Goal: Task Accomplishment & Management: Use online tool/utility

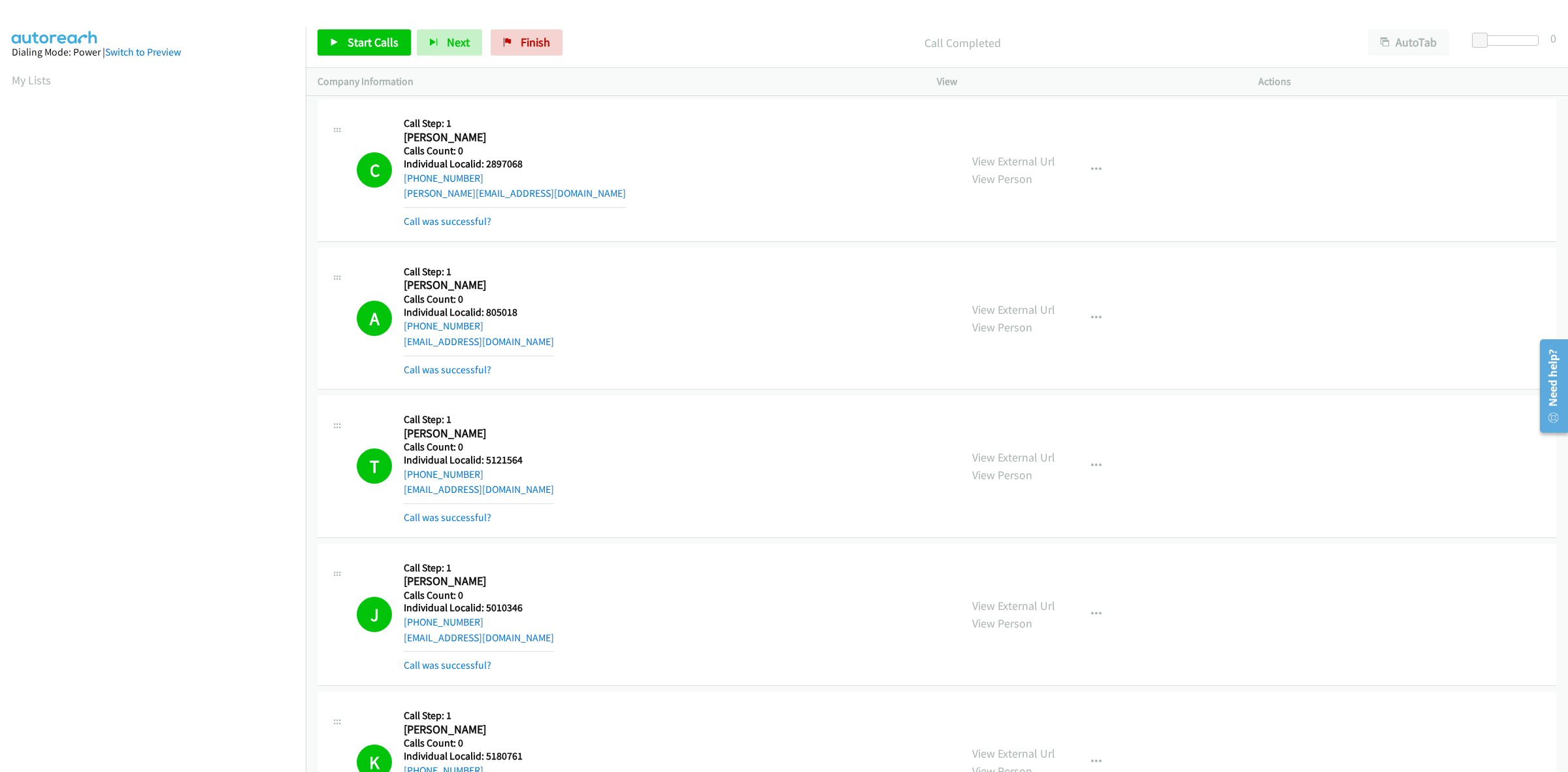
scroll to position [0, 2]
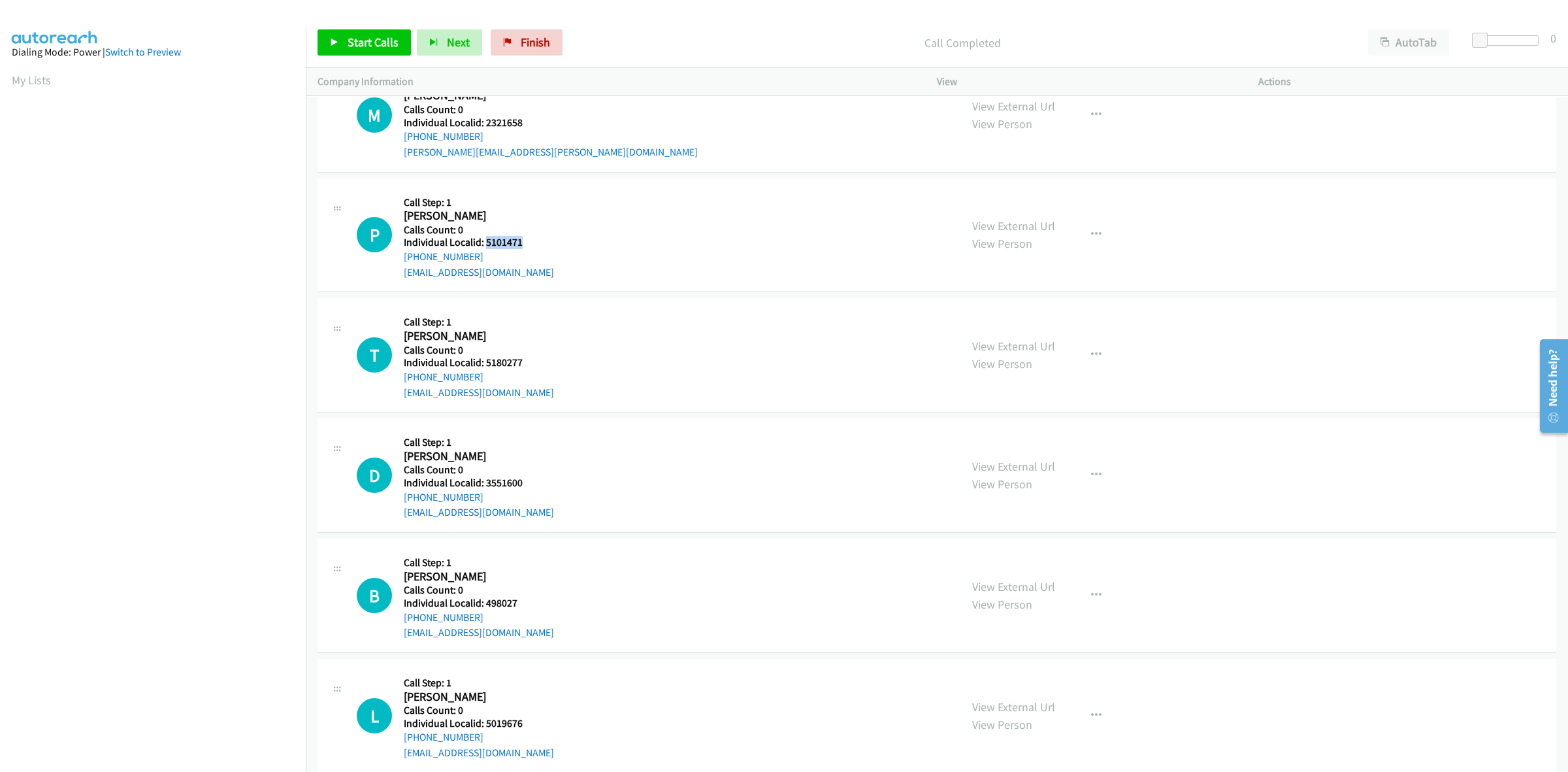
click at [647, 245] on div "P Callback Scheduled Call Step: 1 Paul Moore America/Chicago Calls Count: 0 Ind…" at bounding box center [653, 235] width 592 height 90
drag, startPoint x: 487, startPoint y: 253, endPoint x: 400, endPoint y: 260, distance: 87.3
click at [400, 260] on div "P Callback Scheduled Call Step: 1 Paul Moore America/Chicago Calls Count: 0 Ind…" at bounding box center [653, 235] width 592 height 90
copy link "+1 312-215-1095"
drag, startPoint x: 527, startPoint y: 243, endPoint x: 486, endPoint y: 243, distance: 41.0
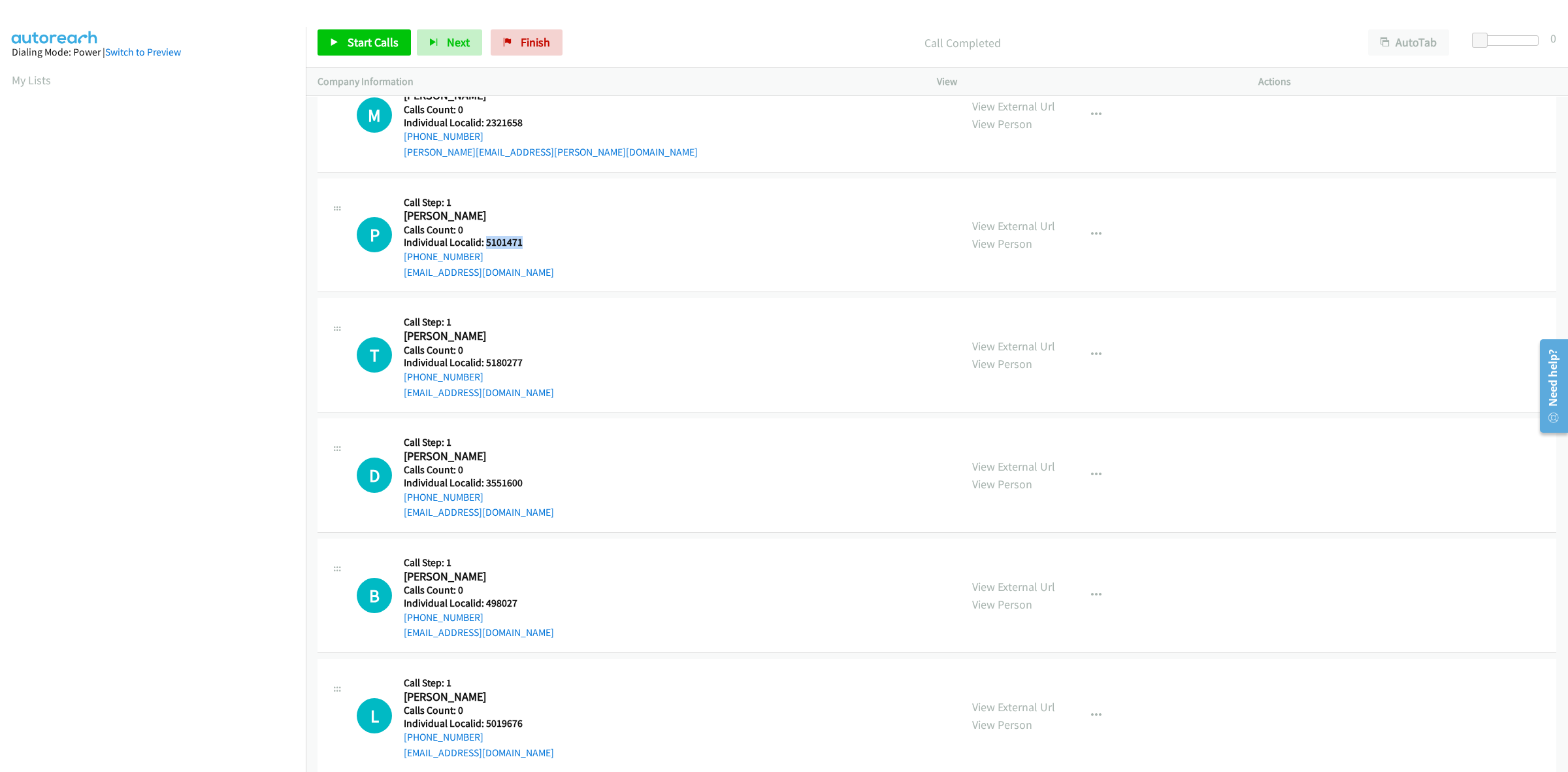
click at [486, 243] on h5 "Individual Localid: 5101471" at bounding box center [478, 243] width 150 height 13
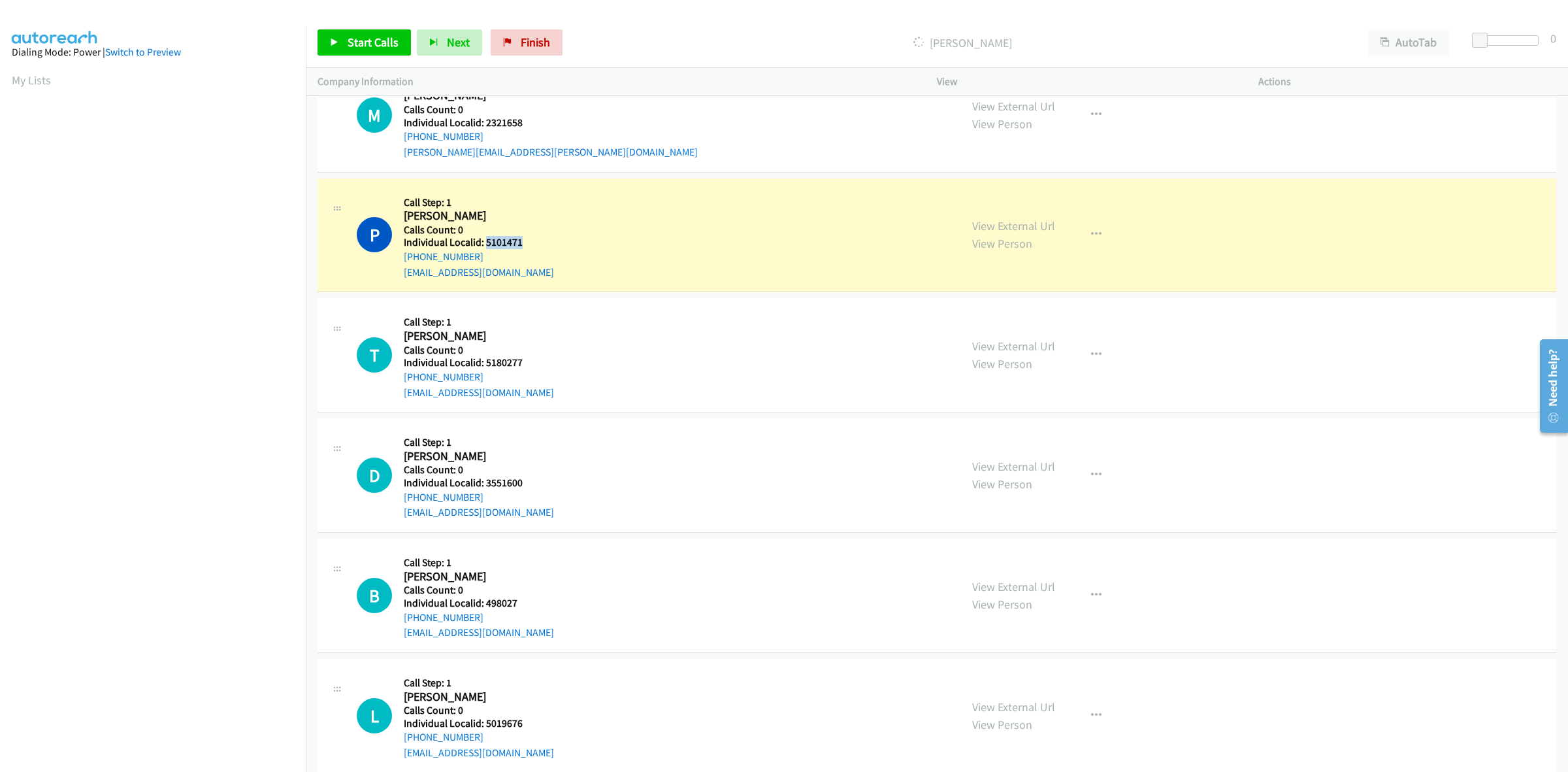
copy h5 "5101471"
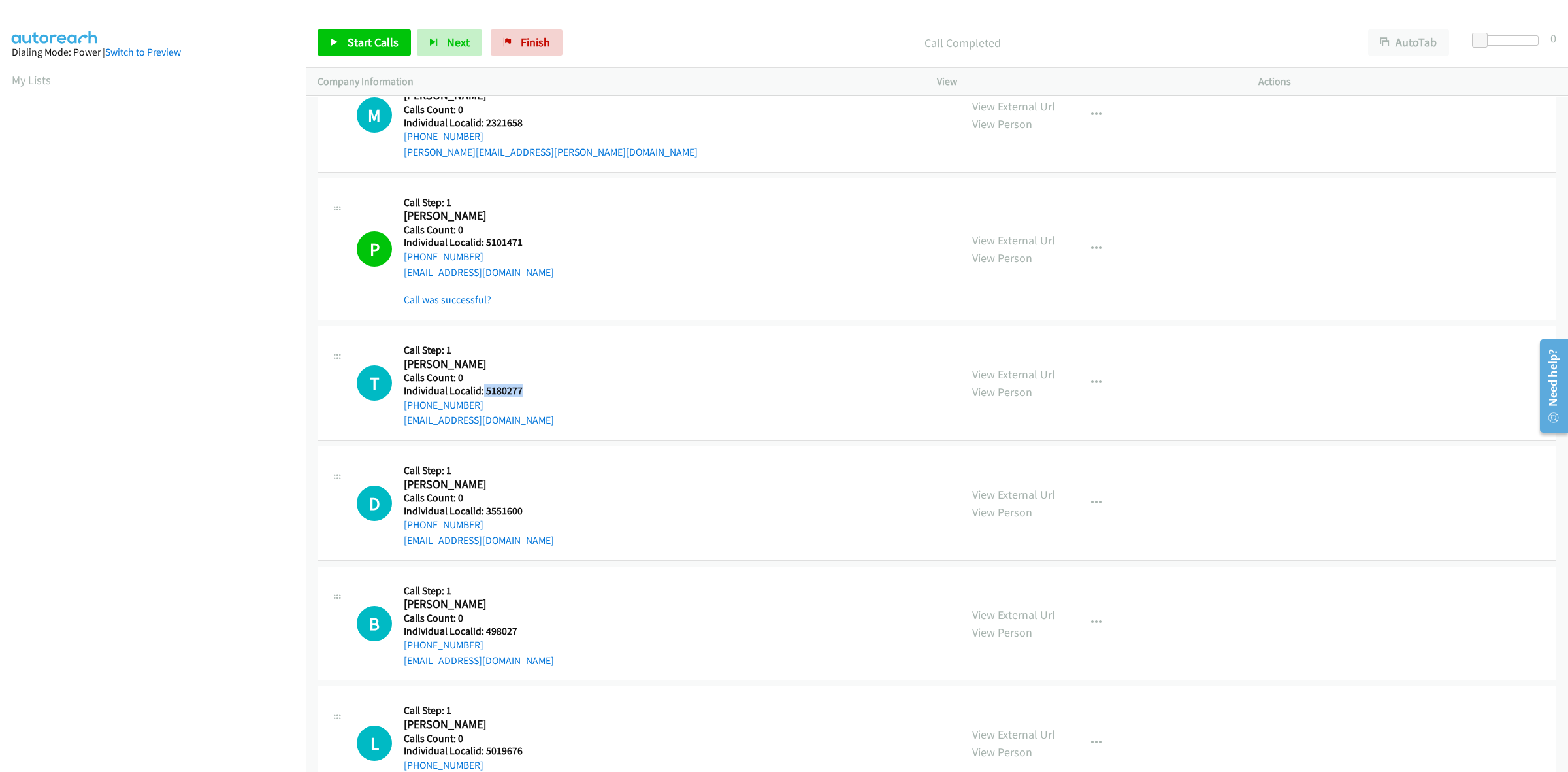
drag, startPoint x: 524, startPoint y: 390, endPoint x: 482, endPoint y: 392, distance: 42.0
click at [482, 392] on h5 "Individual Localid: 5180277" at bounding box center [478, 391] width 150 height 13
copy h5 "5180277"
click at [602, 216] on div "P Callback Scheduled Call Step: 1 Paul Moore America/Chicago Calls Count: 0 Ind…" at bounding box center [653, 249] width 592 height 117
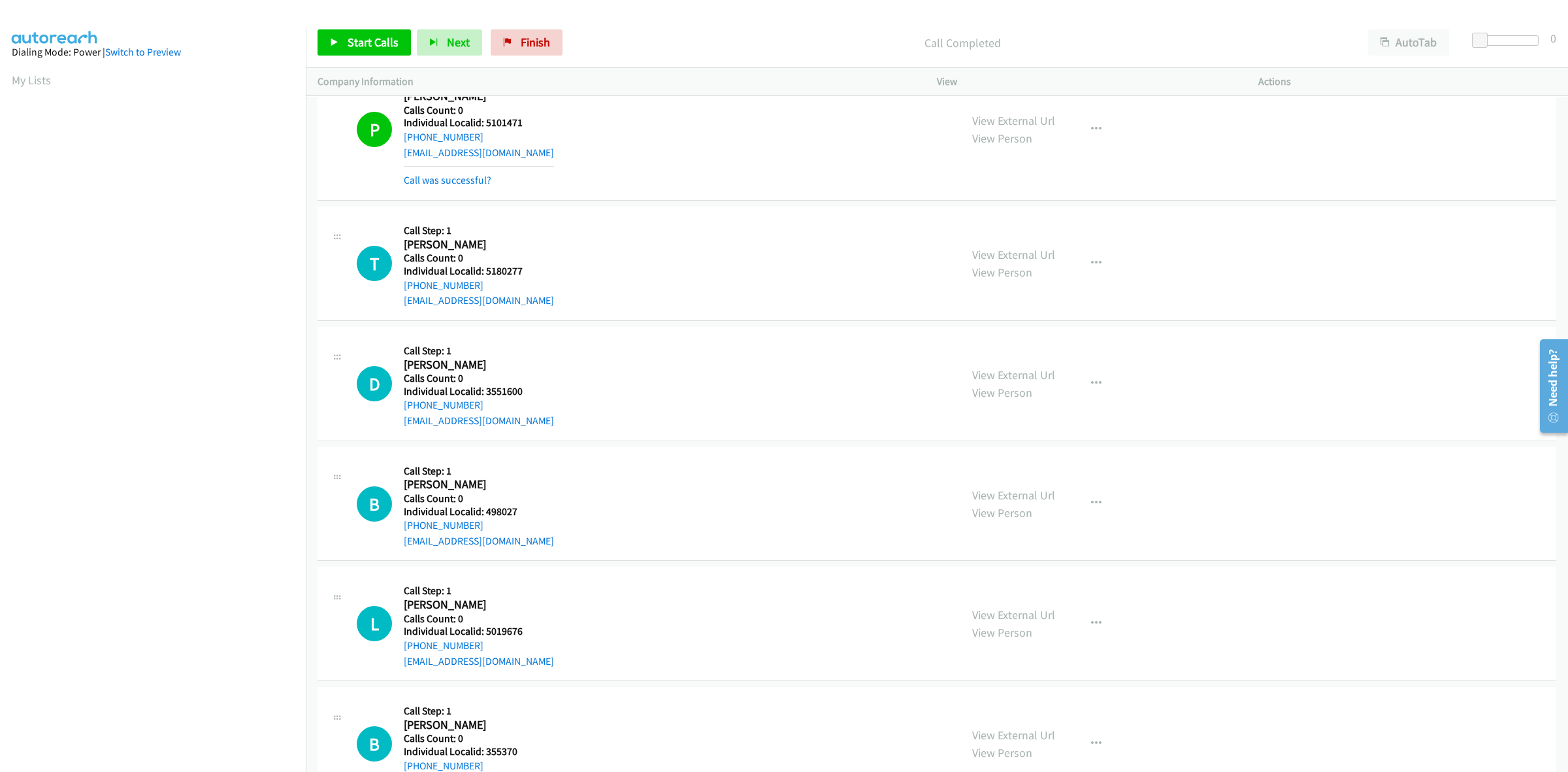
scroll to position [1409, 0]
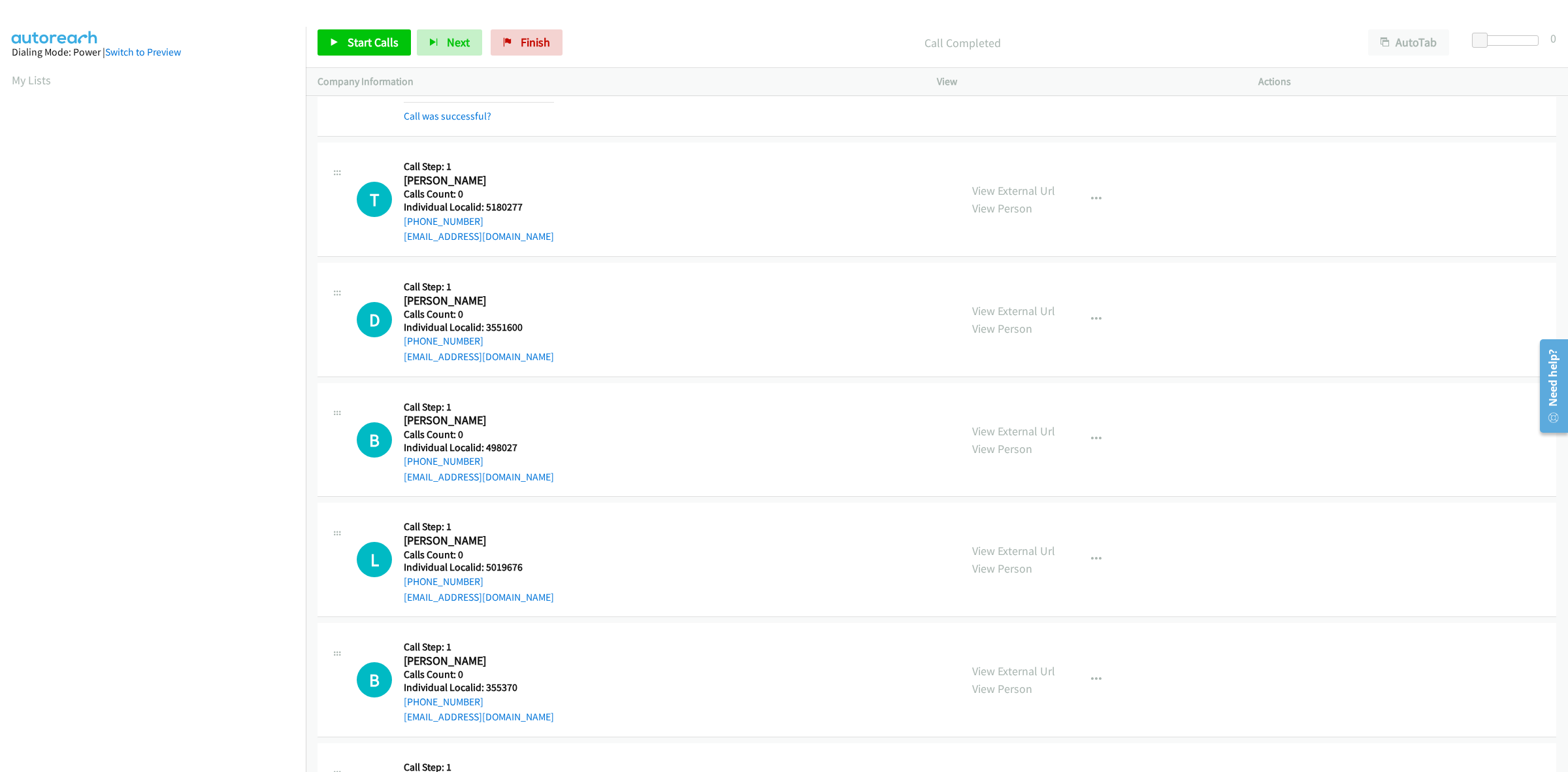
drag, startPoint x: 483, startPoint y: 223, endPoint x: 399, endPoint y: 226, distance: 84.1
click at [399, 226] on div "T Callback Scheduled Call Step: 1 Tim Davidson America/Chicago Calls Count: 0 I…" at bounding box center [653, 199] width 592 height 90
copy link "+1 901-336-4036"
drag, startPoint x: 523, startPoint y: 206, endPoint x: 486, endPoint y: 209, distance: 37.1
click at [486, 209] on h5 "Individual Localid: 5180277" at bounding box center [478, 207] width 150 height 13
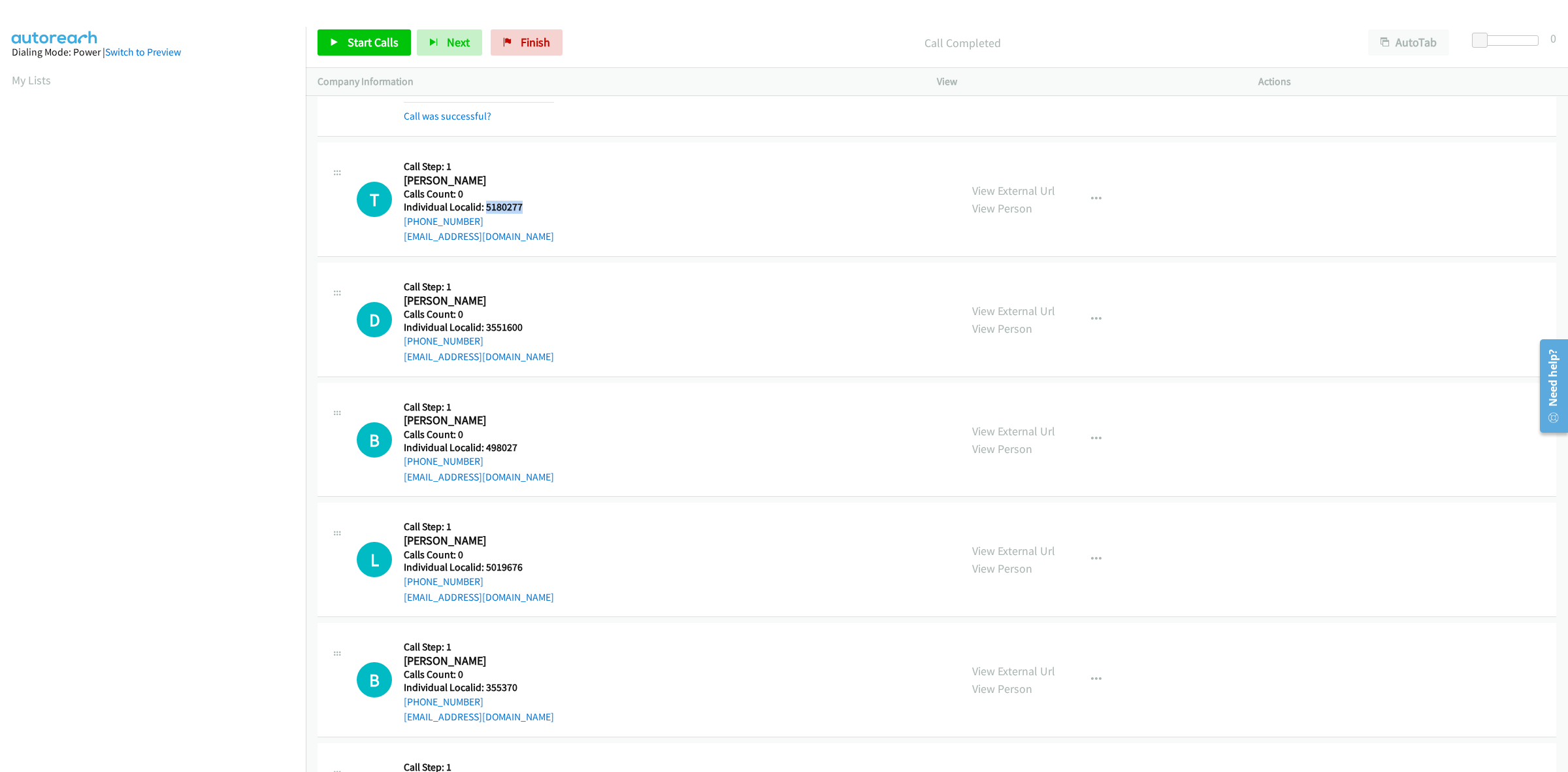
copy h5 "5180277"
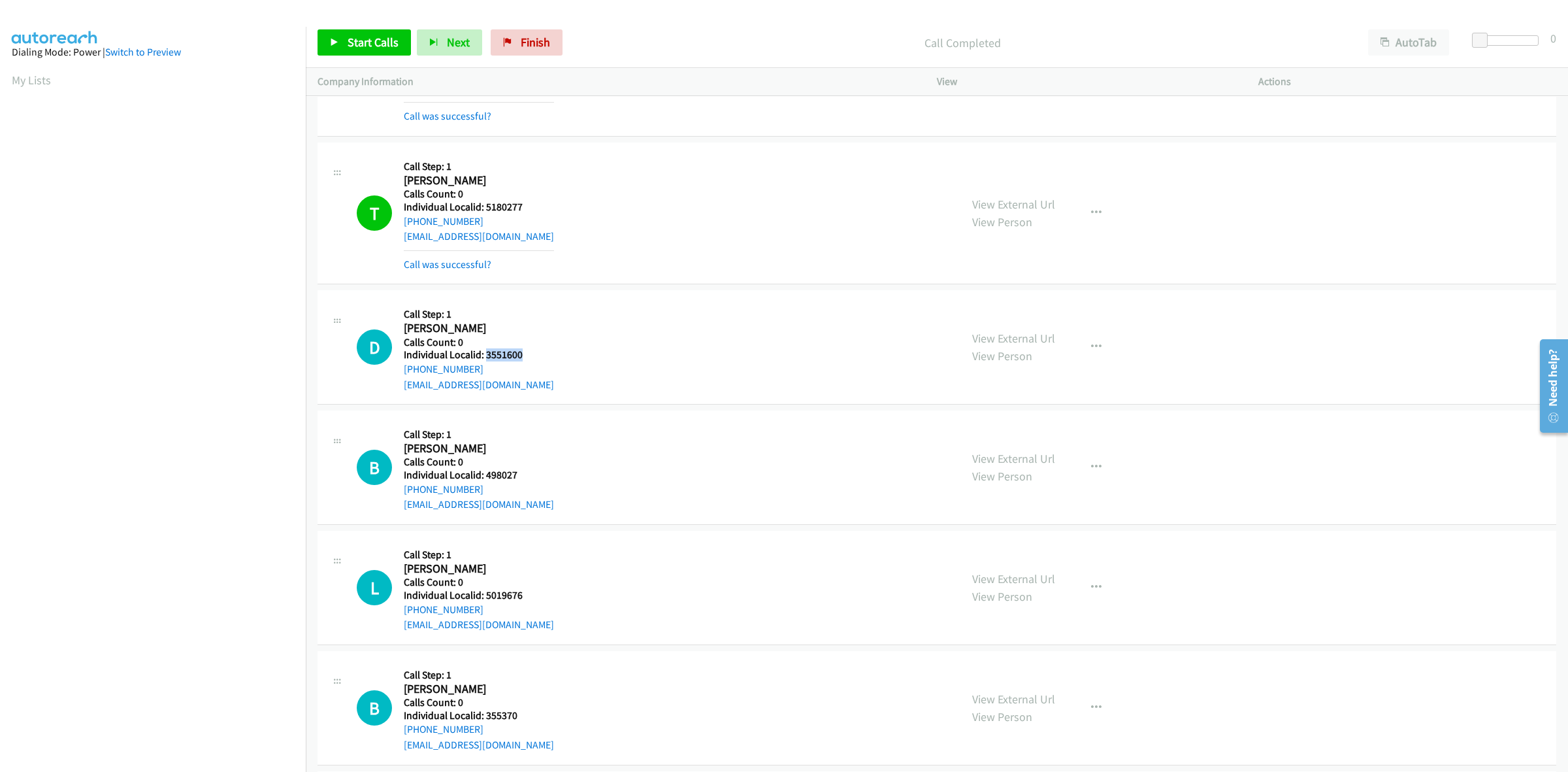
drag, startPoint x: 527, startPoint y: 360, endPoint x: 484, endPoint y: 354, distance: 43.4
click at [484, 354] on h5 "Individual Localid: 3551600" at bounding box center [478, 355] width 150 height 13
copy h5 "3551600"
click at [574, 342] on div "D Callback Scheduled Call Step: 1 Dwayne Brown America/Chicago Calls Count: 0 I…" at bounding box center [653, 347] width 592 height 90
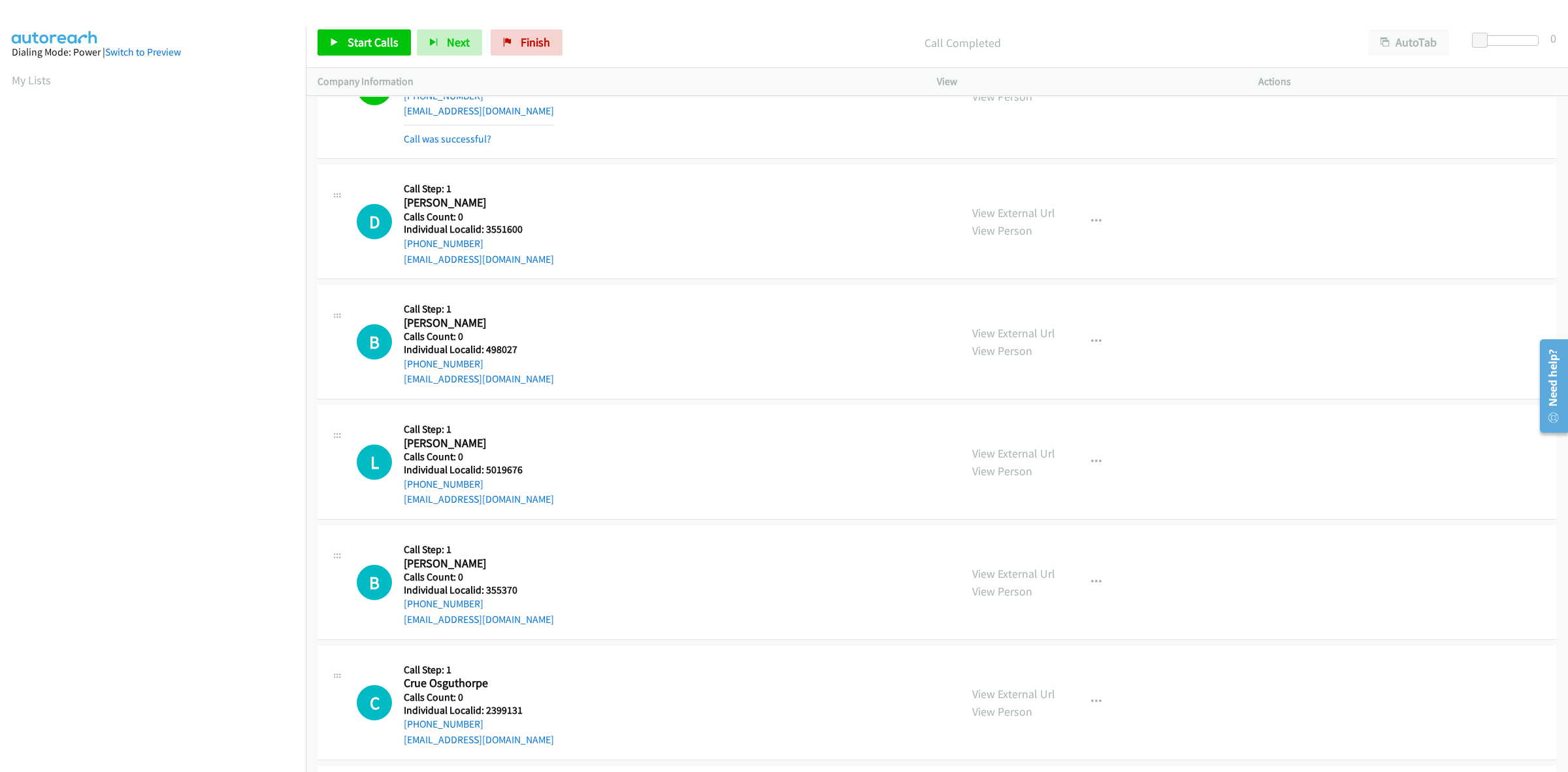
scroll to position [1552, 0]
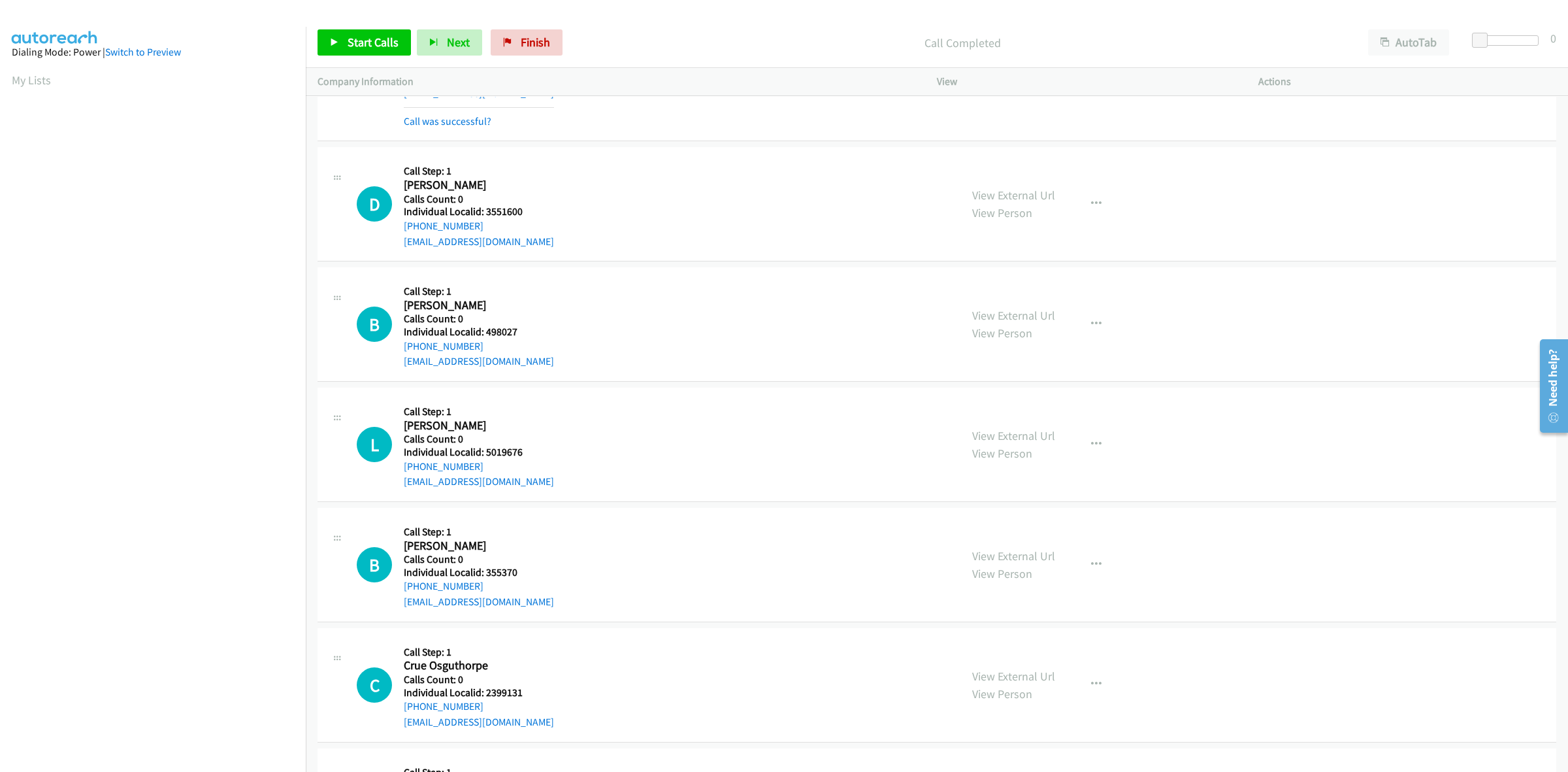
drag, startPoint x: 482, startPoint y: 223, endPoint x: 400, endPoint y: 234, distance: 82.7
click at [400, 234] on div "D Callback Scheduled Call Step: 1 Dwayne Brown America/Chicago Calls Count: 0 I…" at bounding box center [653, 203] width 592 height 90
copy link "+1 254-833-3933"
drag, startPoint x: 530, startPoint y: 212, endPoint x: 485, endPoint y: 216, distance: 45.2
click at [485, 216] on h5 "Individual Localid: 3551600" at bounding box center [478, 212] width 150 height 13
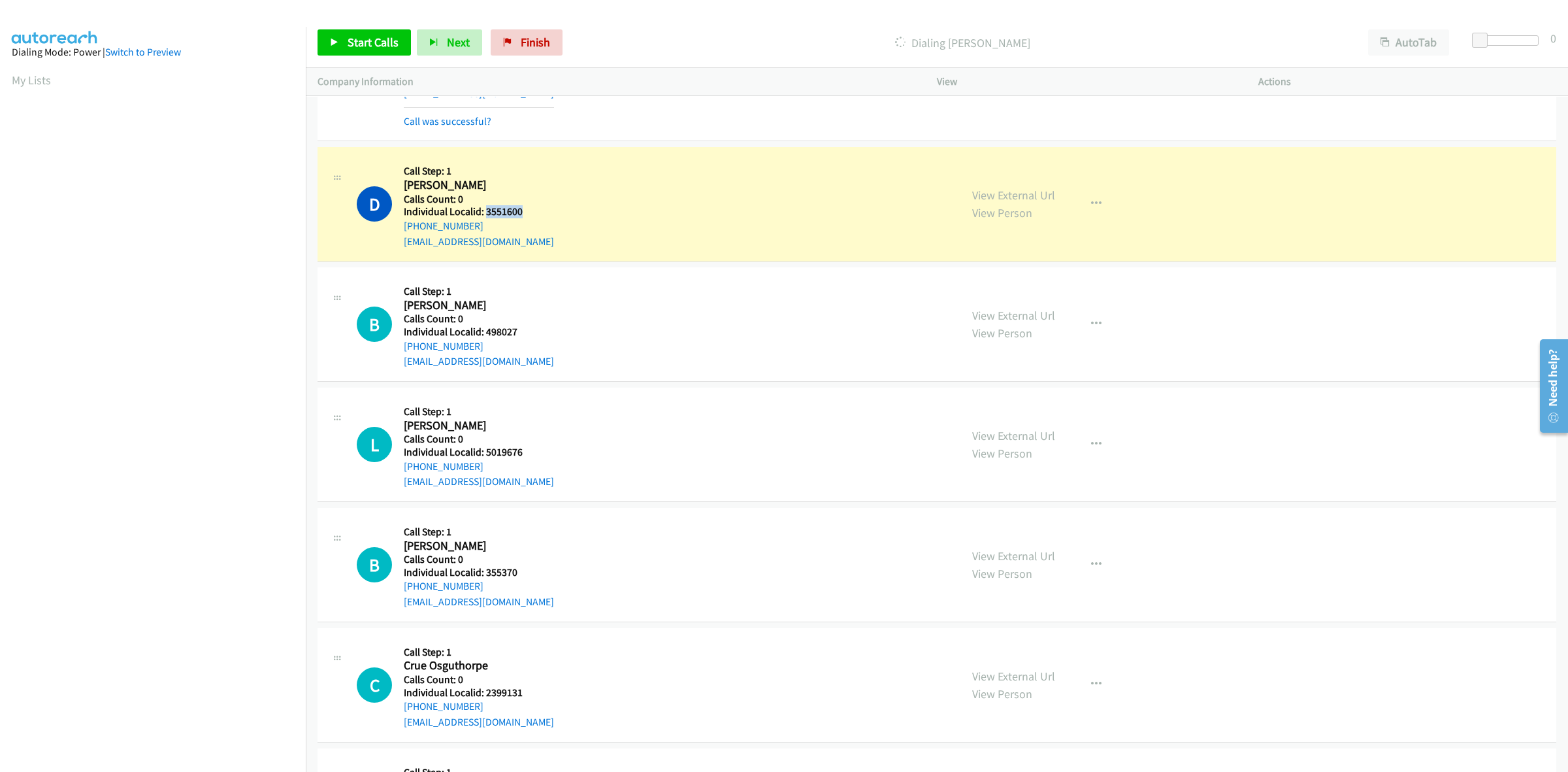
copy h5 "3551600"
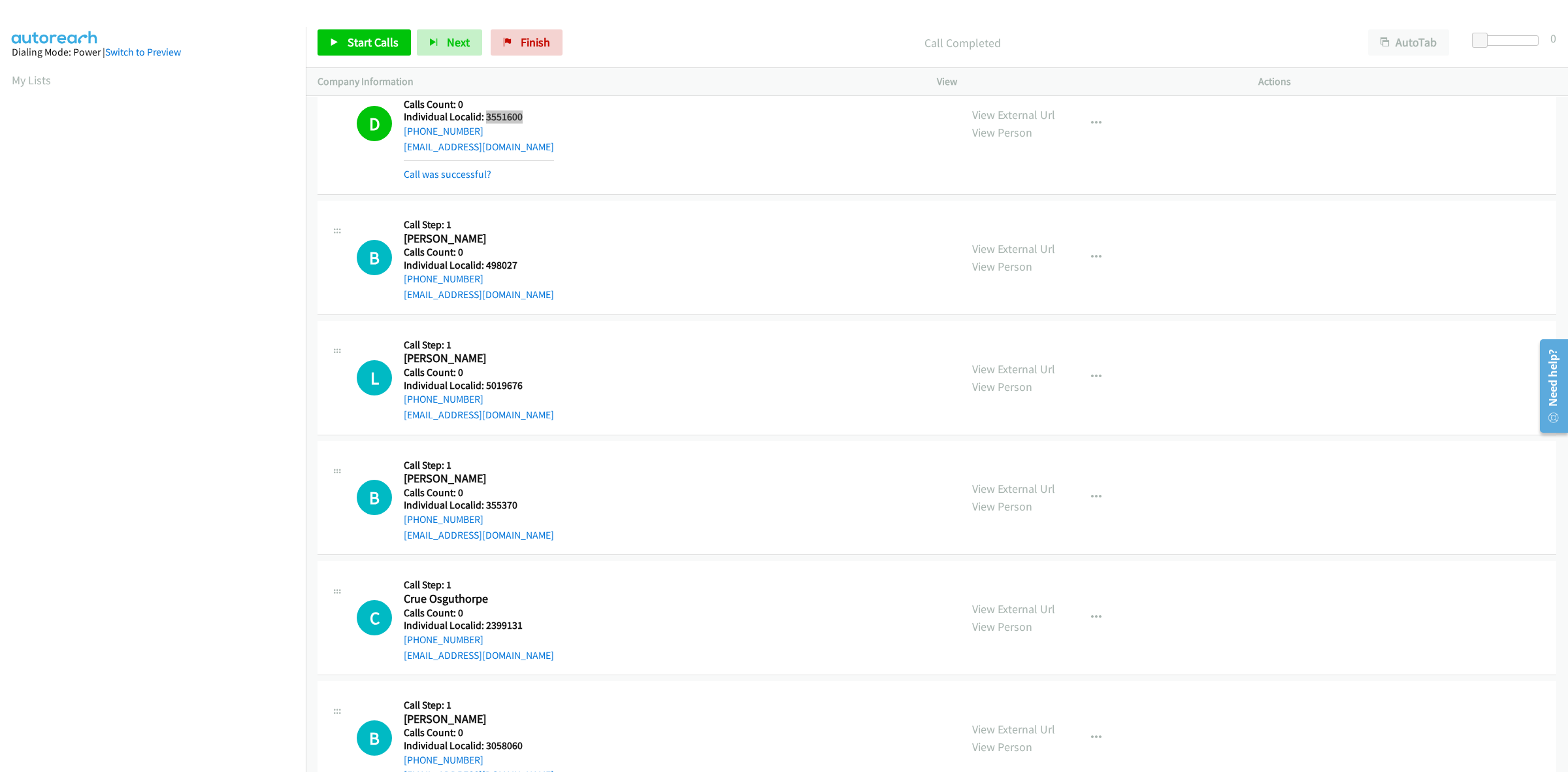
scroll to position [1654, 0]
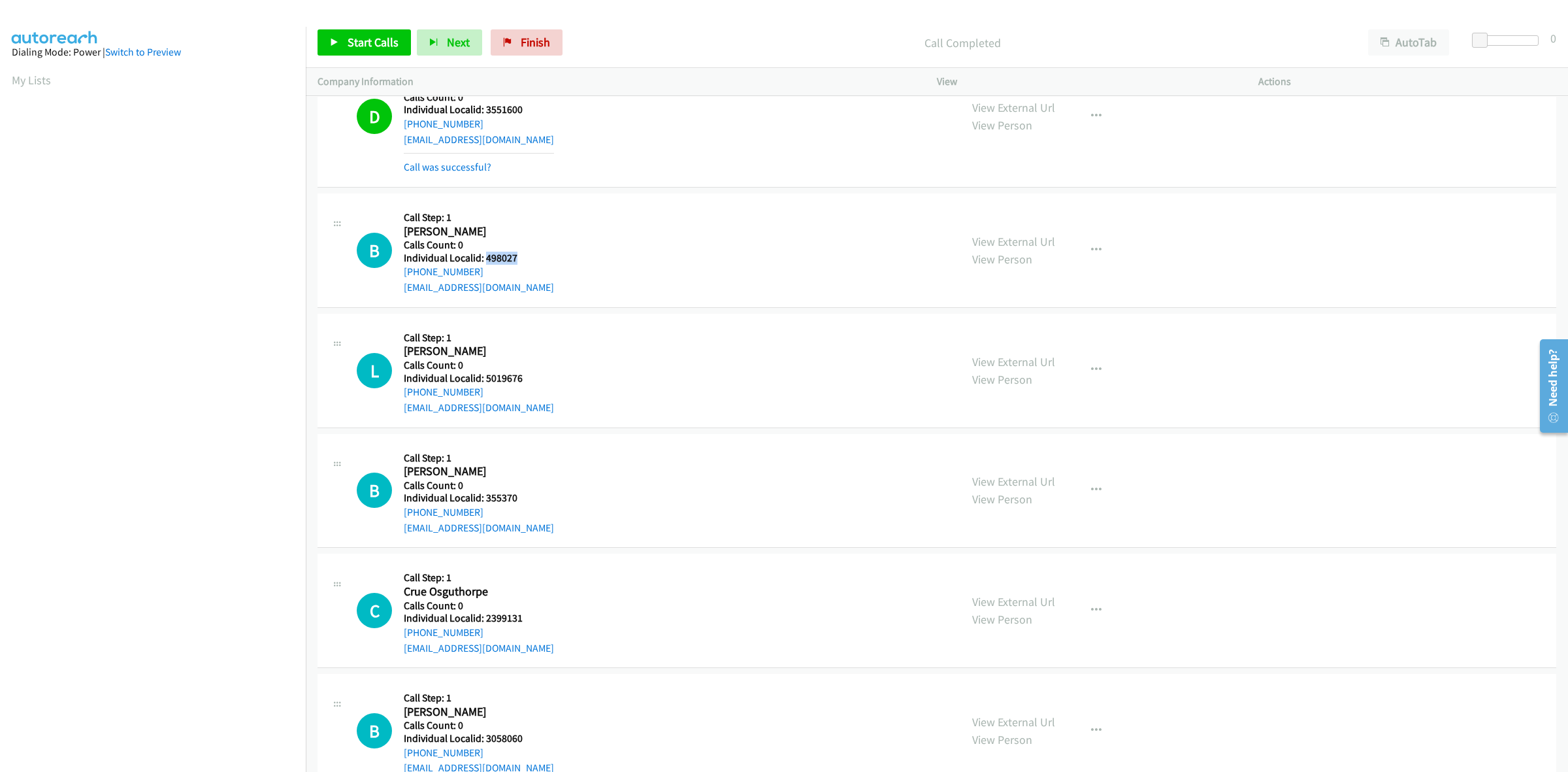
drag, startPoint x: 527, startPoint y: 255, endPoint x: 483, endPoint y: 261, distance: 44.4
click at [483, 261] on h5 "Individual Localid: 498027" at bounding box center [478, 258] width 150 height 13
copy h5 "498027"
drag, startPoint x: 589, startPoint y: 211, endPoint x: 498, endPoint y: 269, distance: 107.9
click at [589, 211] on div "B Callback Scheduled Call Step: 1 Ben Gingery America/Chicago Calls Count: 0 In…" at bounding box center [653, 250] width 592 height 90
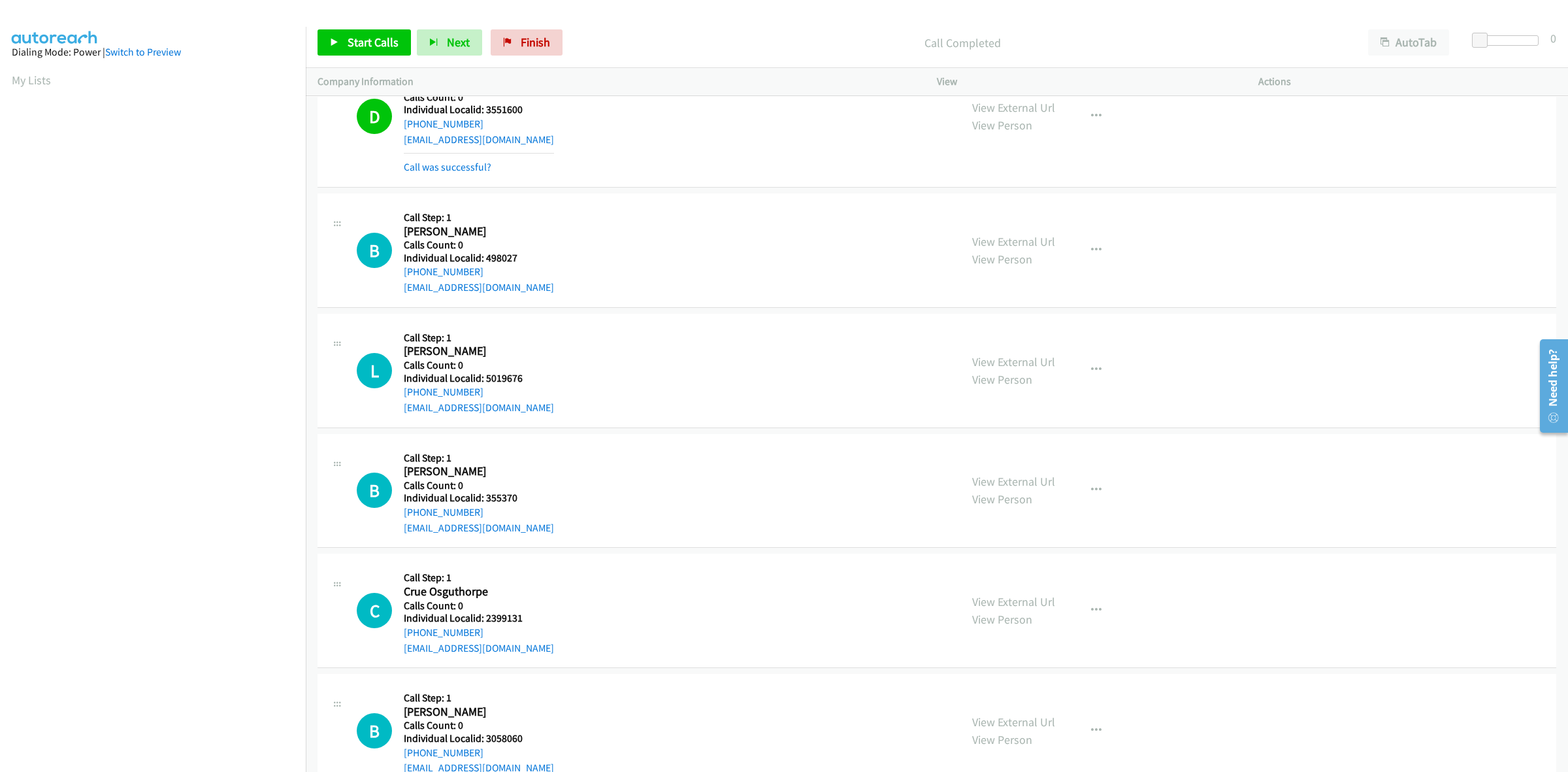
drag, startPoint x: 487, startPoint y: 269, endPoint x: 400, endPoint y: 279, distance: 87.6
click at [400, 279] on div "B Callback Scheduled Call Step: 1 Ben Gingery America/Chicago Calls Count: 0 In…" at bounding box center [653, 250] width 592 height 90
copy link "+1 816-383-3050"
drag, startPoint x: 527, startPoint y: 255, endPoint x: 487, endPoint y: 256, distance: 40.0
click at [487, 256] on h5 "Individual Localid: 498027" at bounding box center [478, 258] width 150 height 13
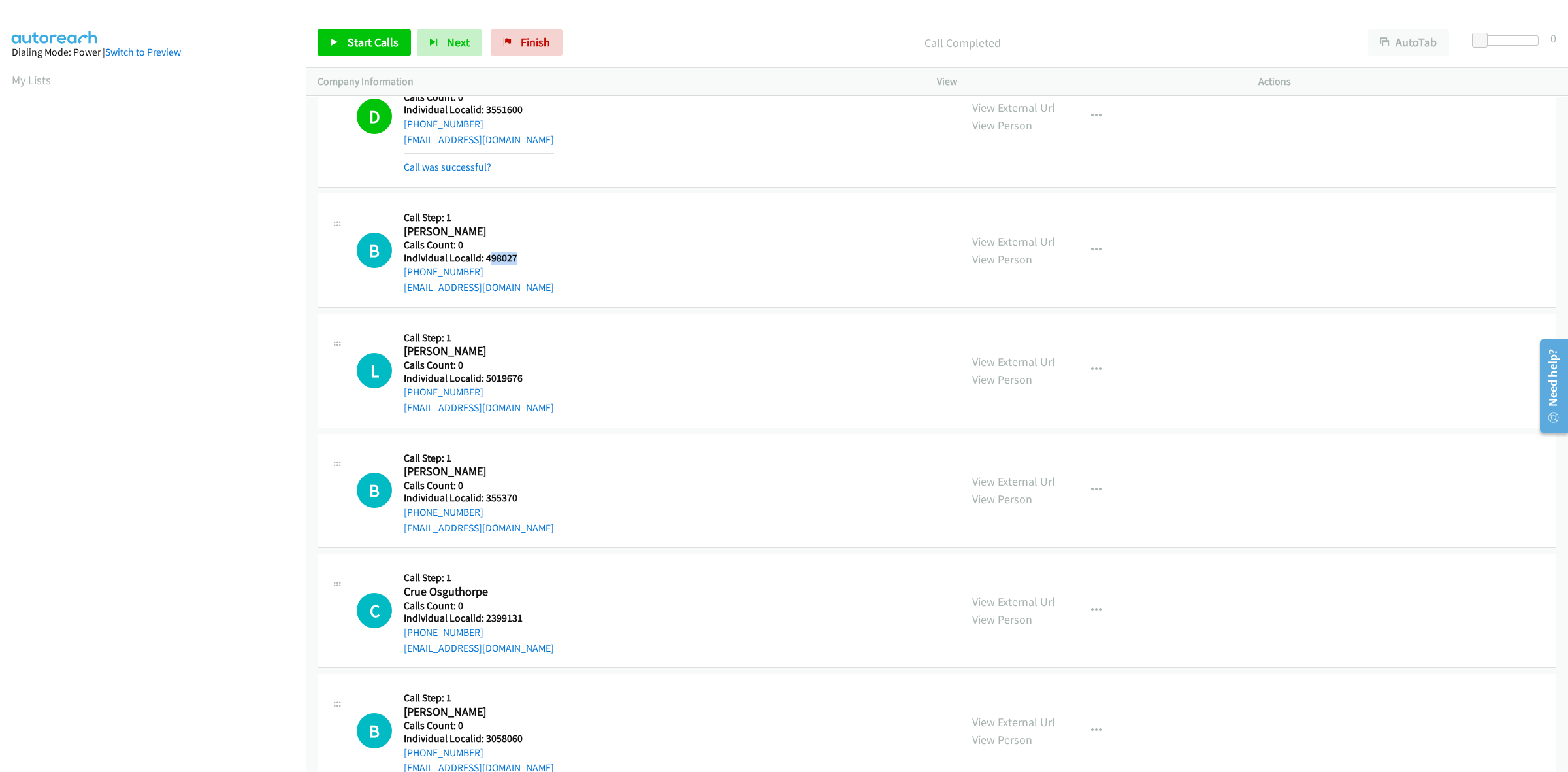
click at [537, 255] on h5 "Individual Localid: 498027" at bounding box center [478, 258] width 150 height 13
drag, startPoint x: 521, startPoint y: 257, endPoint x: 483, endPoint y: 260, distance: 38.1
click at [483, 260] on h5 "Individual Localid: 498027" at bounding box center [478, 258] width 150 height 13
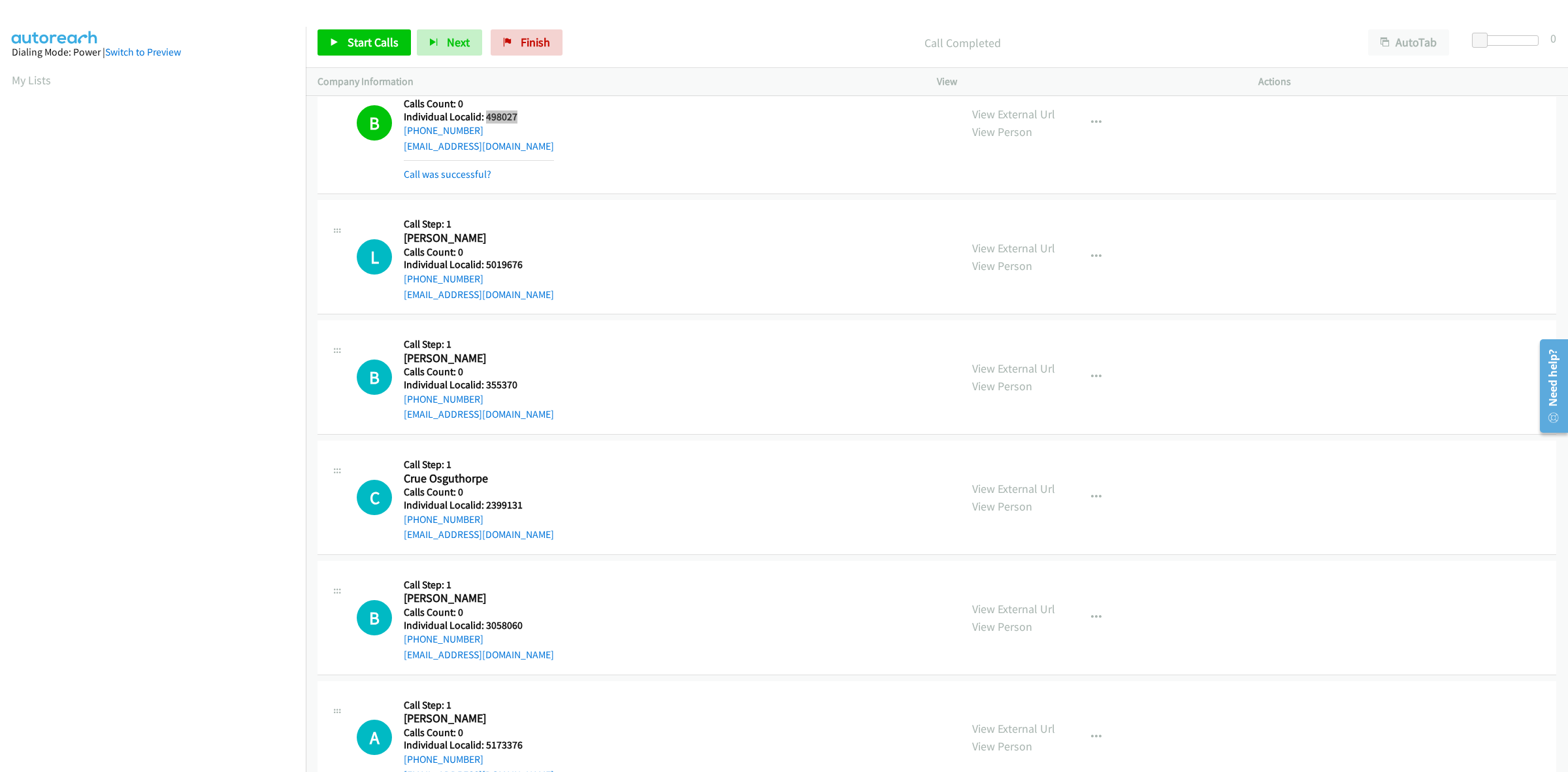
scroll to position [1797, 0]
drag, startPoint x: 527, startPoint y: 267, endPoint x: 486, endPoint y: 269, distance: 41.0
click at [486, 269] on h5 "Individual Localid: 5019676" at bounding box center [478, 263] width 150 height 13
click at [737, 198] on td "L Callback Scheduled Call Step: 1 Logan Sigala America/Denver Calls Count: 0 In…" at bounding box center [936, 255] width 1263 height 120
drag, startPoint x: 493, startPoint y: 279, endPoint x: 400, endPoint y: 283, distance: 93.1
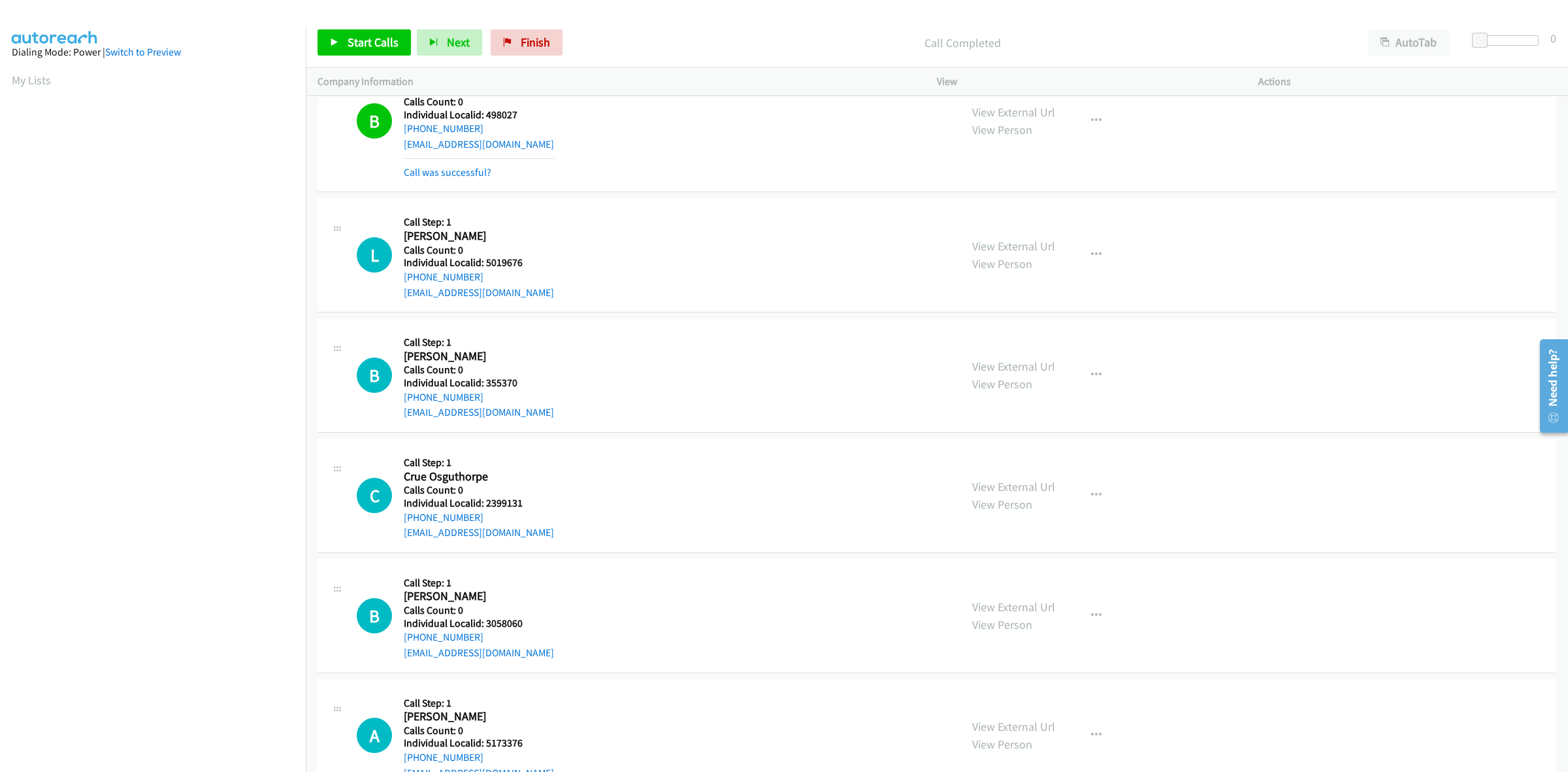
click at [400, 283] on div "L Callback Scheduled Call Step: 1 Logan Sigala America/Denver Calls Count: 0 In…" at bounding box center [653, 254] width 592 height 90
drag, startPoint x: 531, startPoint y: 260, endPoint x: 486, endPoint y: 266, distance: 45.4
click at [486, 266] on h5 "Individual Localid: 5019676" at bounding box center [478, 263] width 150 height 13
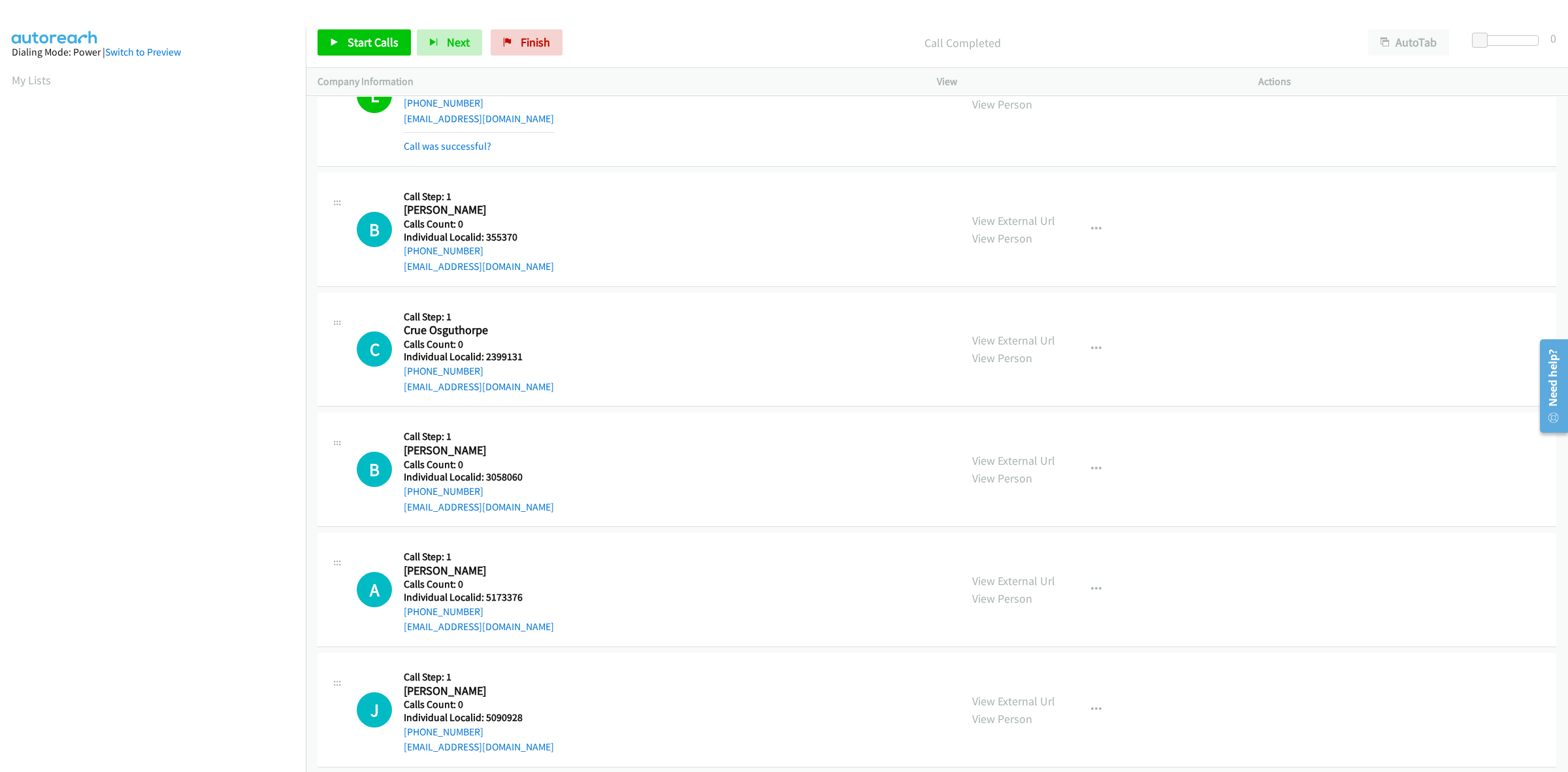
scroll to position [1980, 0]
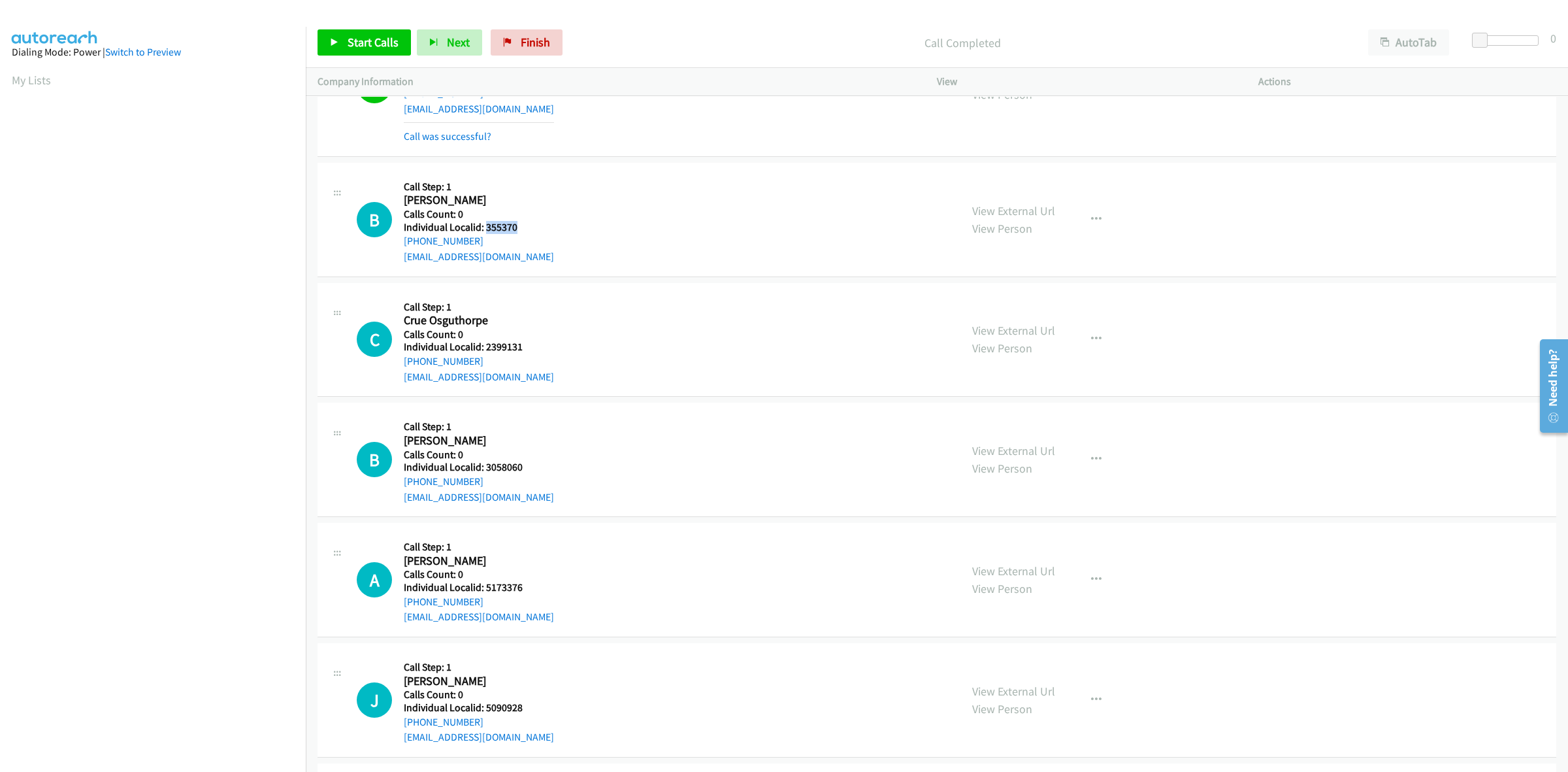
drag, startPoint x: 519, startPoint y: 227, endPoint x: 487, endPoint y: 229, distance: 32.1
click at [487, 229] on h5 "Individual Localid: 355370" at bounding box center [478, 227] width 150 height 13
click at [533, 177] on div "Callback Scheduled Call Step: 1 Brian Martinson America/Denver Calls Count: 0 I…" at bounding box center [478, 219] width 150 height 90
drag, startPoint x: 486, startPoint y: 237, endPoint x: 400, endPoint y: 243, distance: 86.2
click at [400, 243] on div "B Callback Scheduled Call Step: 1 Brian Martinson America/Denver Calls Count: 0…" at bounding box center [653, 219] width 592 height 90
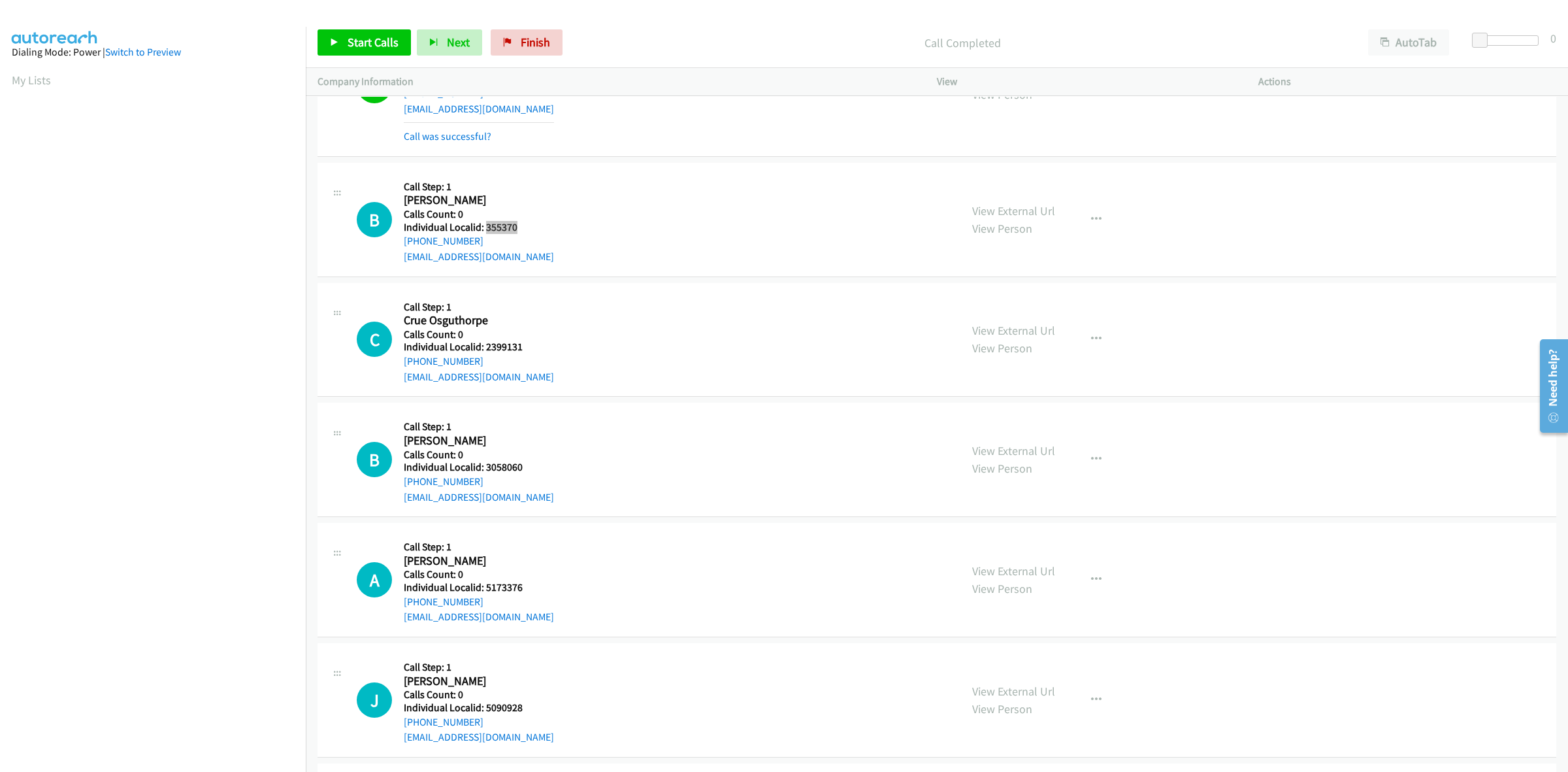
drag, startPoint x: 517, startPoint y: 227, endPoint x: 485, endPoint y: 227, distance: 32.0
click at [485, 227] on h5 "Individual Localid: 355370" at bounding box center [478, 227] width 150 height 13
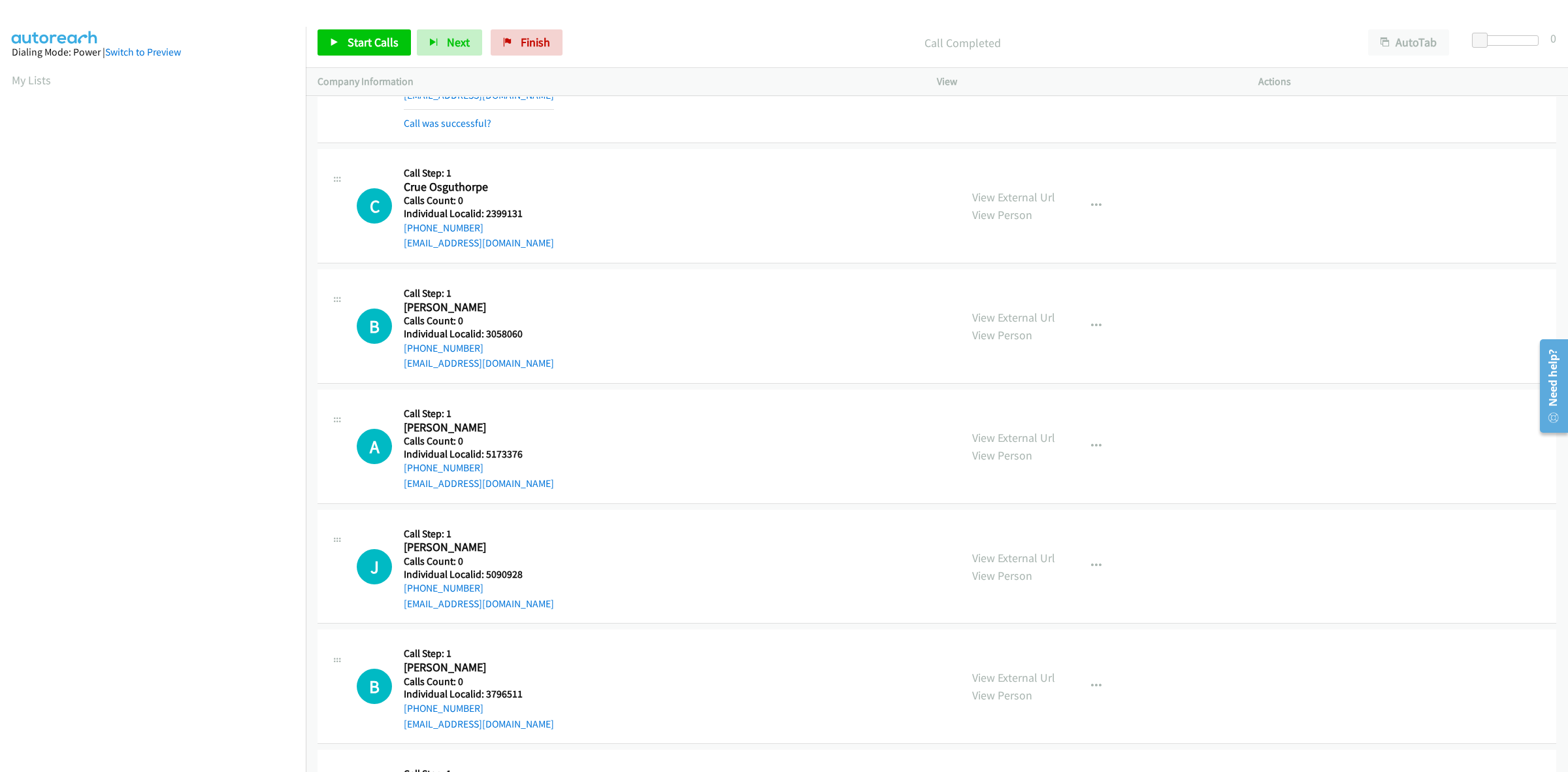
scroll to position [2144, 0]
drag, startPoint x: 530, startPoint y: 213, endPoint x: 484, endPoint y: 214, distance: 46.0
click at [484, 214] on h5 "Individual Localid: 2399131" at bounding box center [478, 212] width 150 height 13
click at [527, 164] on div "Callback Scheduled Call Step: 1 Crue Osguthorpe America/Denver Calls Count: 0 I…" at bounding box center [478, 203] width 150 height 90
drag, startPoint x: 487, startPoint y: 229, endPoint x: 399, endPoint y: 227, distance: 88.0
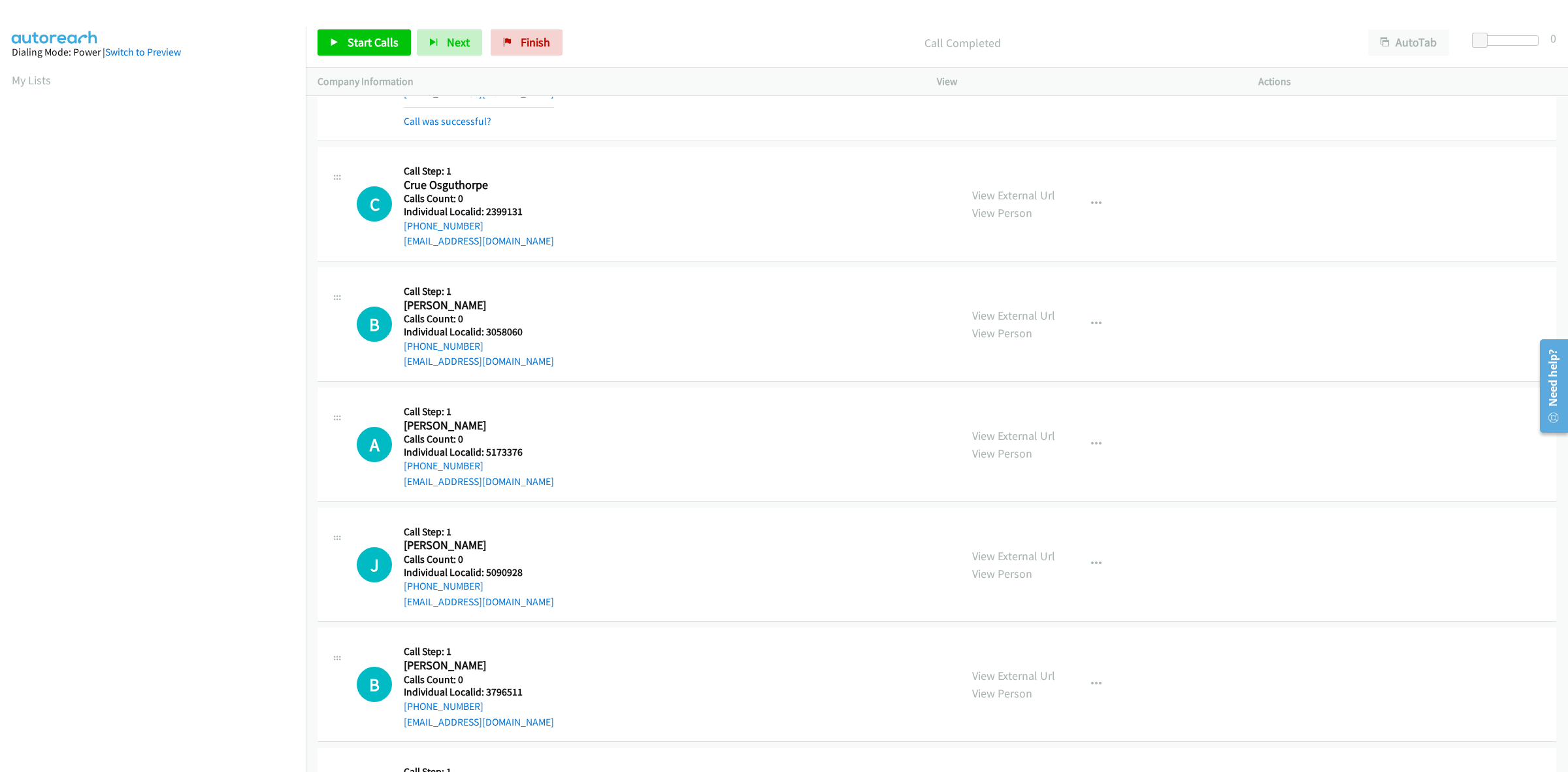
click at [399, 227] on div "C Callback Scheduled Call Step: 1 Crue Osguthorpe America/Denver Calls Count: 0…" at bounding box center [653, 203] width 592 height 90
drag, startPoint x: 519, startPoint y: 216, endPoint x: 483, endPoint y: 214, distance: 36.1
click at [483, 214] on h5 "Individual Localid: 2399131" at bounding box center [478, 212] width 150 height 13
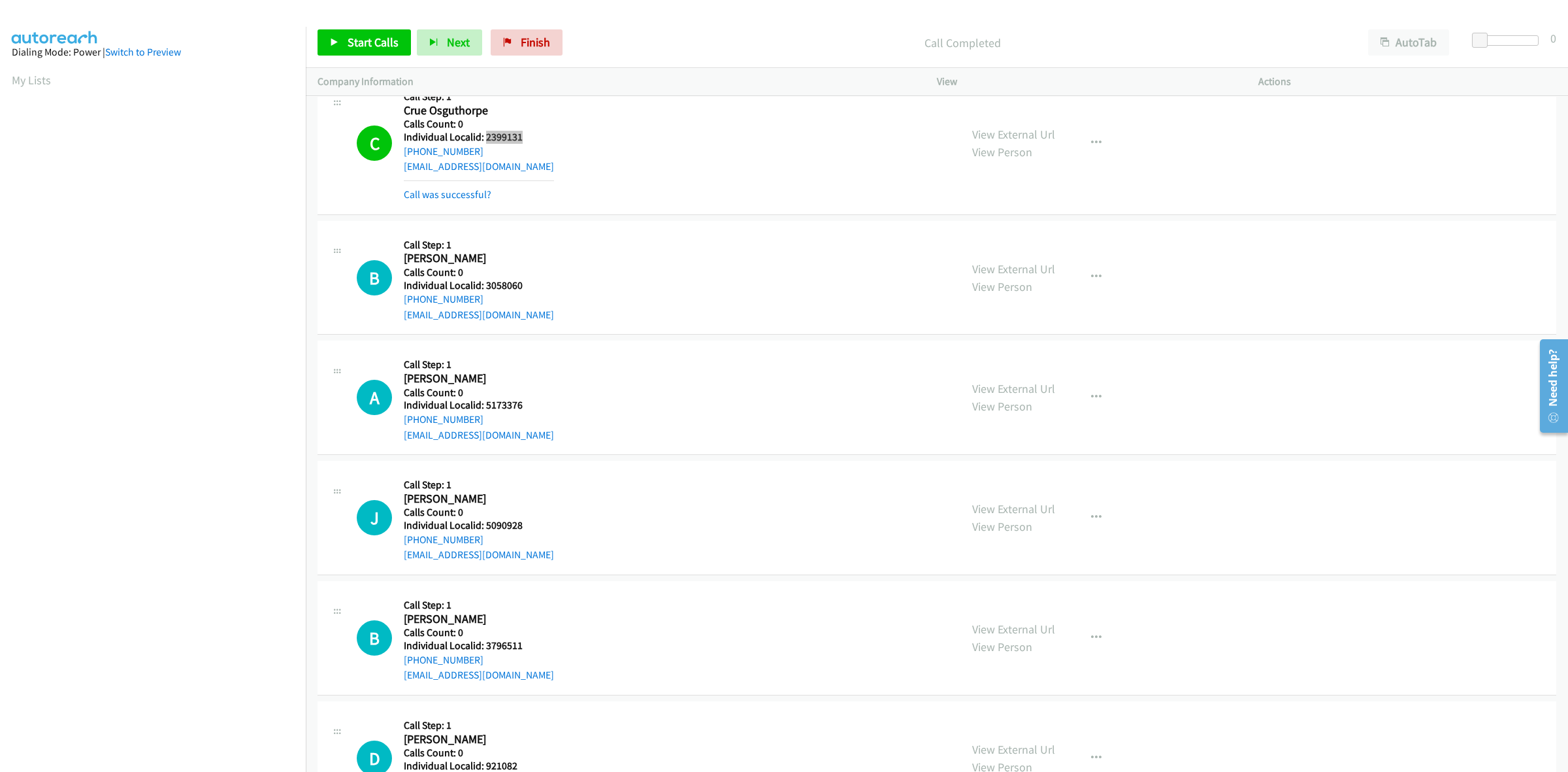
scroll to position [2246, 0]
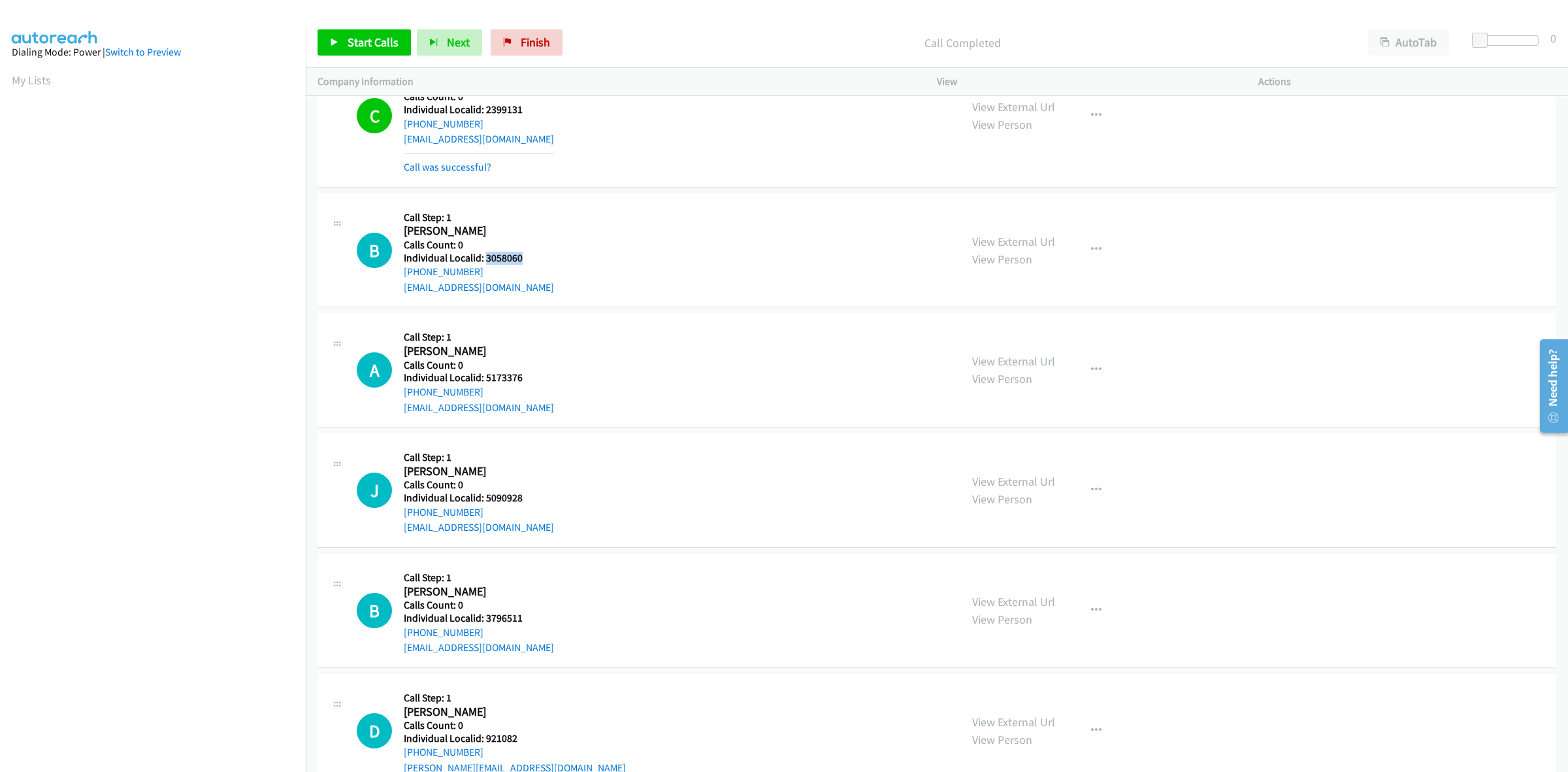
drag, startPoint x: 521, startPoint y: 261, endPoint x: 485, endPoint y: 260, distance: 36.0
click at [485, 260] on h5 "Individual Localid: 3058060" at bounding box center [478, 258] width 150 height 13
click at [562, 237] on div "B Callback Scheduled Call Step: 1 Brandon Vinson America/Denver Calls Count: 0 …" at bounding box center [653, 250] width 592 height 90
drag, startPoint x: 500, startPoint y: 276, endPoint x: 403, endPoint y: 278, distance: 97.0
click at [403, 278] on div "B Callback Scheduled Call Step: 1 Brandon Vinson America/Denver Calls Count: 0 …" at bounding box center [653, 250] width 592 height 90
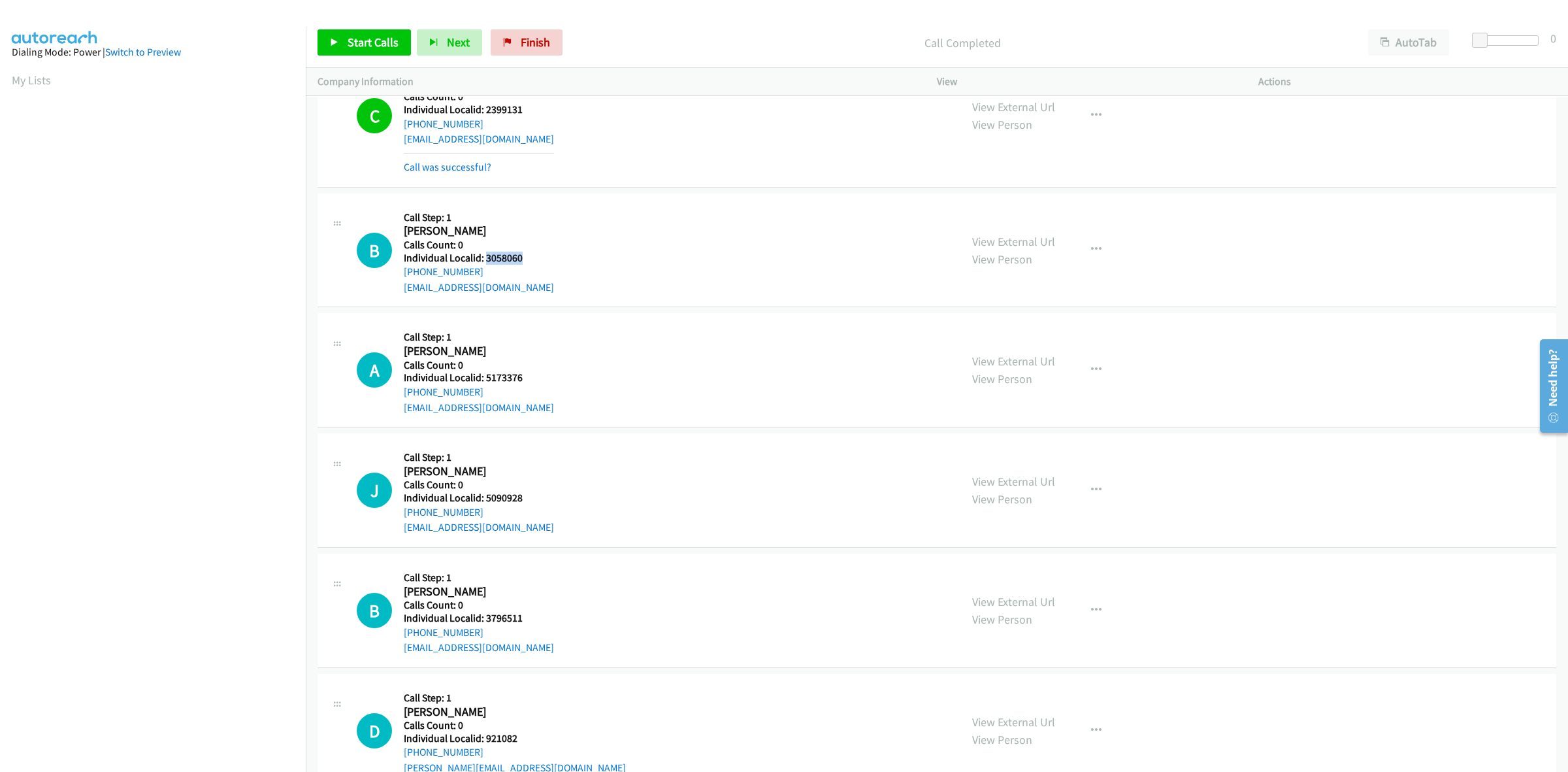
drag, startPoint x: 526, startPoint y: 259, endPoint x: 487, endPoint y: 260, distance: 39.0
click at [487, 260] on h5 "Individual Localid: 3058060" at bounding box center [478, 258] width 150 height 13
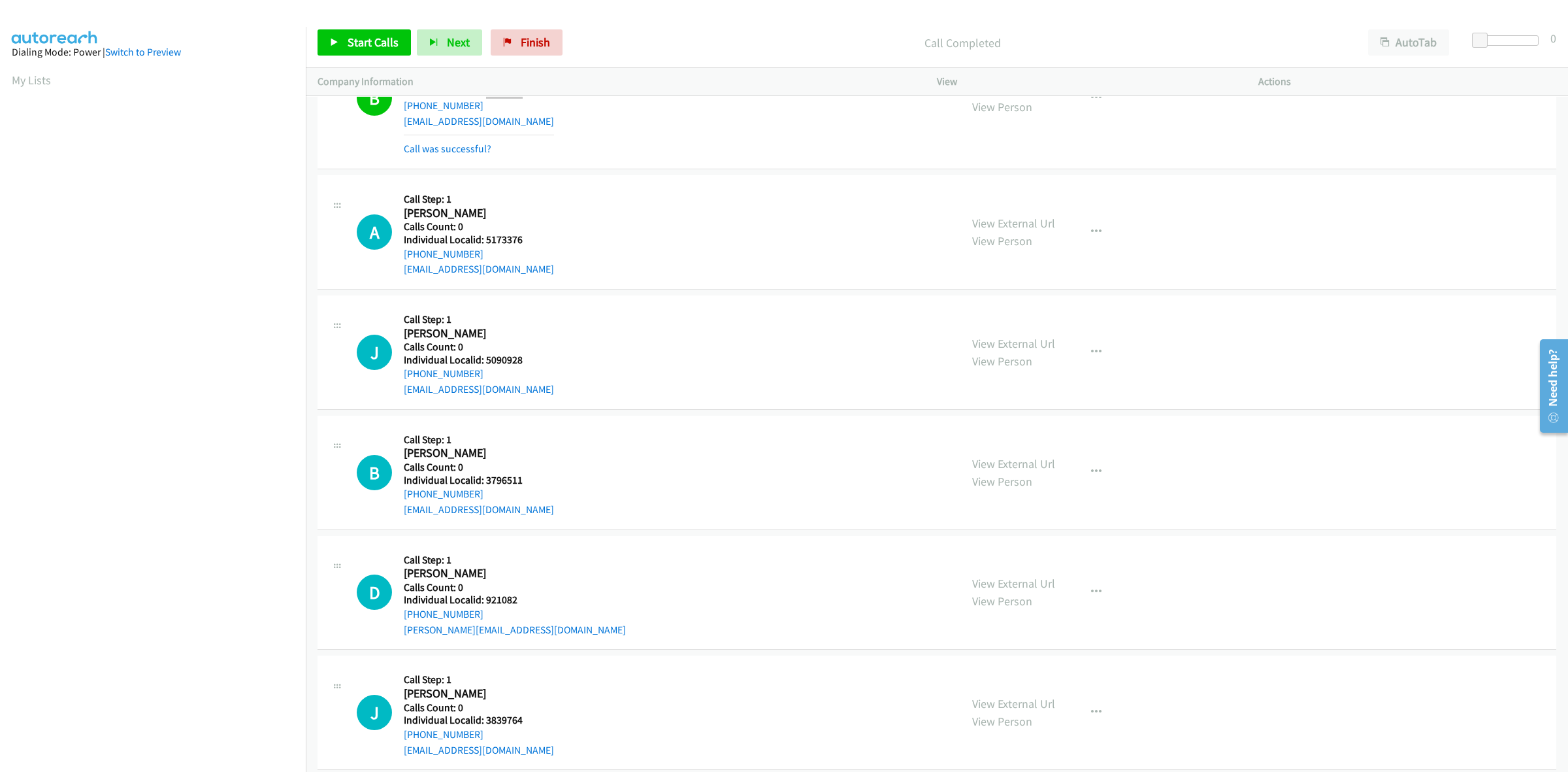
scroll to position [2450, 0]
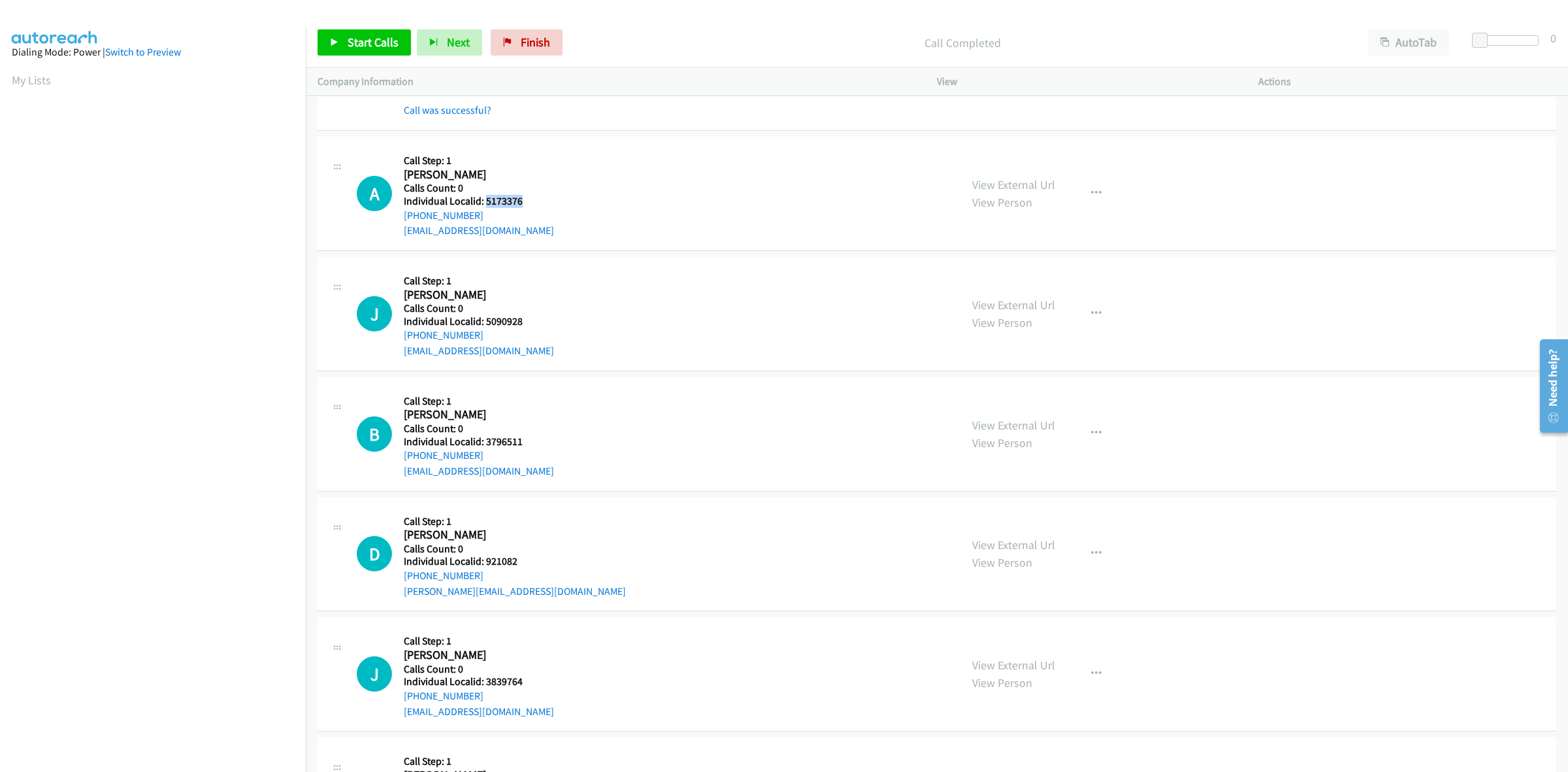
drag, startPoint x: 534, startPoint y: 200, endPoint x: 487, endPoint y: 206, distance: 47.4
click at [487, 206] on h5 "Individual Localid: 5173376" at bounding box center [478, 201] width 150 height 13
click at [536, 181] on h2 "Aavi Ziebarth" at bounding box center [471, 175] width 136 height 15
drag, startPoint x: 484, startPoint y: 214, endPoint x: 397, endPoint y: 222, distance: 87.4
click at [397, 222] on div "A Callback Scheduled Call Step: 1 Aavi Ziebarth America/Chicago Calls Count: 0 …" at bounding box center [653, 193] width 592 height 90
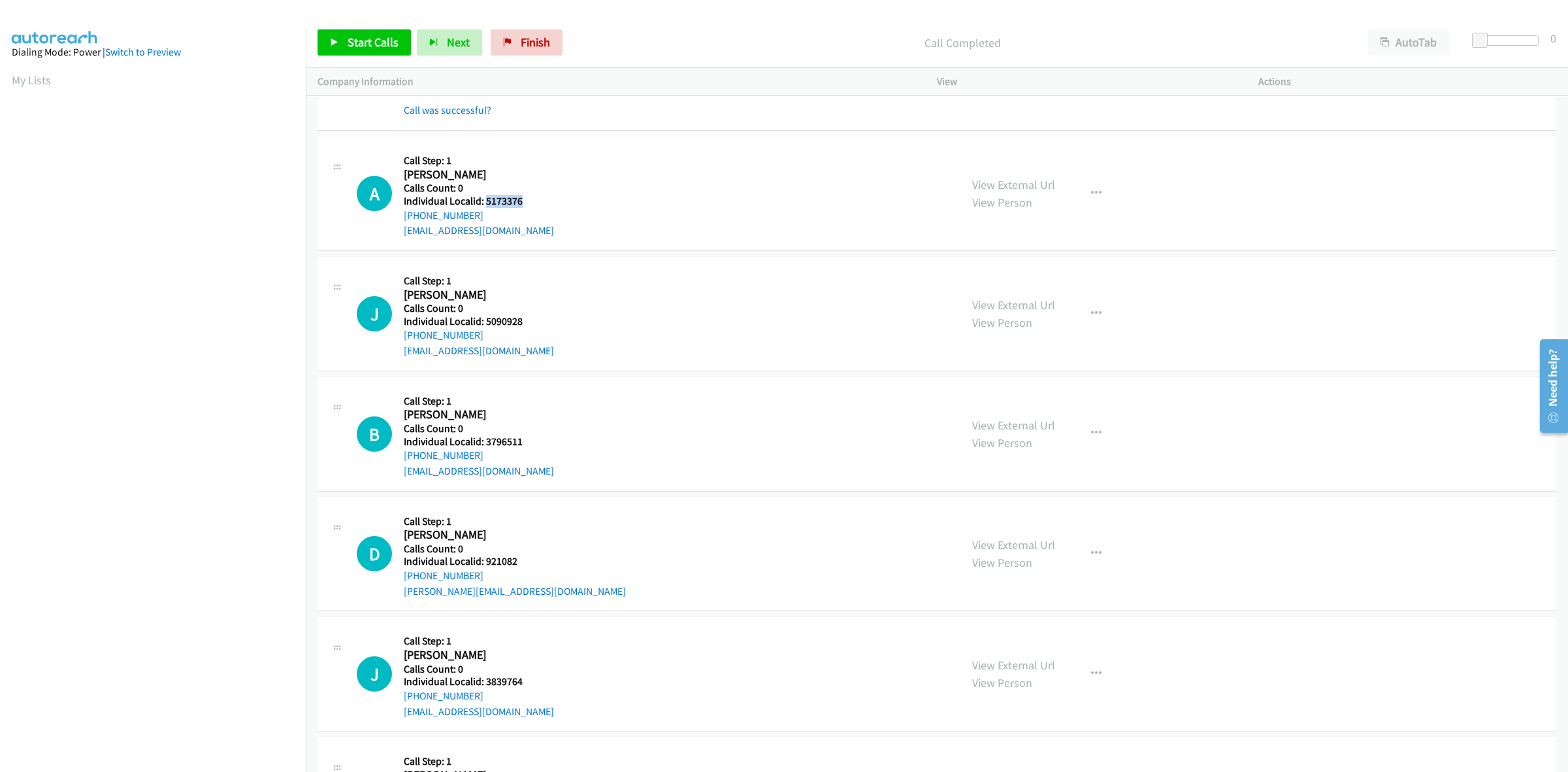
drag, startPoint x: 529, startPoint y: 207, endPoint x: 486, endPoint y: 206, distance: 43.0
click at [486, 206] on h5 "Individual Localid: 5173376" at bounding box center [478, 201] width 150 height 13
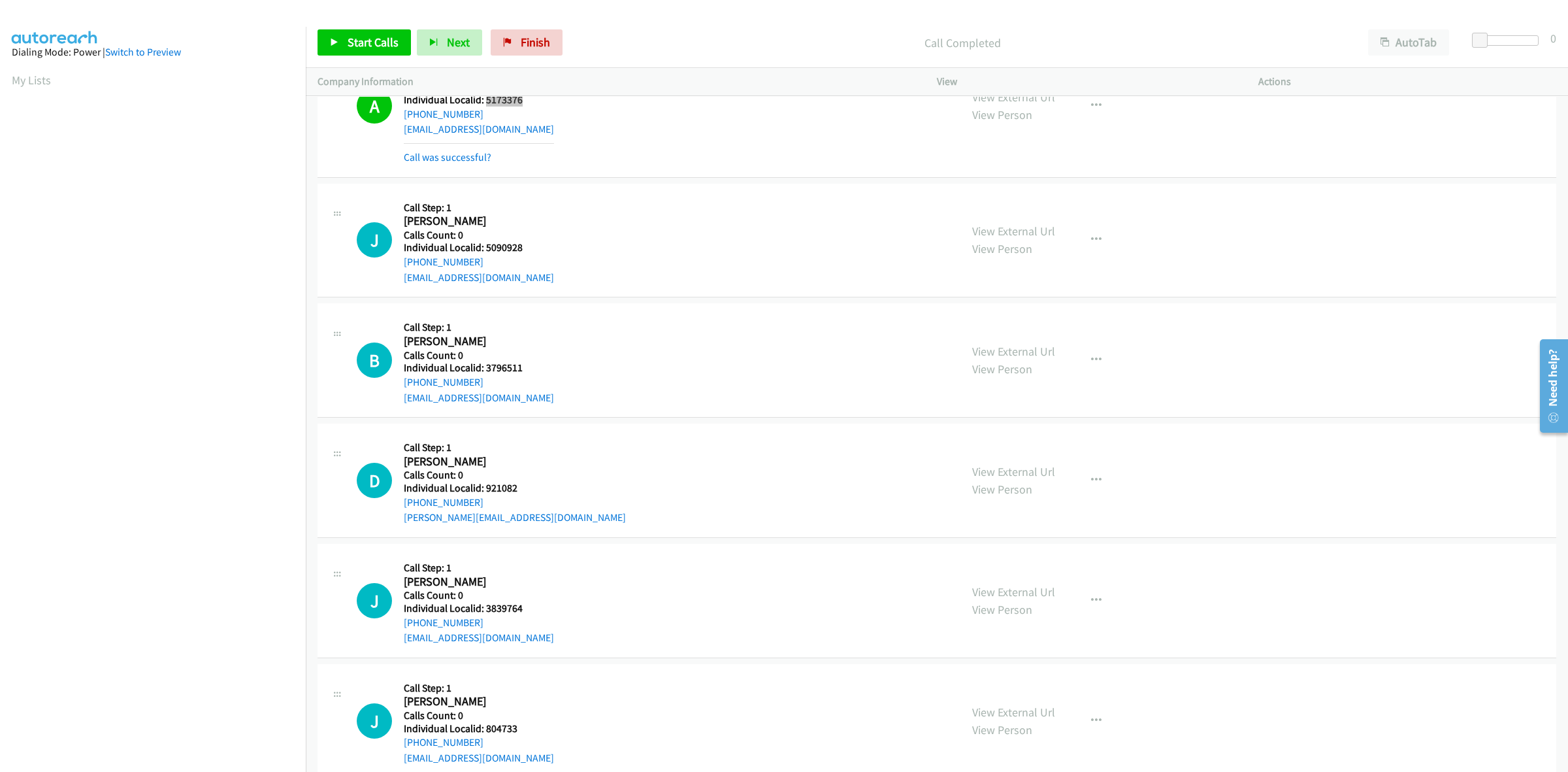
scroll to position [2553, 0]
drag, startPoint x: 529, startPoint y: 252, endPoint x: 486, endPoint y: 249, distance: 43.1
click at [485, 249] on h5 "Individual Localid: 5090928" at bounding box center [478, 248] width 150 height 13
drag, startPoint x: 623, startPoint y: 200, endPoint x: 616, endPoint y: 203, distance: 7.6
click at [622, 200] on div "J Callback Scheduled Call Step: 1 Jason White America/Chicago Calls Count: 0 In…" at bounding box center [653, 239] width 592 height 90
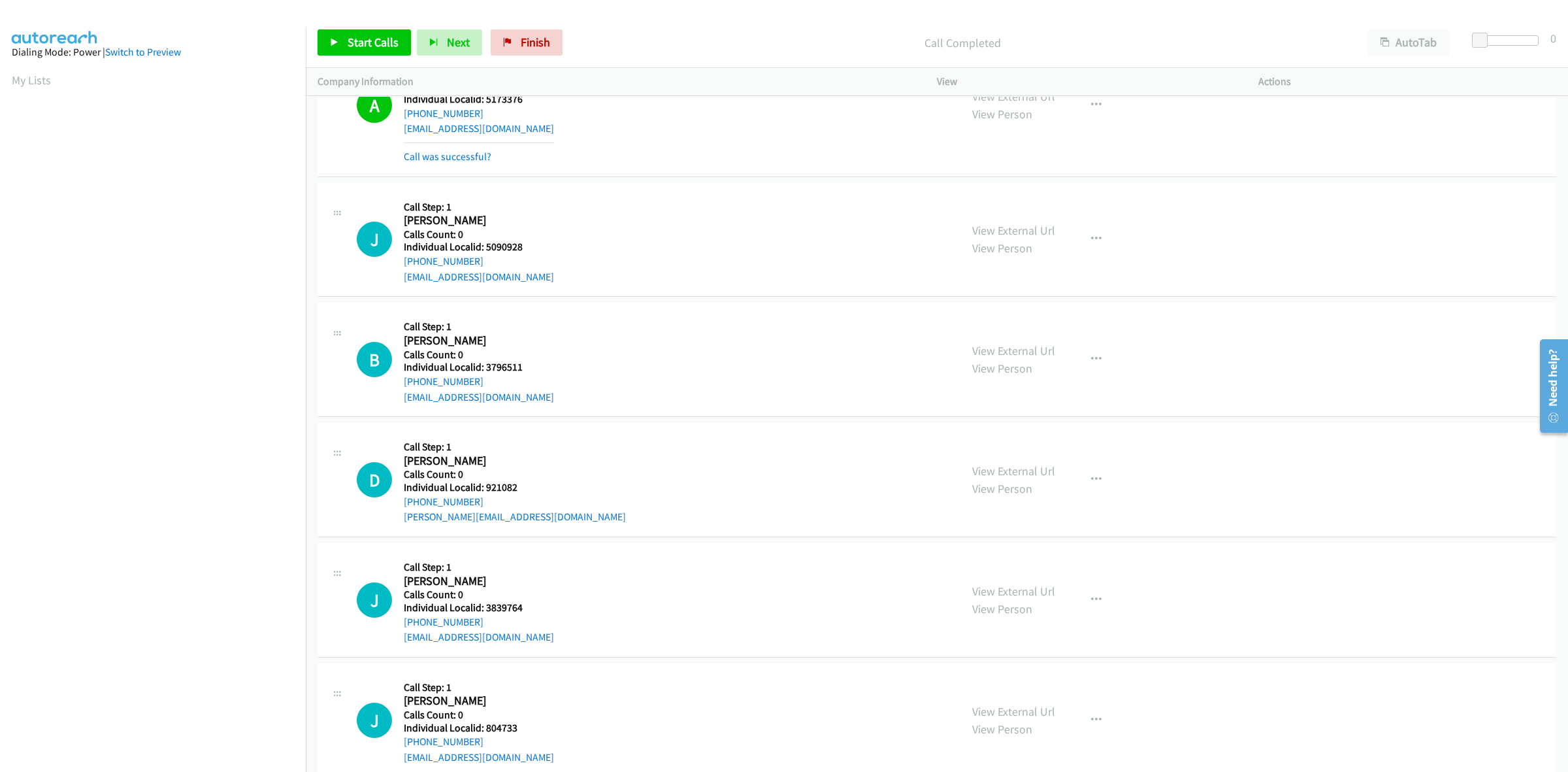
drag, startPoint x: 490, startPoint y: 267, endPoint x: 400, endPoint y: 265, distance: 90.0
click at [400, 265] on div "J Callback Scheduled Call Step: 1 Jason White America/Chicago Calls Count: 0 In…" at bounding box center [653, 239] width 592 height 90
drag, startPoint x: 526, startPoint y: 255, endPoint x: 486, endPoint y: 250, distance: 40.3
click at [486, 250] on h5 "Individual Localid: 5090928" at bounding box center [478, 248] width 150 height 13
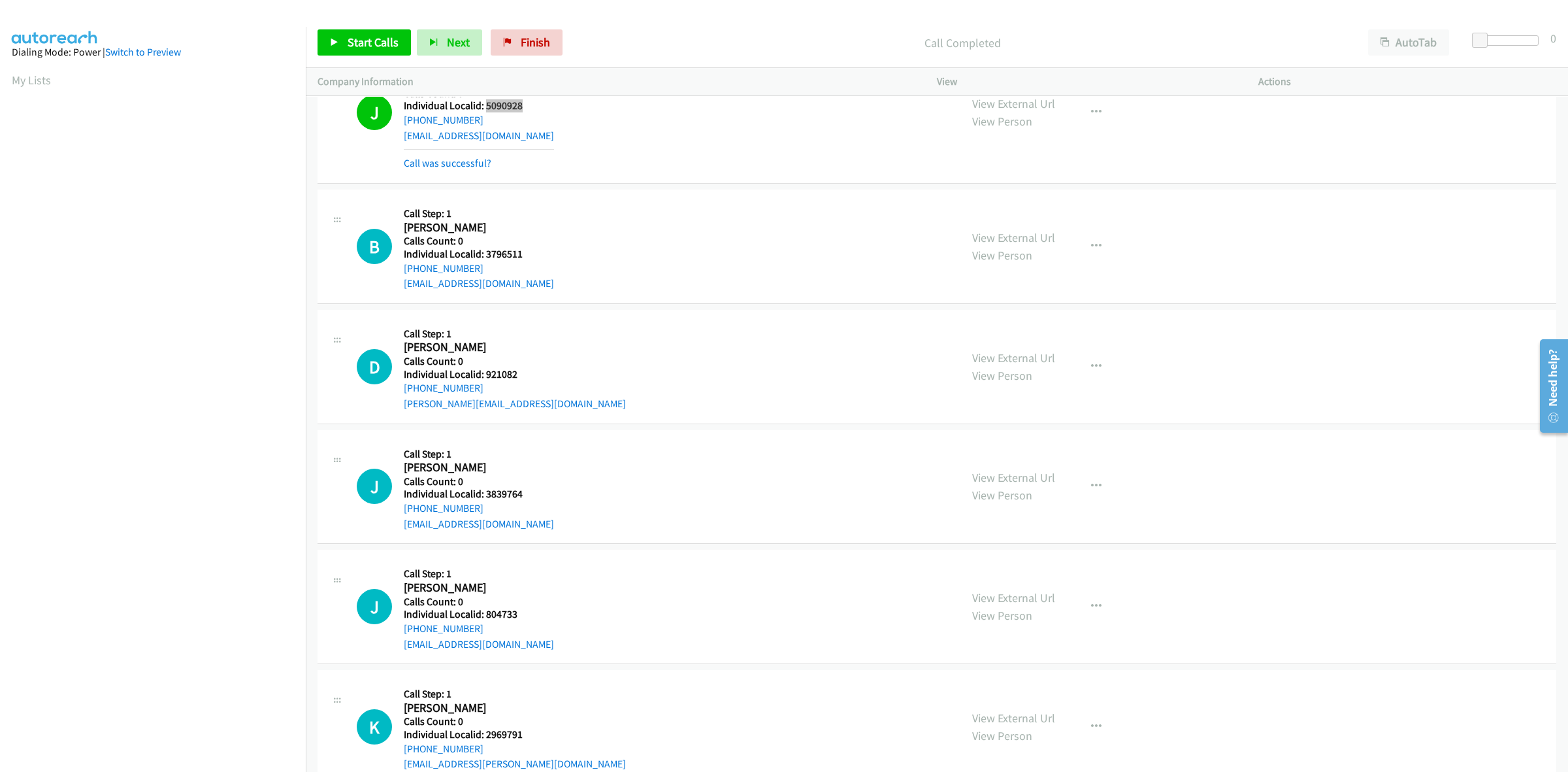
scroll to position [2757, 0]
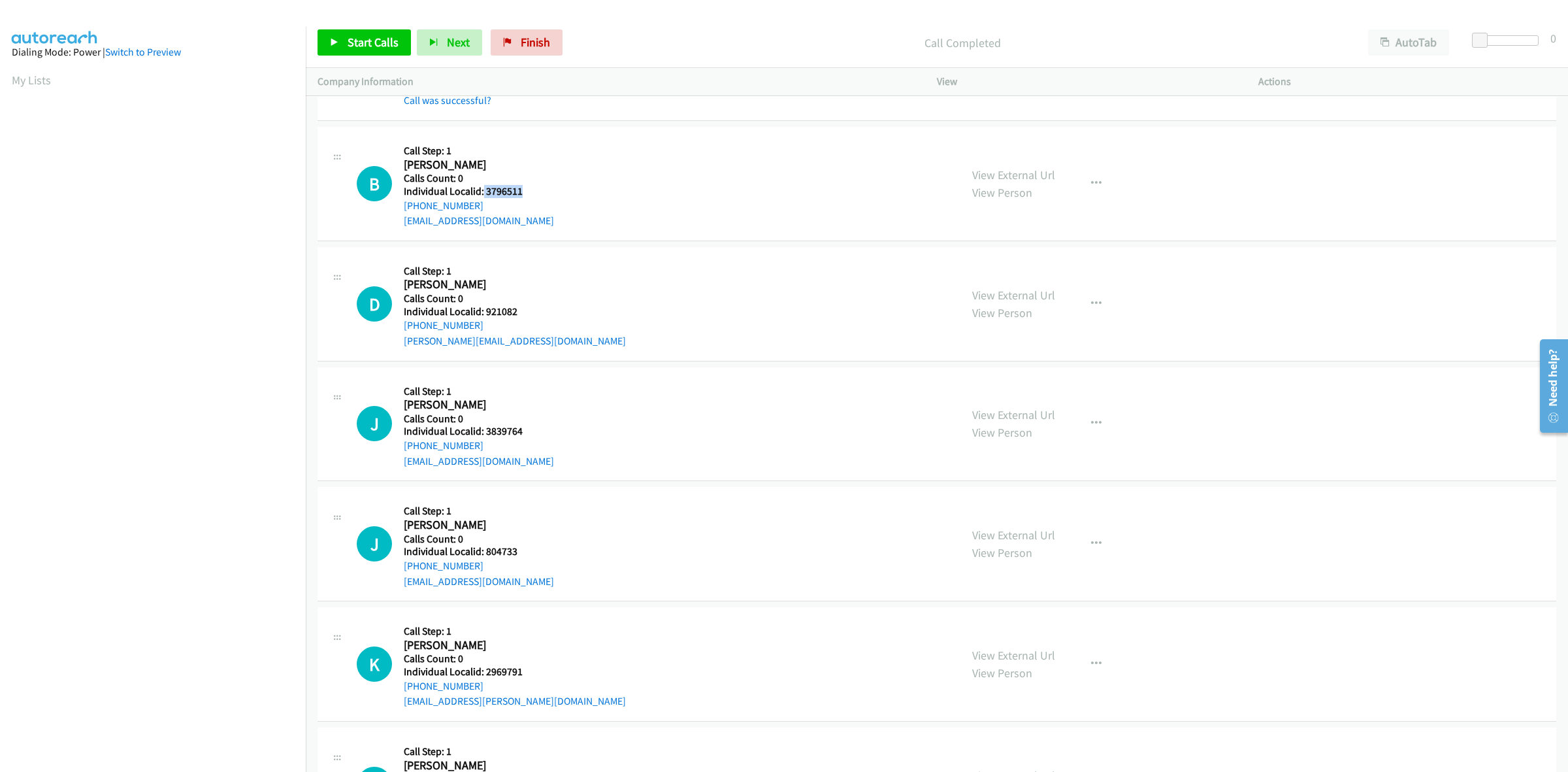
drag, startPoint x: 528, startPoint y: 195, endPoint x: 482, endPoint y: 196, distance: 46.0
click at [482, 196] on h5 "Individual Localid: 3796511" at bounding box center [478, 191] width 150 height 13
click at [589, 158] on div "B Callback Scheduled Call Step: 1 Brandon Buckmaster America/Chicago Calls Coun…" at bounding box center [653, 183] width 592 height 90
drag, startPoint x: 487, startPoint y: 208, endPoint x: 400, endPoint y: 214, distance: 87.2
click at [400, 214] on div "B Callback Scheduled Call Step: 1 Brandon Buckmaster America/Chicago Calls Coun…" at bounding box center [653, 183] width 592 height 90
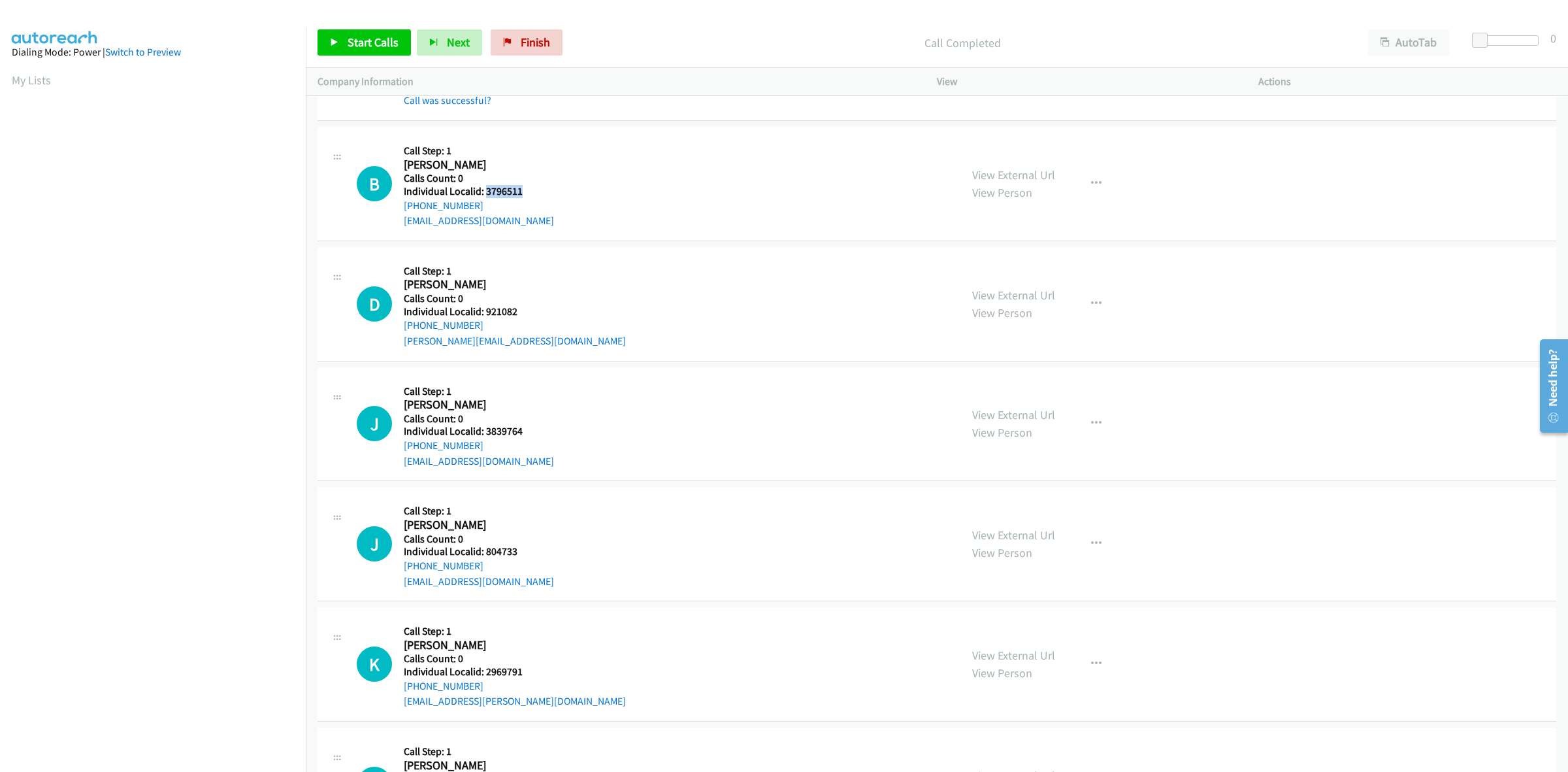
drag, startPoint x: 523, startPoint y: 191, endPoint x: 483, endPoint y: 196, distance: 40.3
click at [483, 196] on h5 "Individual Localid: 3796511" at bounding box center [478, 191] width 150 height 13
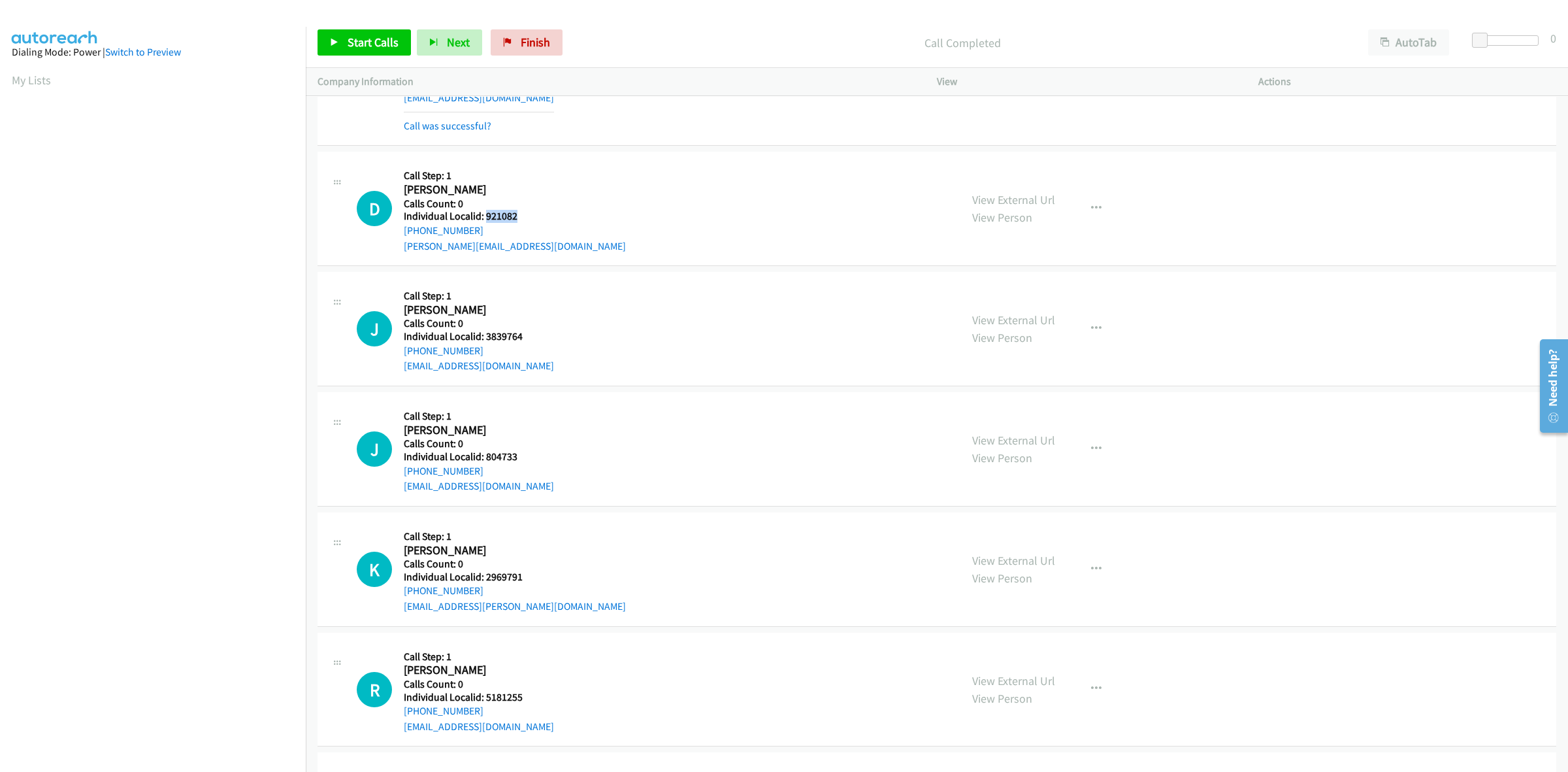
drag, startPoint x: 533, startPoint y: 220, endPoint x: 486, endPoint y: 219, distance: 47.0
click at [486, 219] on h5 "Individual Localid: 921082" at bounding box center [514, 216] width 222 height 13
click at [505, 167] on div "Callback Scheduled Call Step: 1 Dustin Land America/Chicago Calls Count: 0 Indi…" at bounding box center [514, 208] width 222 height 90
drag, startPoint x: 467, startPoint y: 235, endPoint x: 396, endPoint y: 238, distance: 71.1
click at [396, 238] on div "D Callback Scheduled Call Step: 1 Dustin Land America/Chicago Calls Count: 0 In…" at bounding box center [653, 208] width 592 height 90
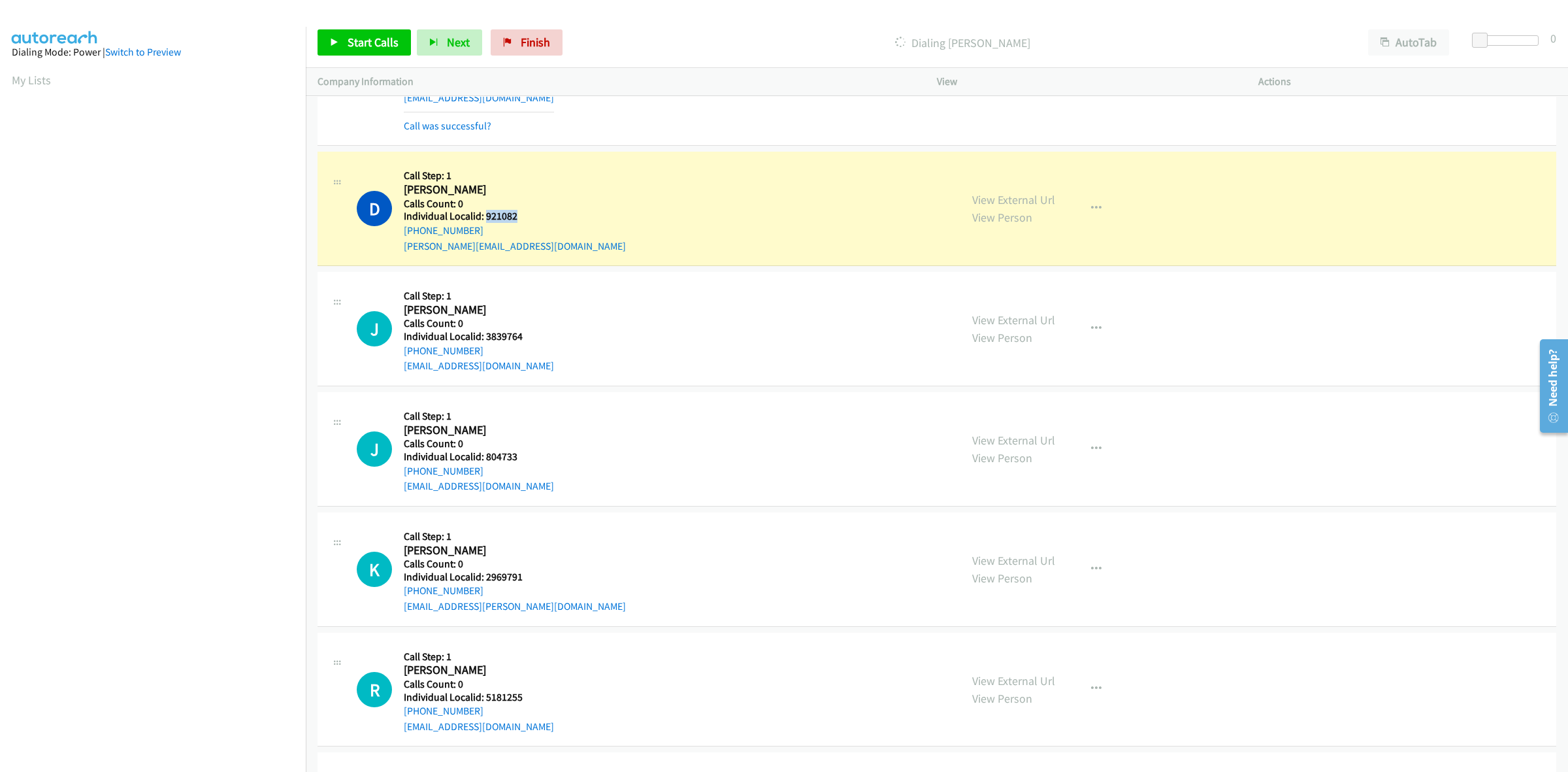
drag, startPoint x: 520, startPoint y: 220, endPoint x: 485, endPoint y: 214, distance: 35.5
click at [485, 214] on h5 "Individual Localid: 921082" at bounding box center [514, 216] width 222 height 13
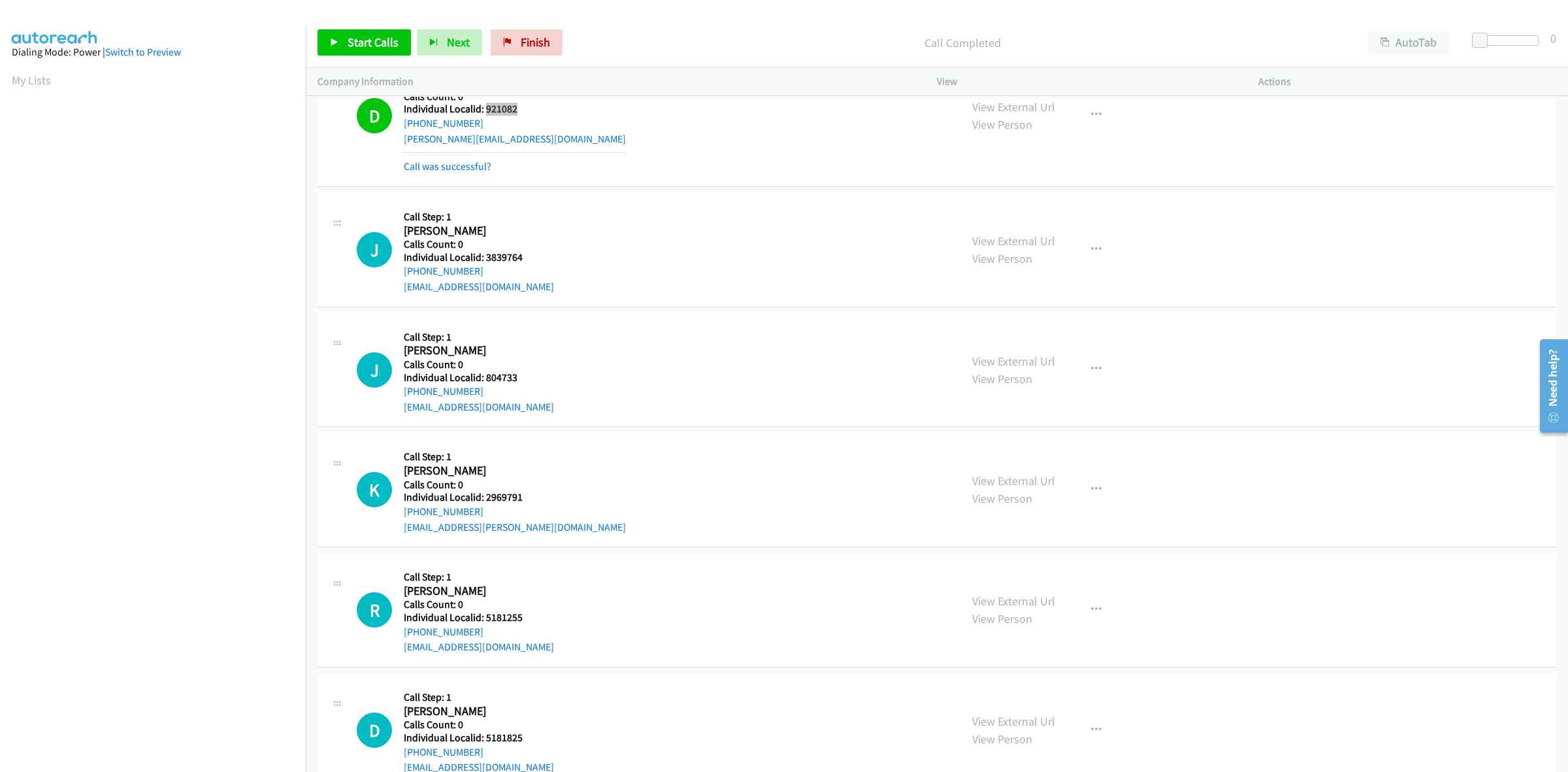
scroll to position [3002, 0]
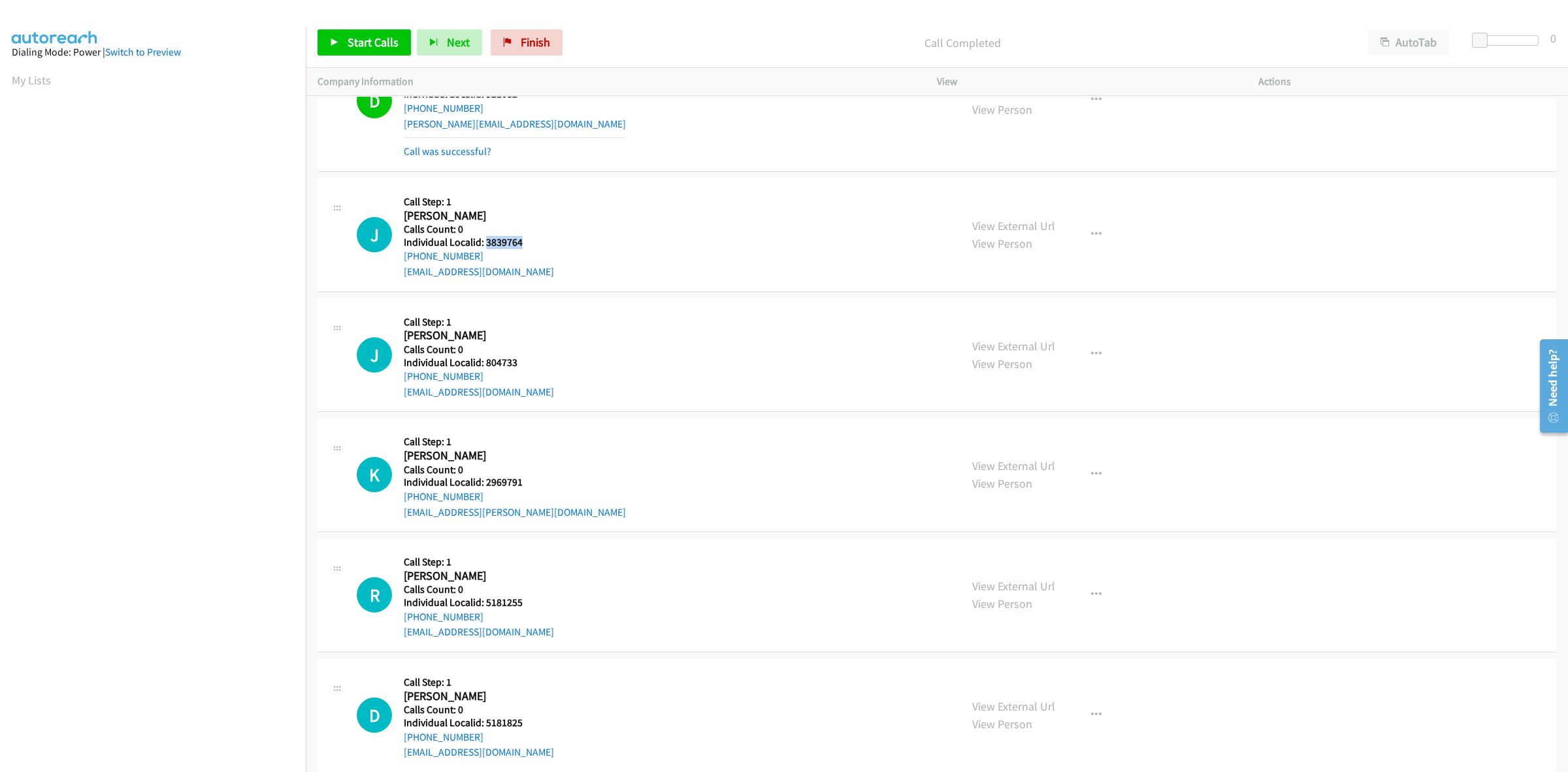
drag, startPoint x: 533, startPoint y: 239, endPoint x: 486, endPoint y: 243, distance: 47.2
click at [486, 243] on h5 "Individual Localid: 3839764" at bounding box center [478, 243] width 150 height 13
drag, startPoint x: 581, startPoint y: 206, endPoint x: 442, endPoint y: 238, distance: 142.6
click at [581, 206] on div "J Callback Scheduled Call Step: 1 Jacob Wedin America/Chicago Calls Count: 0 In…" at bounding box center [653, 234] width 592 height 90
drag, startPoint x: 484, startPoint y: 258, endPoint x: 395, endPoint y: 263, distance: 89.1
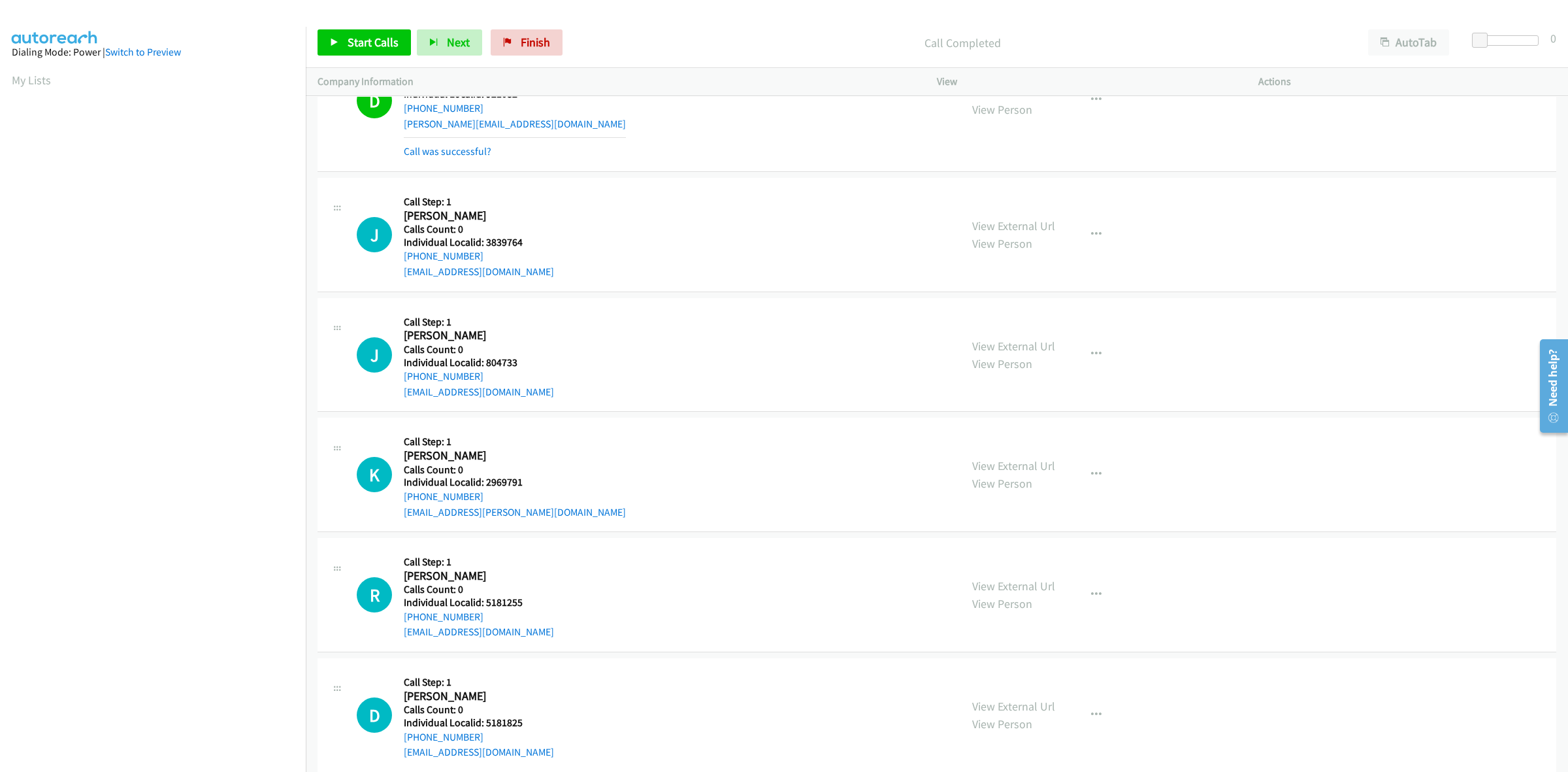
click at [395, 263] on div "J Callback Scheduled Call Step: 1 Jacob Wedin America/Chicago Calls Count: 0 In…" at bounding box center [653, 234] width 592 height 90
drag, startPoint x: 527, startPoint y: 247, endPoint x: 485, endPoint y: 249, distance: 42.0
click at [485, 249] on h5 "Individual Localid: 3839764" at bounding box center [478, 243] width 150 height 13
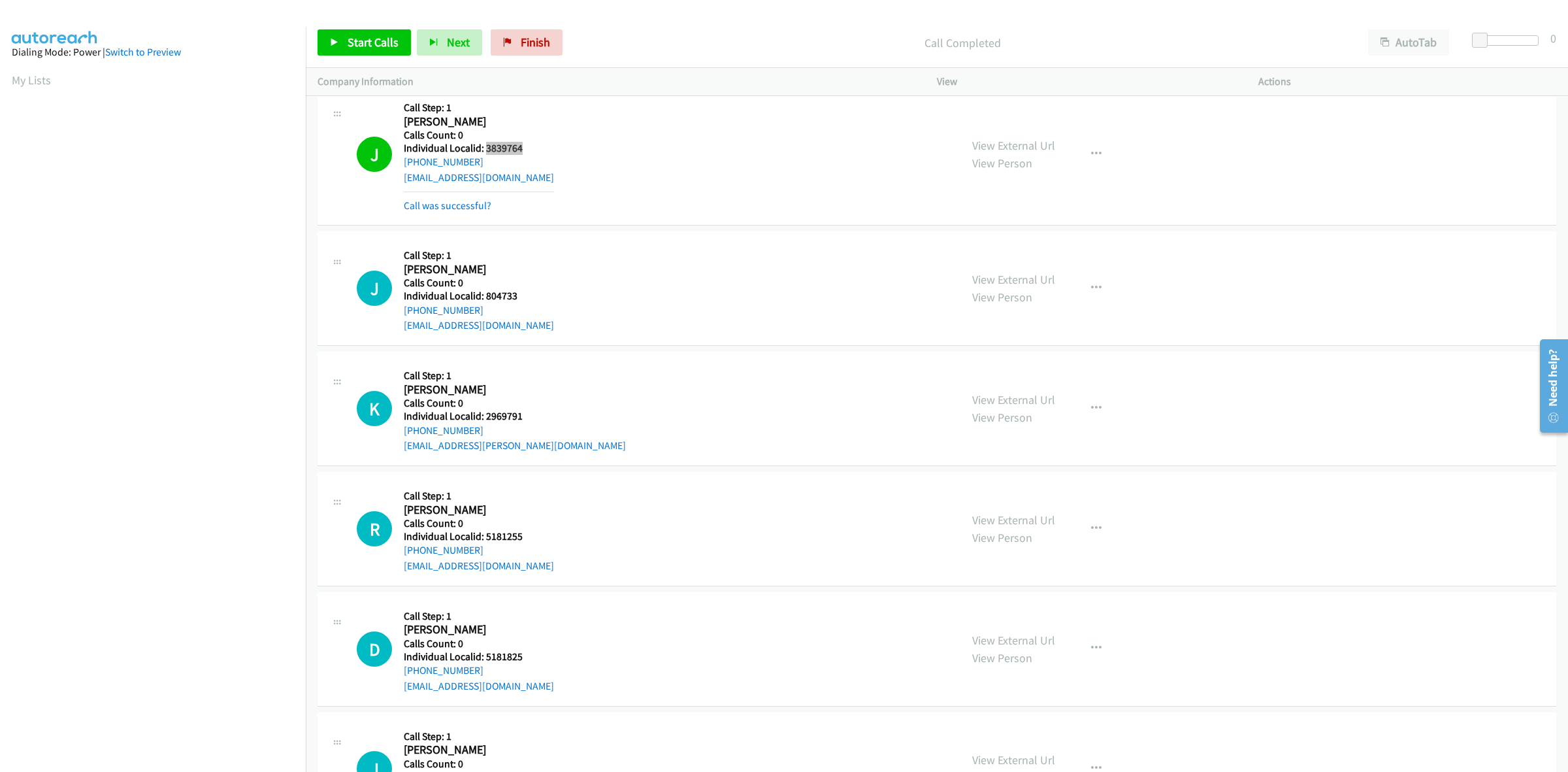
scroll to position [3104, 0]
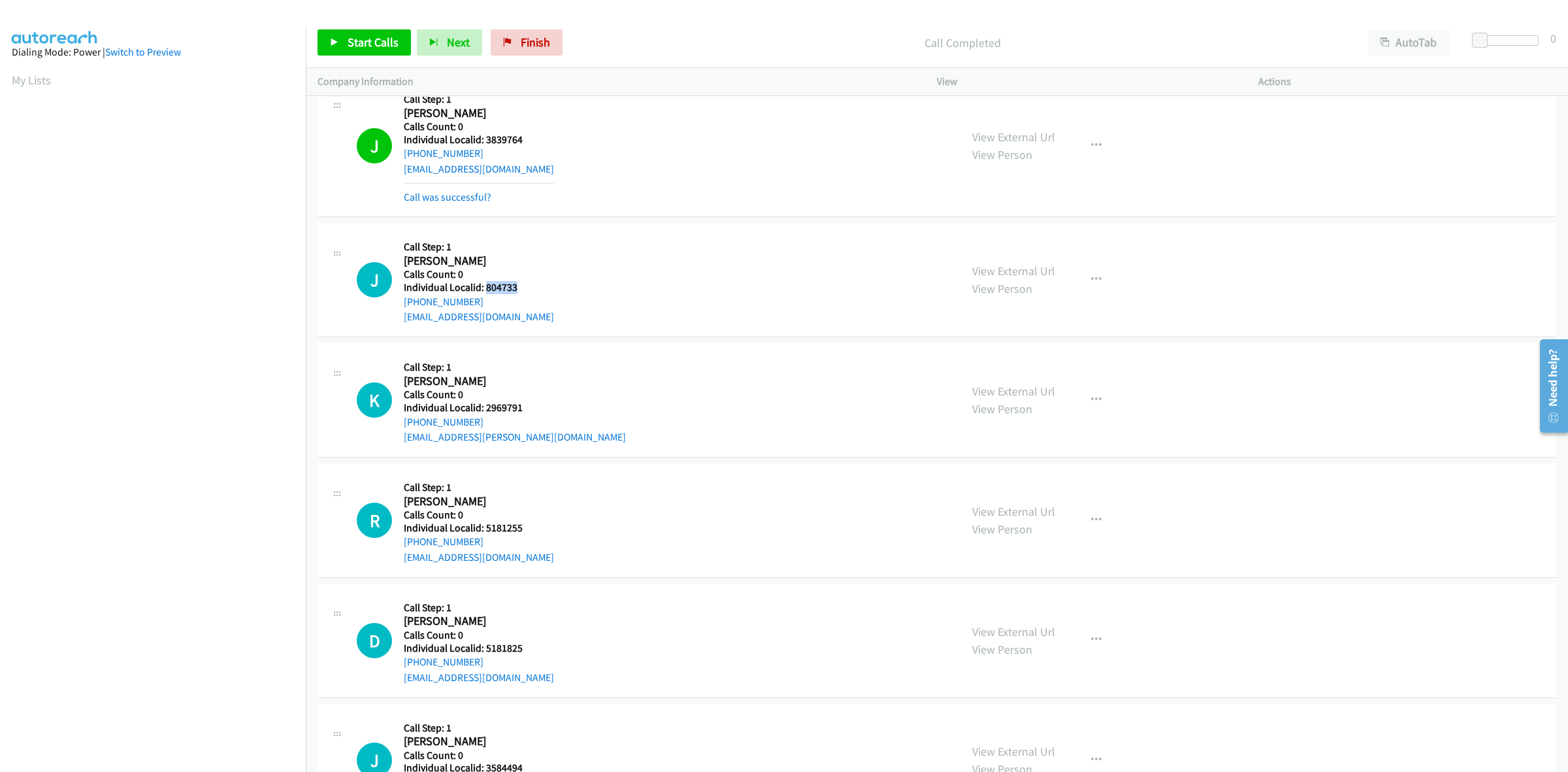
drag, startPoint x: 519, startPoint y: 295, endPoint x: 487, endPoint y: 291, distance: 32.2
click at [487, 291] on h5 "Individual Localid: 804733" at bounding box center [478, 288] width 150 height 13
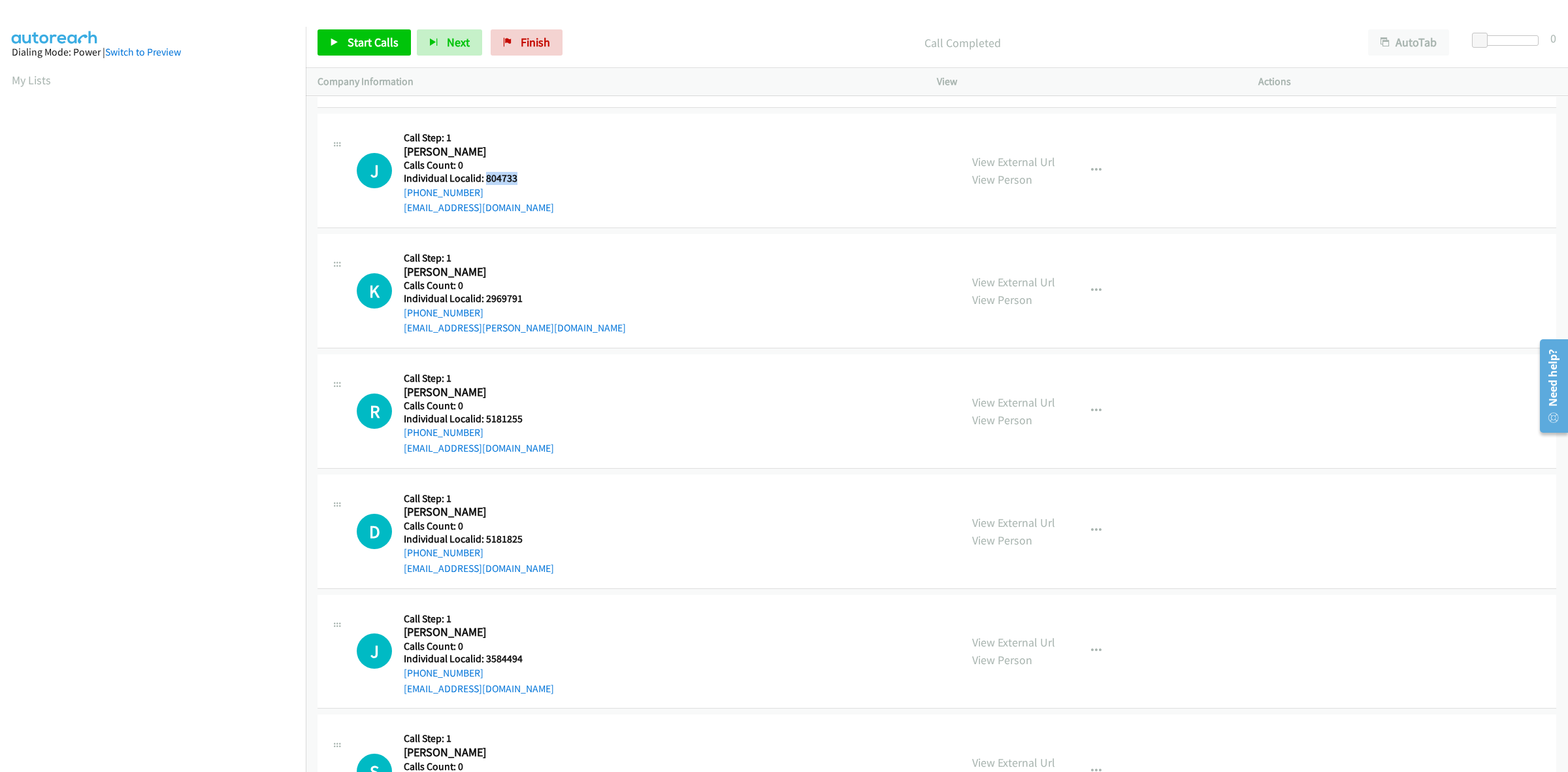
scroll to position [3226, 0]
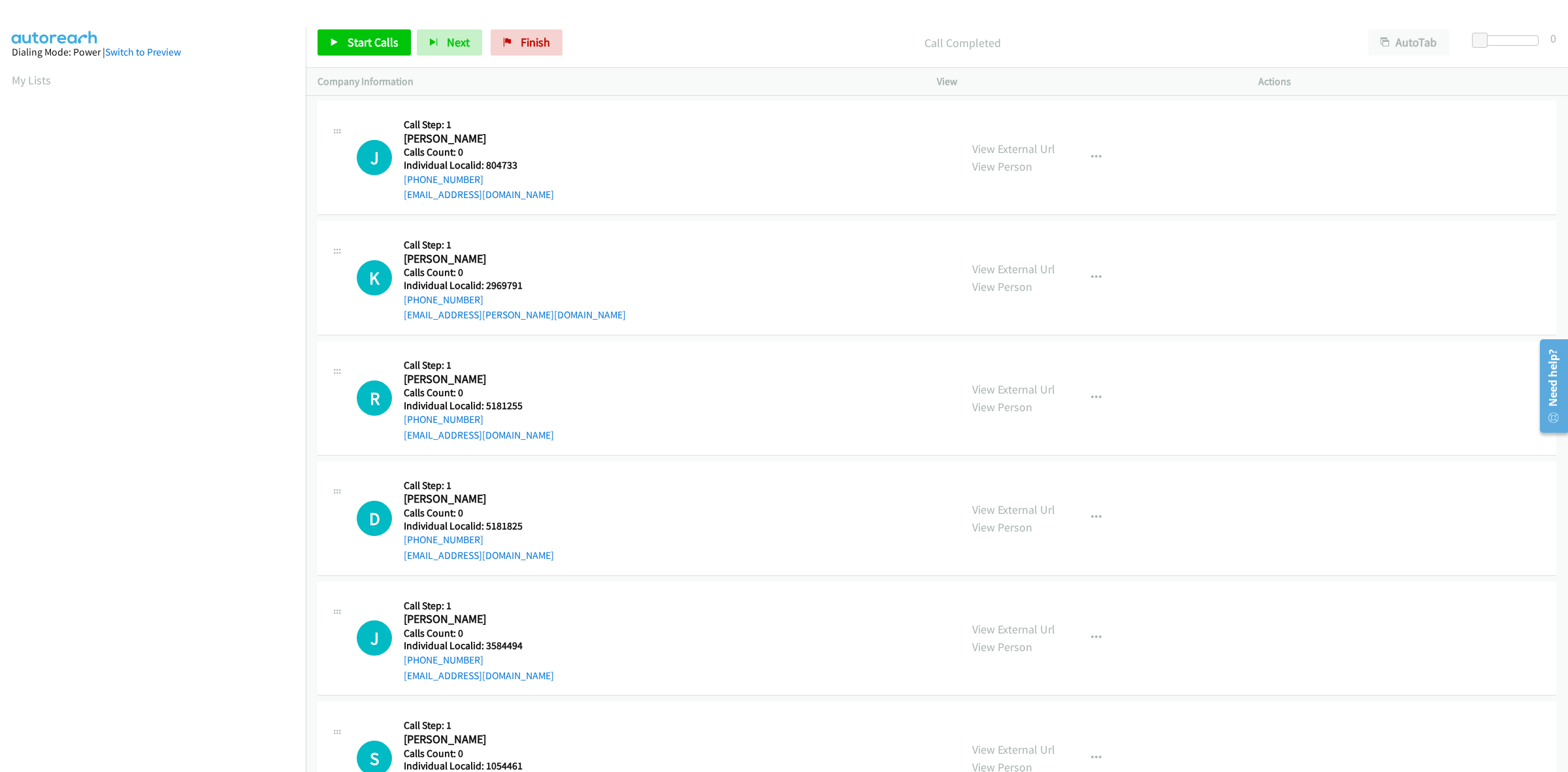
click at [475, 120] on div "Callback Scheduled Call Step: 1 John Sinks America/Denver Calls Count: 0 Indivi…" at bounding box center [478, 157] width 150 height 90
drag, startPoint x: 481, startPoint y: 177, endPoint x: 403, endPoint y: 184, distance: 78.3
click at [403, 184] on div "J Callback Scheduled Call Step: 1 John Sinks America/Denver Calls Count: 0 Indi…" at bounding box center [653, 157] width 592 height 90
drag, startPoint x: 523, startPoint y: 167, endPoint x: 486, endPoint y: 170, distance: 37.1
click at [486, 170] on h5 "Individual Localid: 804733" at bounding box center [478, 165] width 150 height 13
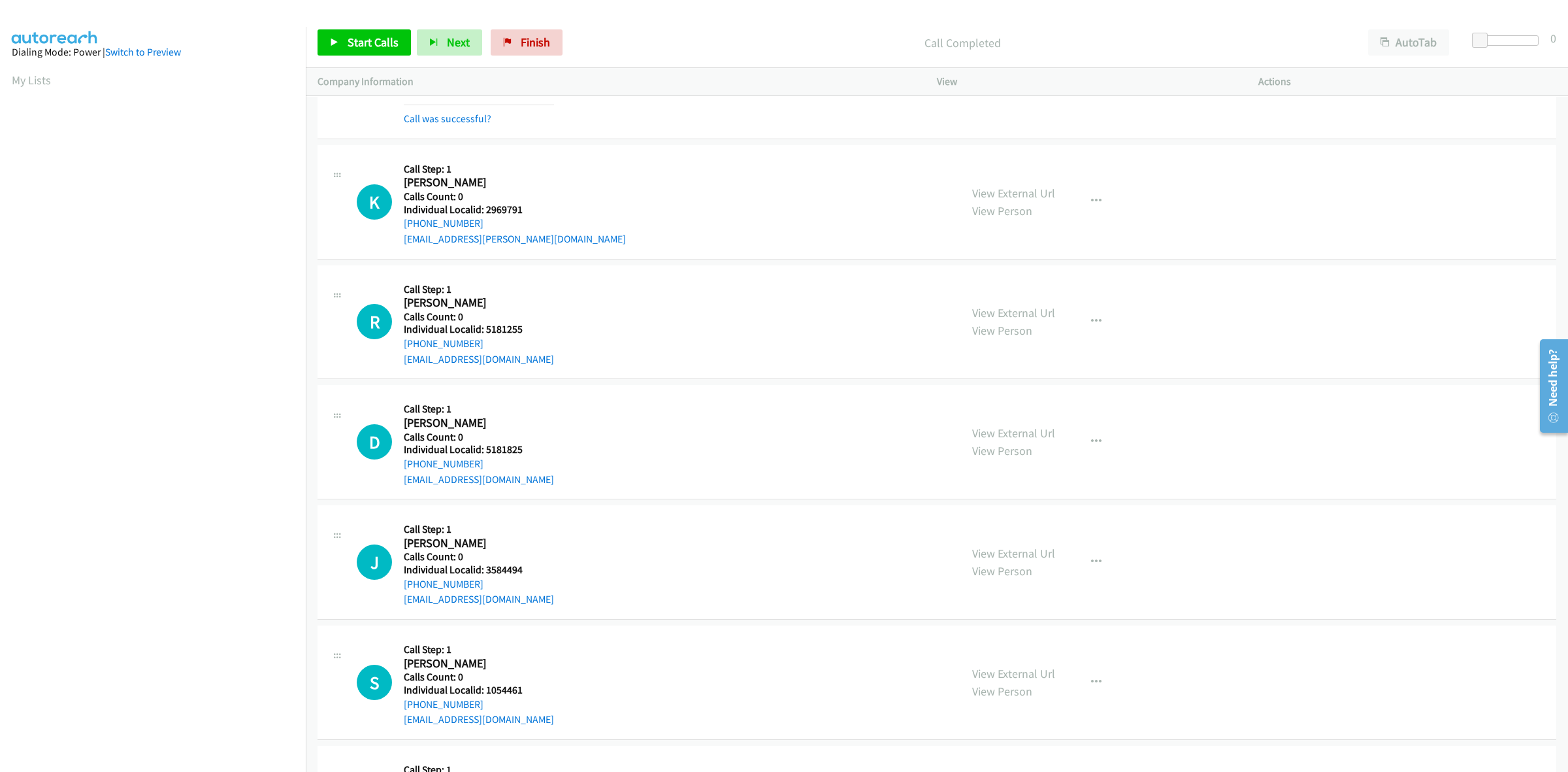
scroll to position [3349, 0]
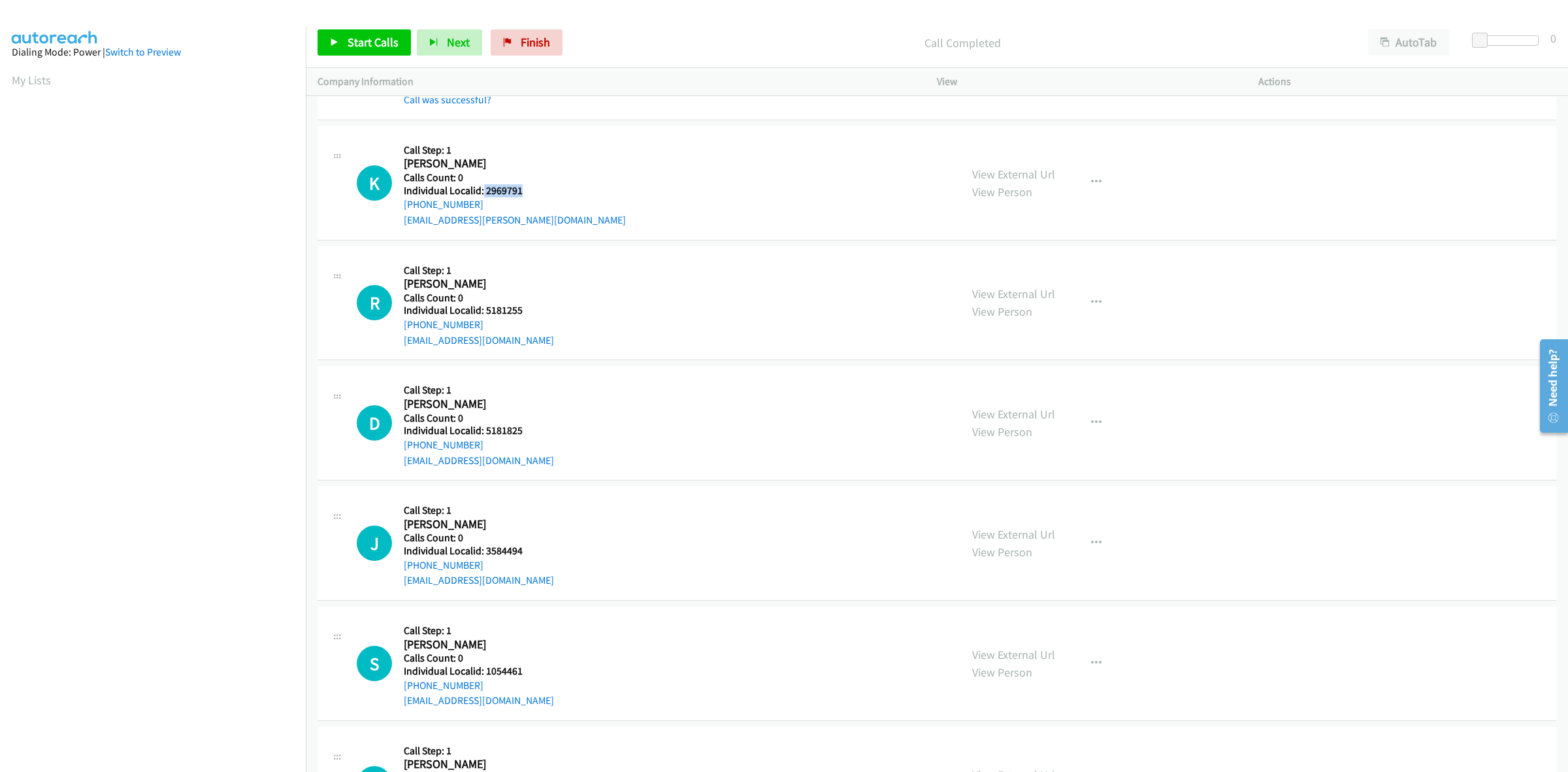
drag, startPoint x: 527, startPoint y: 191, endPoint x: 482, endPoint y: 196, distance: 45.3
click at [482, 196] on h5 "Individual Localid: 2969791" at bounding box center [514, 191] width 222 height 13
click at [598, 171] on div "K Callback Scheduled Call Step: 1 Kevin Nolde America/Chicago Calls Count: 0 In…" at bounding box center [653, 182] width 592 height 90
drag, startPoint x: 497, startPoint y: 209, endPoint x: 387, endPoint y: 217, distance: 110.3
click at [387, 217] on div "K Callback Scheduled Call Step: 1 Kevin Nolde America/Chicago Calls Count: 0 In…" at bounding box center [653, 182] width 592 height 90
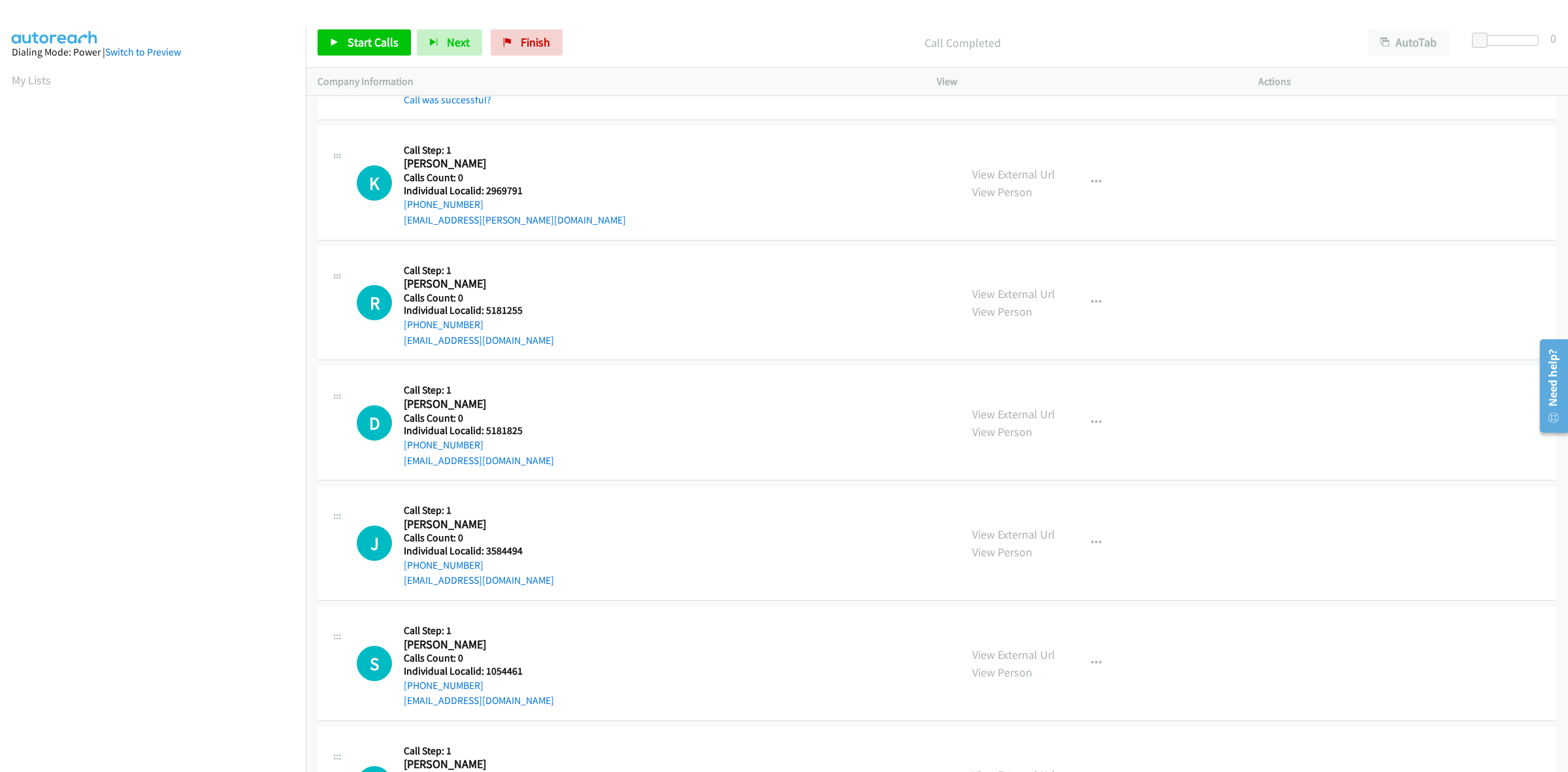
click at [565, 151] on div "K Callback Scheduled Call Step: 1 Kevin Nolde America/Chicago Calls Count: 0 In…" at bounding box center [653, 182] width 592 height 90
drag, startPoint x: 480, startPoint y: 210, endPoint x: 397, endPoint y: 216, distance: 83.2
click at [397, 216] on div "K Callback Scheduled Call Step: 1 Kevin Nolde America/Chicago Calls Count: 0 In…" at bounding box center [653, 182] width 592 height 90
drag, startPoint x: 527, startPoint y: 196, endPoint x: 485, endPoint y: 196, distance: 42.0
click at [485, 196] on h5 "Individual Localid: 2969791" at bounding box center [514, 191] width 222 height 13
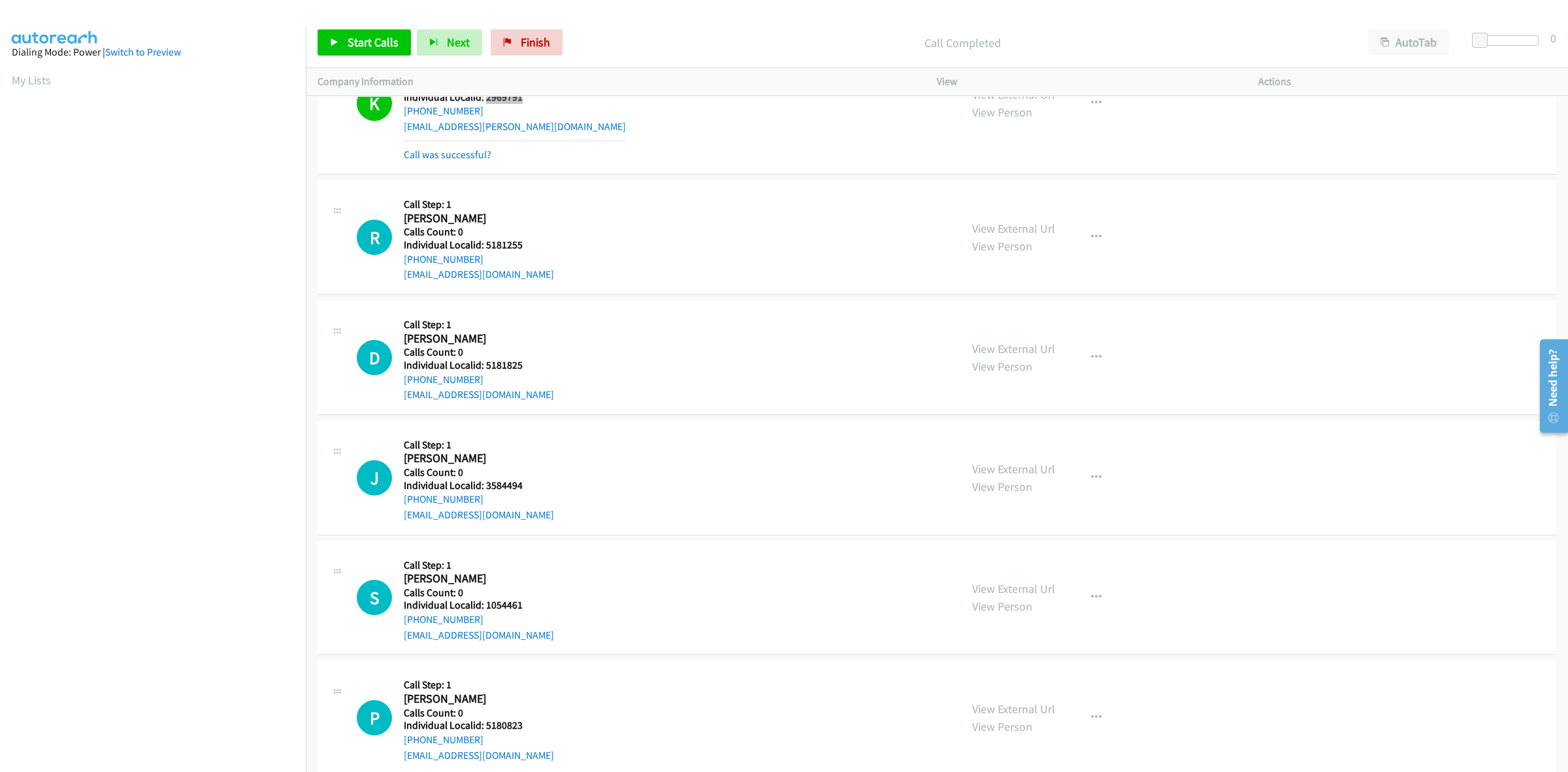
scroll to position [3451, 0]
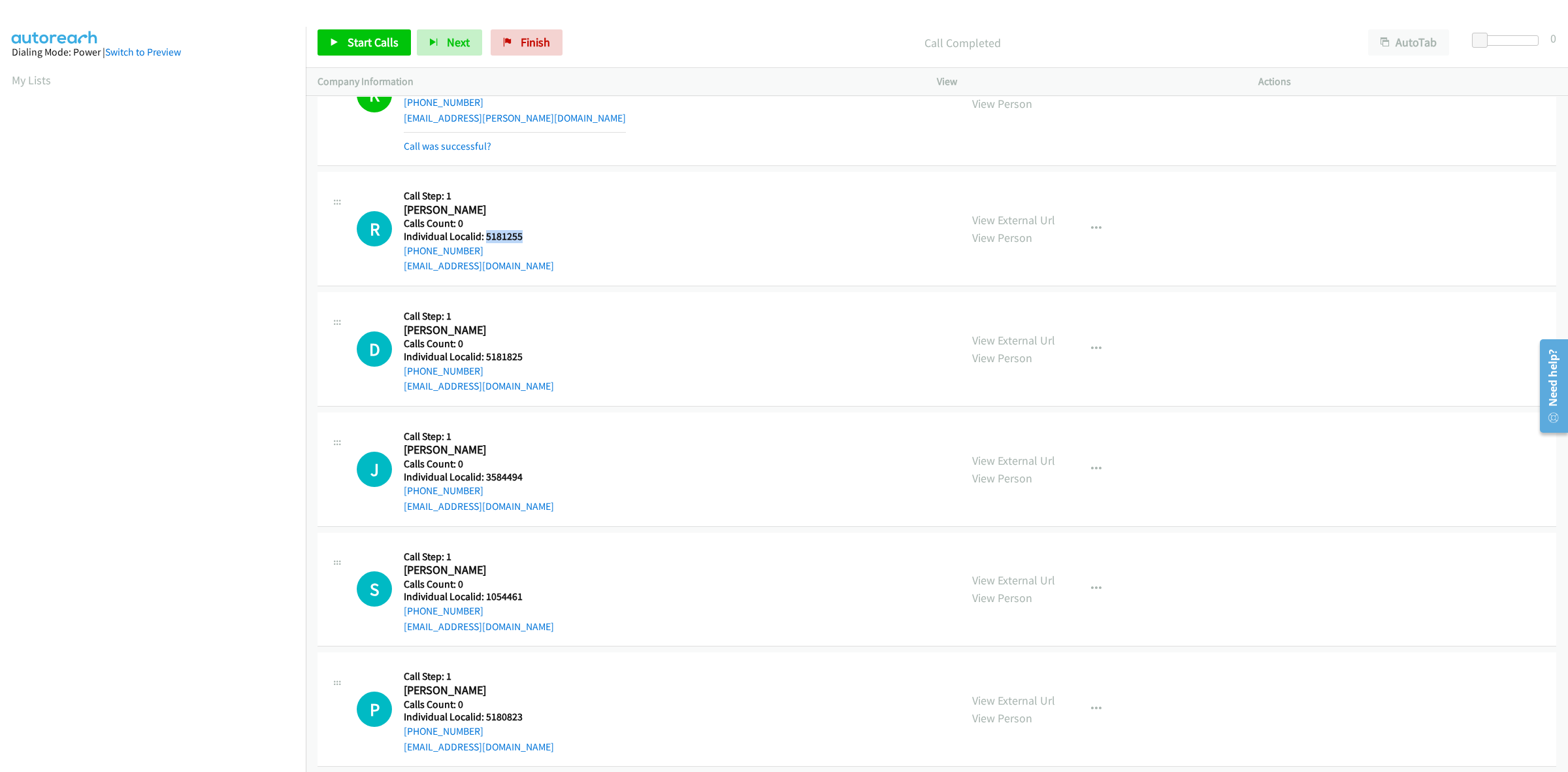
drag, startPoint x: 533, startPoint y: 239, endPoint x: 484, endPoint y: 238, distance: 49.0
click at [484, 238] on div "R Callback Scheduled Call Step: 1 Robert Simon America/Los_Angeles Calls Count:…" at bounding box center [653, 228] width 592 height 90
click at [536, 211] on div "R Callback Scheduled Call Step: 1 Robert Simon America/Los_Angeles Calls Count:…" at bounding box center [653, 228] width 592 height 90
drag, startPoint x: 488, startPoint y: 249, endPoint x: 402, endPoint y: 259, distance: 86.6
click at [402, 259] on div "R Callback Scheduled Call Step: 1 Robert Simon America/Los_Angeles Calls Count:…" at bounding box center [653, 228] width 592 height 90
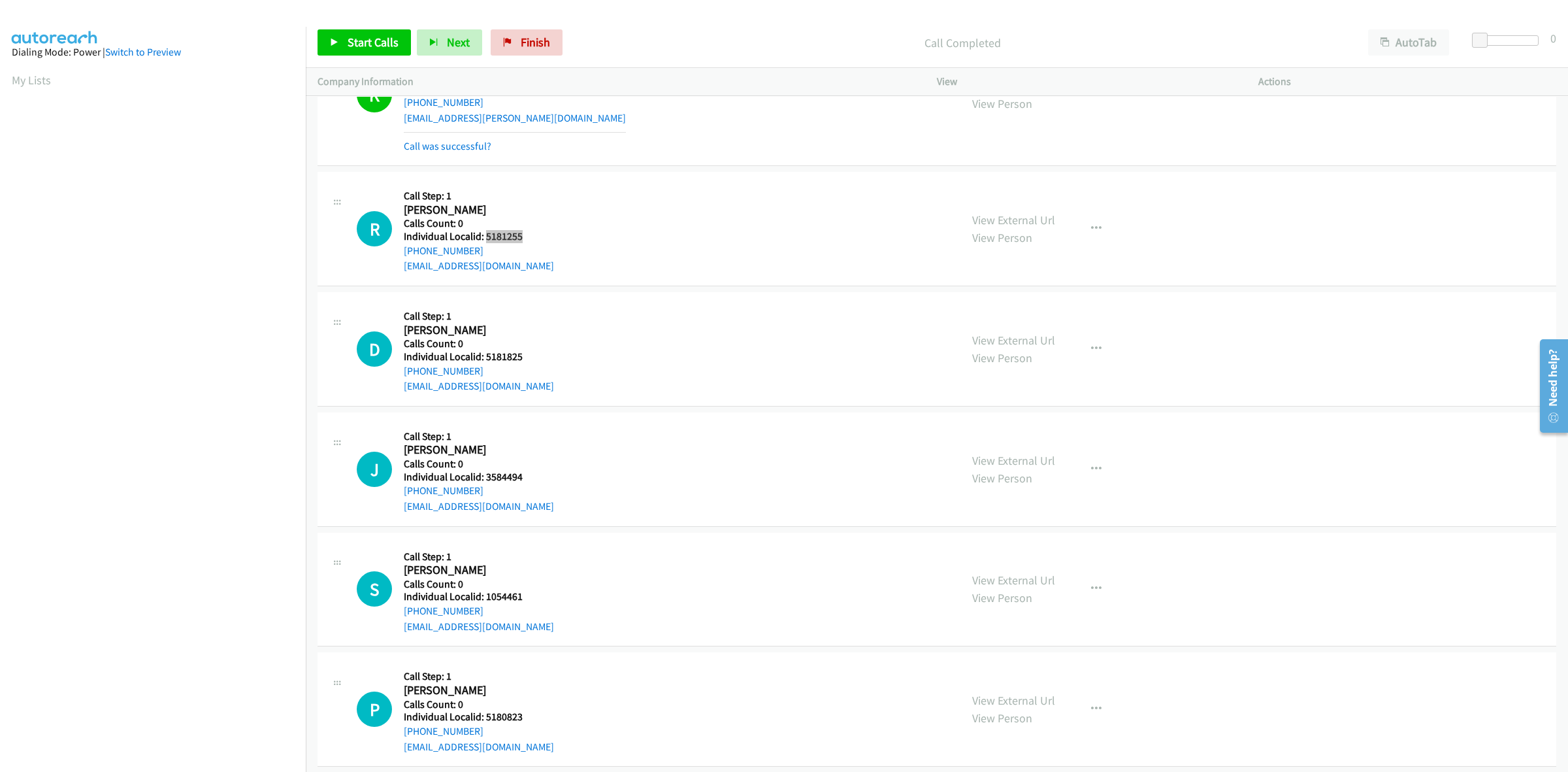
drag, startPoint x: 524, startPoint y: 237, endPoint x: 486, endPoint y: 239, distance: 38.1
click at [486, 239] on div "R Callback Scheduled Call Step: 1 Robert Simon America/Los_Angeles Calls Count:…" at bounding box center [653, 228] width 592 height 90
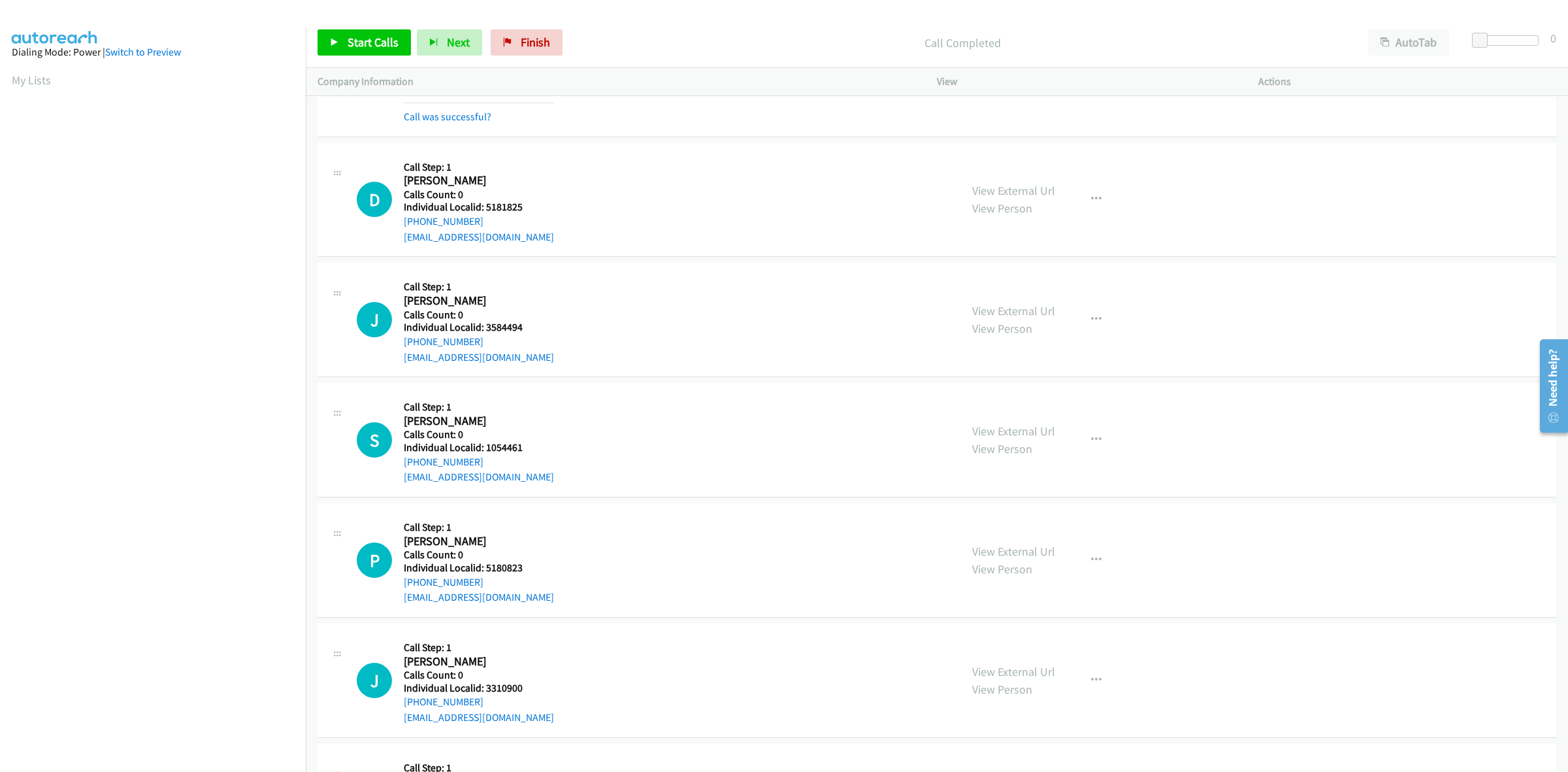
scroll to position [3634, 0]
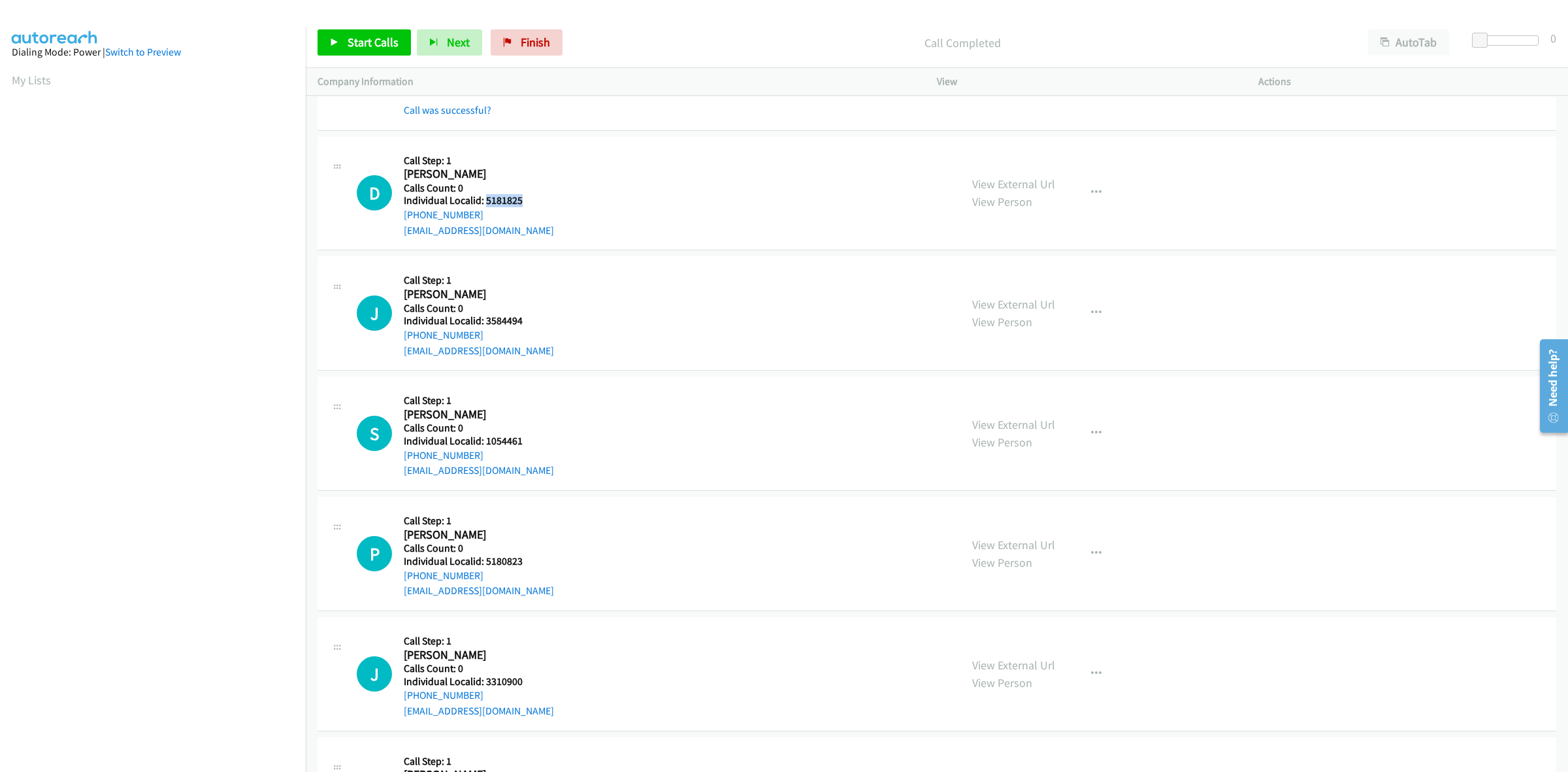
drag, startPoint x: 529, startPoint y: 210, endPoint x: 485, endPoint y: 205, distance: 44.3
click at [485, 205] on div "D Callback Scheduled Call Step: 1 Dan Kemmerly Ii America/Los_Angeles Calls Cou…" at bounding box center [653, 193] width 592 height 90
click at [533, 164] on div "D Callback Scheduled Call Step: 1 Dan Kemmerly Ii America/Los_Angeles Calls Cou…" at bounding box center [653, 193] width 592 height 90
drag, startPoint x: 481, startPoint y: 220, endPoint x: 397, endPoint y: 226, distance: 84.2
click at [397, 226] on div "D Callback Scheduled Call Step: 1 Dan Kemmerly Ii America/Los_Angeles Calls Cou…" at bounding box center [653, 193] width 592 height 90
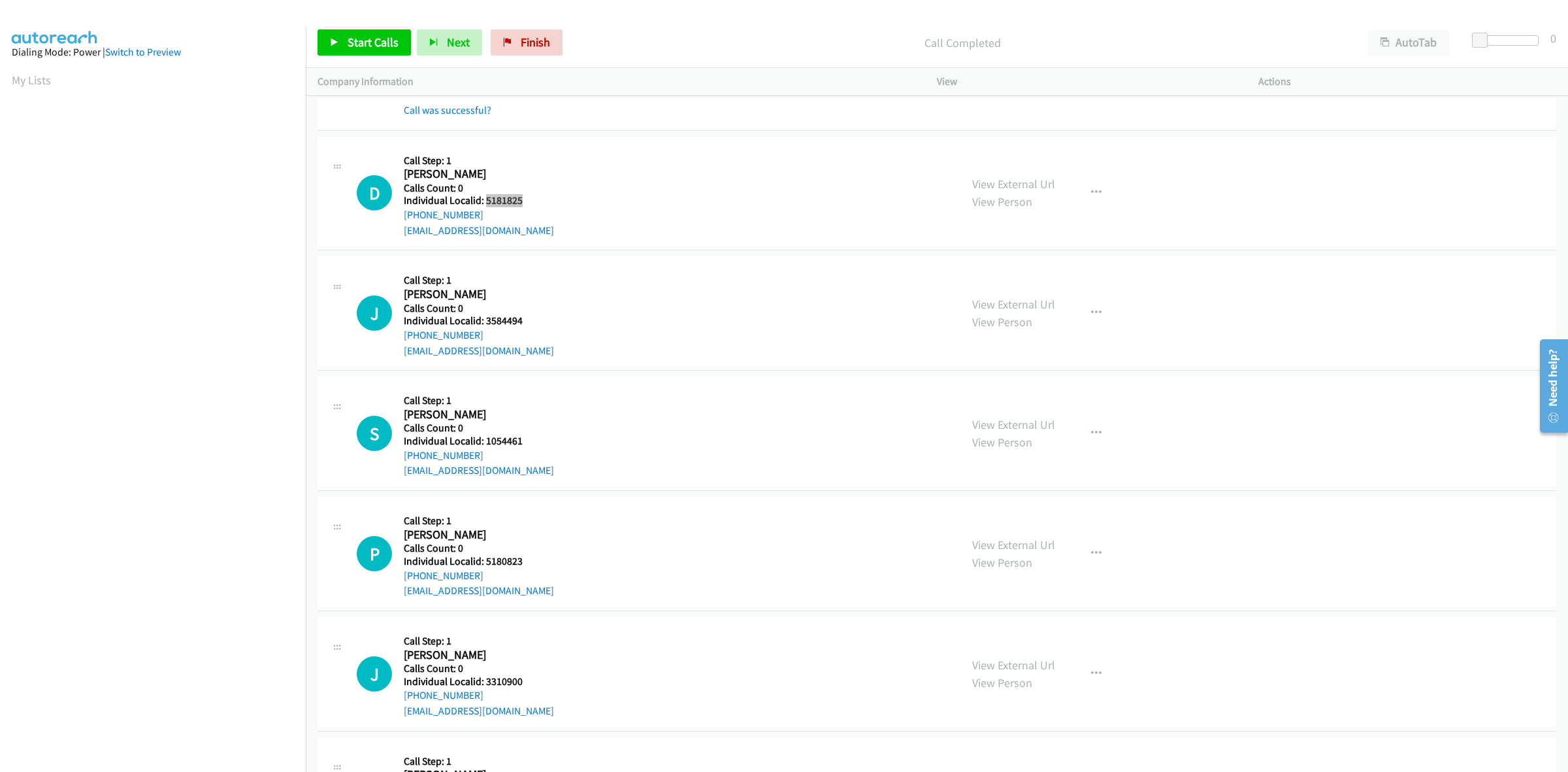
drag, startPoint x: 531, startPoint y: 200, endPoint x: 485, endPoint y: 205, distance: 46.3
click at [485, 205] on div "D Callback Scheduled Call Step: 1 Dan Kemmerly Ii America/Los_Angeles Calls Cou…" at bounding box center [653, 193] width 592 height 90
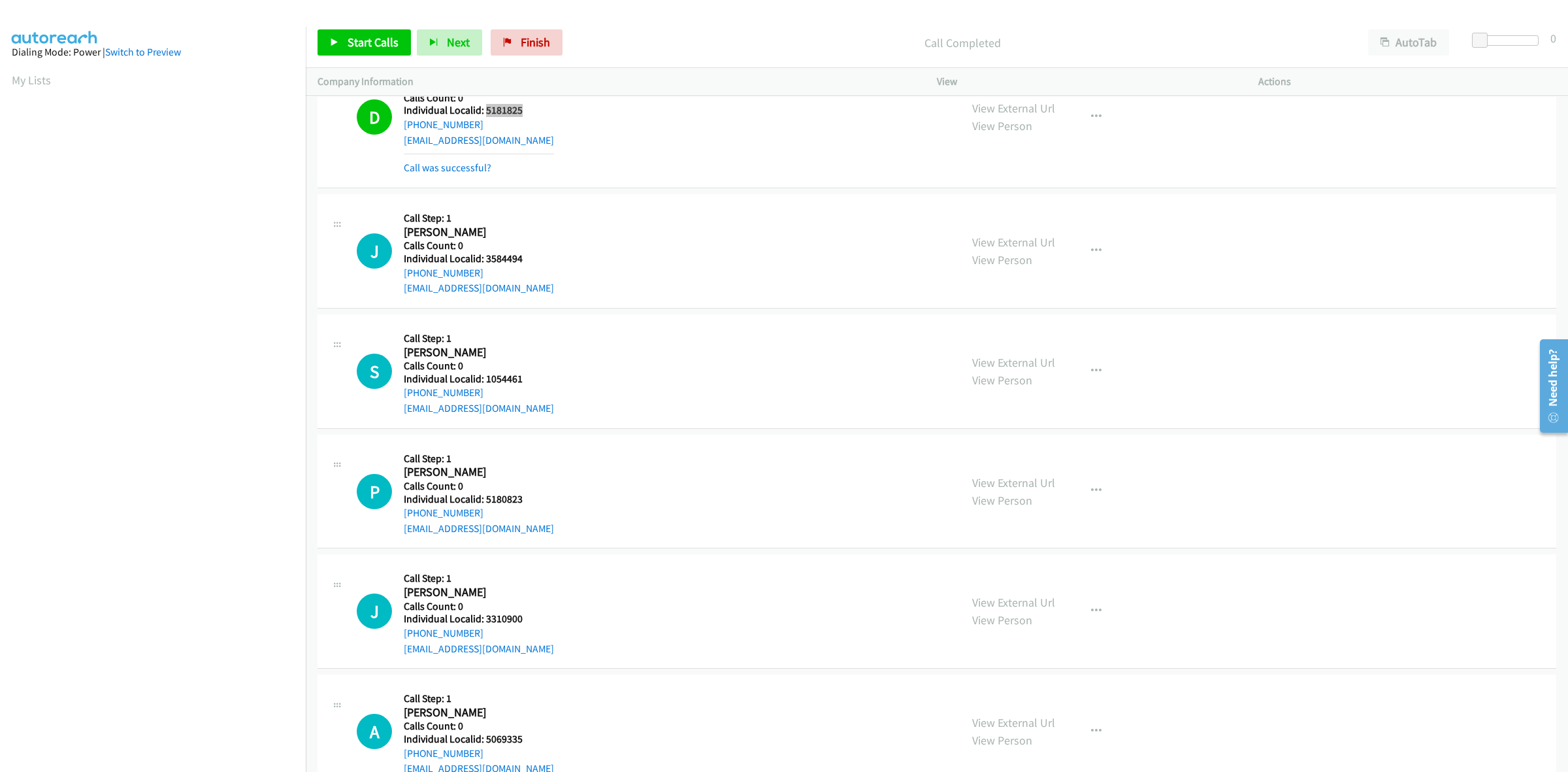
scroll to position [3758, 0]
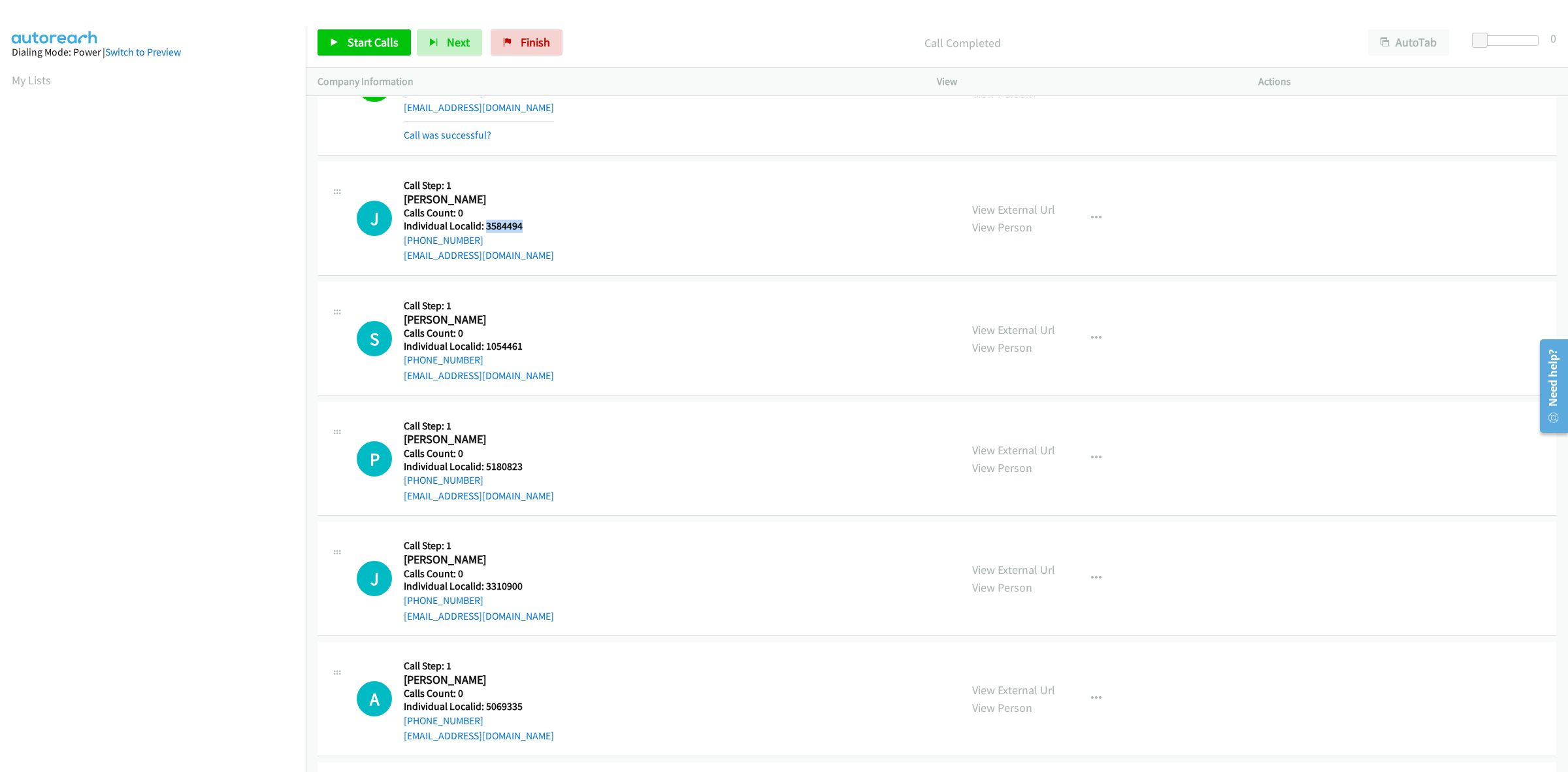
drag, startPoint x: 529, startPoint y: 226, endPoint x: 484, endPoint y: 232, distance: 45.4
click at [484, 232] on div "J Callback Scheduled Call Step: 1 James Miller America/Los_Angeles Calls Count:…" at bounding box center [653, 217] width 592 height 90
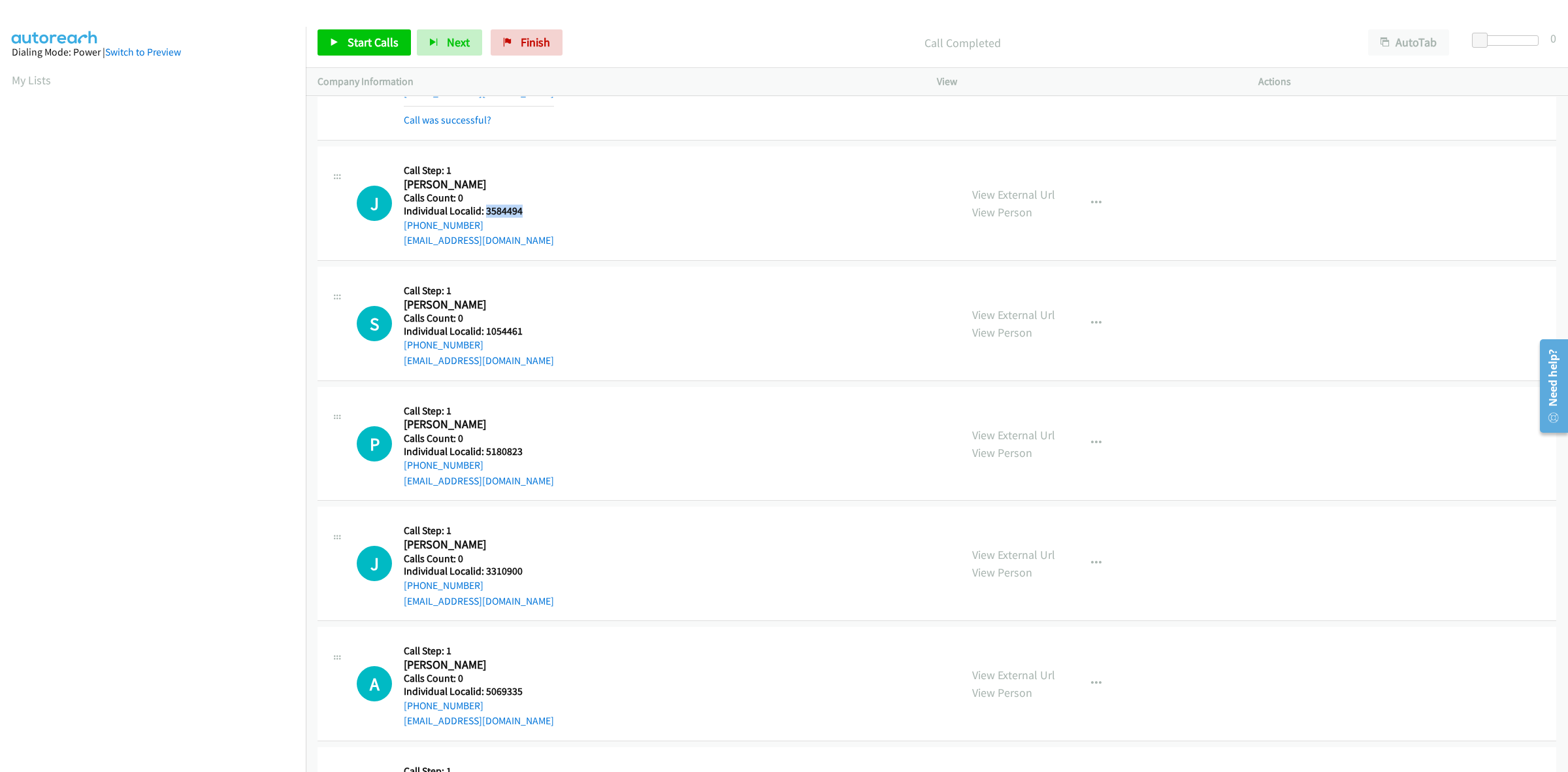
scroll to position [3778, 0]
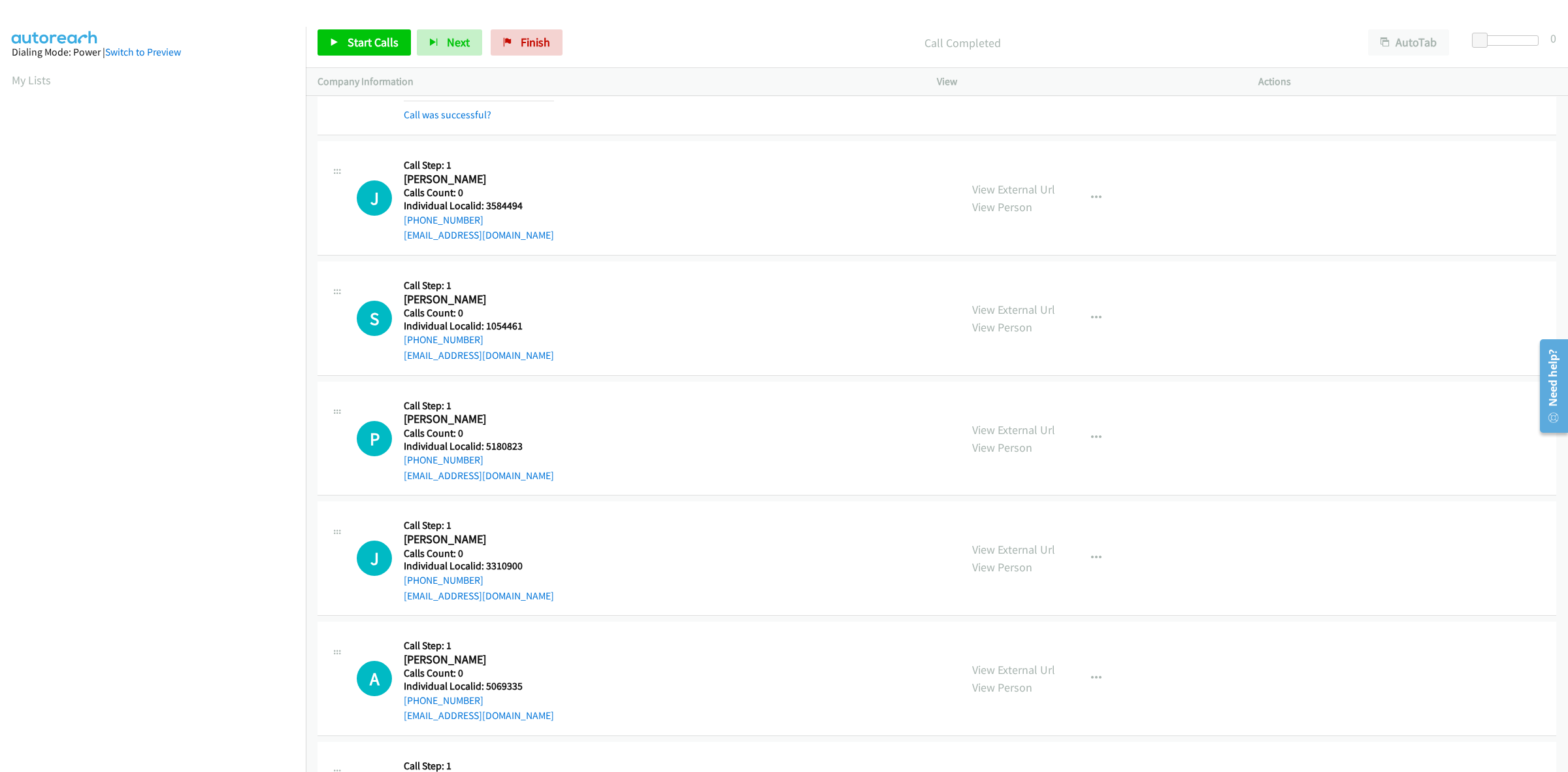
drag, startPoint x: 641, startPoint y: 172, endPoint x: 589, endPoint y: 187, distance: 54.1
click at [641, 172] on div "J Callback Scheduled Call Step: 1 James Miller America/Los_Angeles Calls Count:…" at bounding box center [653, 197] width 592 height 90
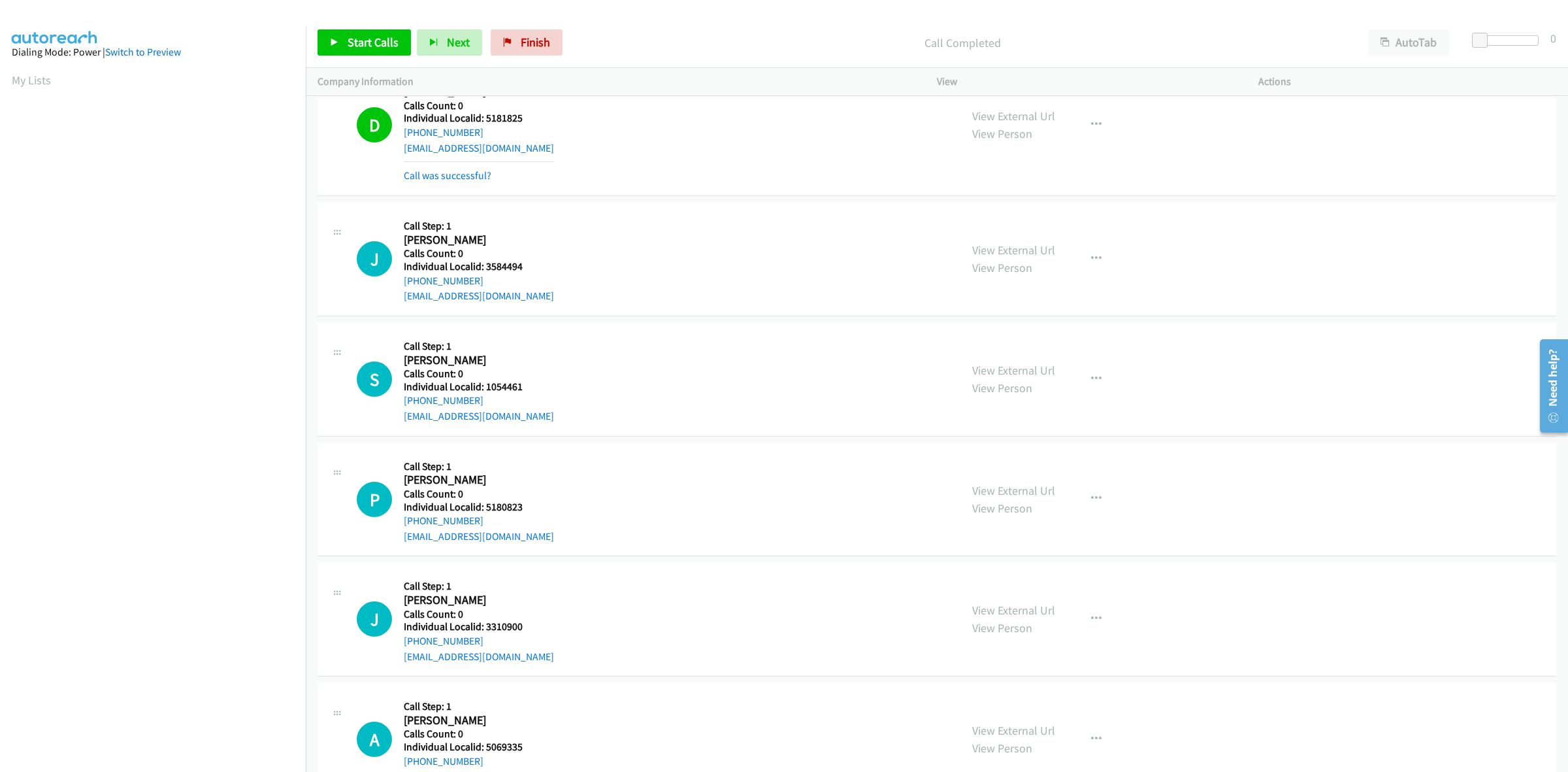
scroll to position [3717, 0]
drag, startPoint x: 481, startPoint y: 285, endPoint x: 400, endPoint y: 290, distance: 81.2
click at [400, 290] on div "J Callback Scheduled Call Step: 1 James Miller America/Los_Angeles Calls Count:…" at bounding box center [653, 258] width 592 height 90
drag, startPoint x: 527, startPoint y: 270, endPoint x: 484, endPoint y: 270, distance: 43.0
click at [484, 270] on div "J Callback Scheduled Call Step: 1 James Miller America/Los_Angeles Calls Count:…" at bounding box center [653, 258] width 592 height 90
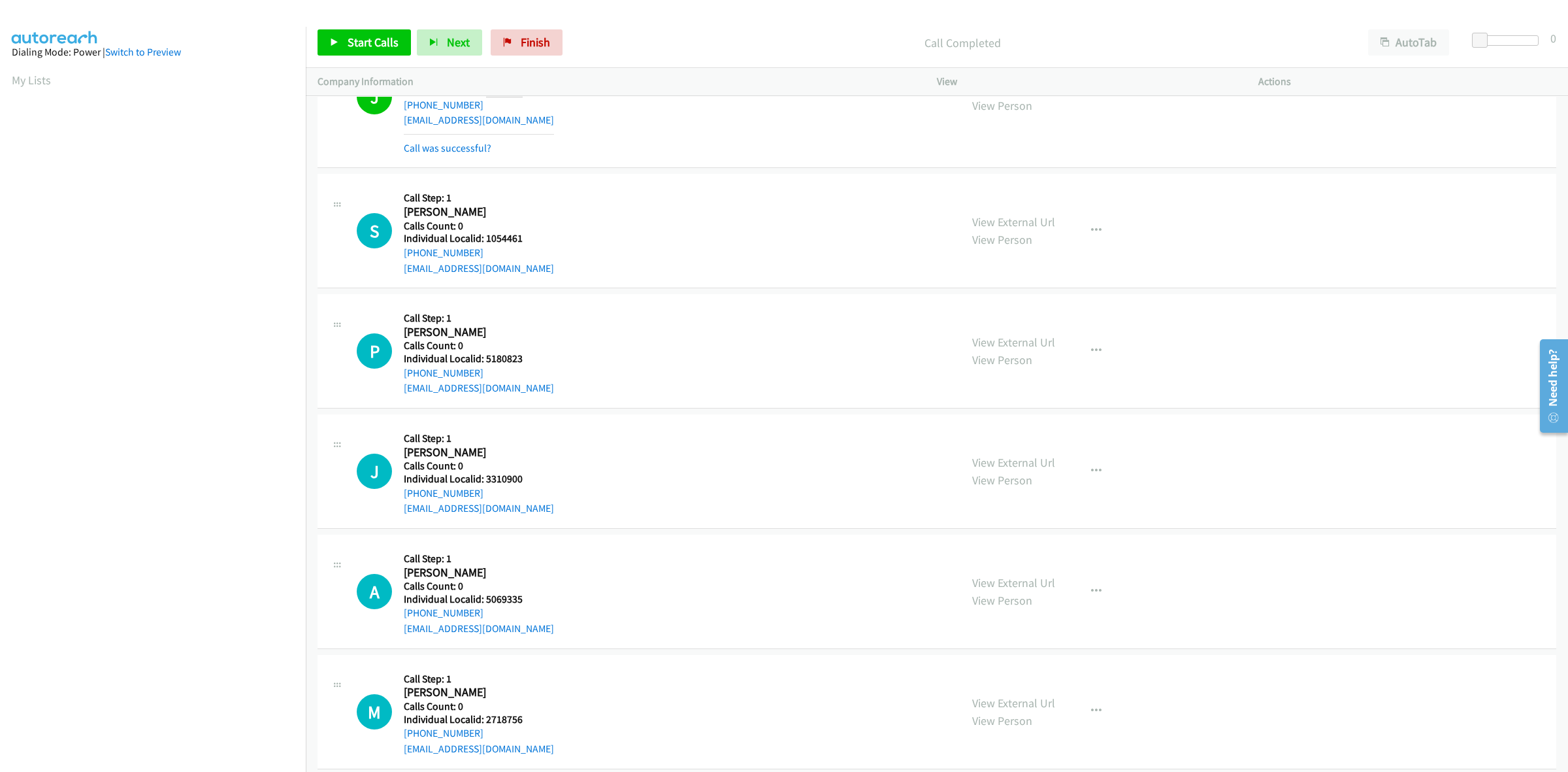
scroll to position [3899, 0]
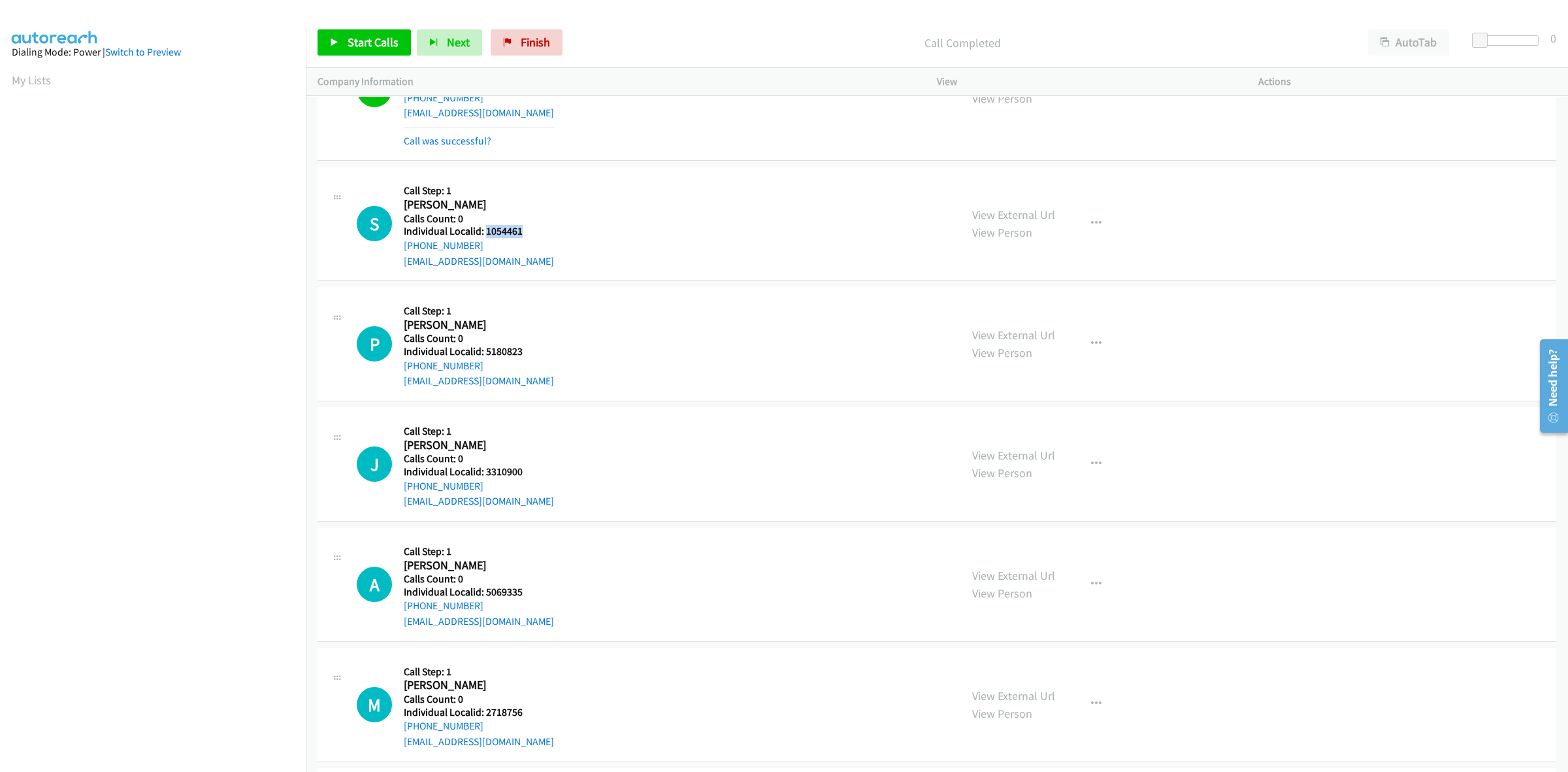
drag, startPoint x: 536, startPoint y: 231, endPoint x: 486, endPoint y: 233, distance: 50.0
click at [486, 233] on div "S Callback Scheduled Call Step: 1 Steven Foster America/Los_Angeles Calls Count…" at bounding box center [653, 223] width 592 height 90
click at [1091, 227] on icon "button" at bounding box center [1096, 223] width 10 height 10
click at [993, 317] on link "Skip Call" at bounding box center [1026, 309] width 174 height 26
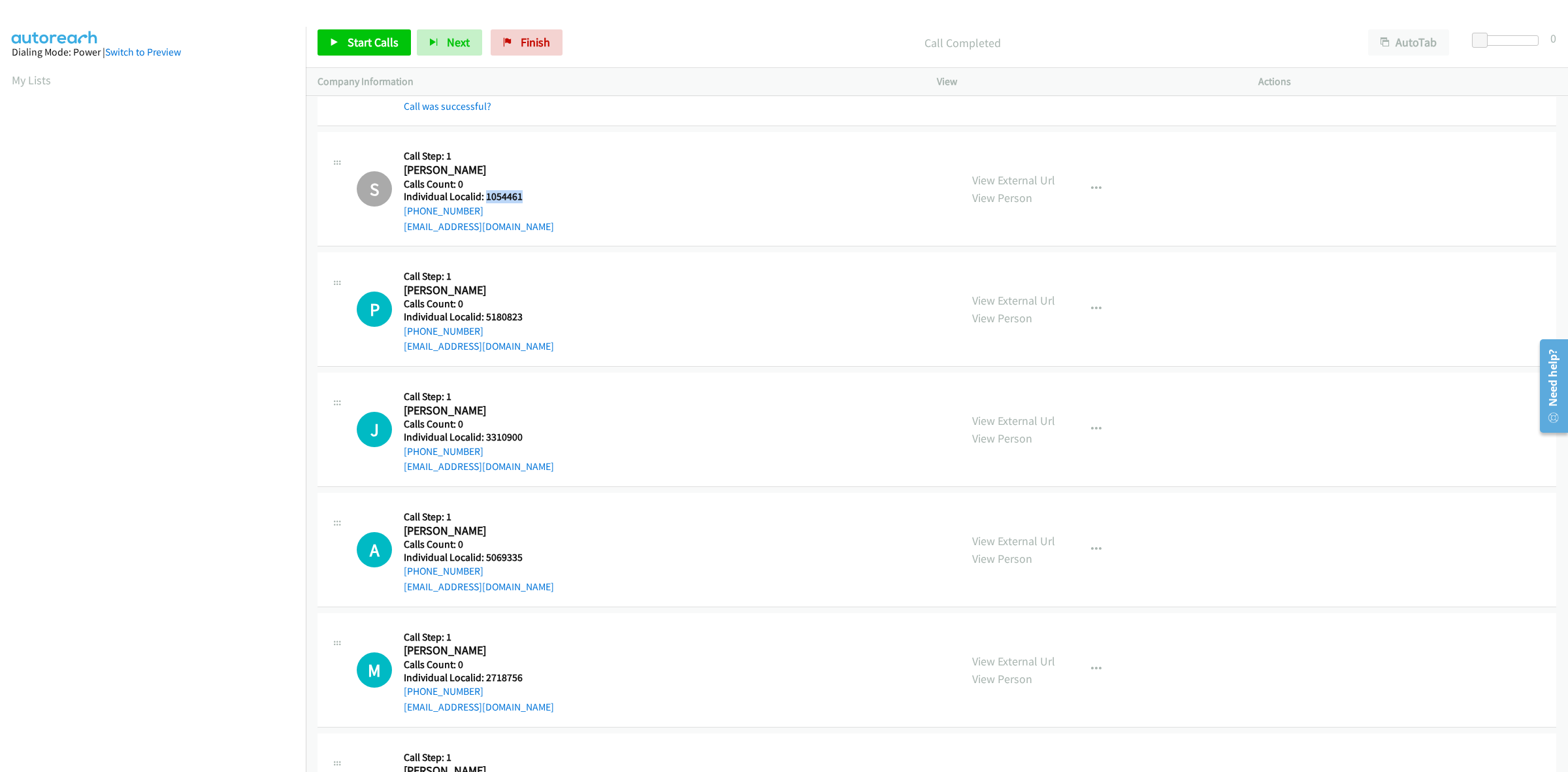
scroll to position [4063, 0]
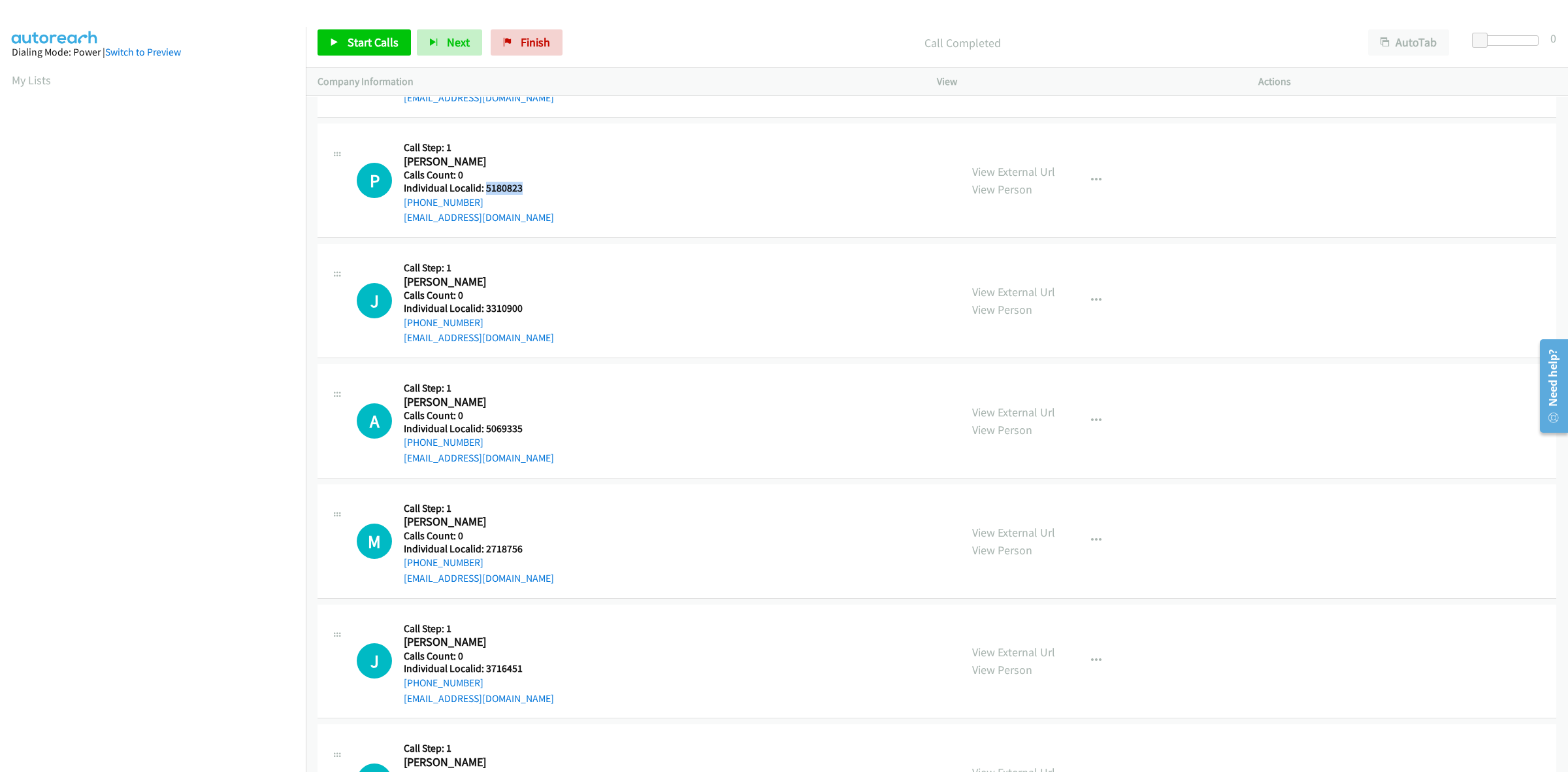
drag, startPoint x: 533, startPoint y: 194, endPoint x: 483, endPoint y: 194, distance: 50.0
click at [483, 194] on div "P Callback Scheduled Call Step: 1 Peter Brownstein America/Los_Angeles Calls Co…" at bounding box center [653, 180] width 592 height 90
drag, startPoint x: 552, startPoint y: 148, endPoint x: 497, endPoint y: 164, distance: 57.3
click at [552, 148] on div "P Callback Scheduled Call Step: 1 Peter Brownstein America/Los_Angeles Calls Co…" at bounding box center [653, 180] width 592 height 90
drag, startPoint x: 484, startPoint y: 201, endPoint x: 402, endPoint y: 206, distance: 82.2
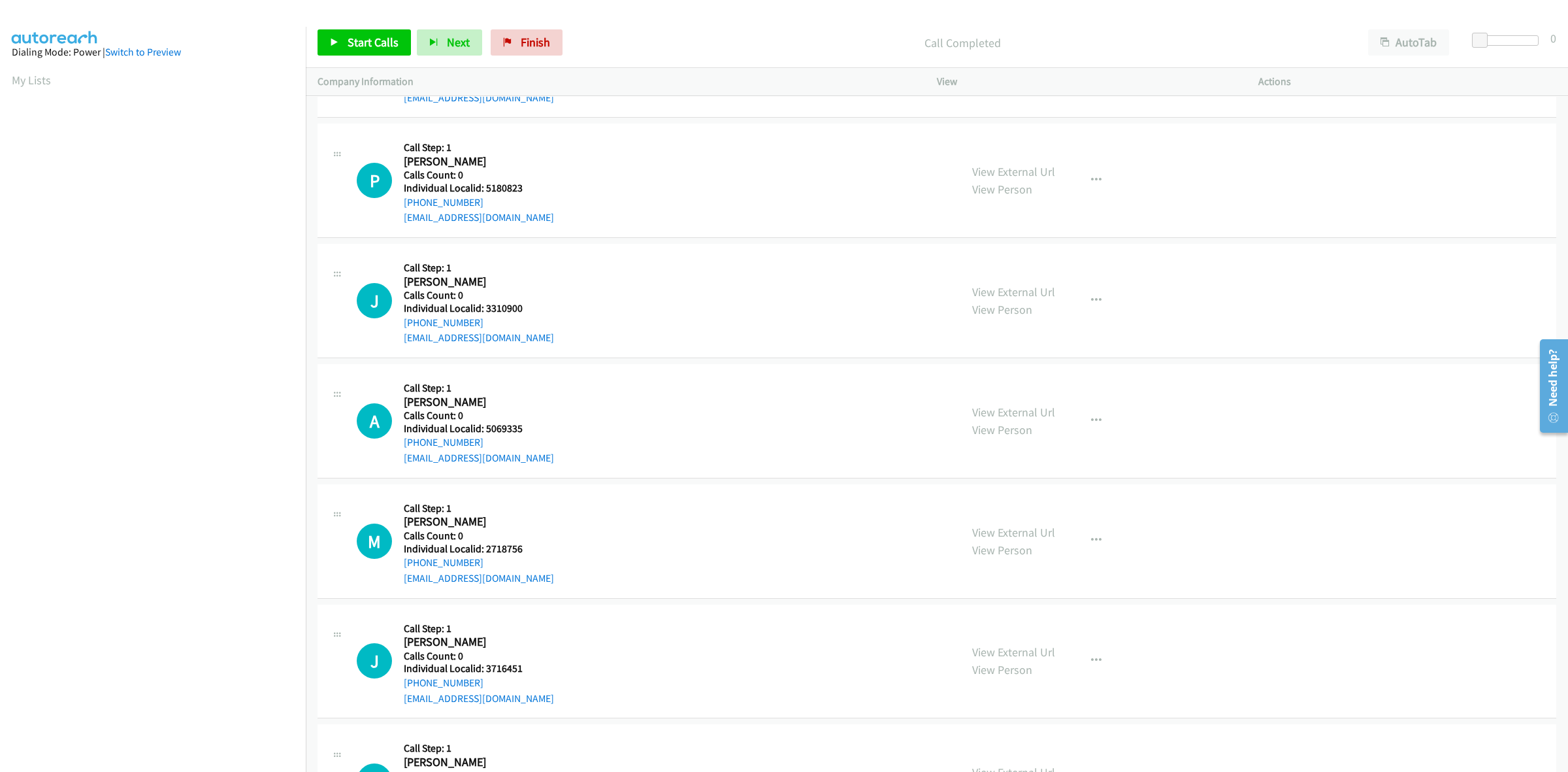
click at [402, 206] on div "P Callback Scheduled Call Step: 1 Peter Brownstein America/Los_Angeles Calls Co…" at bounding box center [653, 180] width 592 height 90
drag, startPoint x: 524, startPoint y: 194, endPoint x: 484, endPoint y: 193, distance: 40.0
click at [484, 193] on div "P Callback Scheduled Call Step: 1 Peter Brownstein America/Los_Angeles Calls Co…" at bounding box center [653, 180] width 592 height 90
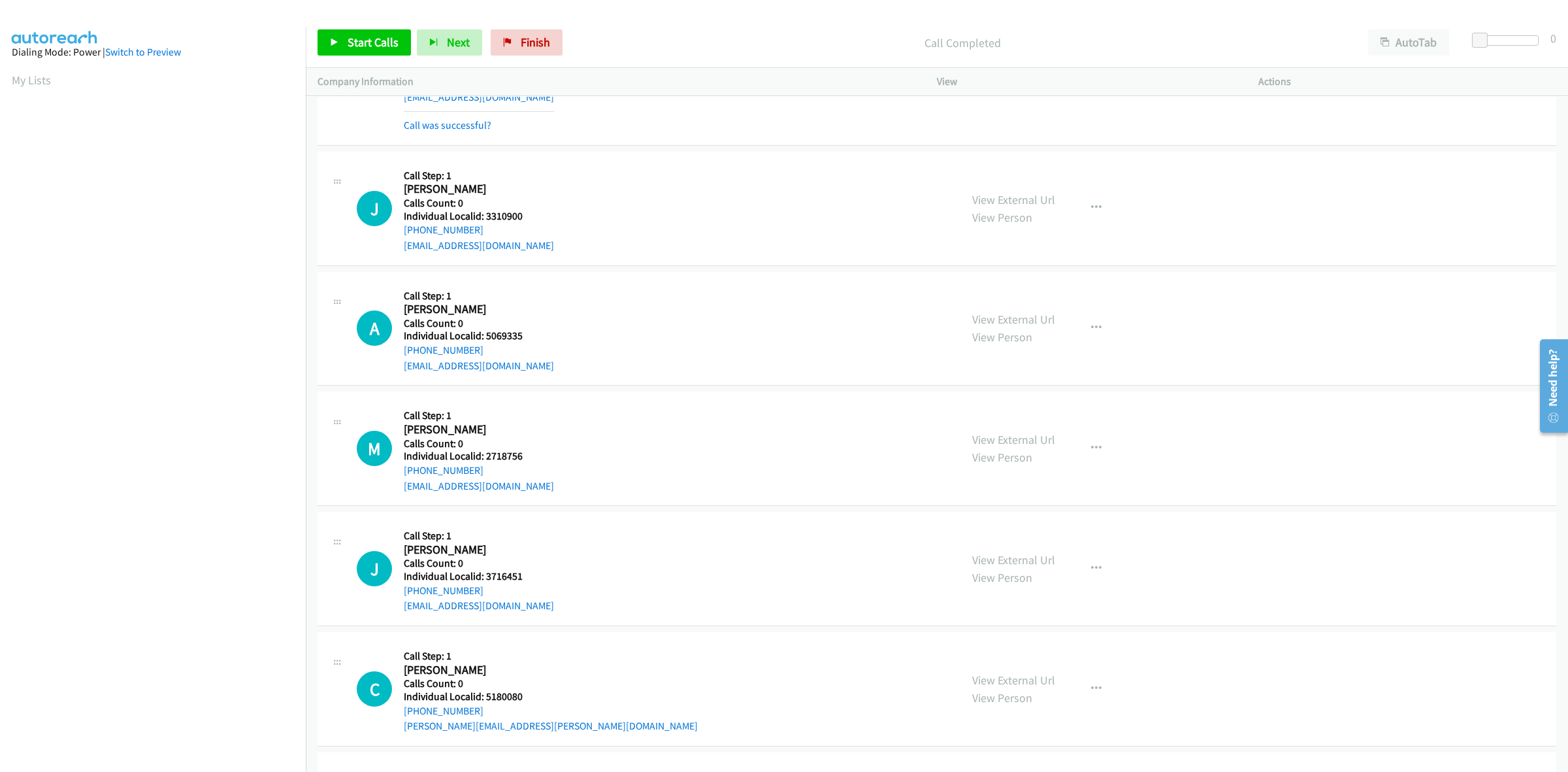
scroll to position [4186, 0]
drag, startPoint x: 524, startPoint y: 223, endPoint x: 485, endPoint y: 217, distance: 39.5
click at [485, 217] on div "J Callback Scheduled Call Step: 1 Joseph Putrino America/Los_Angeles Calls Coun…" at bounding box center [653, 206] width 592 height 90
click at [478, 161] on div "J Callback Scheduled Call Step: 1 Joseph Putrino America/Los_Angeles Calls Coun…" at bounding box center [936, 206] width 1238 height 114
drag, startPoint x: 488, startPoint y: 221, endPoint x: 477, endPoint y: 227, distance: 12.5
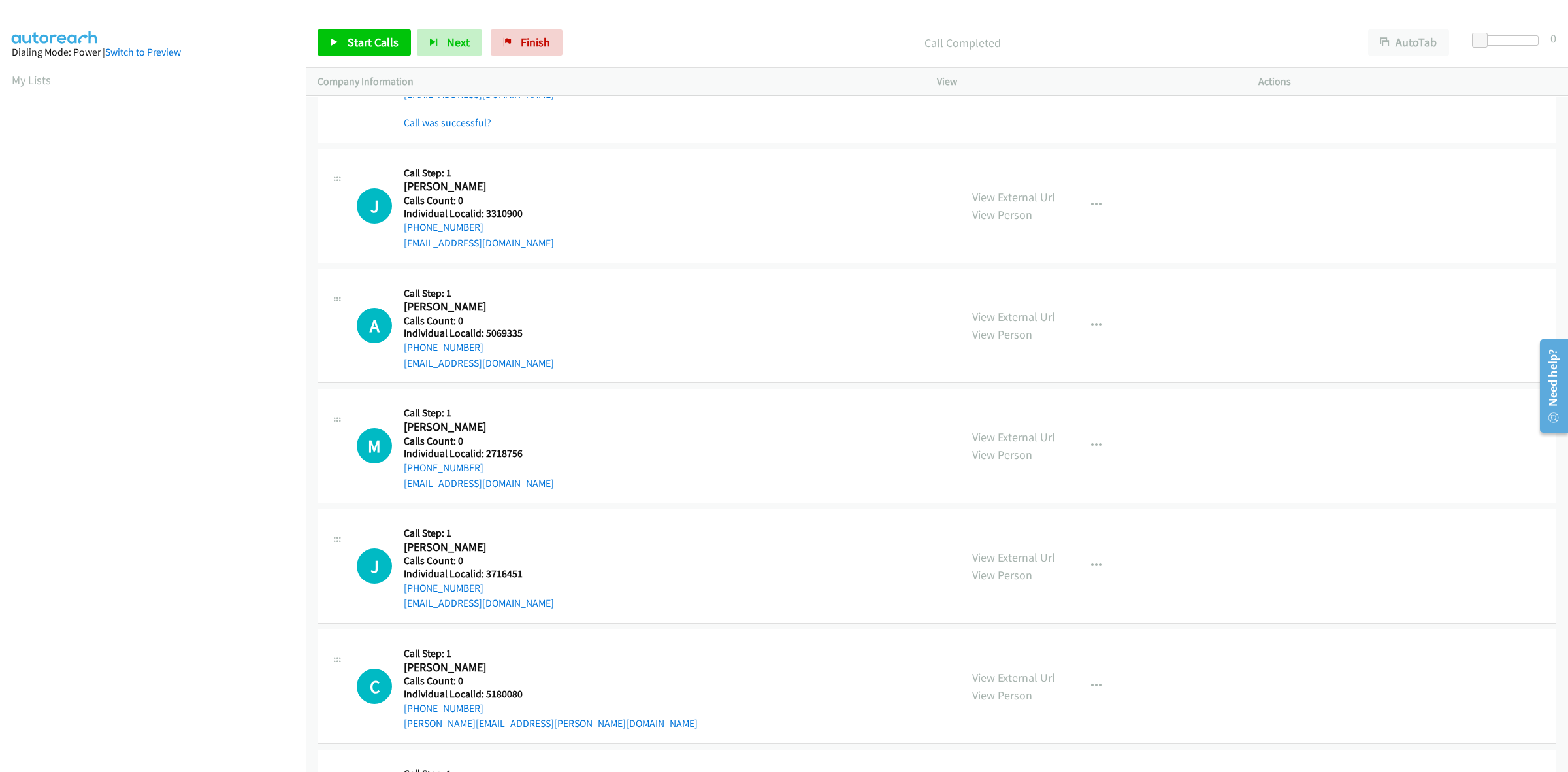
click at [477, 227] on div "Callback Scheduled Call Step: 1 Joseph Putrino America/Los_Angeles Calls Count:…" at bounding box center [478, 206] width 150 height 90
click at [502, 231] on div "+1 760-401-1083" at bounding box center [478, 227] width 150 height 16
drag, startPoint x: 490, startPoint y: 232, endPoint x: 403, endPoint y: 235, distance: 87.1
click at [403, 235] on div "J Callback Scheduled Call Step: 1 Joseph Putrino America/Los_Angeles Calls Coun…" at bounding box center [653, 206] width 592 height 90
drag, startPoint x: 539, startPoint y: 214, endPoint x: 486, endPoint y: 220, distance: 53.3
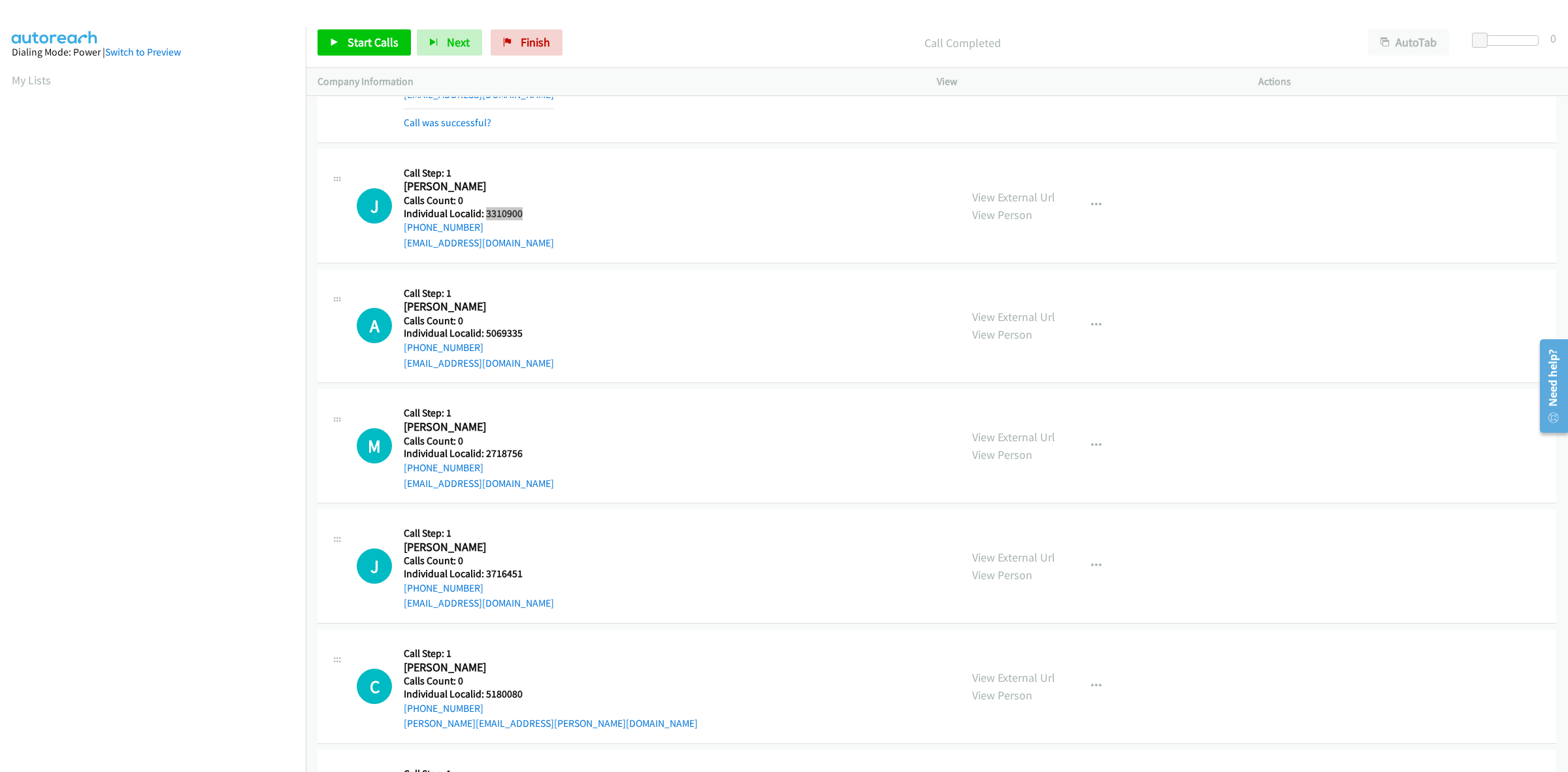
click at [486, 220] on div "J Callback Scheduled Call Step: 1 Joseph Putrino America/Los_Angeles Calls Coun…" at bounding box center [653, 206] width 592 height 90
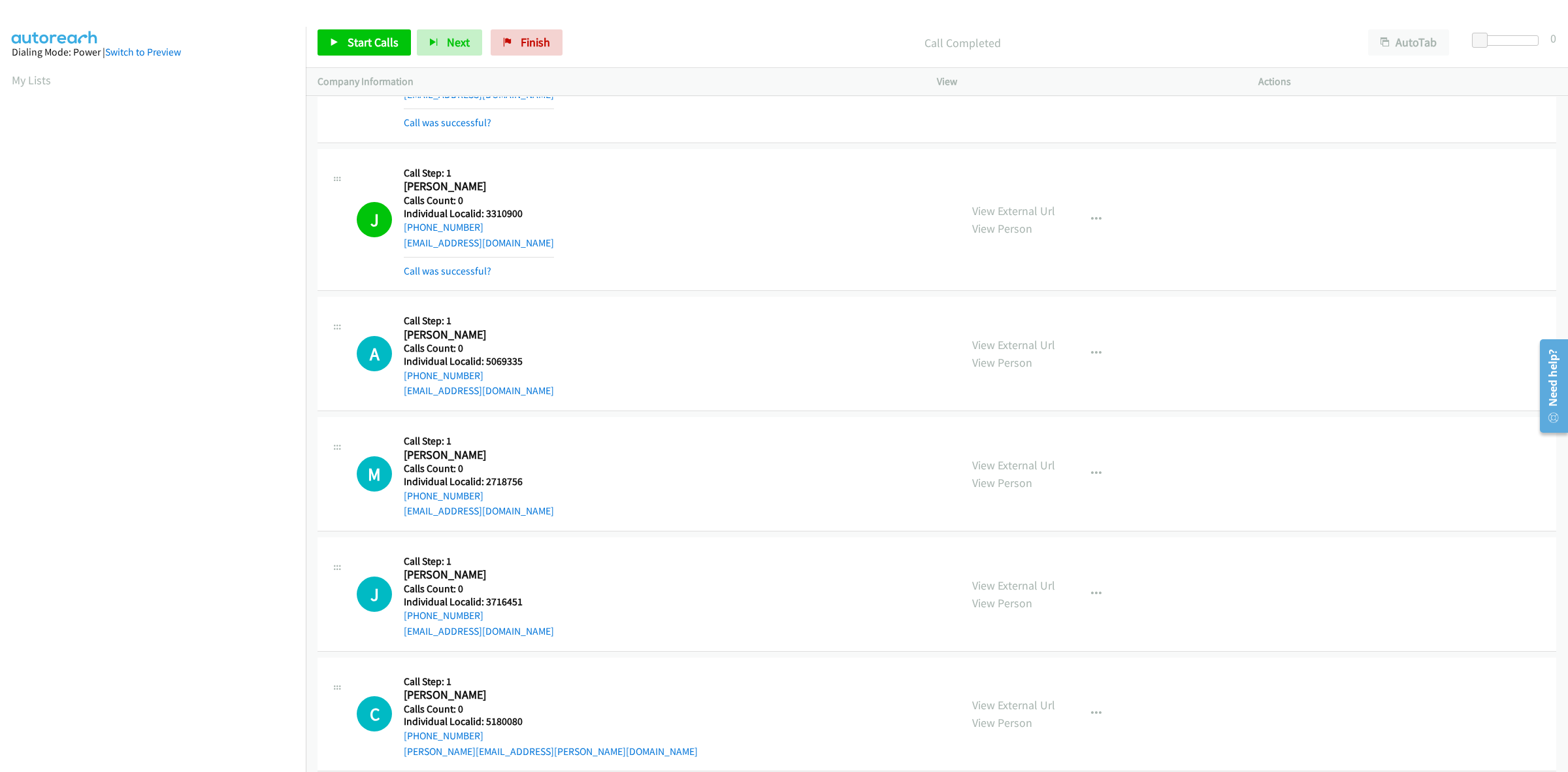
click at [670, 232] on div "J Callback Scheduled Call Step: 1 Joseph Putrino America/Los_Angeles Calls Coun…" at bounding box center [653, 220] width 592 height 117
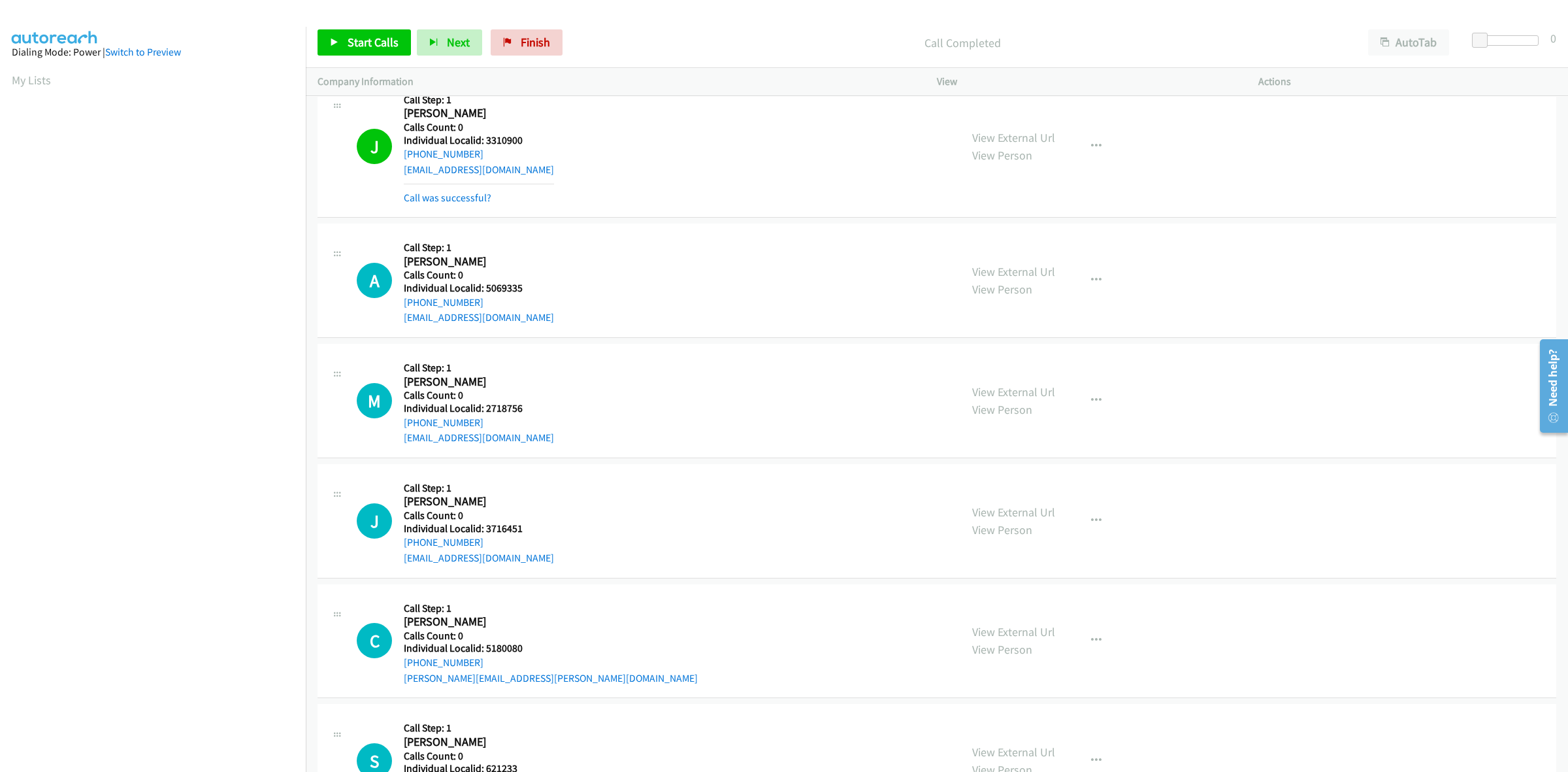
scroll to position [4308, 0]
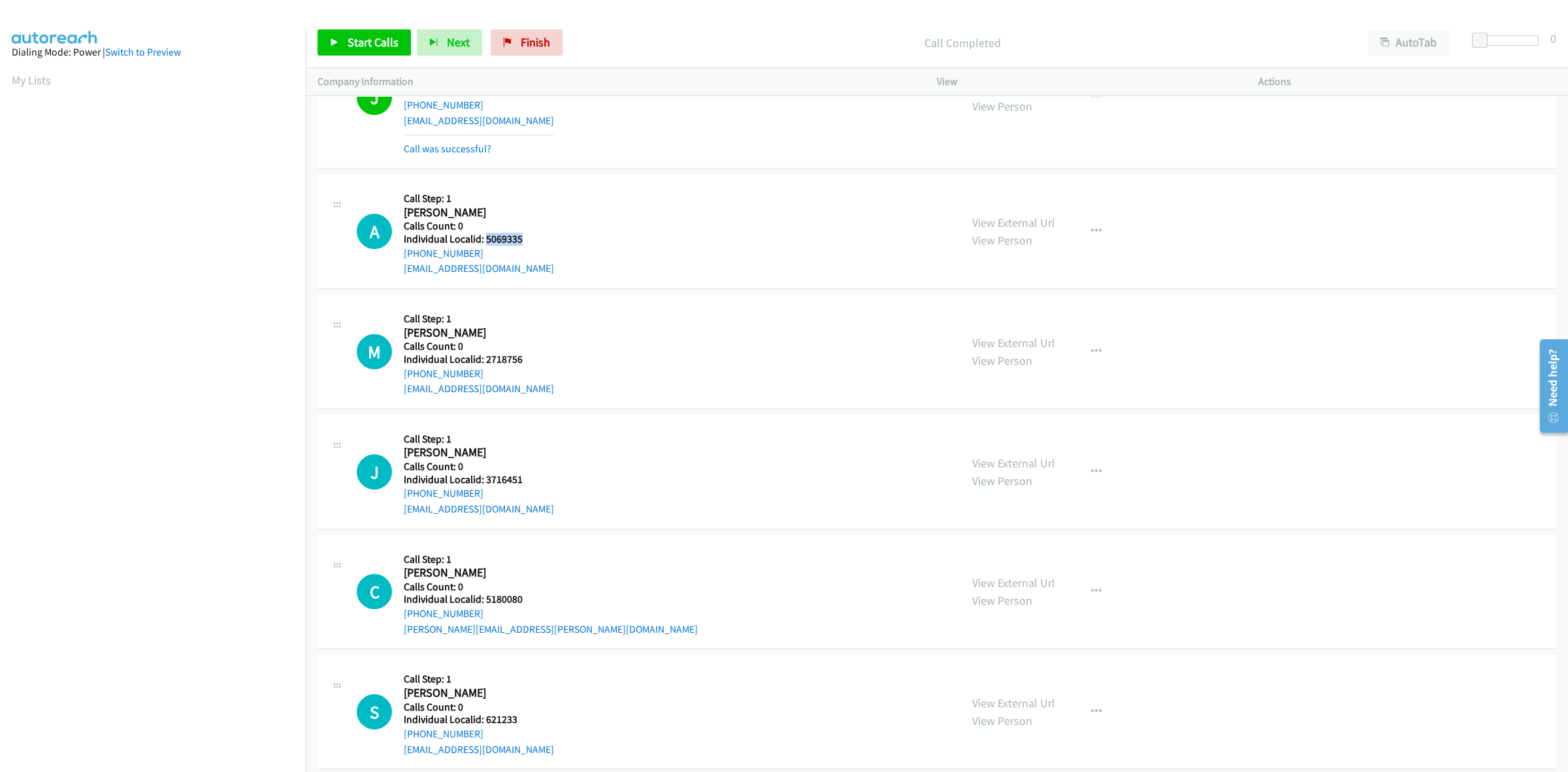
drag, startPoint x: 541, startPoint y: 243, endPoint x: 487, endPoint y: 243, distance: 54.0
click at [487, 243] on div "A Callback Scheduled Call Step: 1 Andrew Beeson America/Chicago Calls Count: 0 …" at bounding box center [653, 231] width 592 height 90
click at [595, 205] on div "A Callback Scheduled Call Step: 1 Andrew Beeson America/Chicago Calls Count: 0 …" at bounding box center [653, 231] width 592 height 90
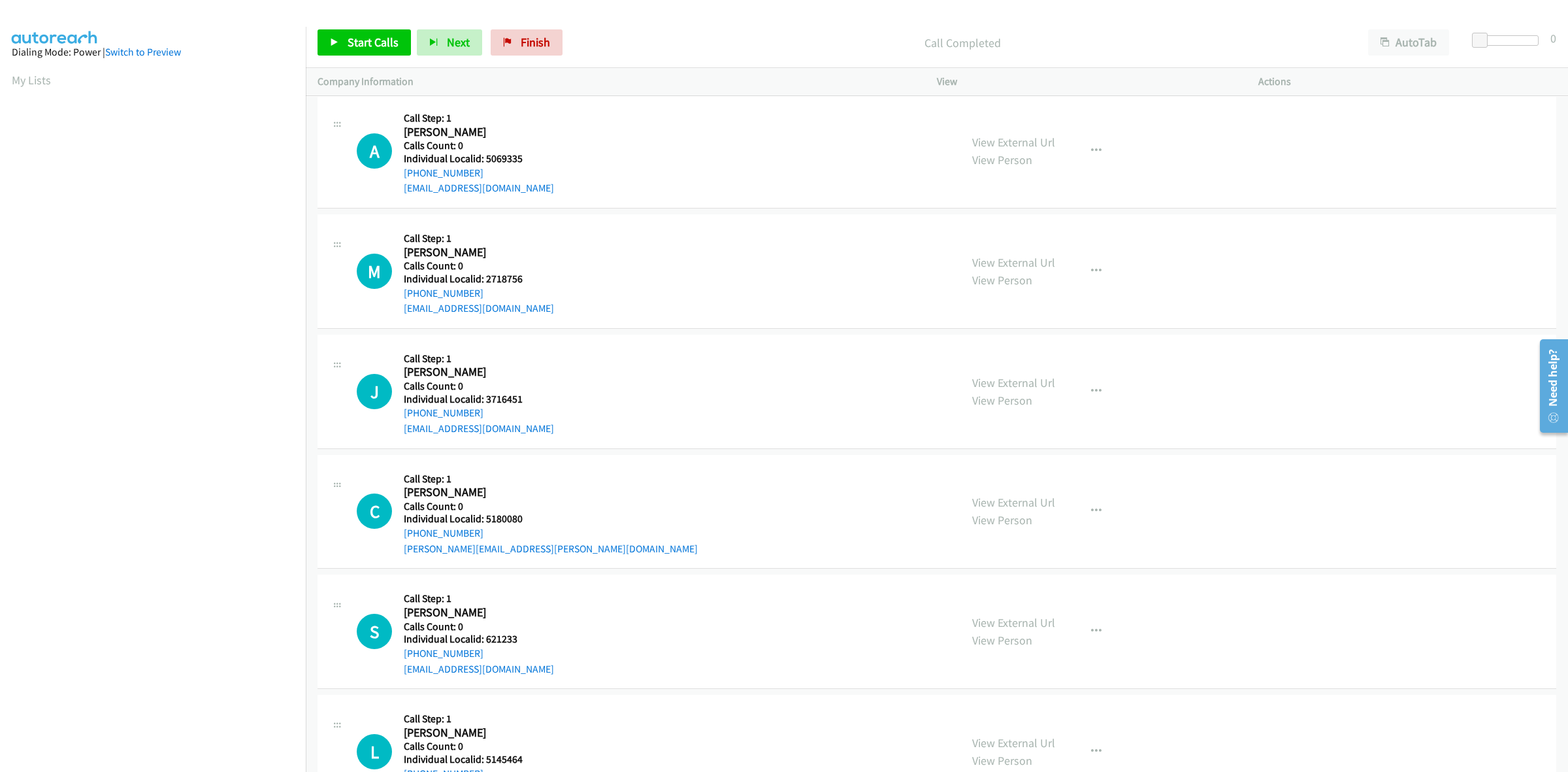
scroll to position [4390, 0]
click at [778, 230] on div "M Callback Scheduled Call Step: 1 Mark Griffiths America/Denver Calls Count: 0 …" at bounding box center [653, 269] width 592 height 90
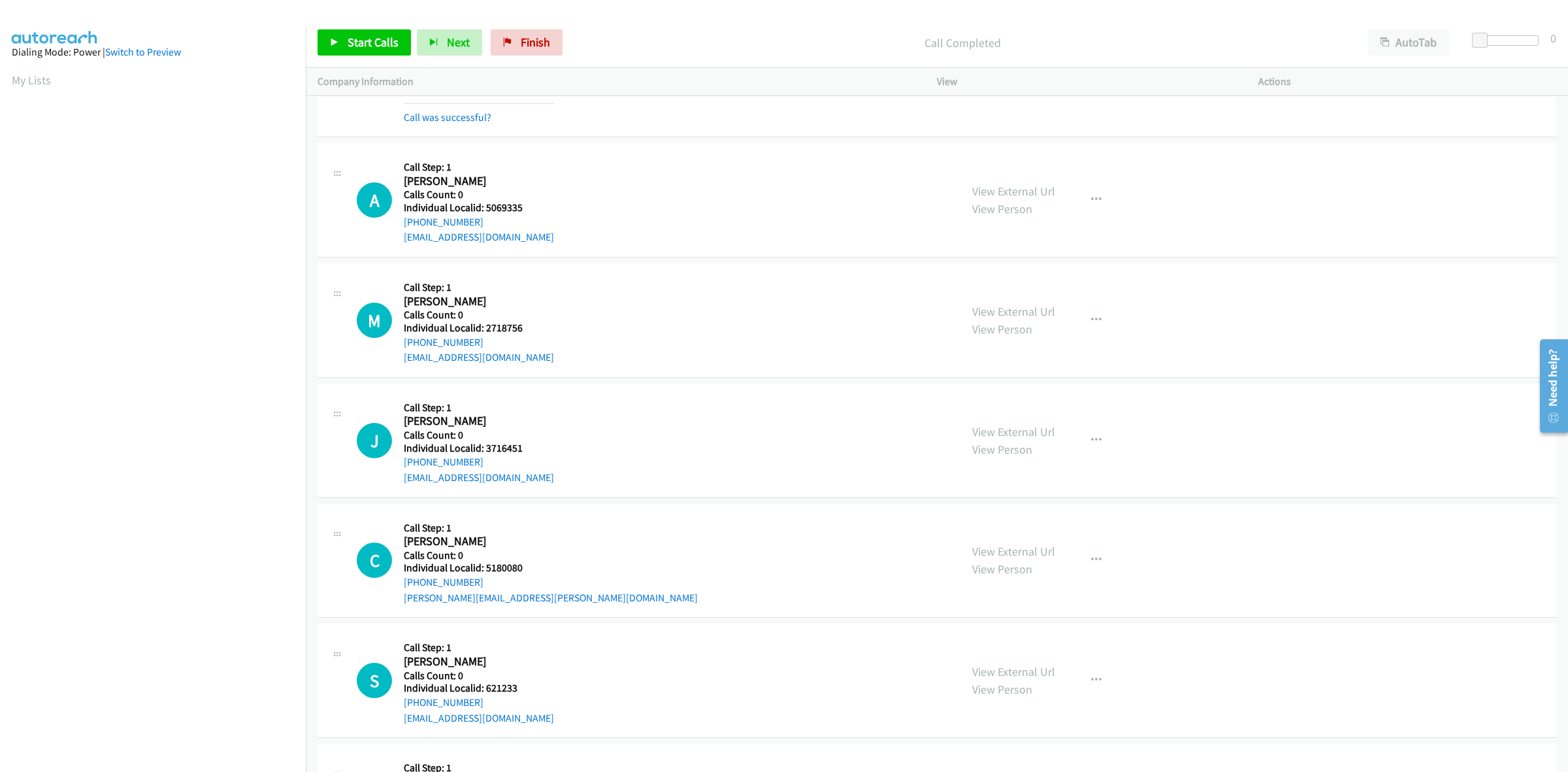
scroll to position [4329, 0]
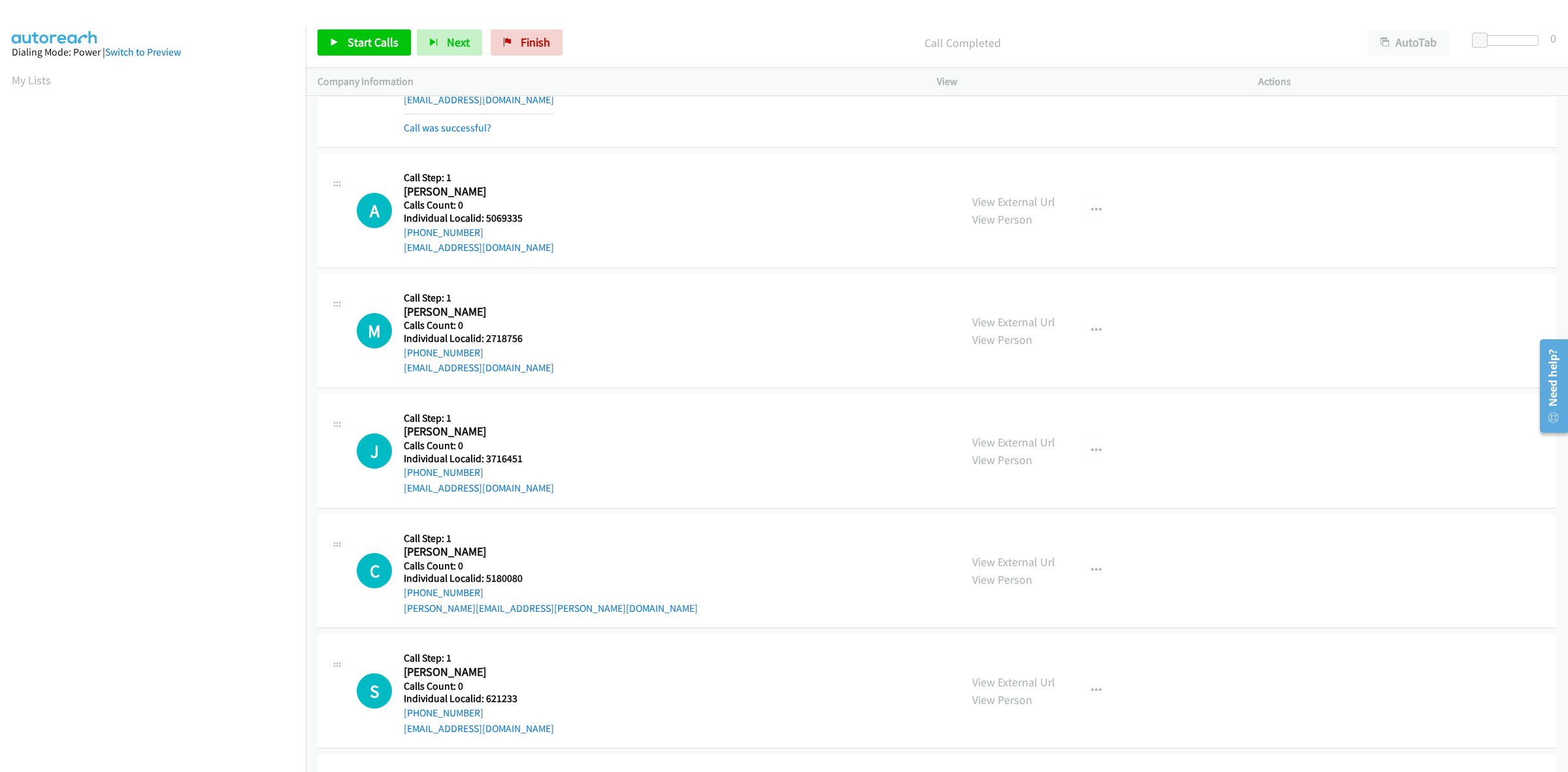
click at [642, 214] on div "A Callback Scheduled Call Step: 1 Andrew Beeson America/Chicago Calls Count: 0 …" at bounding box center [653, 210] width 592 height 90
drag, startPoint x: 492, startPoint y: 234, endPoint x: 400, endPoint y: 239, distance: 92.1
click at [400, 239] on div "A Callback Scheduled Call Step: 1 Andrew Beeson America/Chicago Calls Count: 0 …" at bounding box center [653, 210] width 592 height 90
drag, startPoint x: 528, startPoint y: 227, endPoint x: 484, endPoint y: 226, distance: 44.0
click at [484, 225] on h5 "Individual Localid: 5069335" at bounding box center [478, 218] width 150 height 13
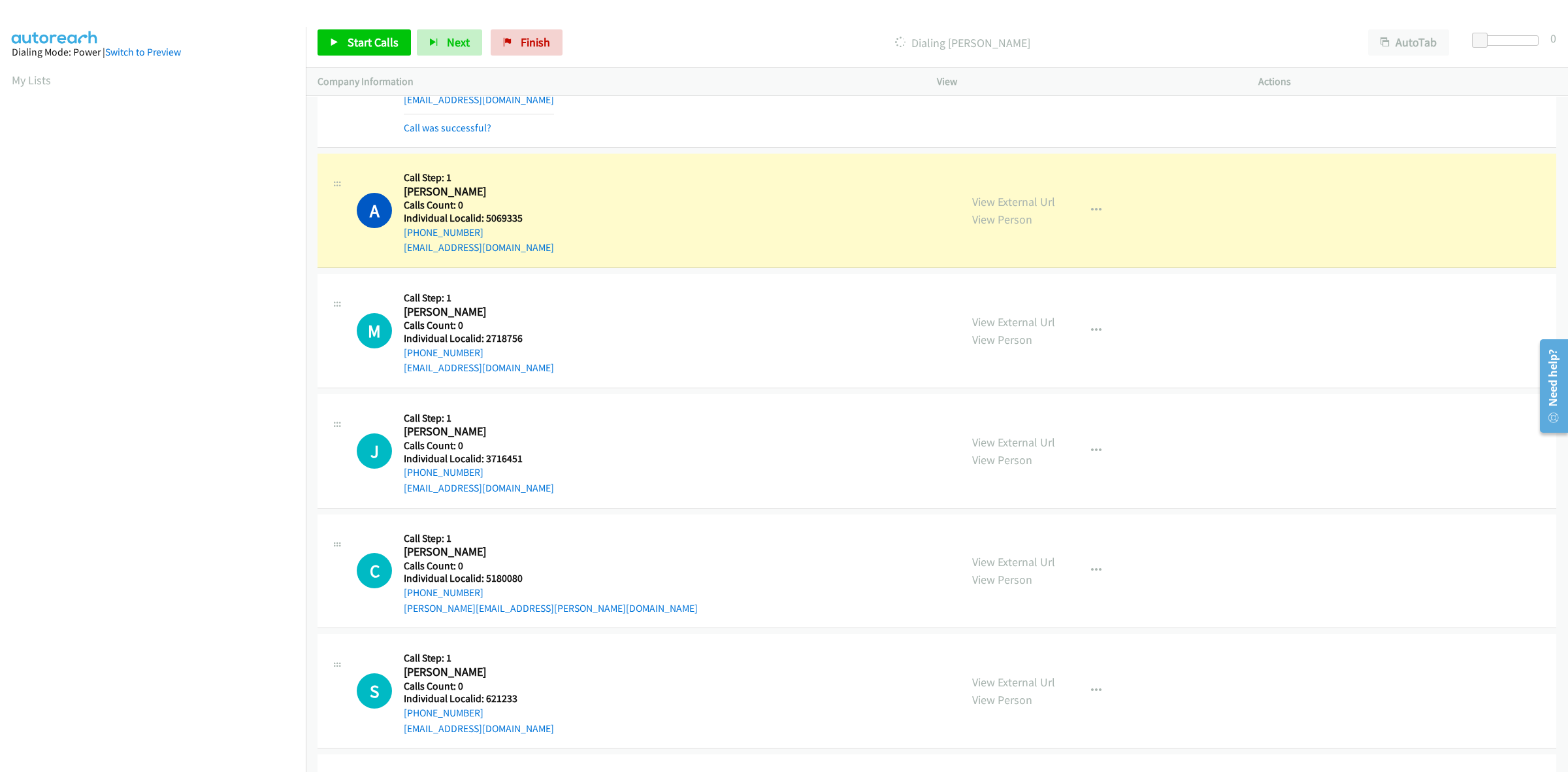
drag, startPoint x: 487, startPoint y: 226, endPoint x: 530, endPoint y: 240, distance: 45.2
click at [530, 234] on div "+1 432-853-6505" at bounding box center [478, 232] width 150 height 16
drag, startPoint x: 524, startPoint y: 219, endPoint x: 485, endPoint y: 227, distance: 39.8
click at [485, 225] on h5 "Individual Localid: 5069335" at bounding box center [478, 218] width 150 height 13
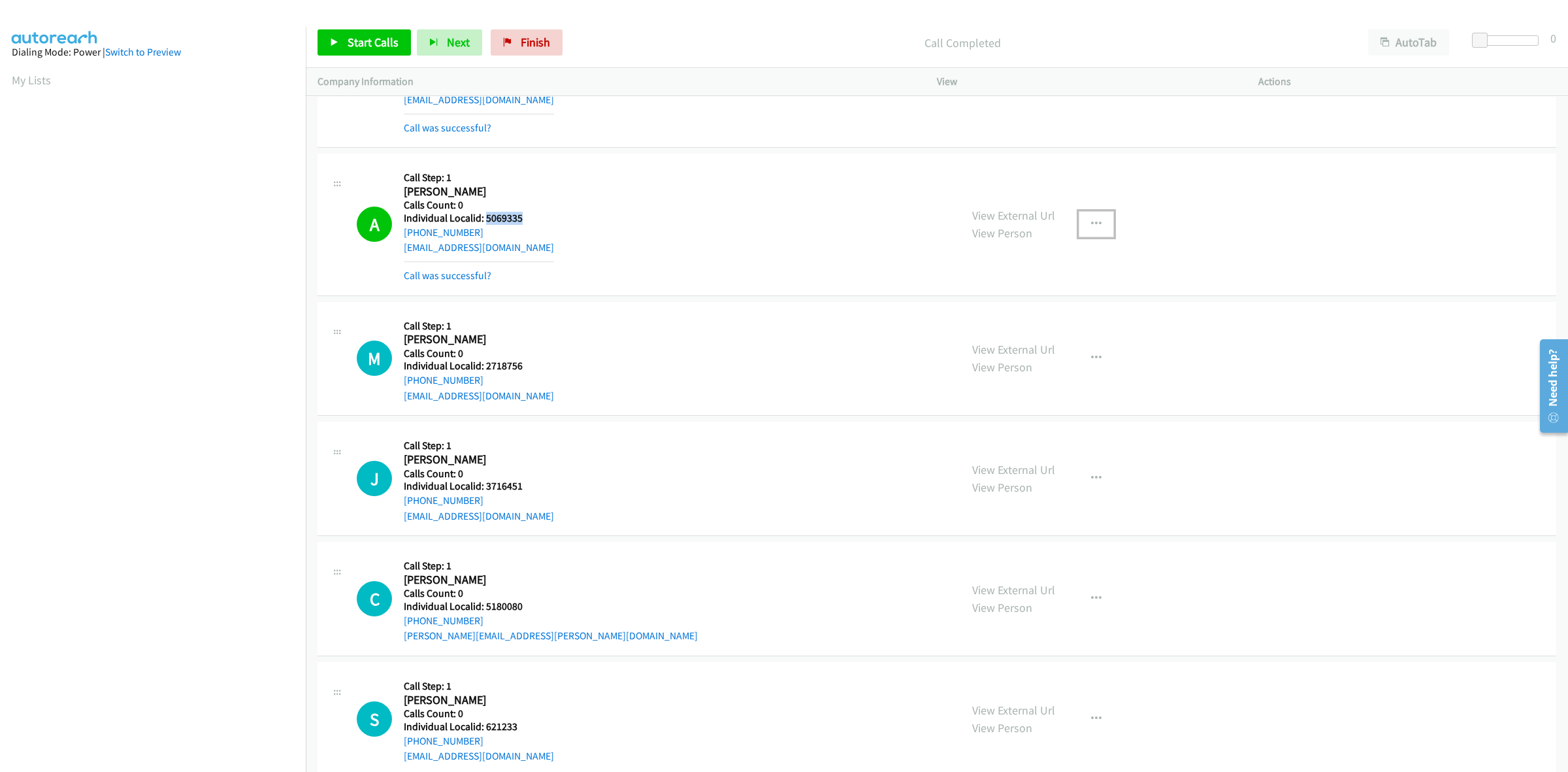
drag, startPoint x: 1106, startPoint y: 232, endPoint x: 1086, endPoint y: 243, distance: 22.8
click at [1106, 232] on button "button" at bounding box center [1097, 224] width 35 height 26
click at [993, 349] on link "Add to do not call list" at bounding box center [1026, 336] width 174 height 26
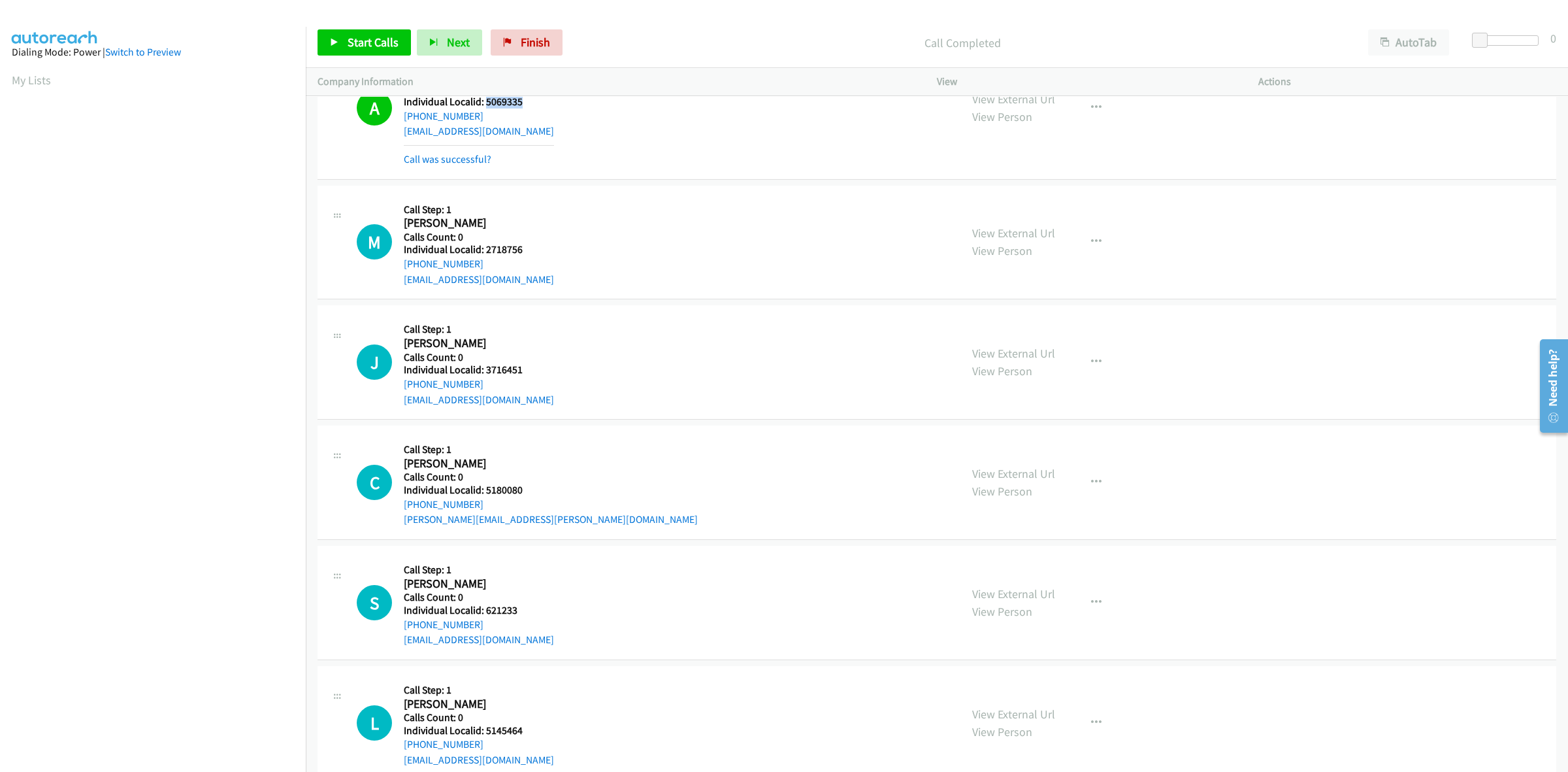
scroll to position [4452, 0]
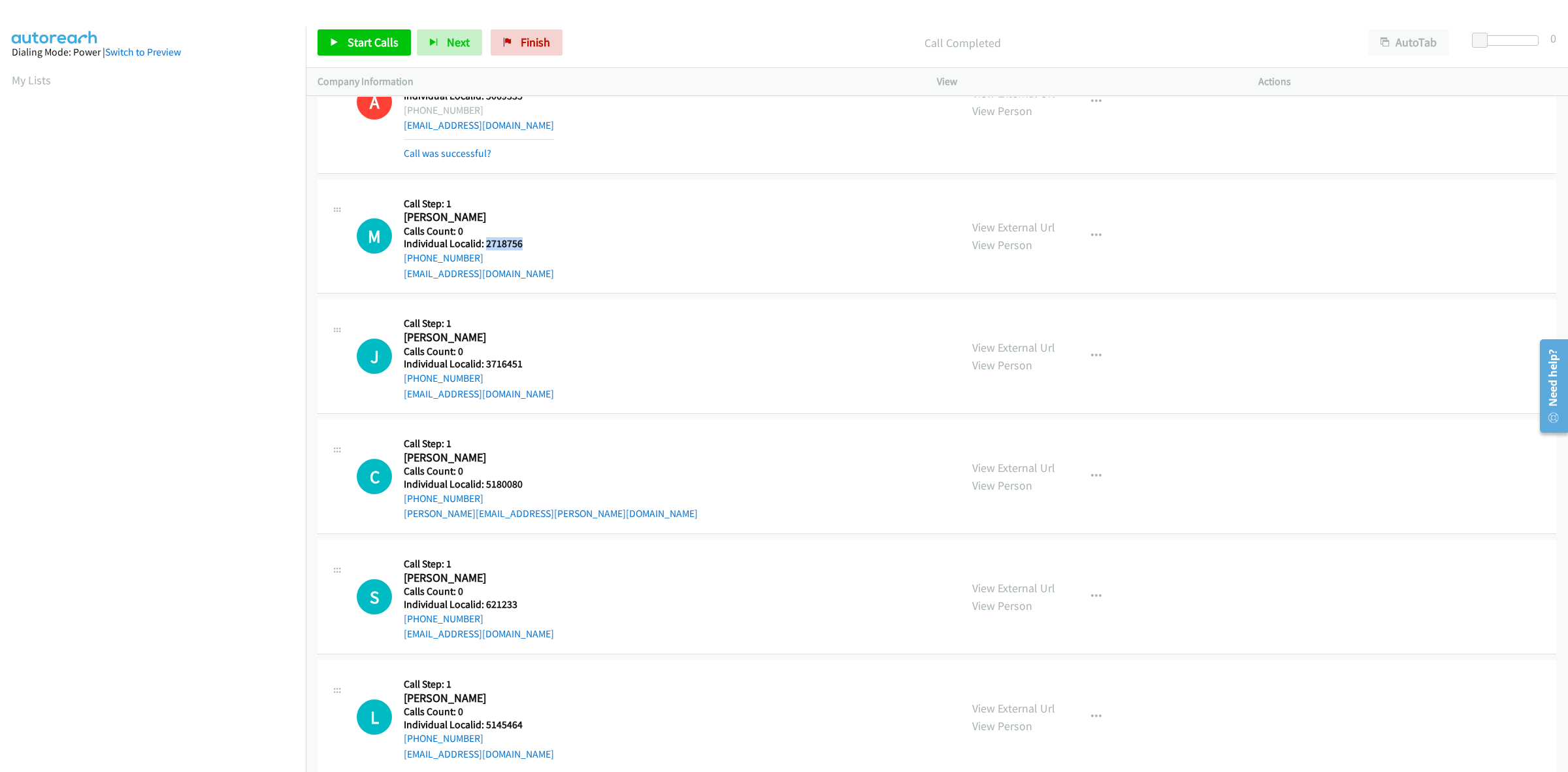
drag, startPoint x: 527, startPoint y: 252, endPoint x: 483, endPoint y: 253, distance: 44.0
click at [483, 253] on div "M Callback Scheduled Call Step: 1 Mark Griffiths America/Denver Calls Count: 0 …" at bounding box center [653, 236] width 592 height 90
click at [701, 226] on div "M Callback Scheduled Call Step: 1 Mark Griffiths America/Denver Calls Count: 0 …" at bounding box center [653, 236] width 592 height 90
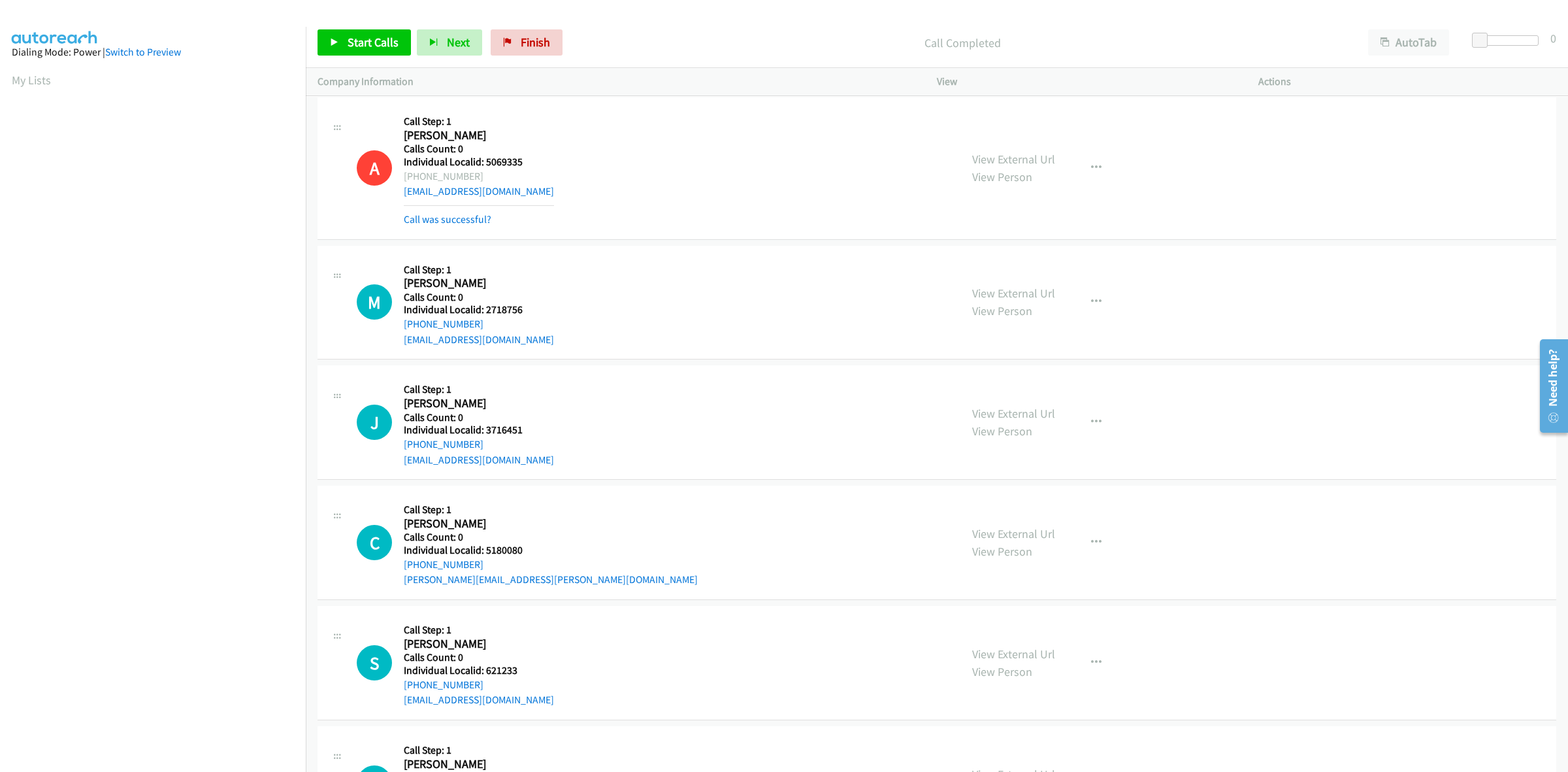
scroll to position [4431, 0]
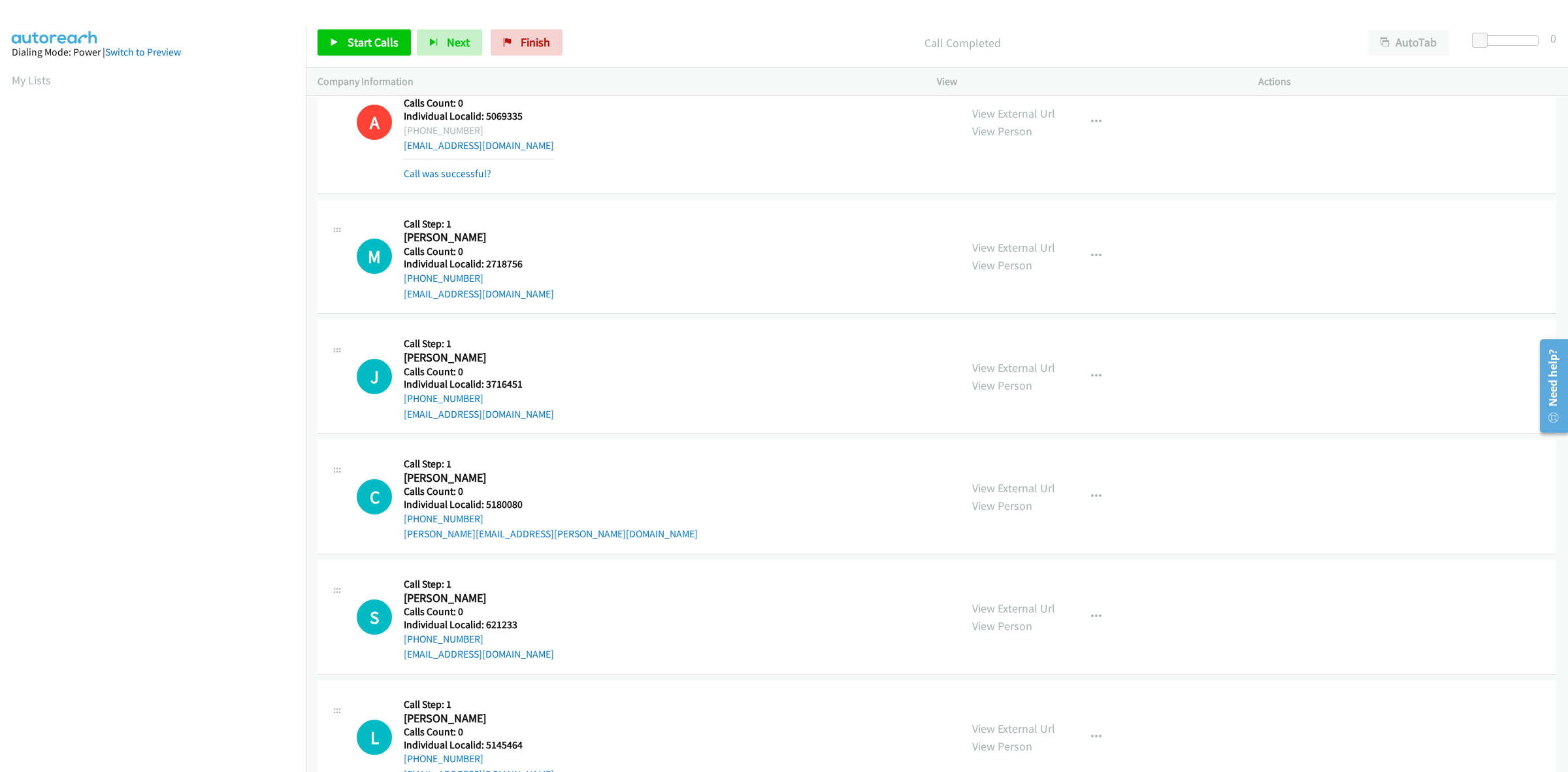
click at [588, 231] on div "M Callback Scheduled Call Step: 1 Mark Griffiths America/Denver Calls Count: 0 …" at bounding box center [653, 256] width 592 height 90
click at [533, 246] on div "M Callback Scheduled Call Step: 1 Mark Griffiths America/Denver Calls Count: 0 …" at bounding box center [653, 256] width 592 height 90
drag, startPoint x: 488, startPoint y: 279, endPoint x: 399, endPoint y: 290, distance: 89.7
click at [399, 290] on div "M Callback Scheduled Call Step: 1 Mark Griffiths America/Denver Calls Count: 0 …" at bounding box center [653, 256] width 592 height 90
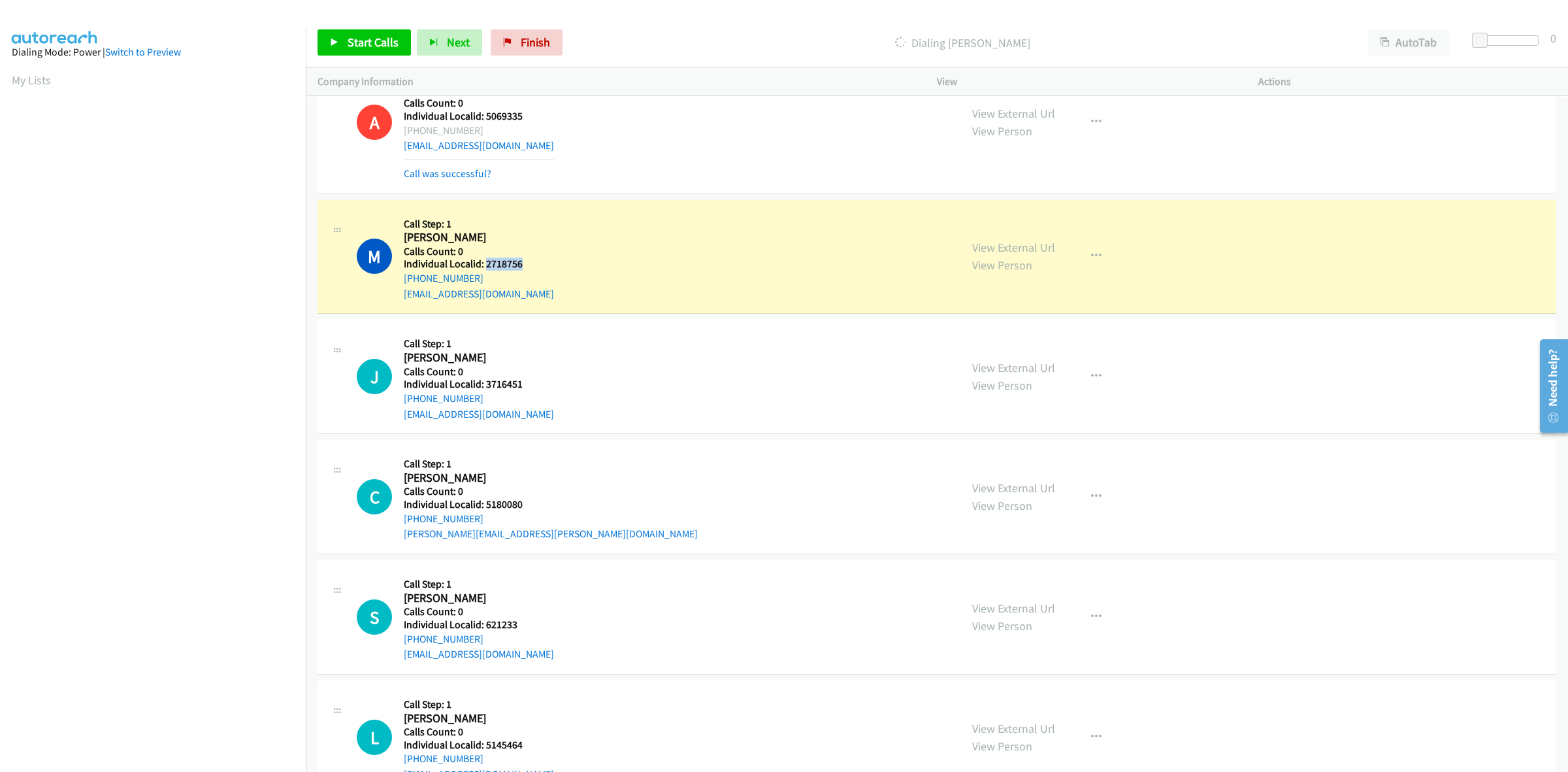
drag, startPoint x: 521, startPoint y: 269, endPoint x: 486, endPoint y: 266, distance: 35.1
click at [486, 266] on h5 "Individual Localid: 2718756" at bounding box center [478, 264] width 150 height 13
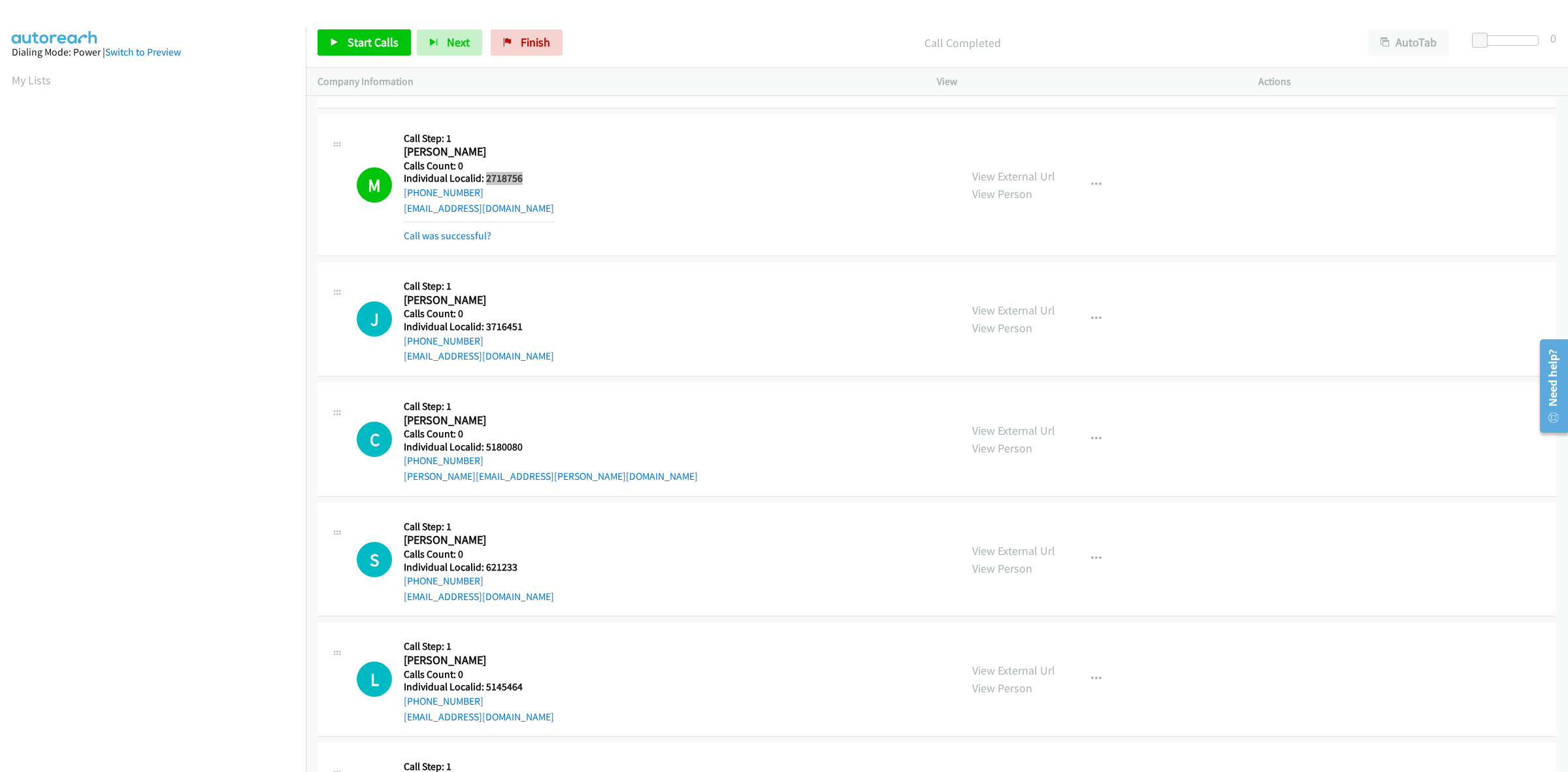
scroll to position [4533, 0]
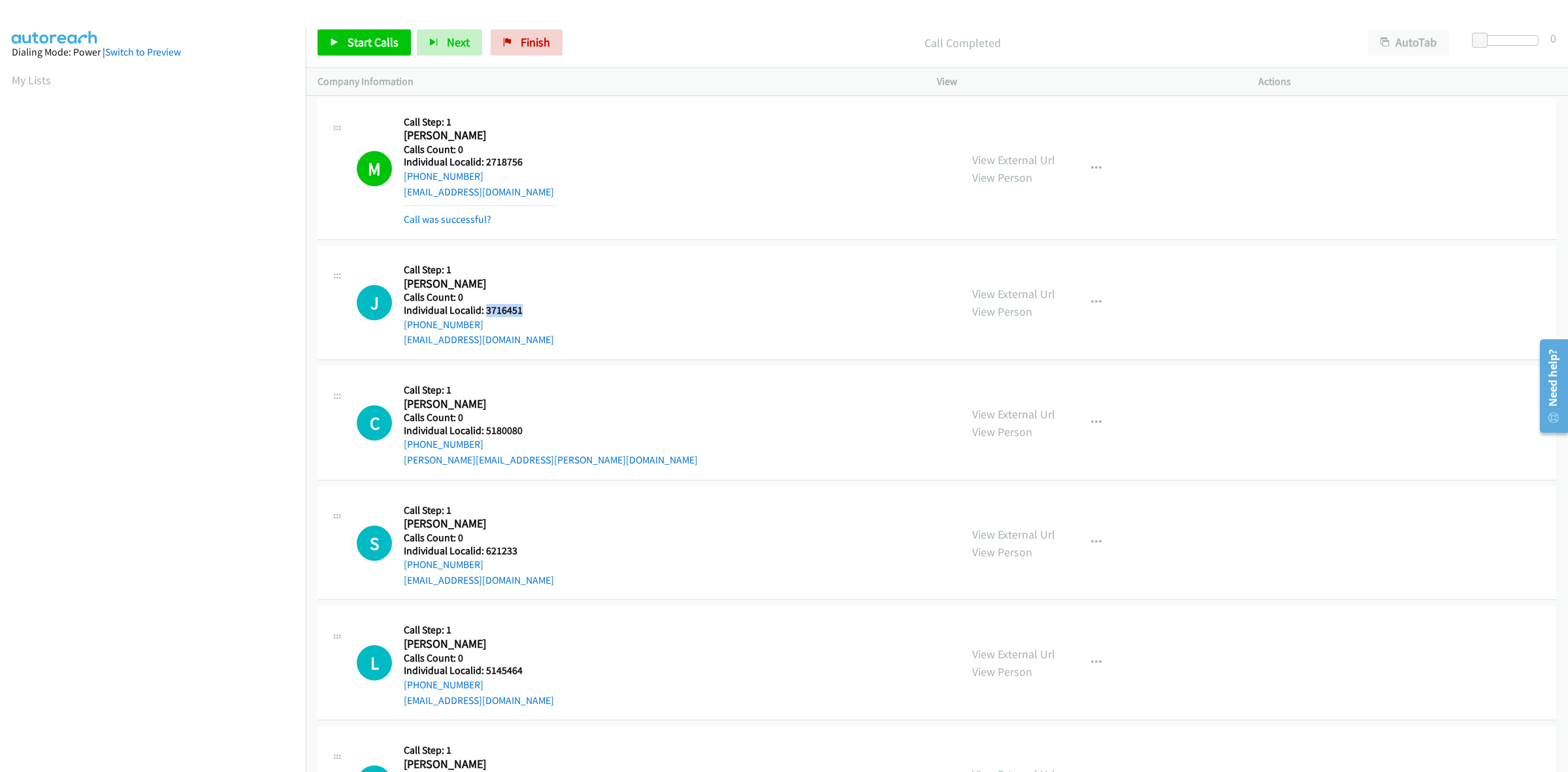
drag, startPoint x: 514, startPoint y: 317, endPoint x: 484, endPoint y: 317, distance: 30.0
click at [484, 317] on div "J Callback Scheduled Call Step: 1 John Ciha America/Chicago Calls Count: 0 Indi…" at bounding box center [653, 302] width 592 height 90
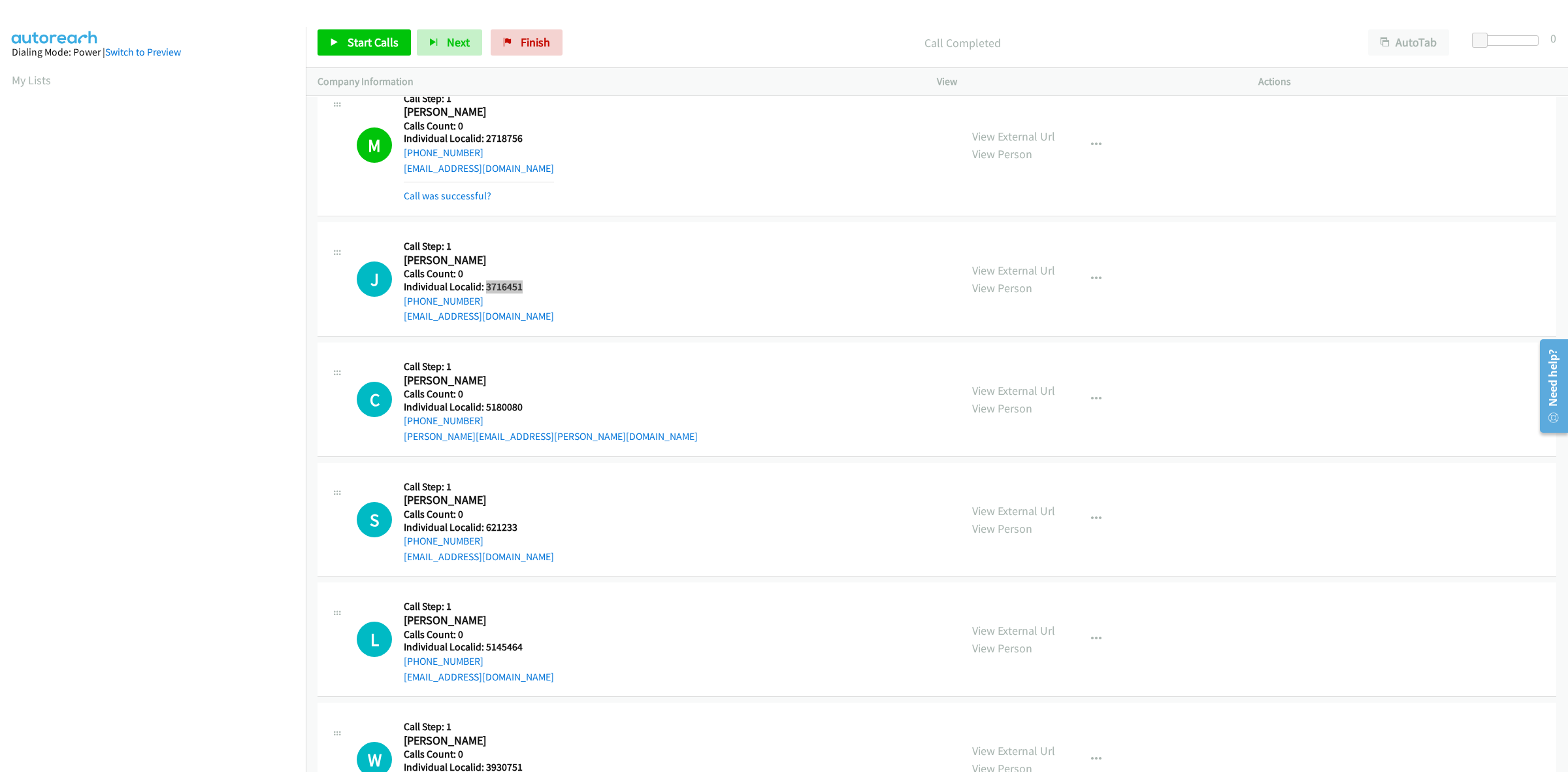
scroll to position [4635, 0]
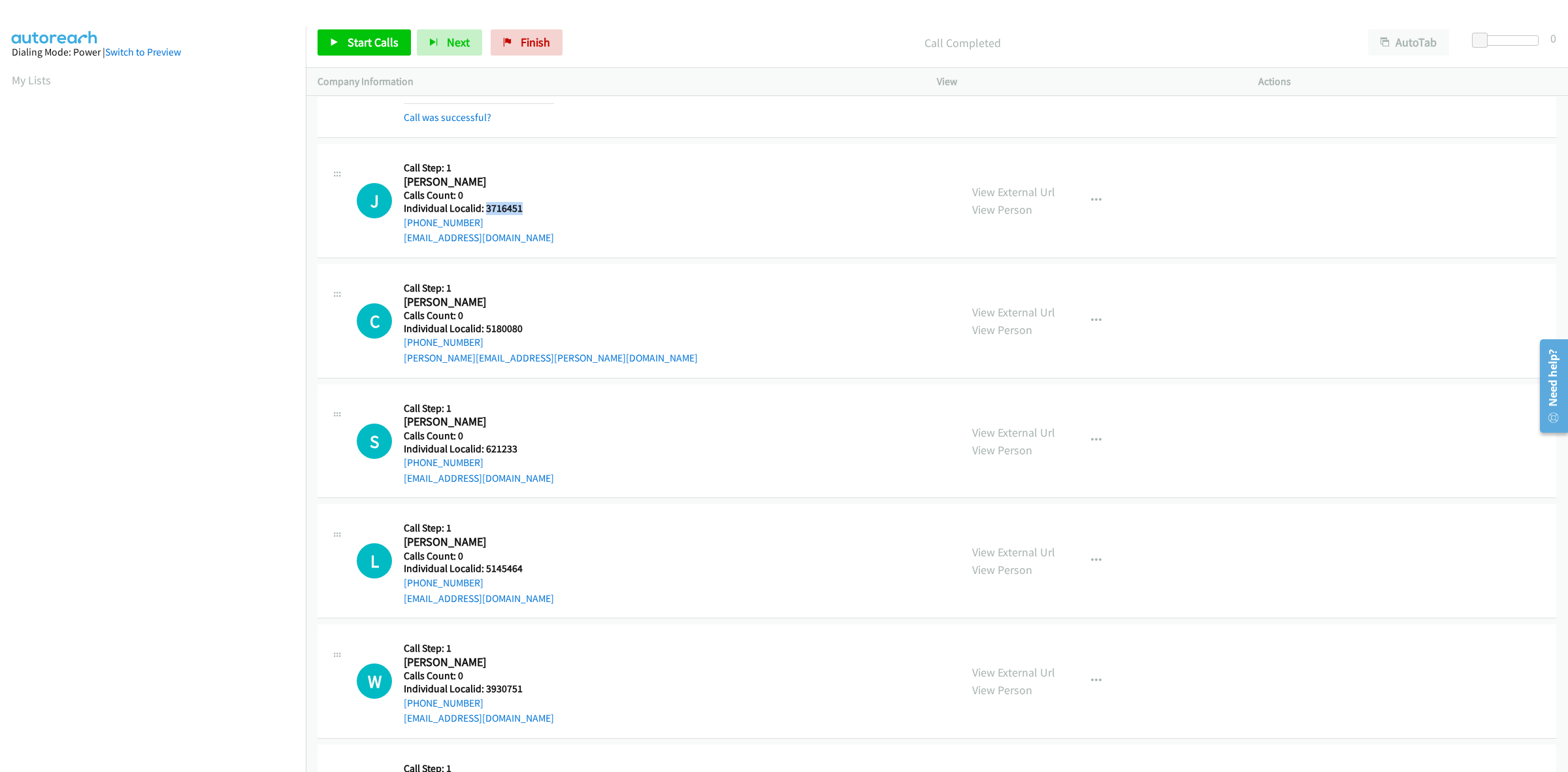
click at [657, 213] on div "J Callback Scheduled Call Step: 1 John Ciha America/Chicago Calls Count: 0 Indi…" at bounding box center [653, 200] width 592 height 90
drag, startPoint x: 477, startPoint y: 227, endPoint x: 397, endPoint y: 229, distance: 80.0
click at [397, 229] on div "J Callback Scheduled Call Step: 1 John Ciha America/Chicago Calls Count: 0 Indi…" at bounding box center [653, 200] width 592 height 90
click at [543, 158] on div "J Callback Scheduled Call Step: 1 John Ciha America/Chicago Calls Count: 0 Indi…" at bounding box center [936, 201] width 1238 height 114
drag, startPoint x: 478, startPoint y: 224, endPoint x: 403, endPoint y: 231, distance: 75.3
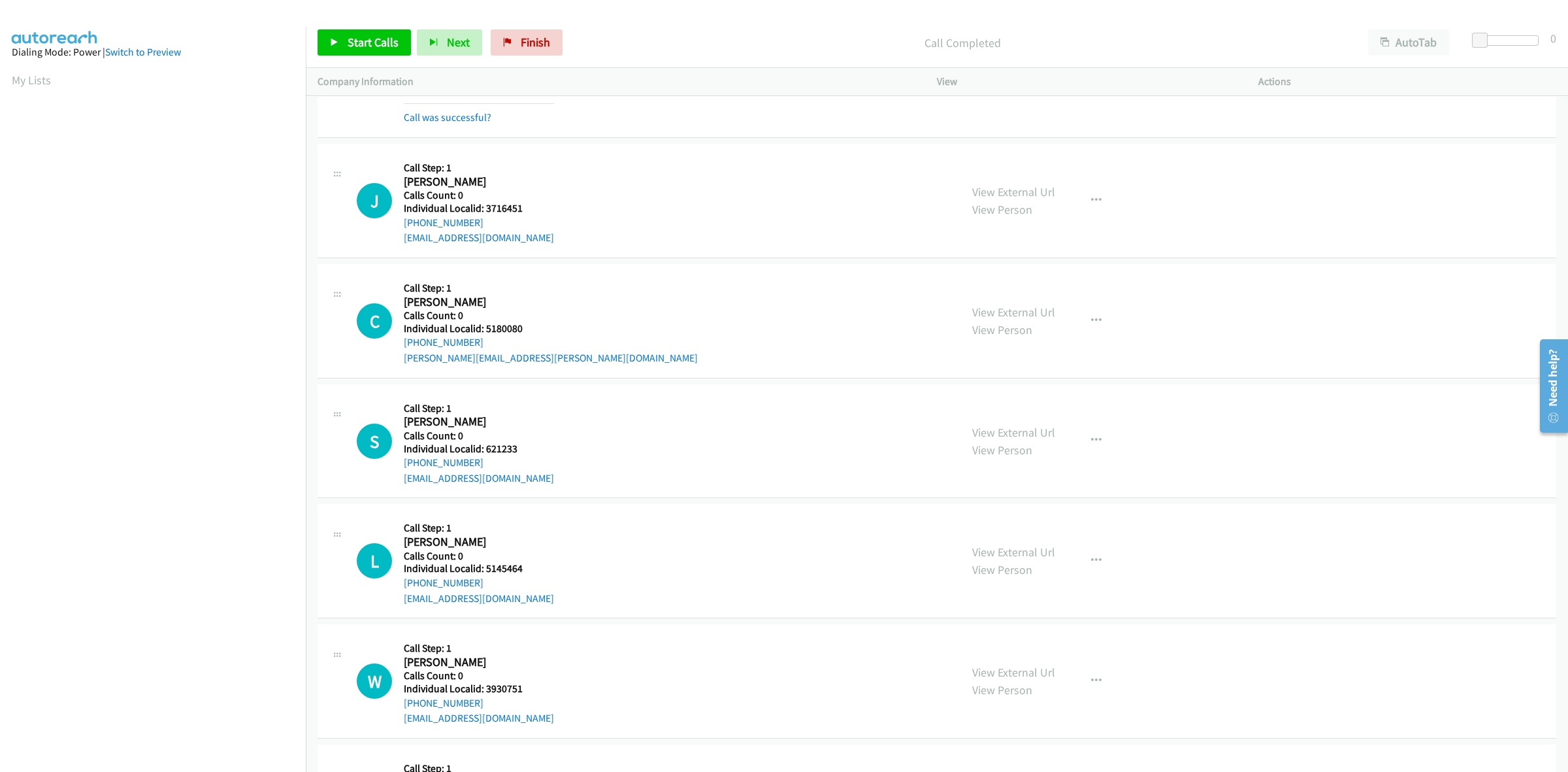
click at [403, 231] on div "J Callback Scheduled Call Step: 1 John Ciha America/Chicago Calls Count: 0 Indi…" at bounding box center [653, 200] width 592 height 90
drag, startPoint x: 527, startPoint y: 213, endPoint x: 486, endPoint y: 210, distance: 41.1
click at [486, 210] on div "J Callback Scheduled Call Step: 1 John Ciha America/Chicago Calls Count: 0 Indi…" at bounding box center [653, 200] width 592 height 90
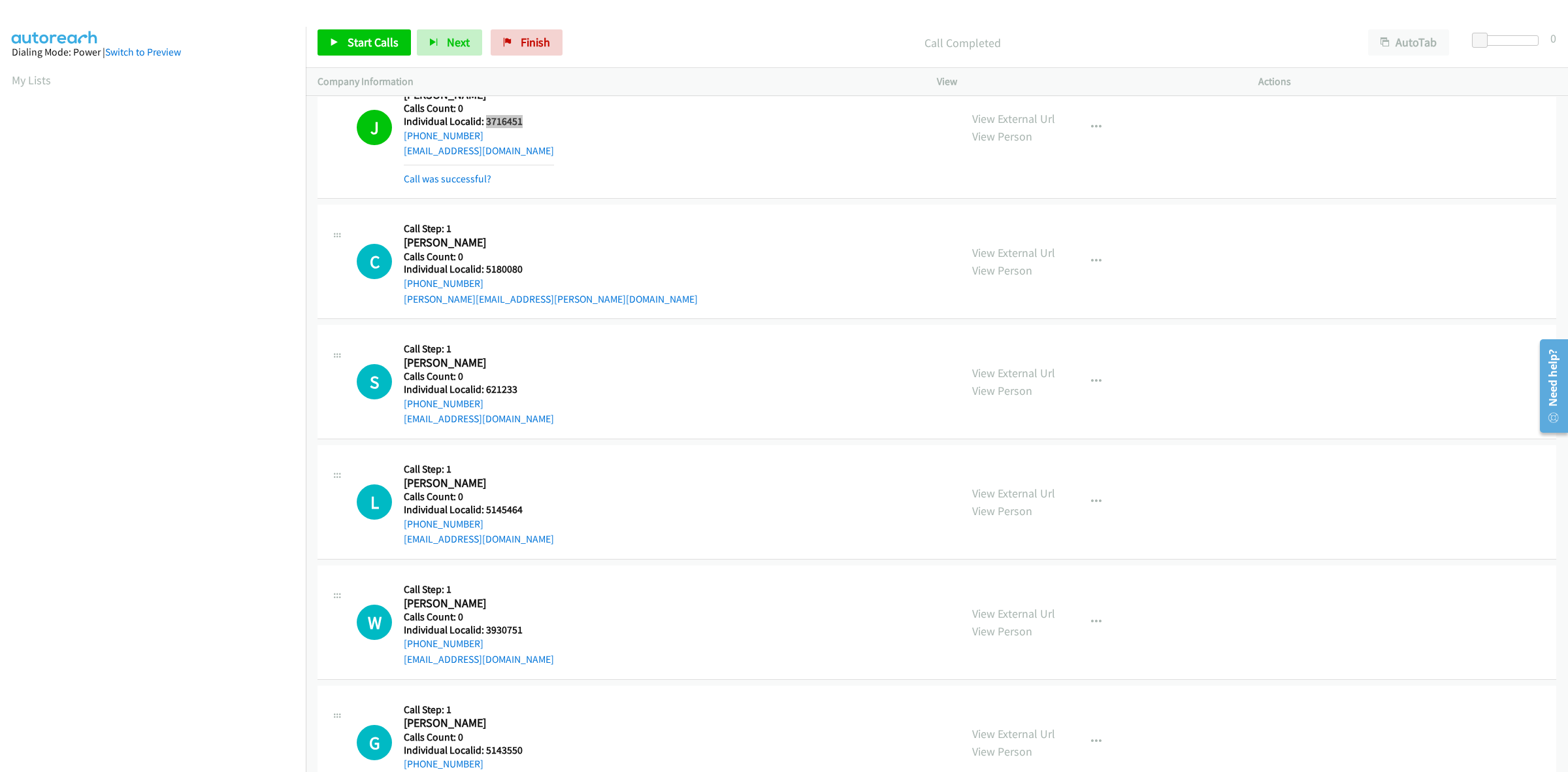
scroll to position [4758, 0]
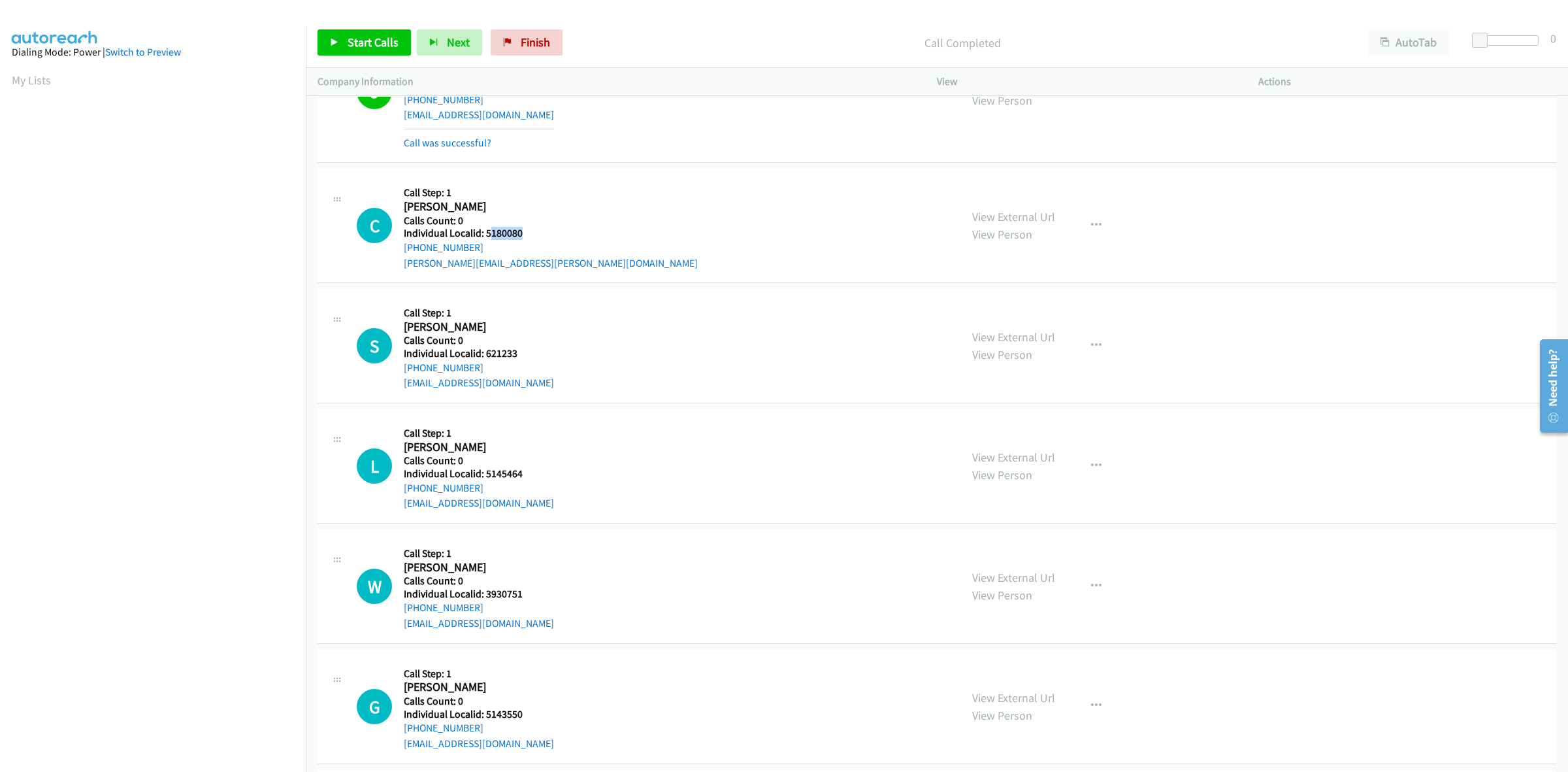
drag, startPoint x: 514, startPoint y: 237, endPoint x: 487, endPoint y: 239, distance: 27.1
click at [487, 239] on div "C Callback Scheduled Call Step: 1 Chris Crankshaw America/Denver Calls Count: 0…" at bounding box center [653, 225] width 592 height 90
click at [534, 241] on div "C Callback Scheduled Call Step: 1 Chris Crankshaw America/Denver Calls Count: 0…" at bounding box center [653, 225] width 592 height 90
drag, startPoint x: 530, startPoint y: 238, endPoint x: 487, endPoint y: 238, distance: 43.0
click at [487, 238] on div "C Callback Scheduled Call Step: 1 Chris Crankshaw America/Denver Calls Count: 0…" at bounding box center [653, 225] width 592 height 90
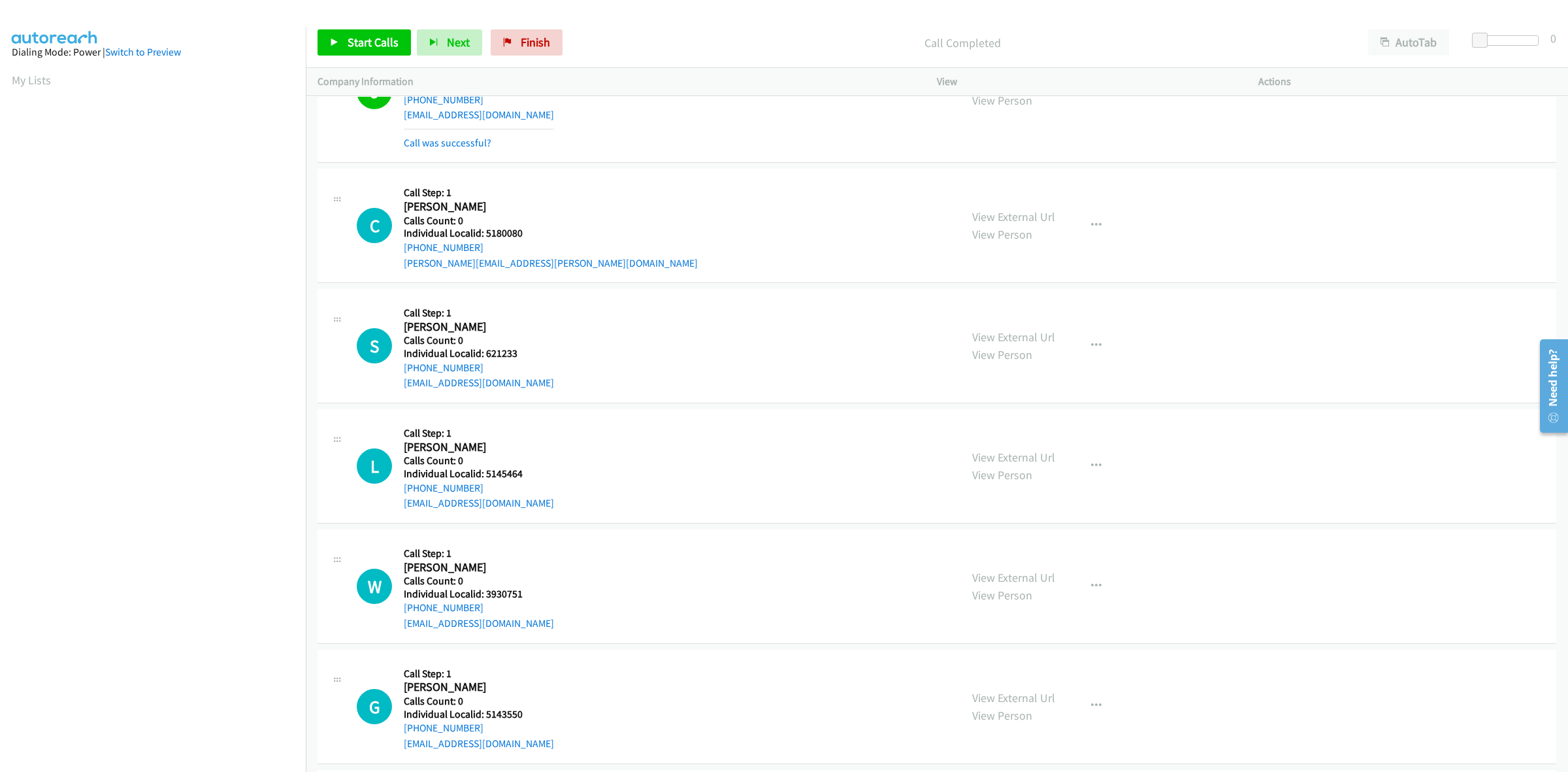
click at [517, 195] on h5 "Call Step: 1" at bounding box center [550, 193] width 294 height 13
drag, startPoint x: 448, startPoint y: 249, endPoint x: 402, endPoint y: 255, distance: 46.4
click at [402, 255] on div "C Callback Scheduled Call Step: 1 Chris Crankshaw America/Denver Calls Count: 0…" at bounding box center [653, 225] width 592 height 90
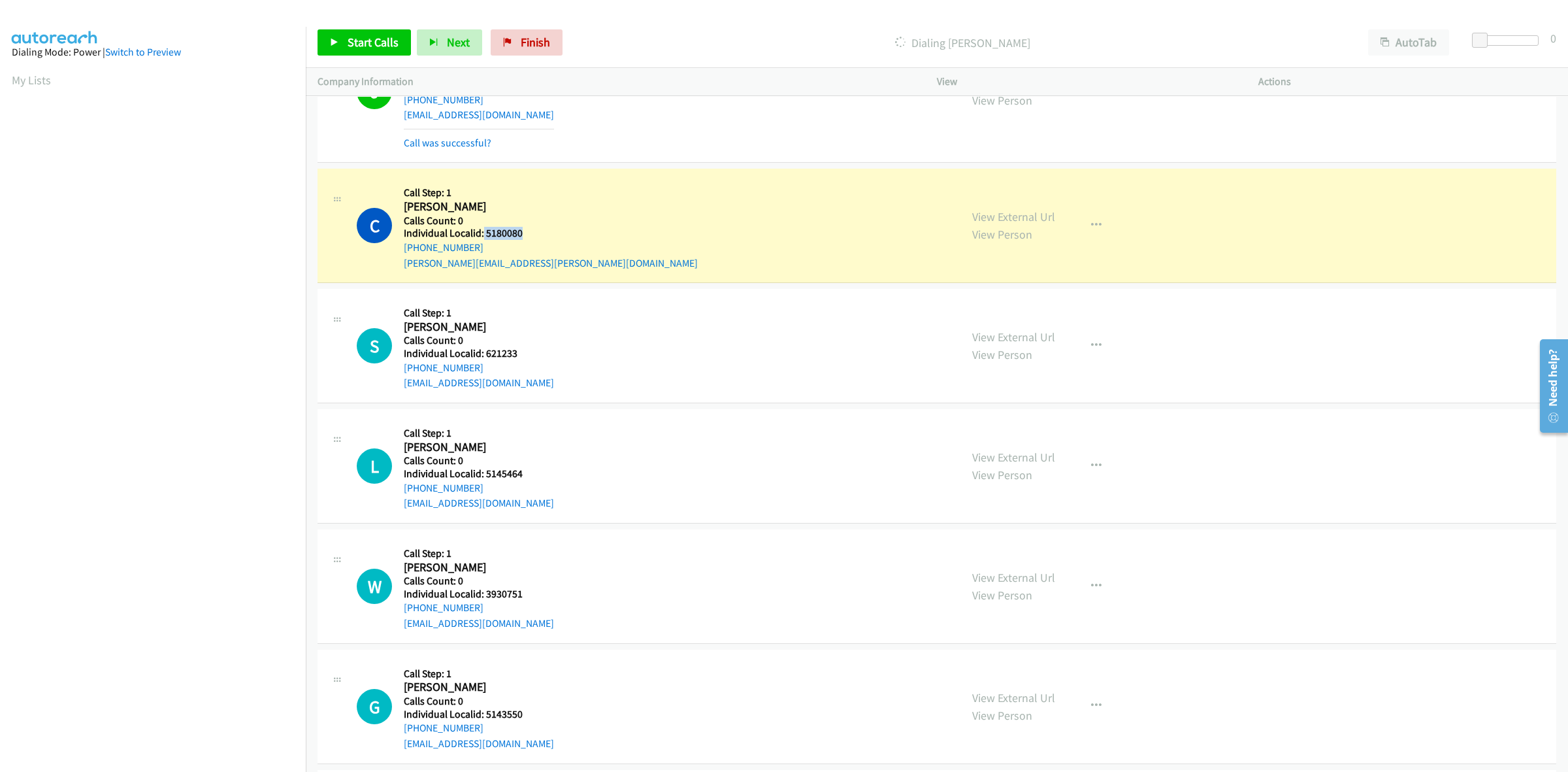
drag, startPoint x: 533, startPoint y: 240, endPoint x: 482, endPoint y: 241, distance: 51.0
click at [482, 241] on div "C Callback Scheduled Call Step: 1 Chris Crankshaw America/Denver Calls Count: 0…" at bounding box center [653, 225] width 592 height 90
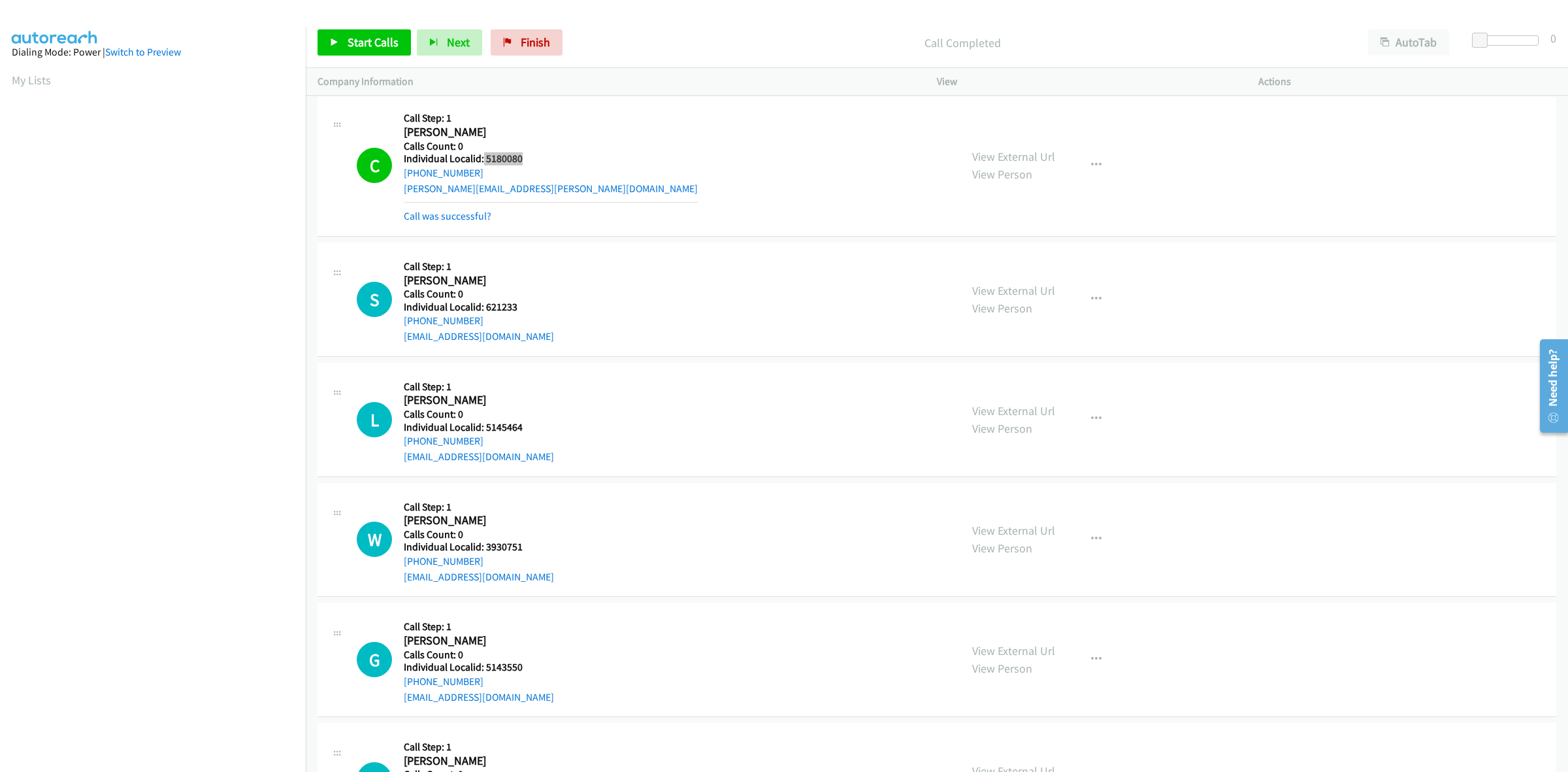
scroll to position [4880, 0]
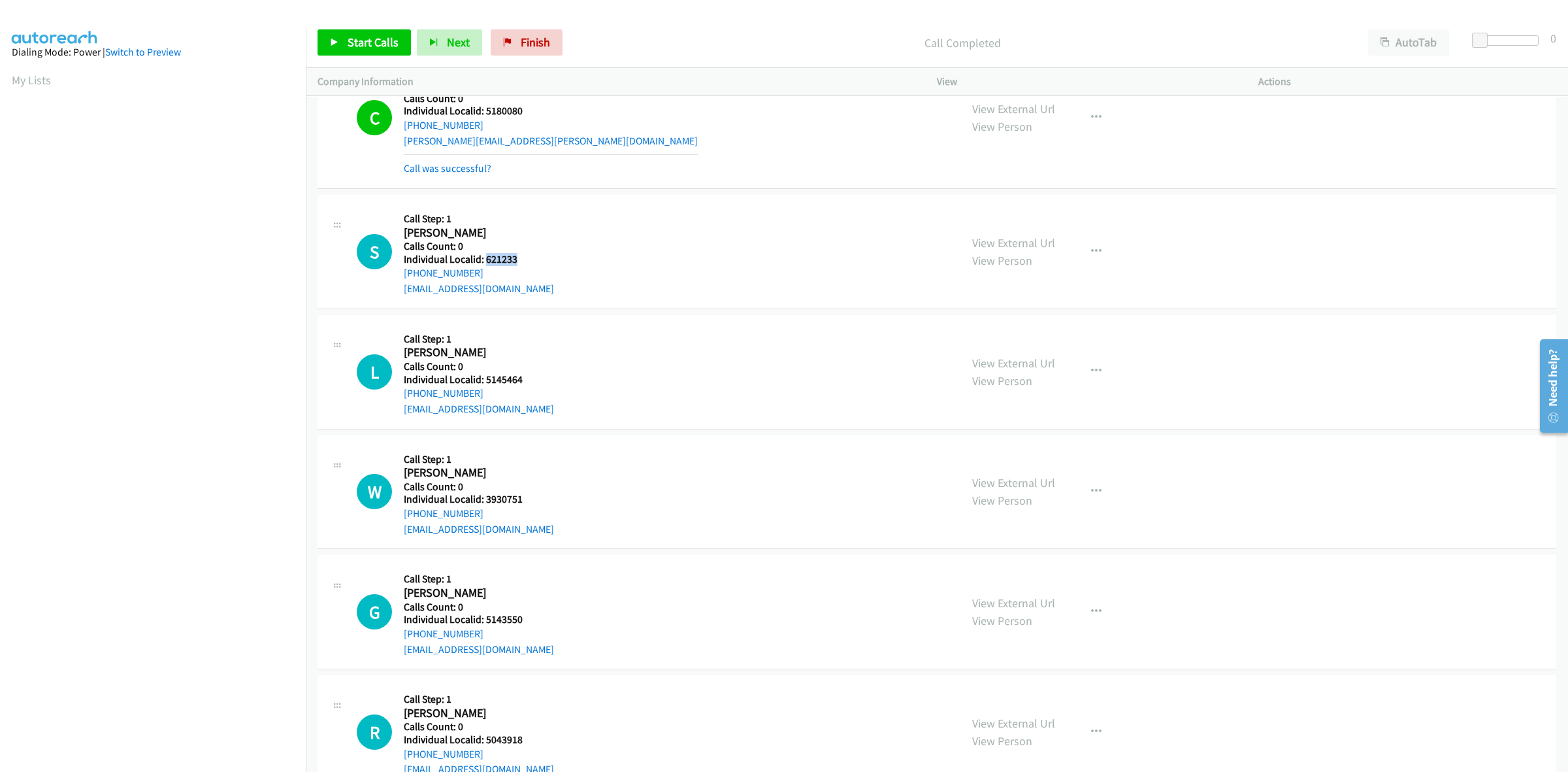
drag, startPoint x: 524, startPoint y: 268, endPoint x: 487, endPoint y: 268, distance: 37.0
click at [487, 268] on div "S Callback Scheduled Call Step: 1 Shelby Hart America/Chicago Calls Count: 0 In…" at bounding box center [653, 251] width 592 height 90
drag, startPoint x: 516, startPoint y: 217, endPoint x: 495, endPoint y: 237, distance: 29.0
click at [516, 217] on div "Callback Scheduled Call Step: 1 Shelby Hart America/Chicago Calls Count: 0 Indi…" at bounding box center [478, 251] width 150 height 90
drag, startPoint x: 483, startPoint y: 276, endPoint x: 399, endPoint y: 283, distance: 84.3
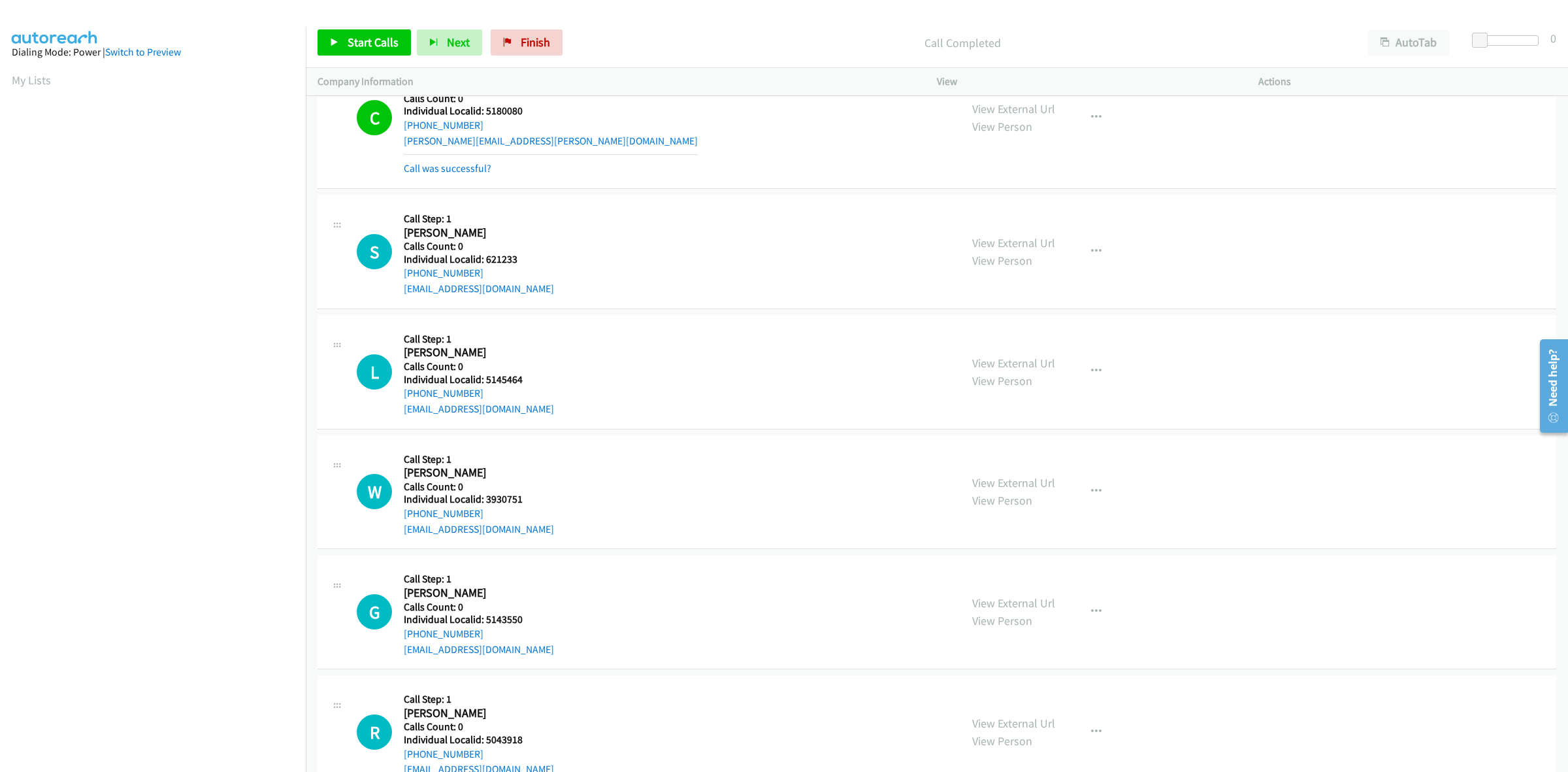
click at [399, 283] on div "S Callback Scheduled Call Step: 1 Shelby Hart America/Chicago Calls Count: 0 In…" at bounding box center [653, 251] width 592 height 90
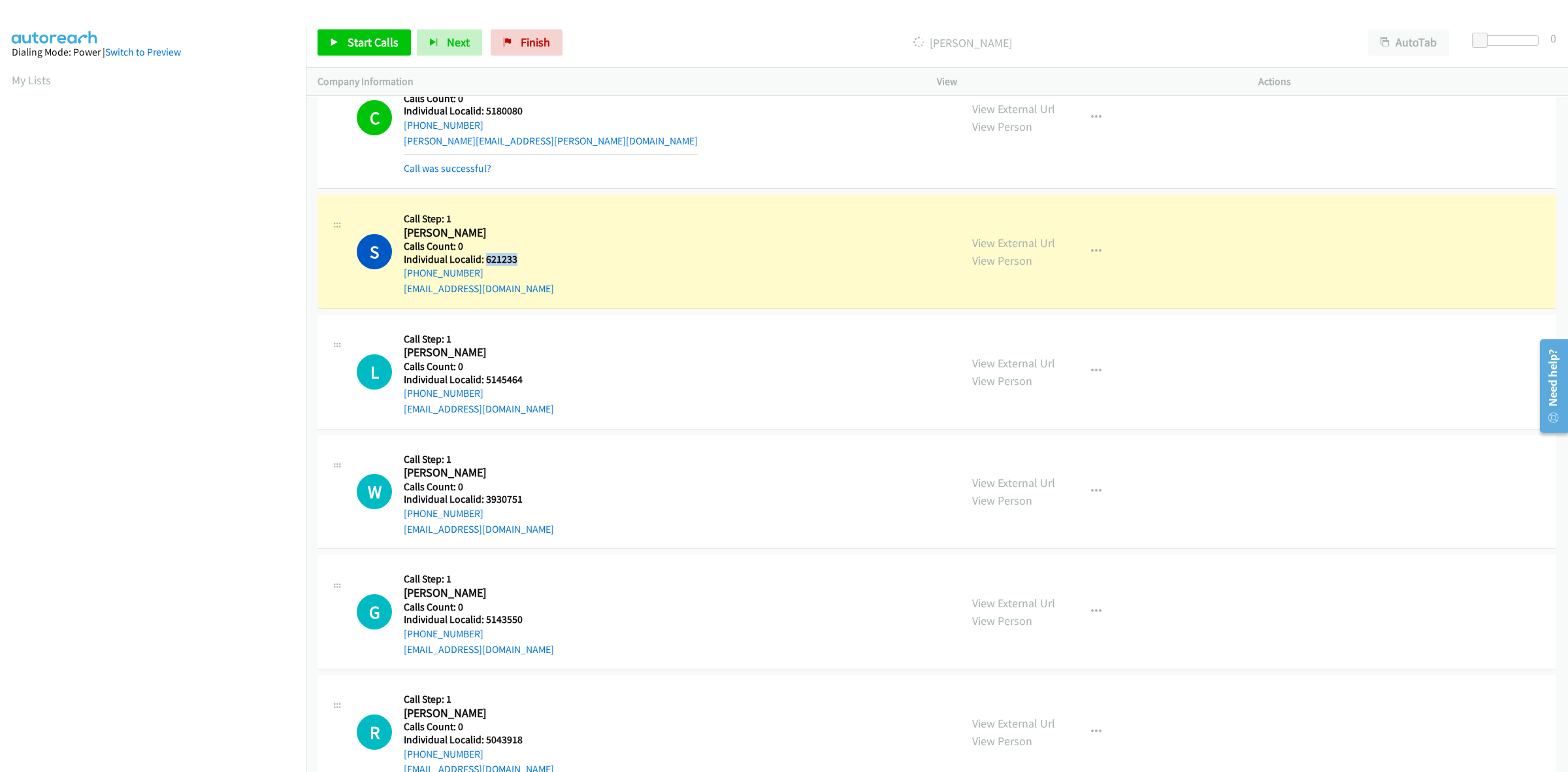
drag, startPoint x: 516, startPoint y: 263, endPoint x: 485, endPoint y: 263, distance: 31.0
click at [485, 263] on div "S Callback Scheduled Call Step: 1 Shelby Hart America/Chicago Calls Count: 0 In…" at bounding box center [653, 251] width 592 height 90
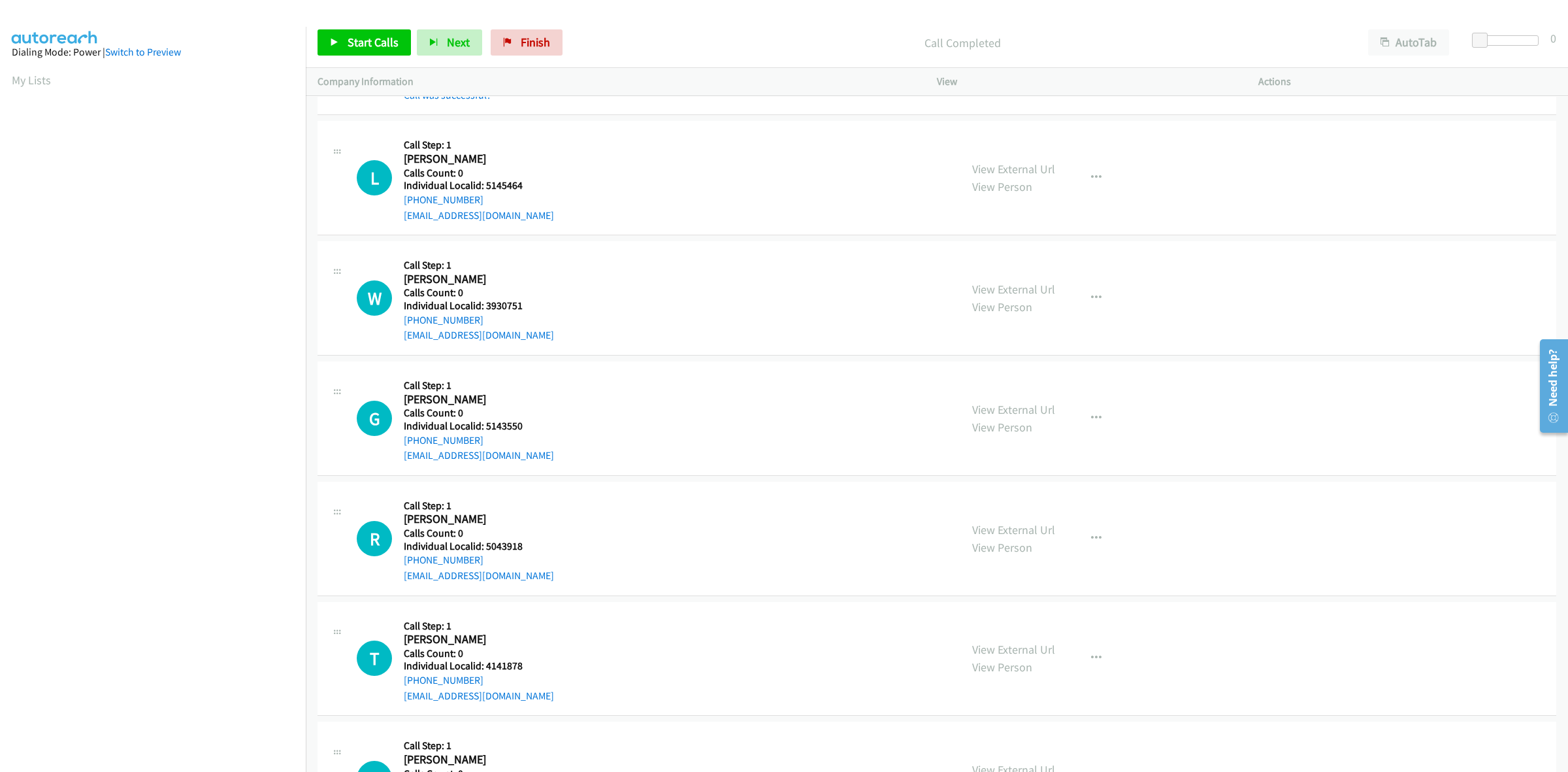
scroll to position [5125, 0]
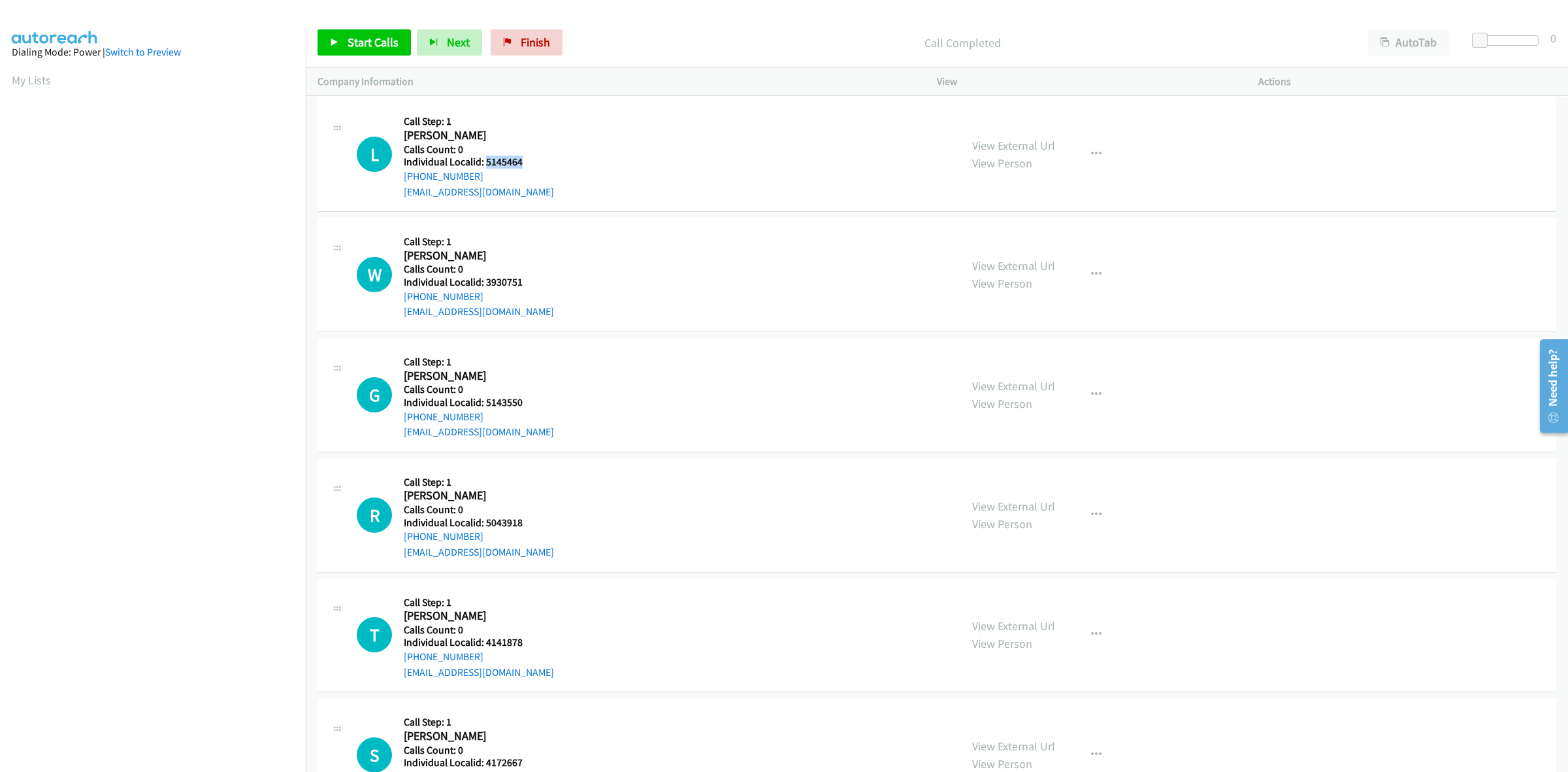
drag, startPoint x: 541, startPoint y: 164, endPoint x: 485, endPoint y: 170, distance: 56.3
click at [485, 170] on div "L Callback Scheduled Call Step: 1 Levi Gage America/Chicago Calls Count: 0 Indi…" at bounding box center [653, 154] width 592 height 90
click at [625, 138] on div "L Callback Scheduled Call Step: 1 Levi Gage America/Chicago Calls Count: 0 Indi…" at bounding box center [653, 154] width 592 height 90
drag, startPoint x: 477, startPoint y: 181, endPoint x: 397, endPoint y: 190, distance: 80.5
click at [397, 190] on div "L Callback Scheduled Call Step: 1 Levi Gage America/Chicago Calls Count: 0 Indi…" at bounding box center [653, 154] width 592 height 90
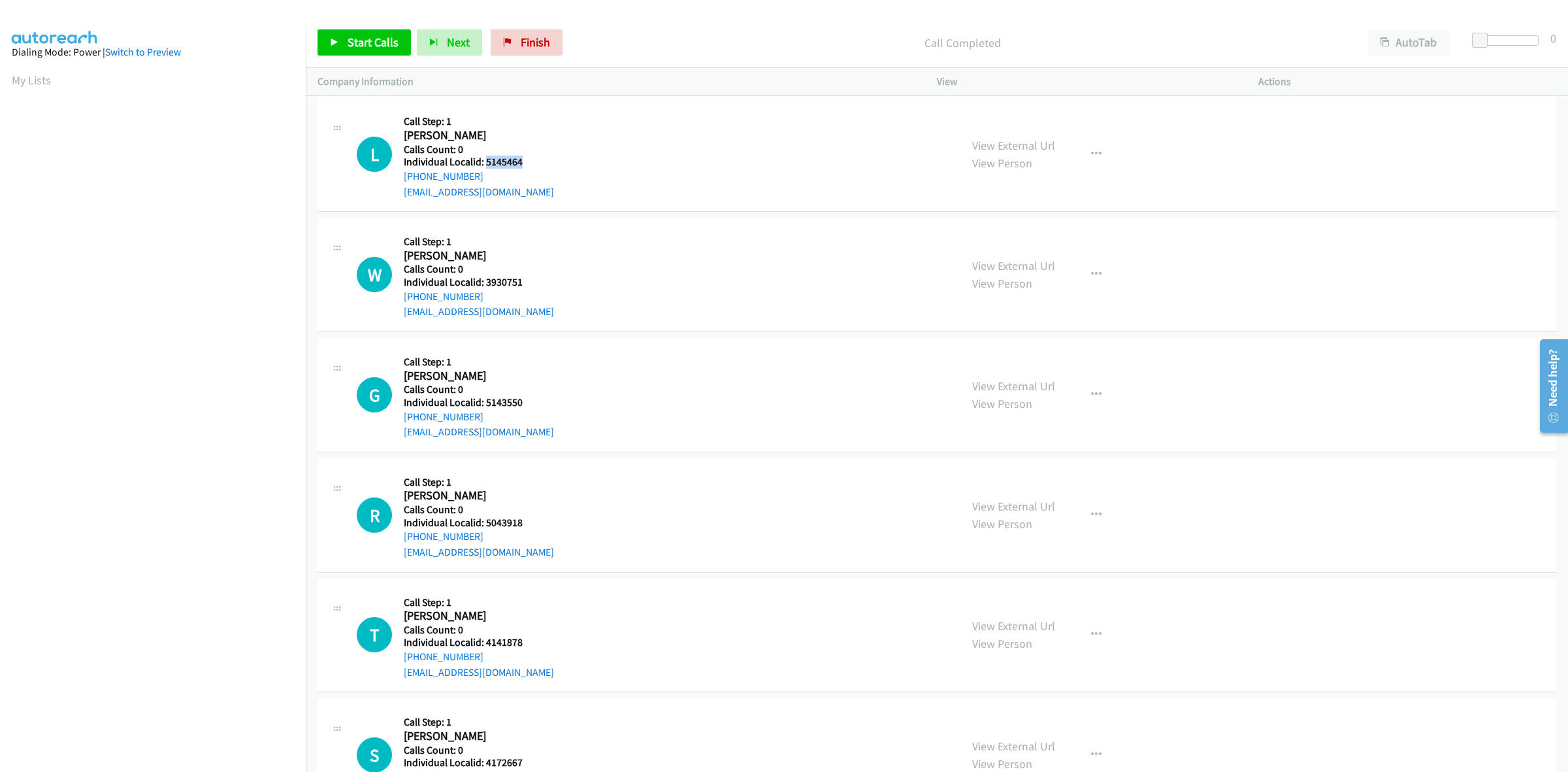
drag, startPoint x: 518, startPoint y: 170, endPoint x: 485, endPoint y: 173, distance: 33.1
click at [485, 173] on div "L Callback Scheduled Call Step: 1 Levi Gage America/Chicago Calls Count: 0 Indi…" at bounding box center [653, 154] width 592 height 90
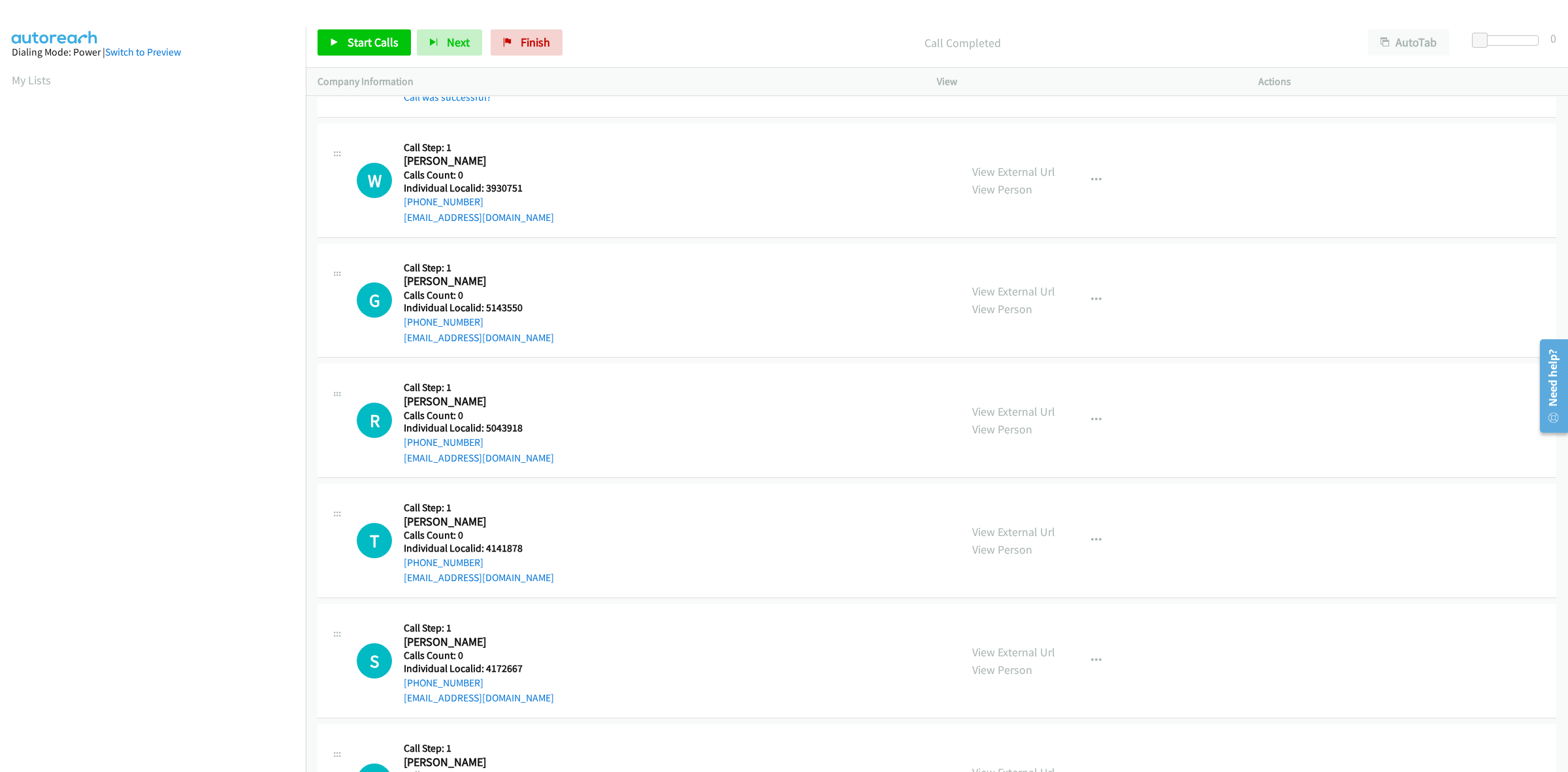
scroll to position [5248, 0]
drag, startPoint x: 512, startPoint y: 195, endPoint x: 485, endPoint y: 198, distance: 27.2
click at [485, 198] on div "W Callback Scheduled Call Step: 1 William Mc Intire America/New_York Calls Coun…" at bounding box center [653, 179] width 592 height 90
click at [652, 164] on div "W Callback Scheduled Call Step: 1 William Mc Intire America/New_York Calls Coun…" at bounding box center [653, 179] width 592 height 90
drag, startPoint x: 482, startPoint y: 207, endPoint x: 400, endPoint y: 210, distance: 82.1
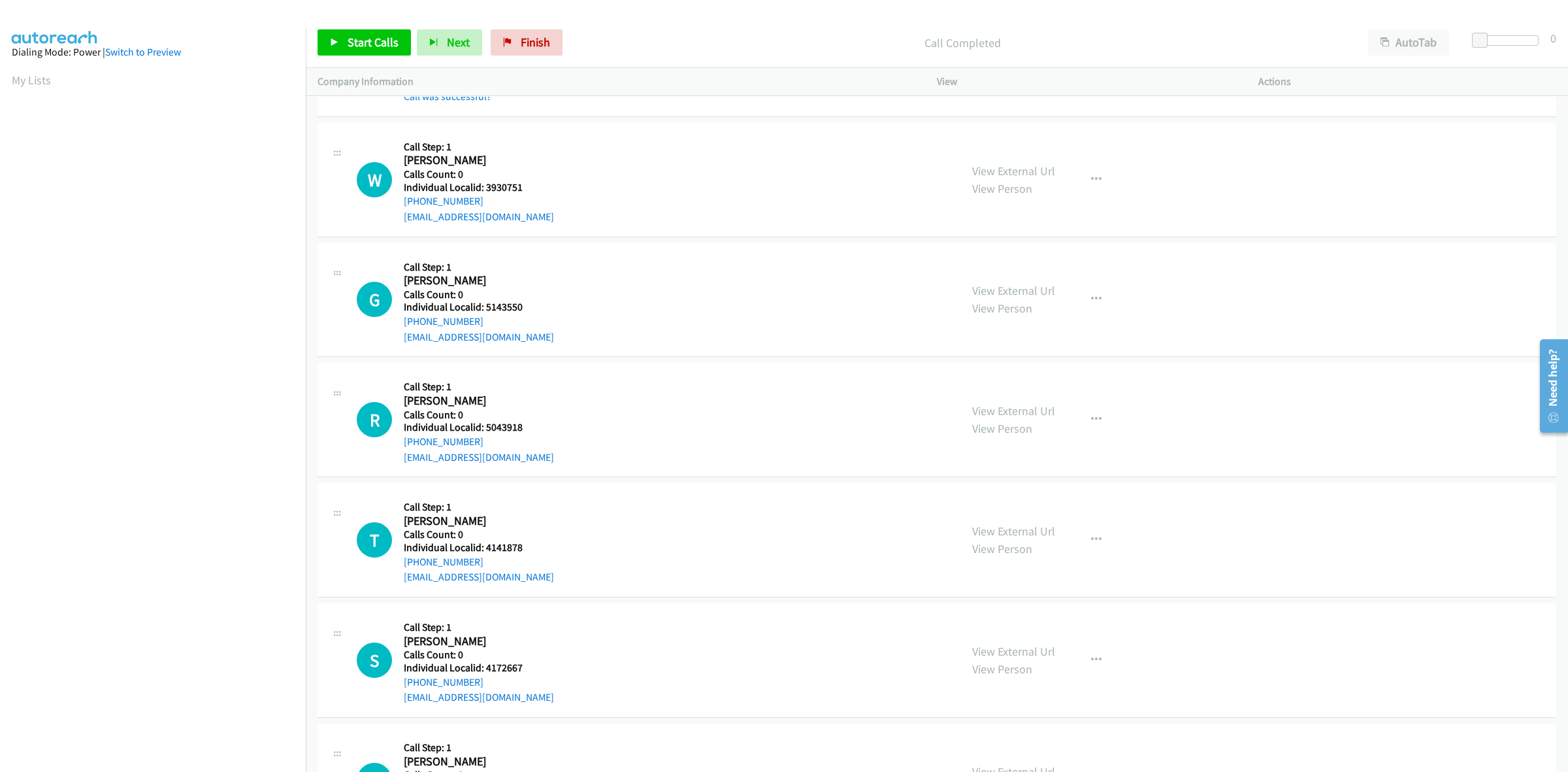
click at [400, 210] on div "W Callback Scheduled Call Step: 1 William Mc Intire America/New_York Calls Coun…" at bounding box center [653, 179] width 592 height 90
drag, startPoint x: 524, startPoint y: 190, endPoint x: 486, endPoint y: 194, distance: 38.2
click at [486, 194] on h5 "Individual Localid: 3930751" at bounding box center [478, 188] width 150 height 13
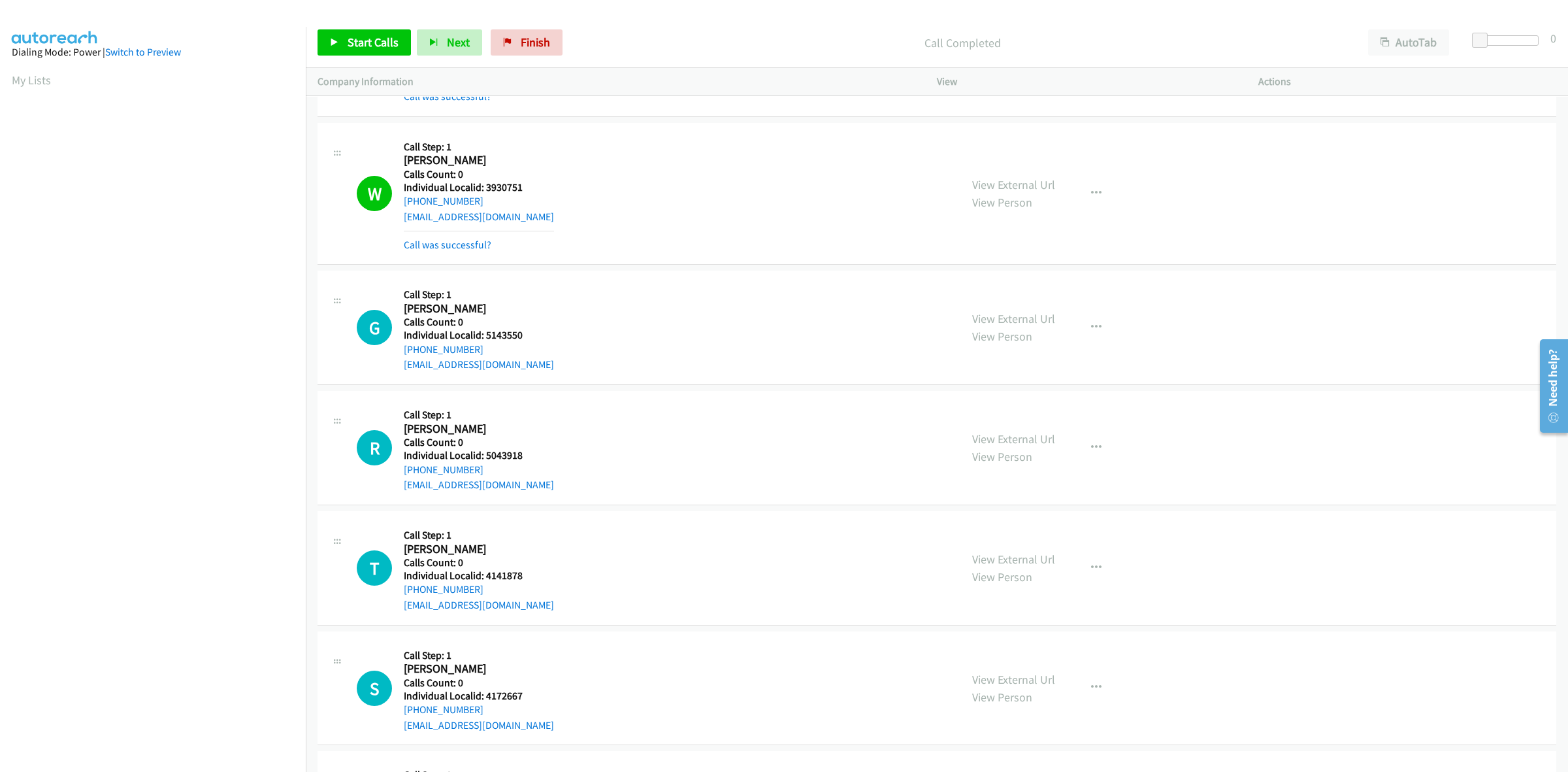
click at [695, 249] on div "W Callback Scheduled Call Step: 1 William Mc Intire America/New_York Calls Coun…" at bounding box center [653, 193] width 592 height 117
click at [1091, 199] on icon "button" at bounding box center [1096, 193] width 10 height 10
click at [774, 252] on div at bounding box center [784, 386] width 1568 height 772
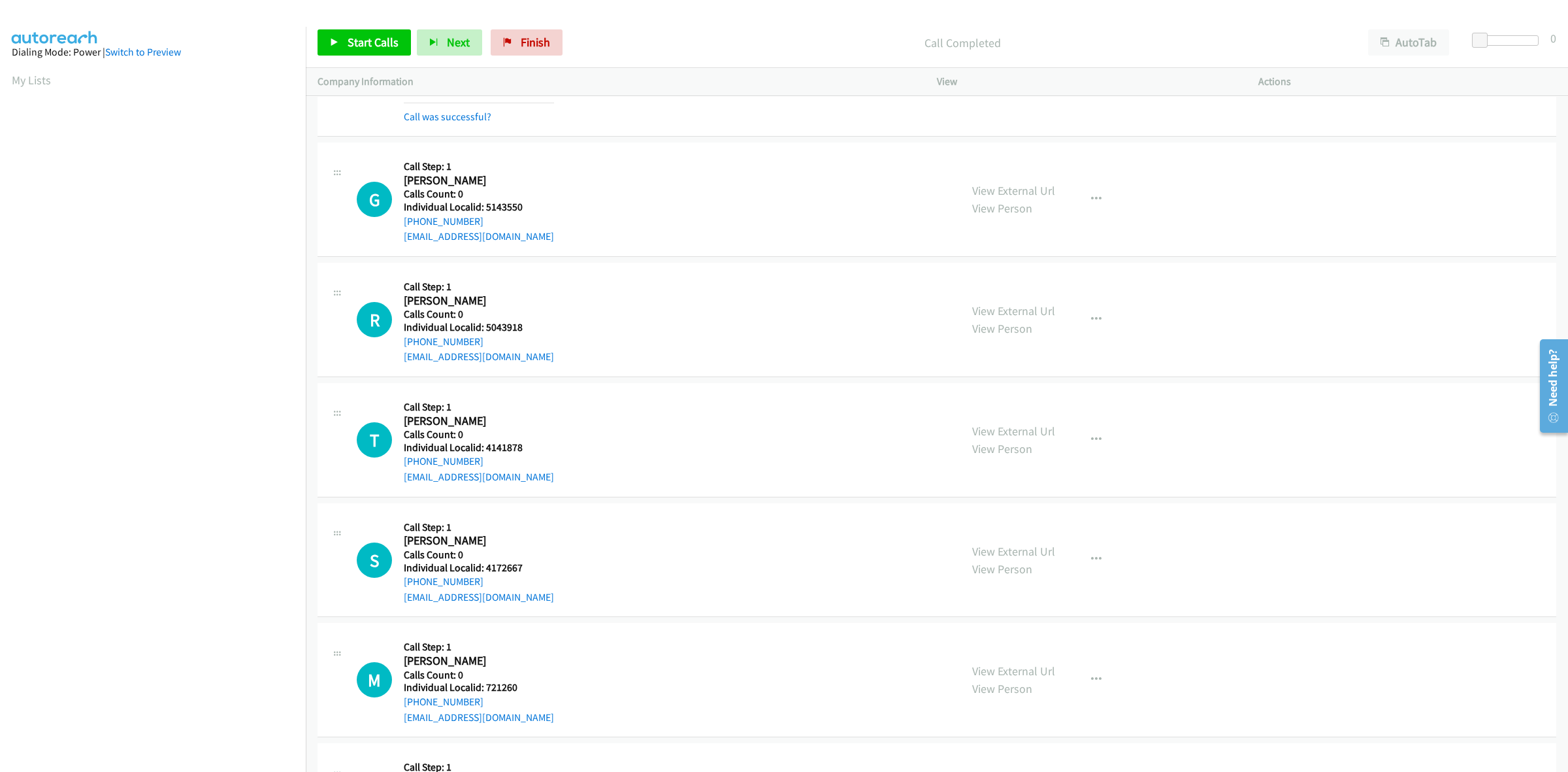
scroll to position [5412, 0]
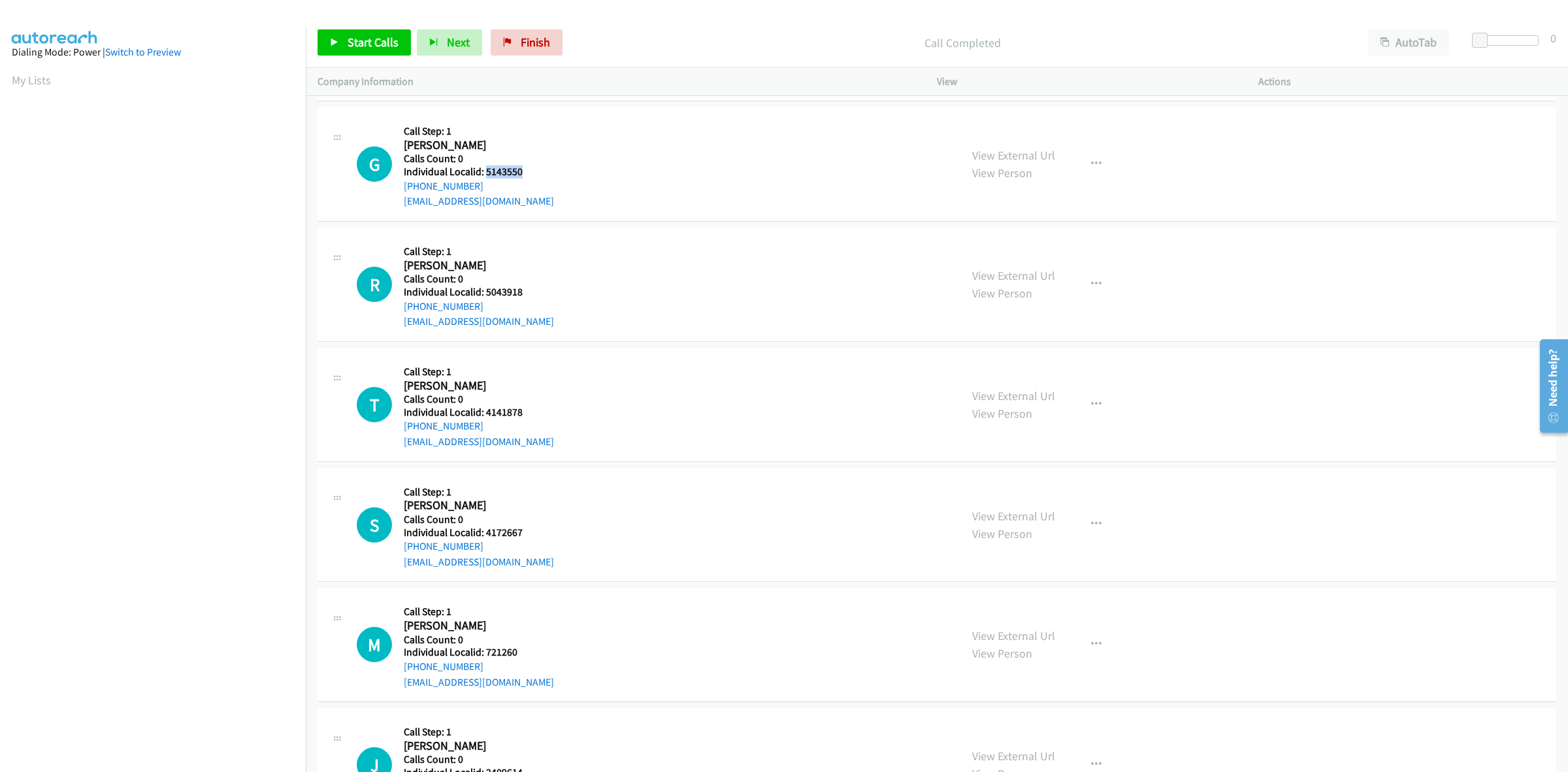
drag, startPoint x: 527, startPoint y: 180, endPoint x: 483, endPoint y: 181, distance: 44.0
click at [483, 181] on div "G Callback Scheduled Call Step: 1 Ginger Andrus America/New_York Calls Count: 0…" at bounding box center [653, 164] width 592 height 90
click at [612, 207] on div "G Callback Scheduled Call Step: 1 Ginger Andrus America/New_York Calls Count: 0…" at bounding box center [653, 164] width 592 height 90
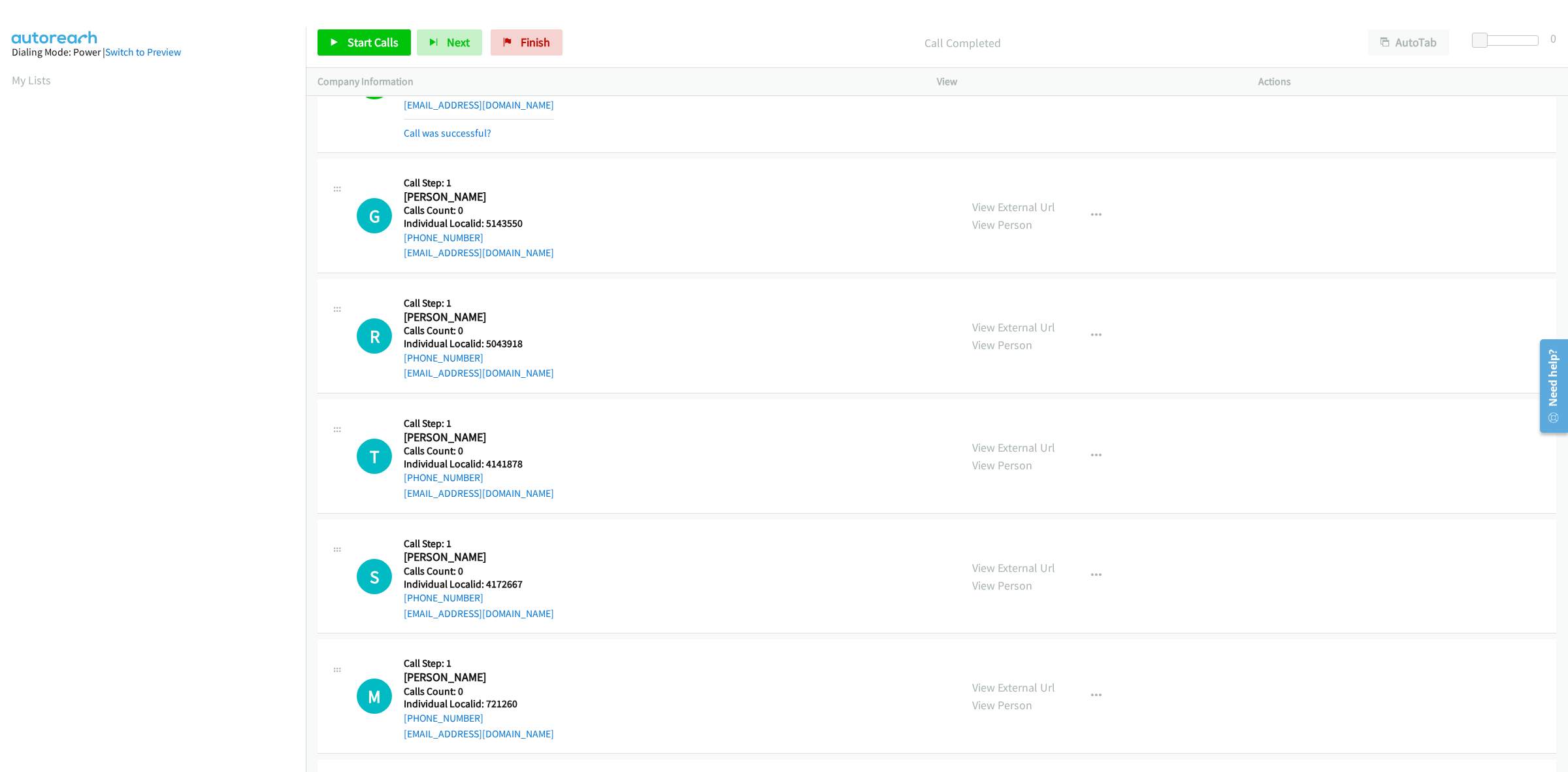
scroll to position [5349, 0]
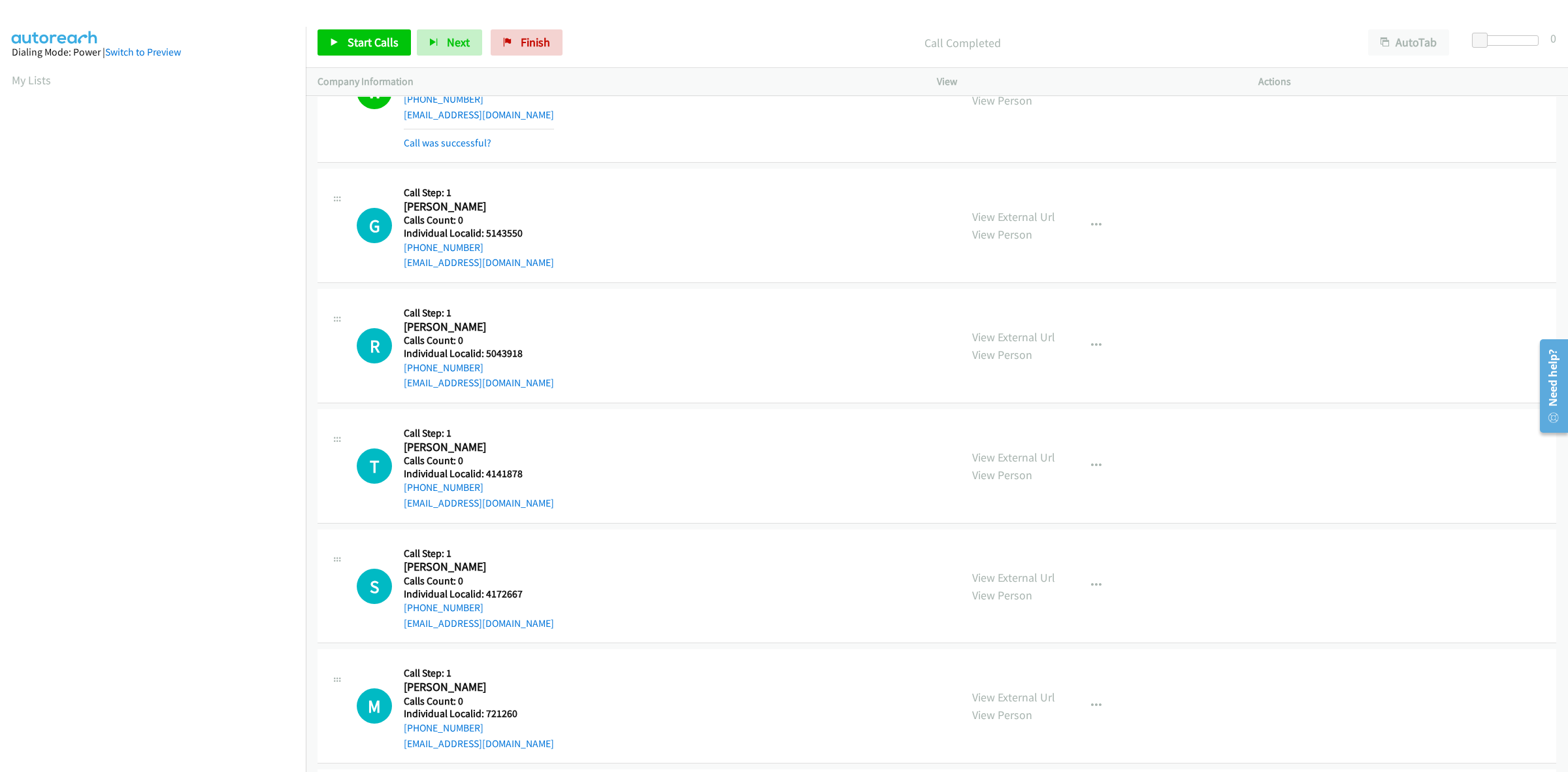
drag, startPoint x: 477, startPoint y: 253, endPoint x: 400, endPoint y: 258, distance: 77.2
click at [400, 258] on div "G Callback Scheduled Call Step: 1 Ginger Andrus America/New_York Calls Count: 0…" at bounding box center [653, 225] width 592 height 90
drag, startPoint x: 536, startPoint y: 240, endPoint x: 487, endPoint y: 243, distance: 49.1
click at [487, 243] on div "G Callback Scheduled Call Step: 1 Ginger Andrus America/New_York Calls Count: 0…" at bounding box center [653, 225] width 592 height 90
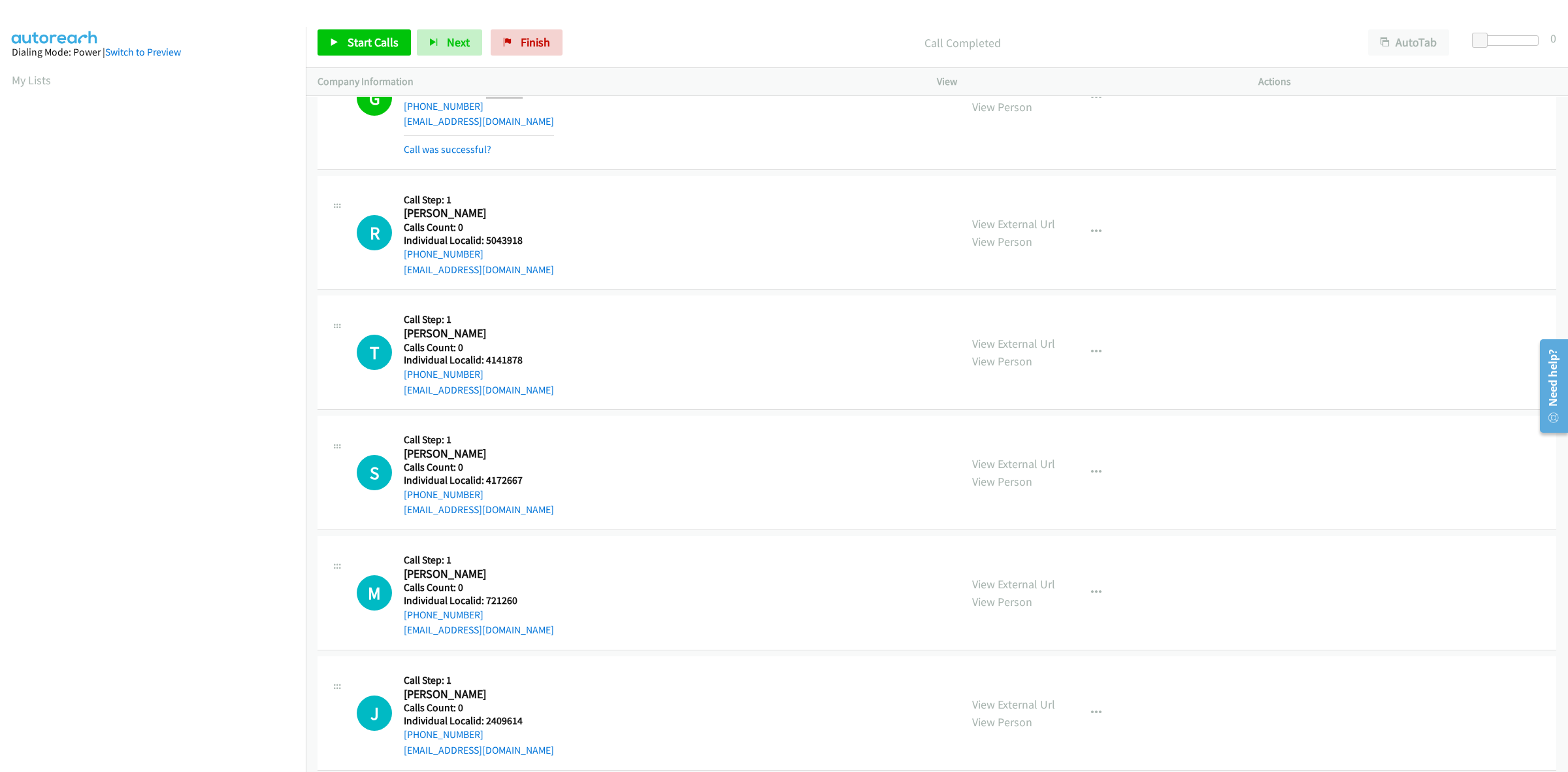
scroll to position [5493, 0]
drag, startPoint x: 524, startPoint y: 241, endPoint x: 482, endPoint y: 247, distance: 42.4
click at [482, 247] on div "R Callback Scheduled Call Step: 1 Robb Robinson America/Denver Calls Count: 0 I…" at bounding box center [653, 230] width 592 height 90
click at [517, 204] on h5 "Call Step: 1" at bounding box center [478, 198] width 150 height 13
drag, startPoint x: 482, startPoint y: 260, endPoint x: 402, endPoint y: 259, distance: 80.0
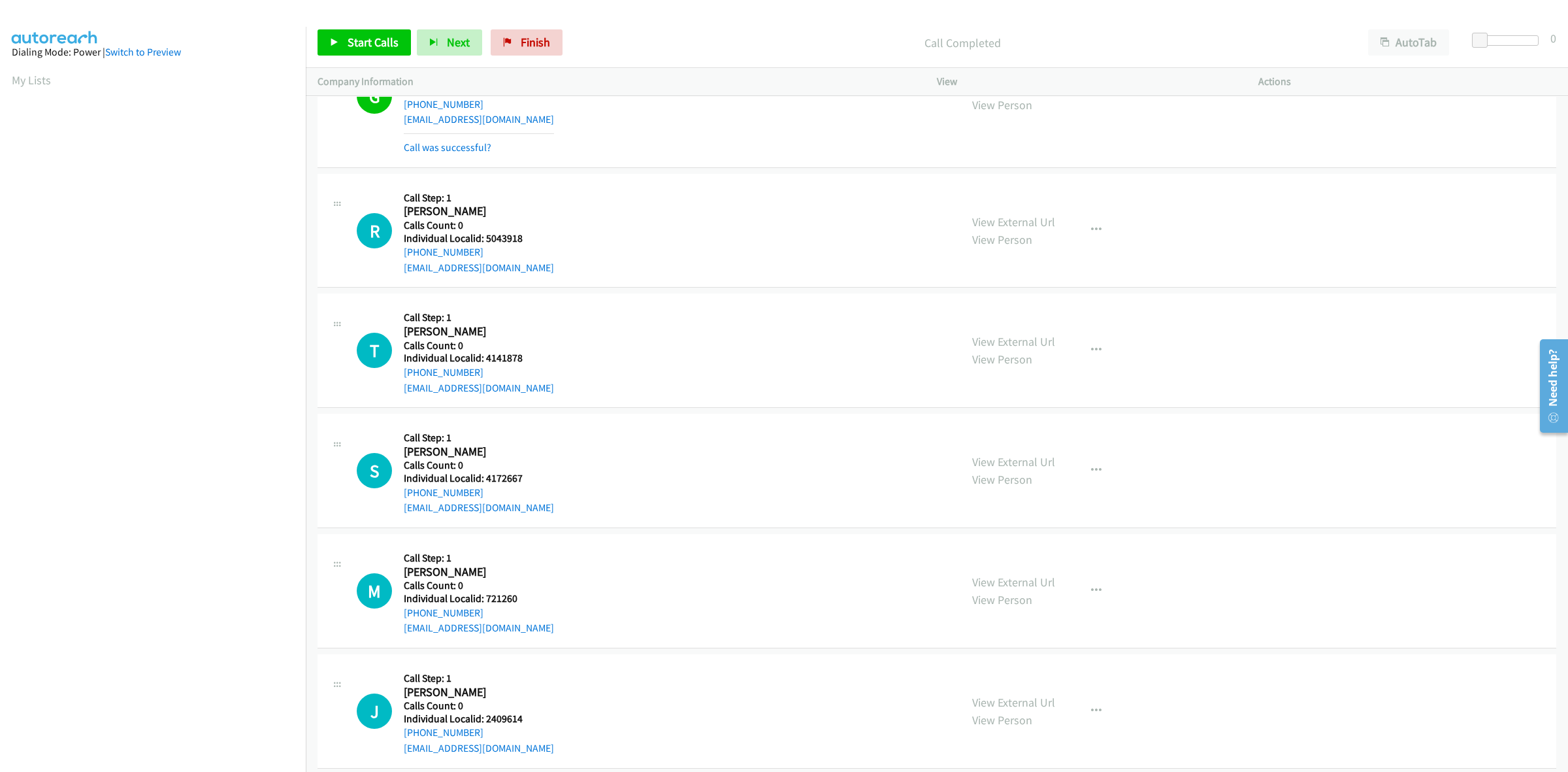
click at [402, 259] on div "R Callback Scheduled Call Step: 1 Robb Robinson America/Denver Calls Count: 0 I…" at bounding box center [653, 230] width 592 height 90
drag, startPoint x: 536, startPoint y: 247, endPoint x: 486, endPoint y: 246, distance: 50.0
click at [486, 246] on div "R Callback Scheduled Call Step: 1 Robb Robinson America/Denver Calls Count: 0 I…" at bounding box center [653, 230] width 592 height 90
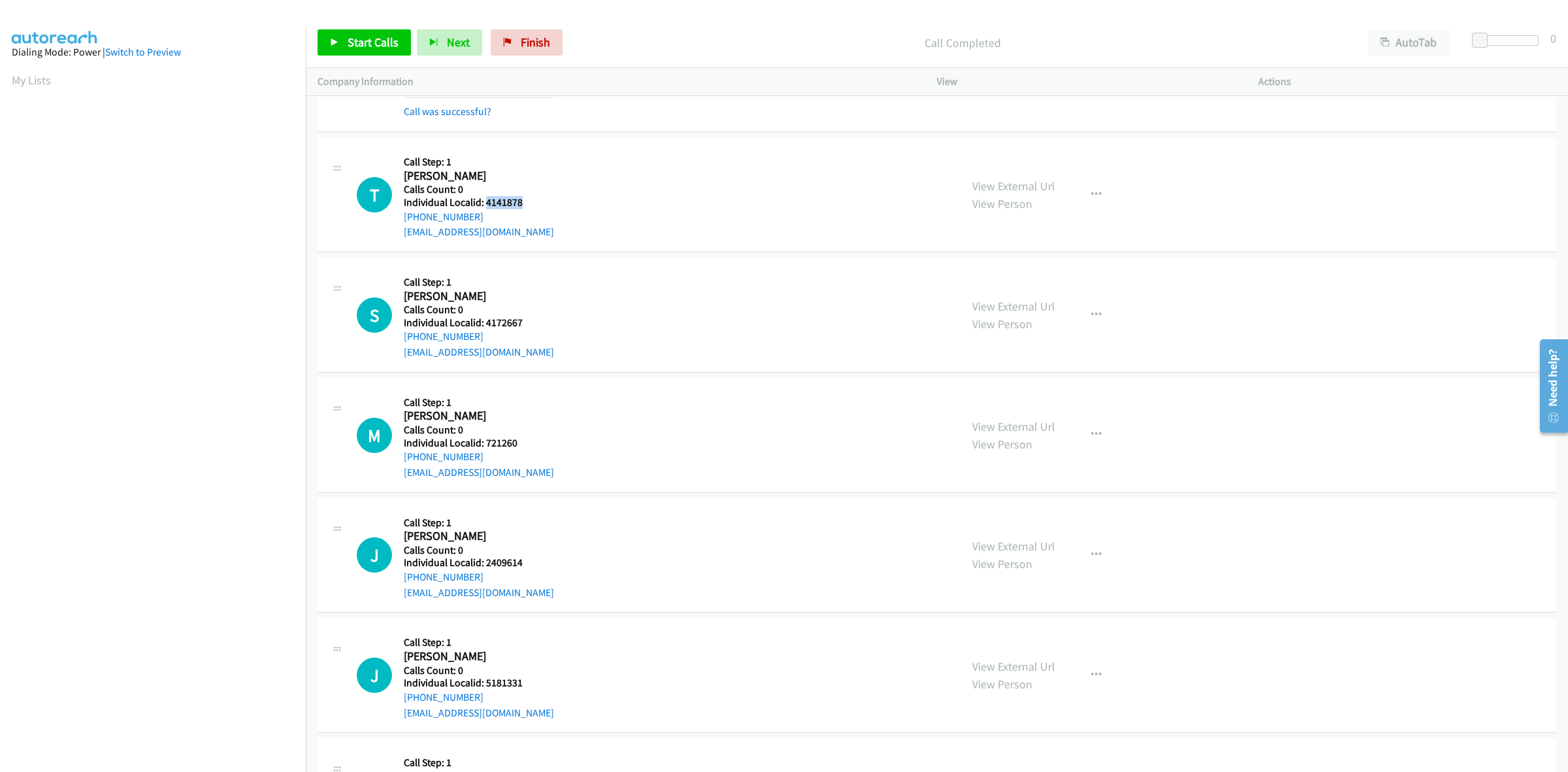
drag, startPoint x: 547, startPoint y: 213, endPoint x: 483, endPoint y: 207, distance: 64.3
click at [483, 207] on div "T Callback Scheduled Call Step: 1 Thomas Lloyd America/New_York Calls Count: 0 …" at bounding box center [653, 194] width 592 height 90
click at [701, 213] on div "T Callback Scheduled Call Step: 1 Thomas Lloyd America/New_York Calls Count: 0 …" at bounding box center [653, 194] width 592 height 90
drag, startPoint x: 526, startPoint y: 206, endPoint x: 483, endPoint y: 207, distance: 43.0
click at [483, 207] on div "T Callback Scheduled Call Step: 1 Thomas Lloyd America/New_York Calls Count: 0 …" at bounding box center [653, 194] width 592 height 90
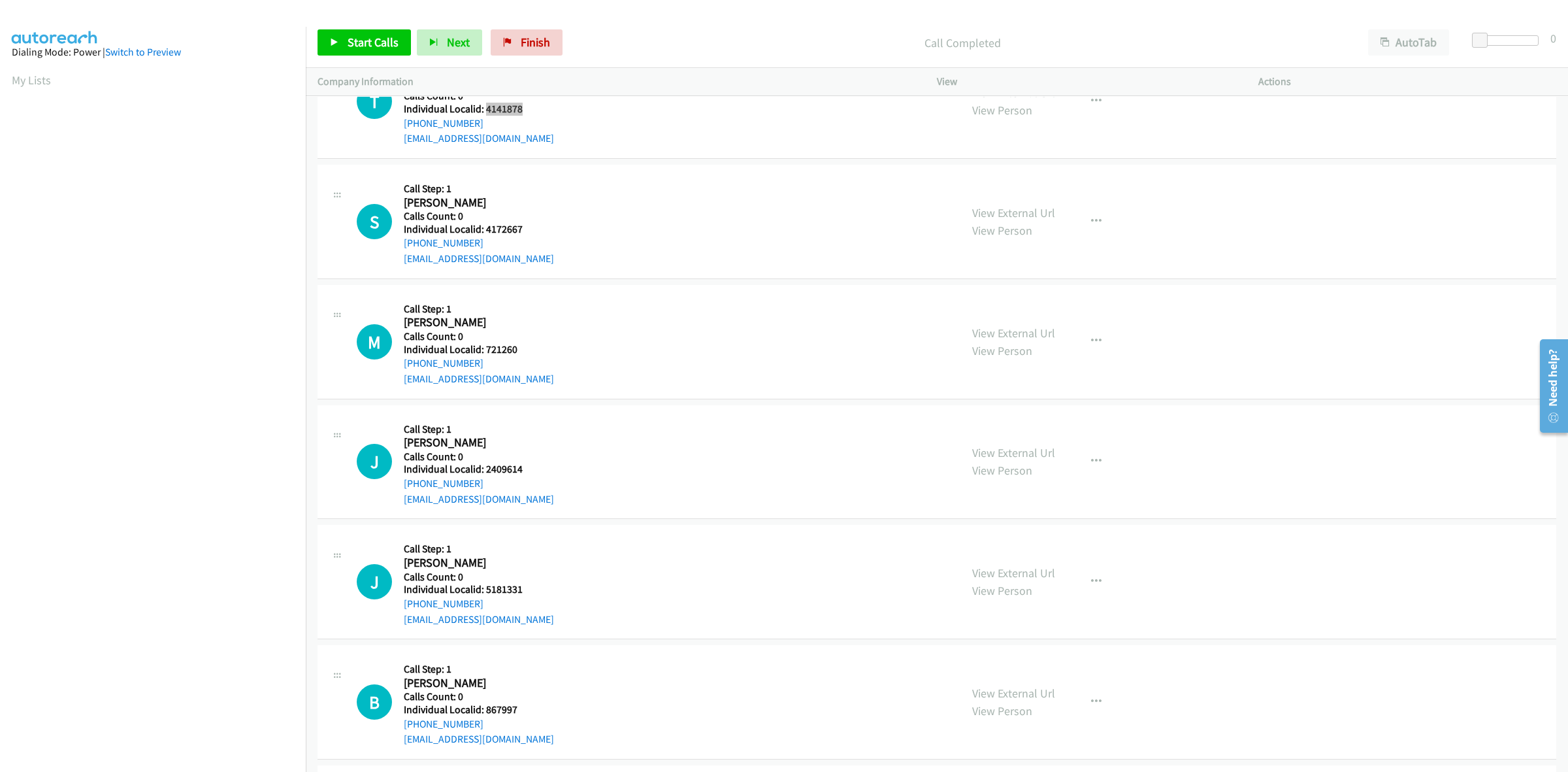
scroll to position [5778, 0]
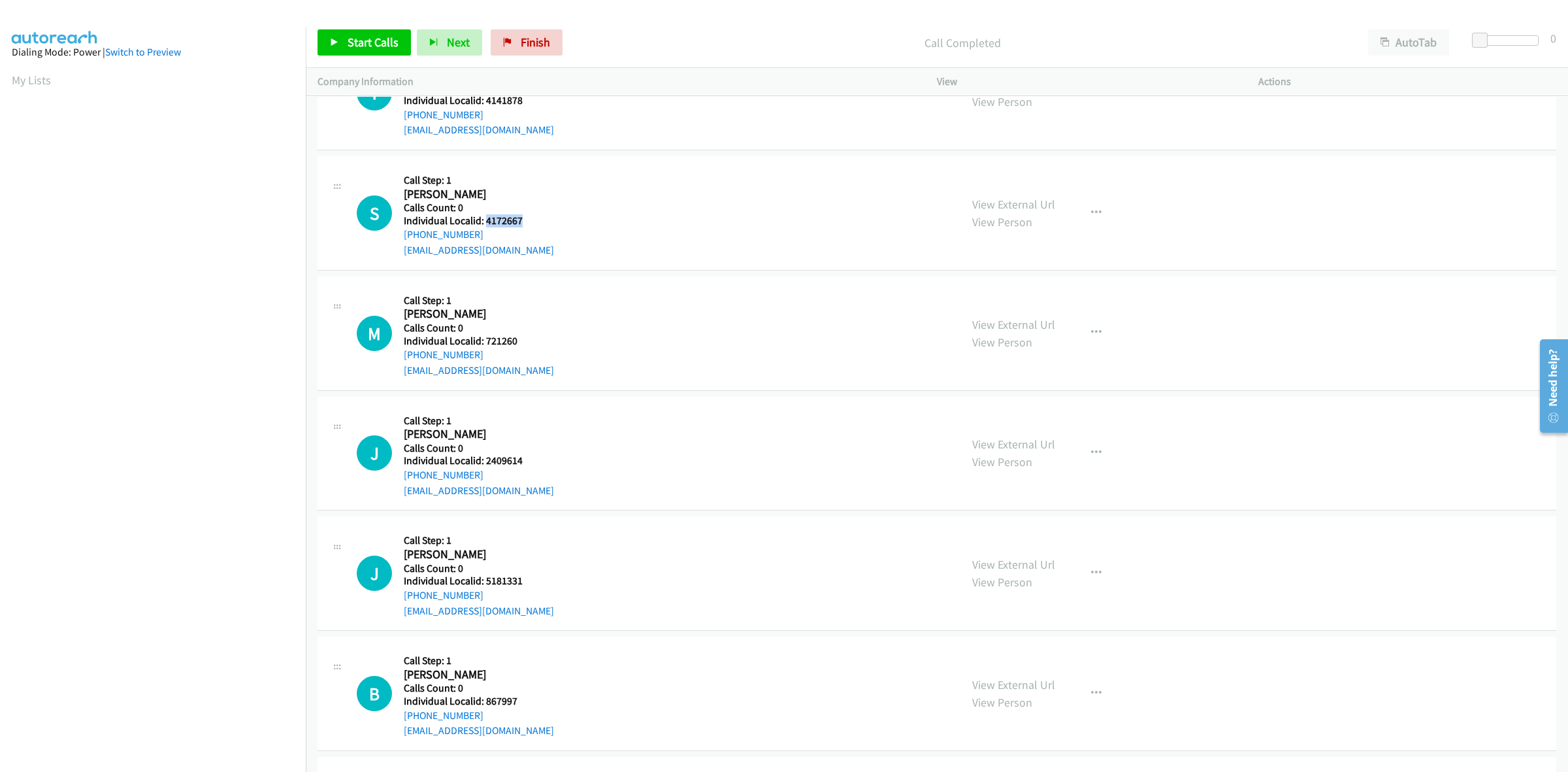
drag, startPoint x: 526, startPoint y: 227, endPoint x: 486, endPoint y: 227, distance: 40.0
click at [486, 227] on h5 "Individual Localid: 4172667" at bounding box center [478, 221] width 150 height 13
click at [659, 193] on div "S Callback Scheduled Call Step: 1 Stanley Gearheart America/Denver Calls Count:…" at bounding box center [653, 212] width 592 height 90
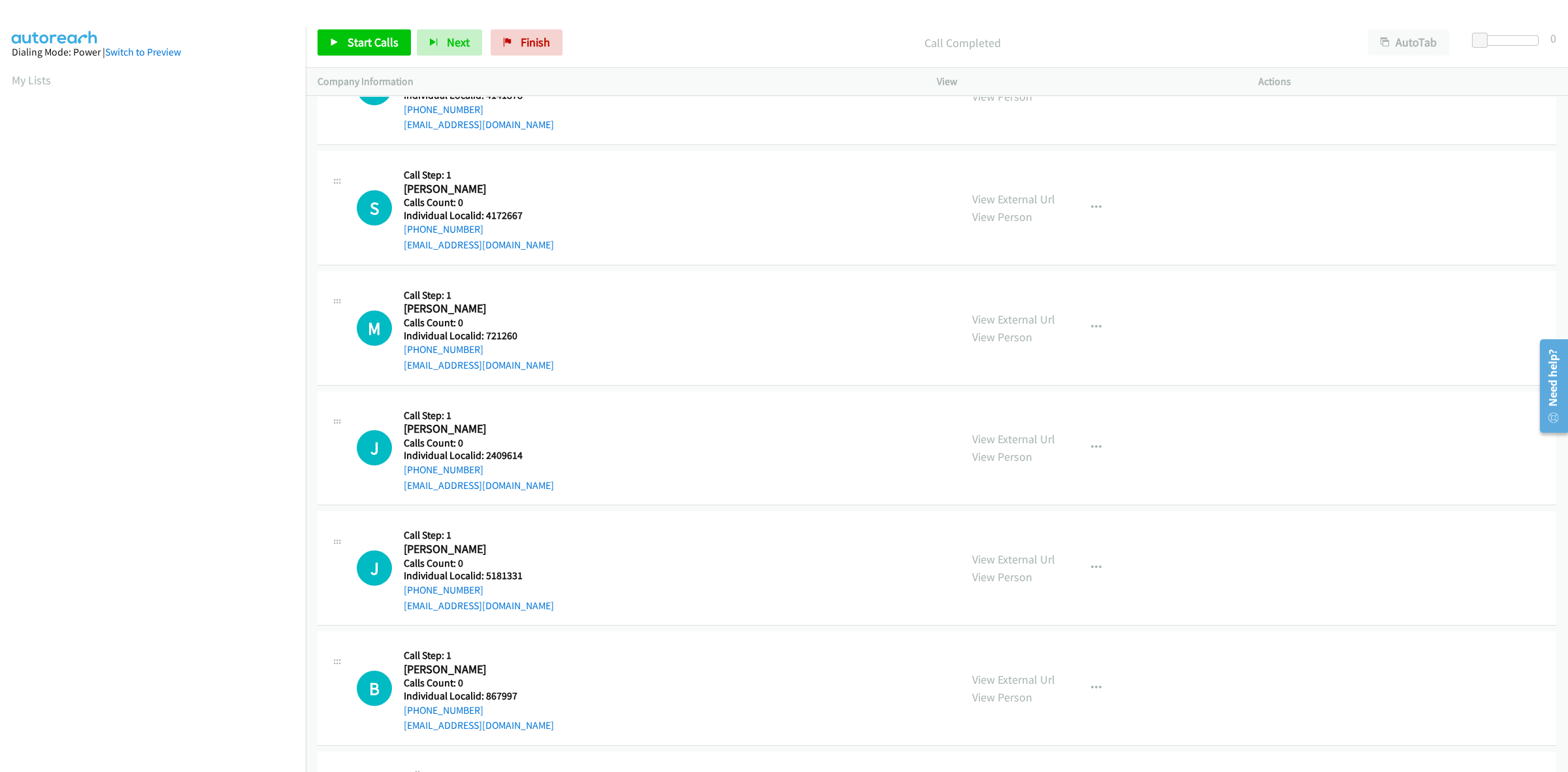
scroll to position [5799, 0]
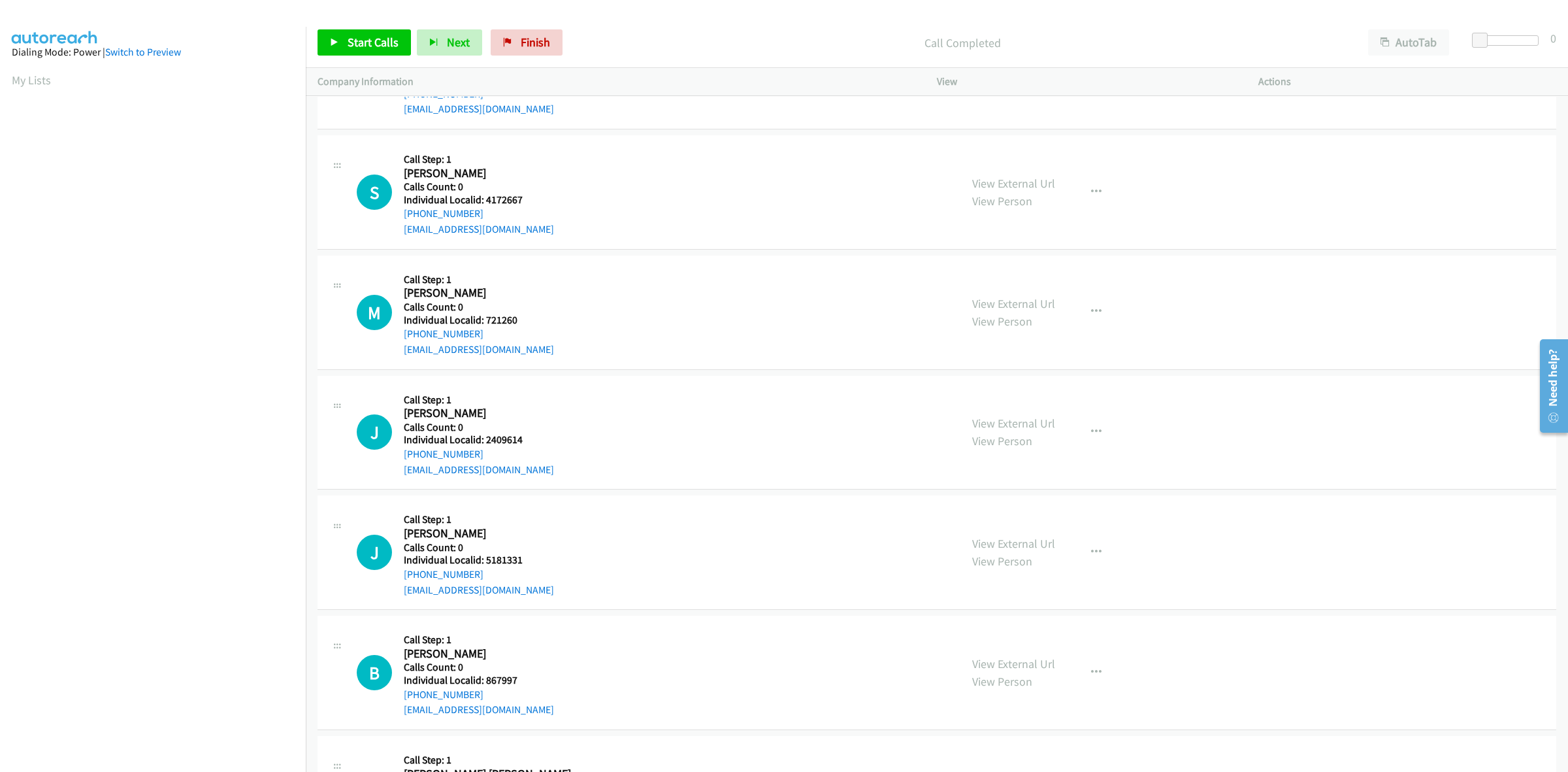
click at [530, 200] on div "S Callback Scheduled Call Step: 1 Stanley Gearheart America/Denver Calls Count:…" at bounding box center [653, 191] width 592 height 90
drag, startPoint x: 544, startPoint y: 158, endPoint x: 509, endPoint y: 194, distance: 50.2
click at [544, 158] on div "S Callback Scheduled Call Step: 1 Stanley Gearheart America/Denver Calls Count:…" at bounding box center [653, 191] width 592 height 90
drag, startPoint x: 492, startPoint y: 219, endPoint x: 397, endPoint y: 222, distance: 95.0
click at [397, 222] on div "S Callback Scheduled Call Step: 1 Stanley Gearheart America/Denver Calls Count:…" at bounding box center [653, 191] width 592 height 90
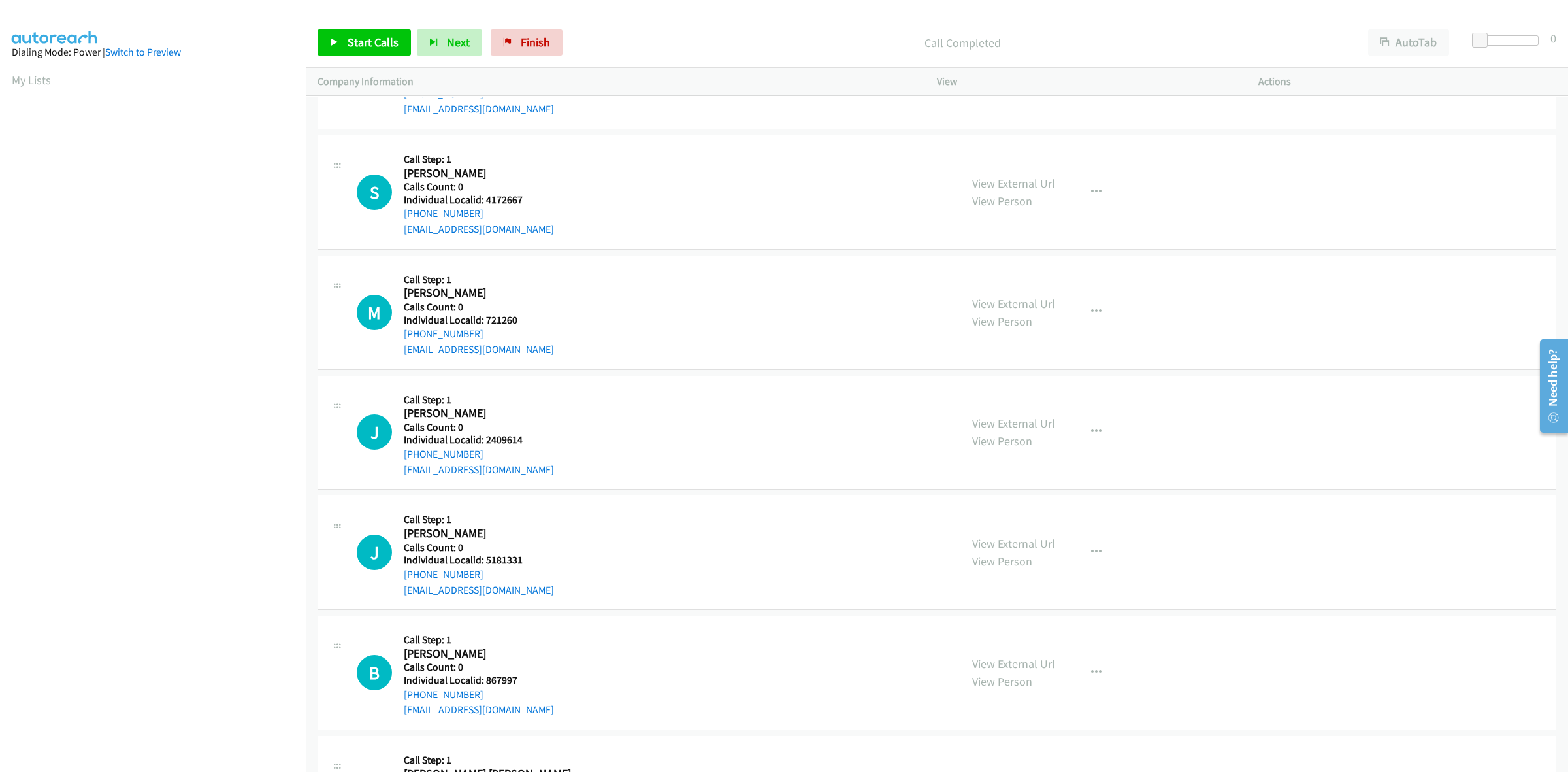
click at [570, 200] on div "S Callback Scheduled Call Step: 1 Stanley Gearheart America/Denver Calls Count:…" at bounding box center [653, 191] width 592 height 90
drag, startPoint x: 435, startPoint y: 220, endPoint x: 399, endPoint y: 224, distance: 36.2
click at [399, 224] on div "S Callback Scheduled Call Step: 1 Stanley Gearheart America/Denver Calls Count:…" at bounding box center [653, 191] width 592 height 90
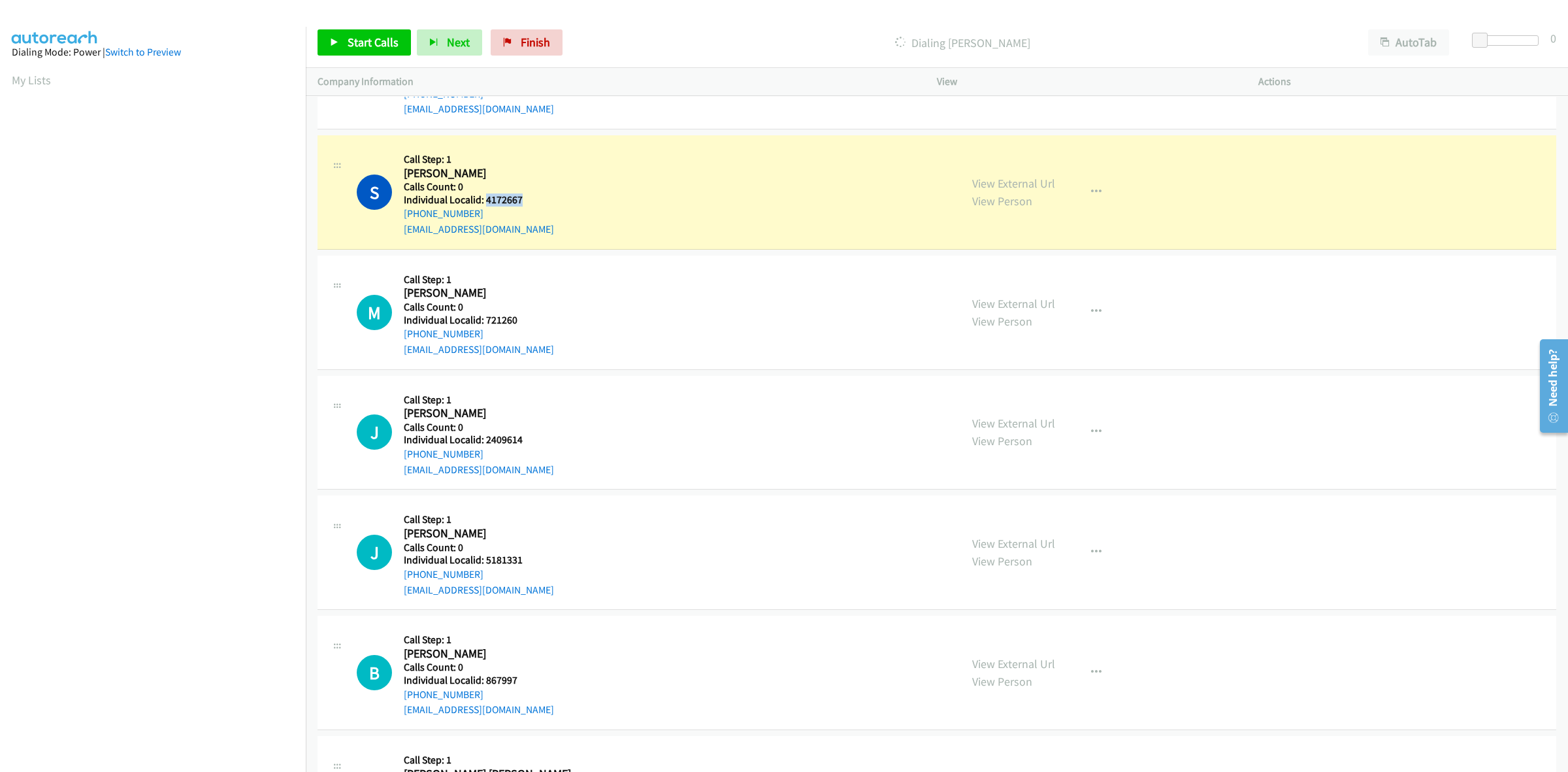
drag, startPoint x: 533, startPoint y: 205, endPoint x: 483, endPoint y: 209, distance: 50.2
click at [483, 209] on div "S Callback Scheduled Call Step: 1 Stanley Gearheart America/Denver Calls Count:…" at bounding box center [653, 191] width 592 height 90
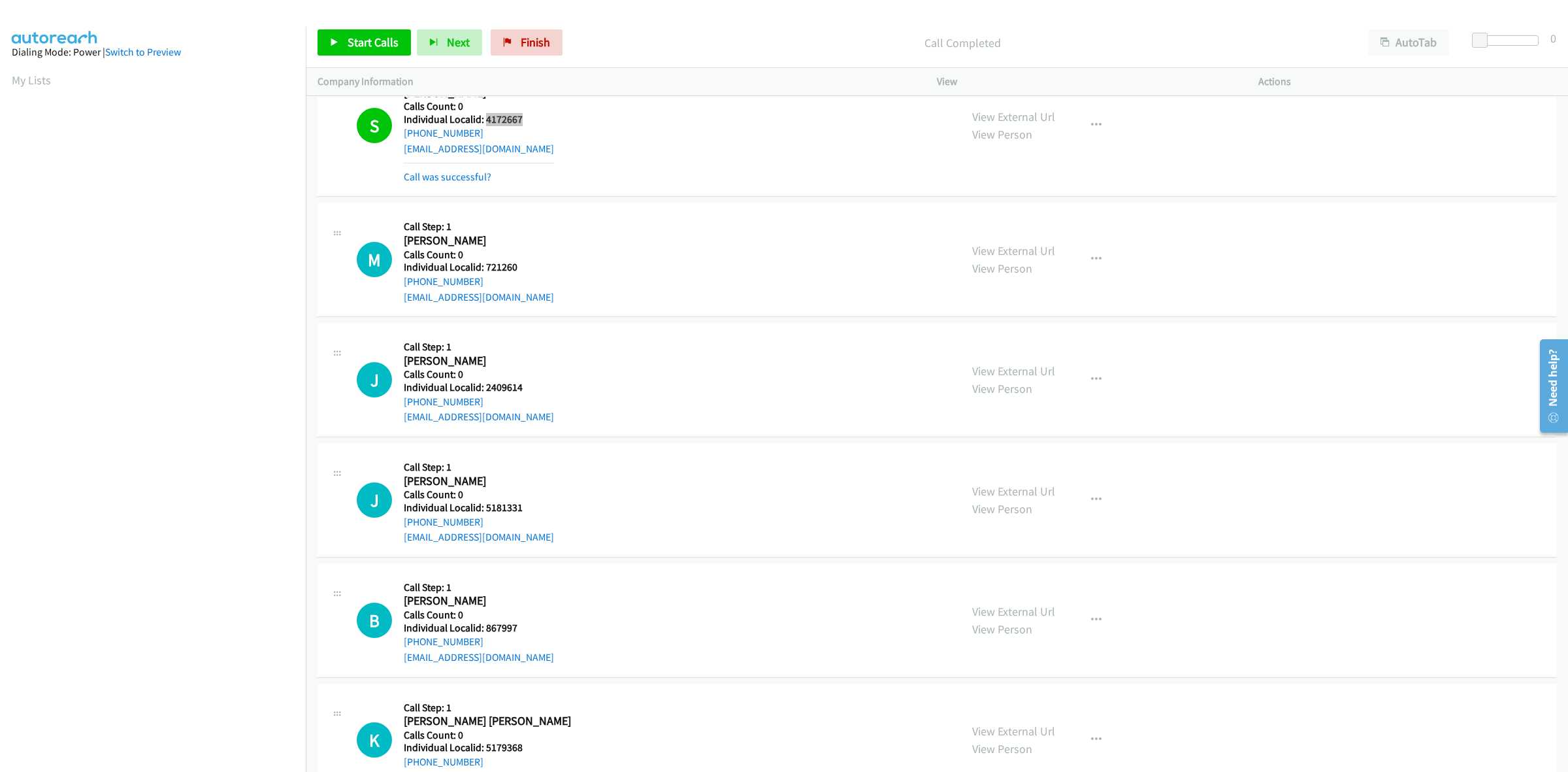
scroll to position [5902, 0]
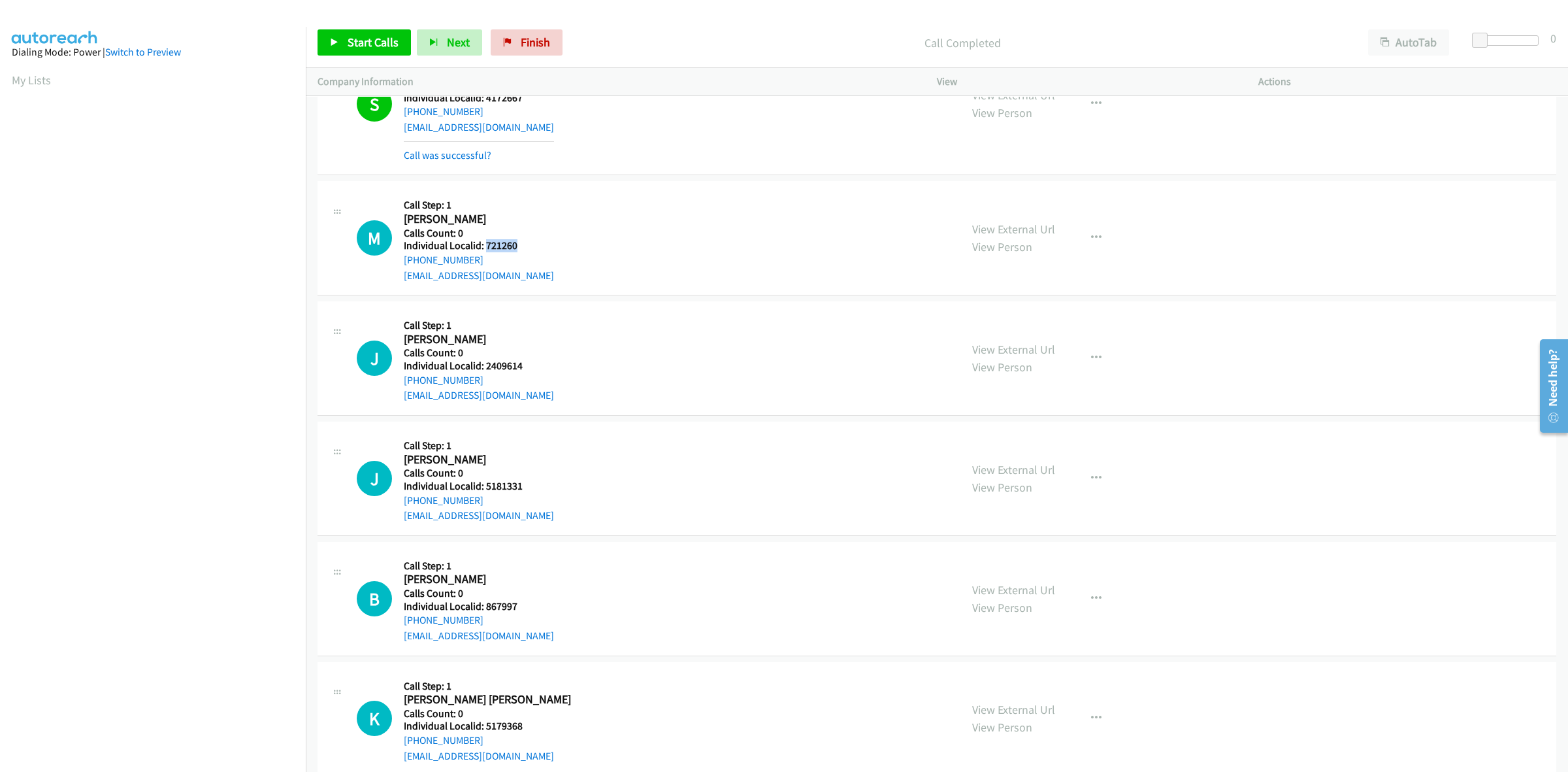
drag, startPoint x: 530, startPoint y: 255, endPoint x: 484, endPoint y: 250, distance: 46.3
click at [484, 250] on div "M Callback Scheduled Call Step: 1 Michael Rainey America/New_York Calls Count: …" at bounding box center [653, 237] width 592 height 90
click at [529, 197] on div "M Callback Scheduled Call Step: 1 Michael Rainey America/New_York Calls Count: …" at bounding box center [936, 238] width 1238 height 114
drag, startPoint x: 493, startPoint y: 272, endPoint x: 397, endPoint y: 272, distance: 96.0
click at [397, 272] on div "M Callback Scheduled Call Step: 1 Michael Rainey America/New_York Calls Count: …" at bounding box center [653, 237] width 592 height 90
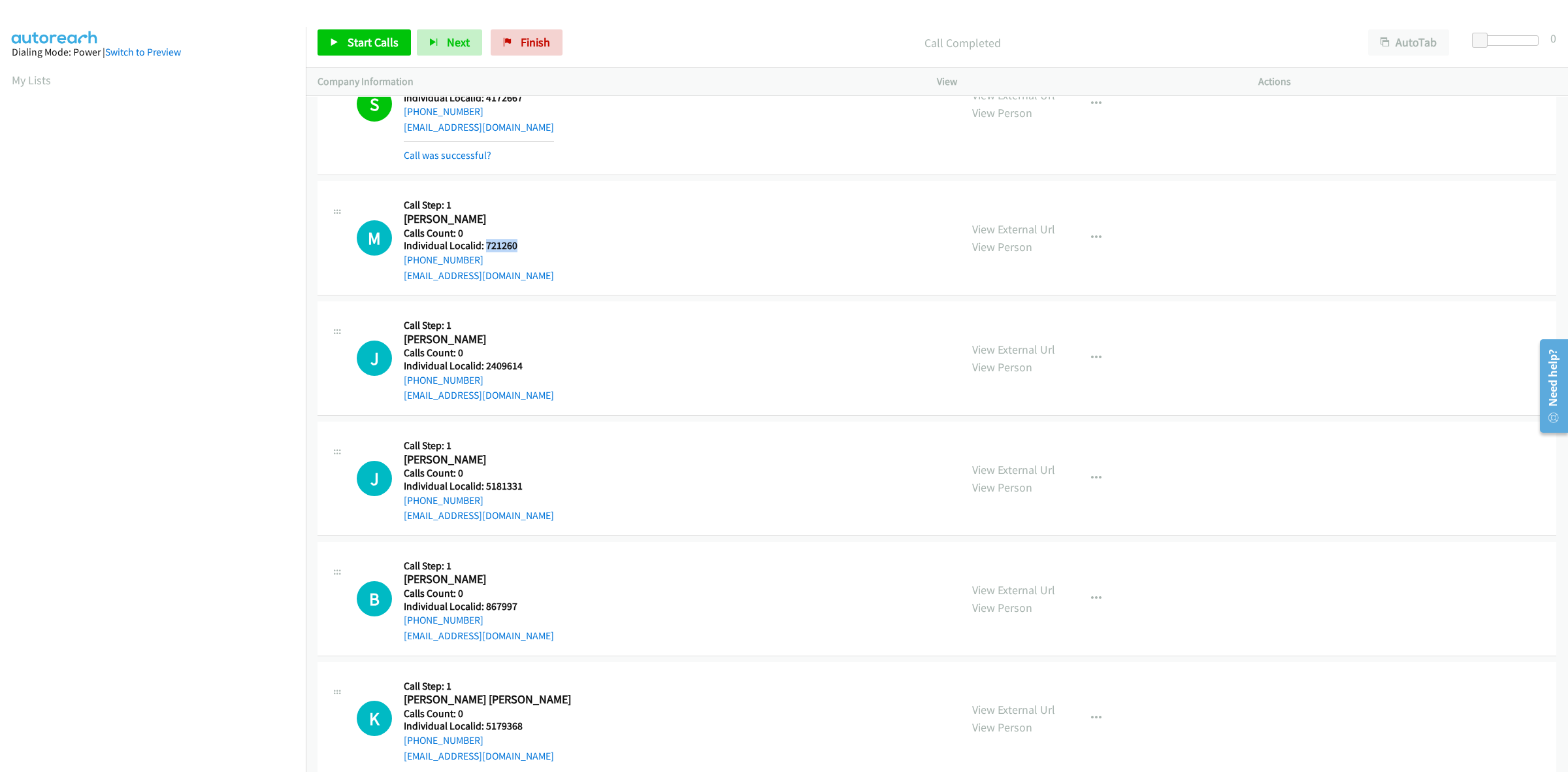
drag, startPoint x: 521, startPoint y: 252, endPoint x: 485, endPoint y: 252, distance: 36.0
click at [485, 252] on div "M Callback Scheduled Call Step: 1 Michael Rainey America/New_York Calls Count: …" at bounding box center [653, 237] width 592 height 90
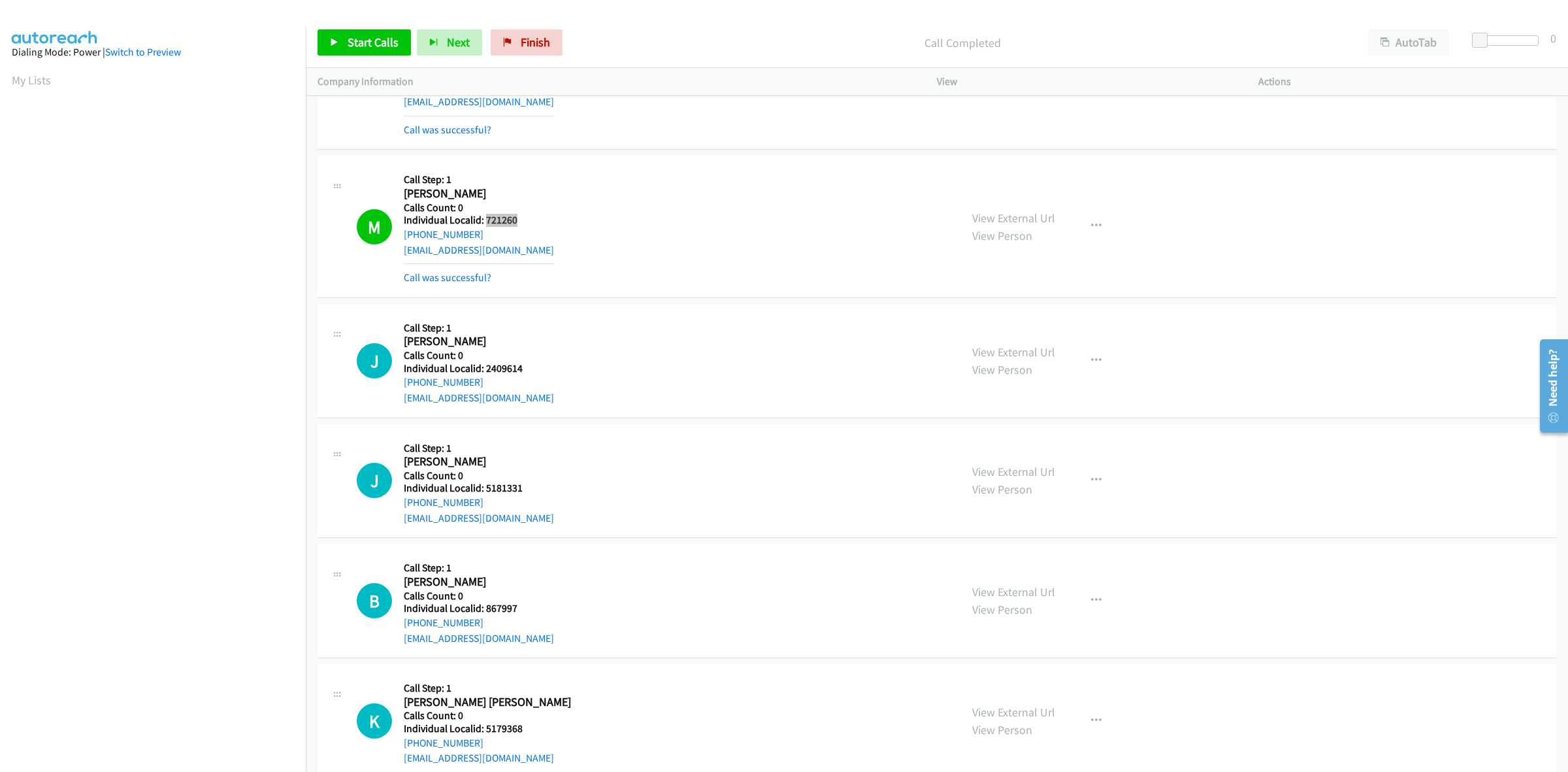
scroll to position [6044, 0]
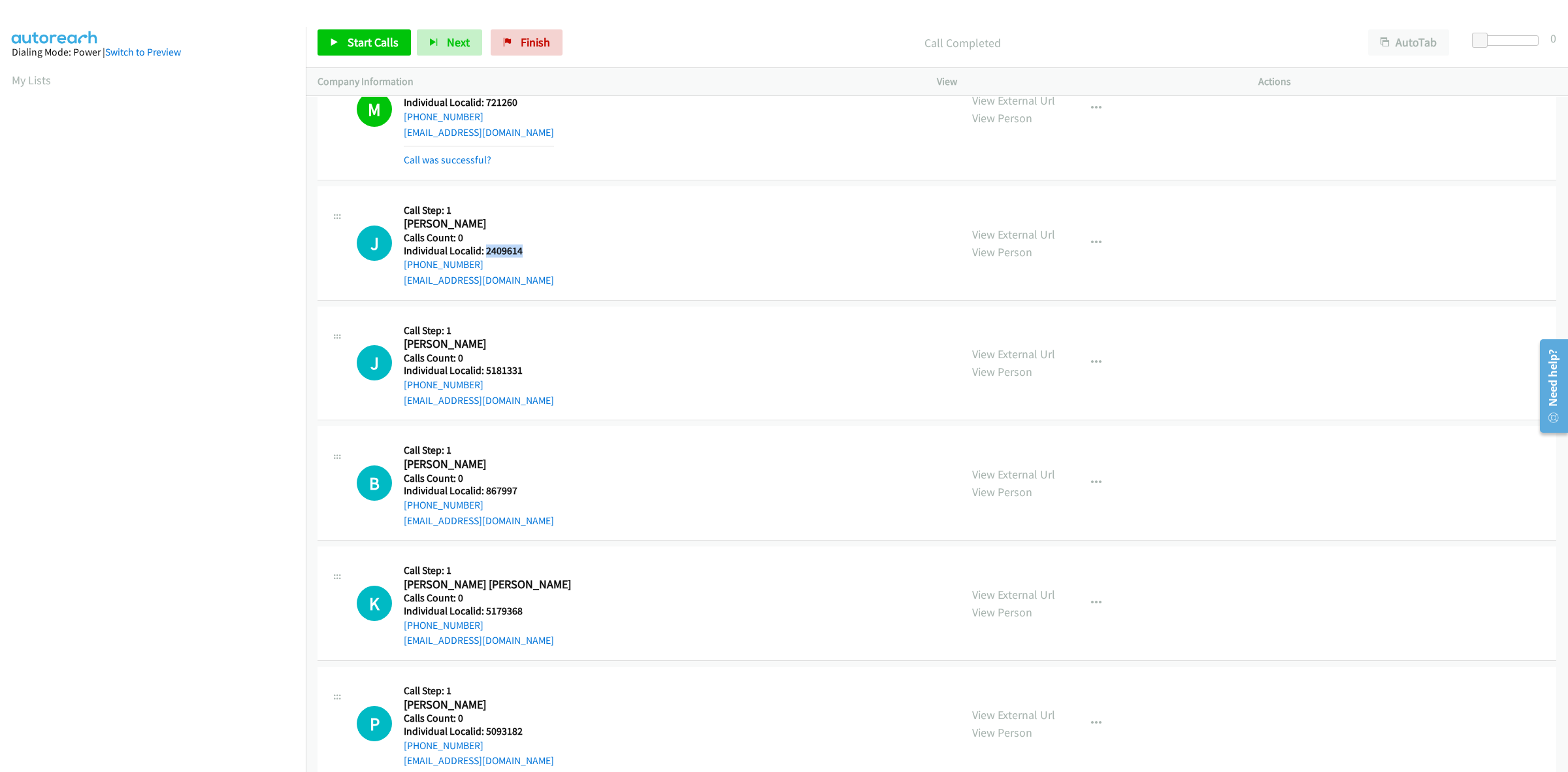
drag, startPoint x: 524, startPoint y: 255, endPoint x: 483, endPoint y: 257, distance: 41.0
click at [483, 257] on h5 "Individual Localid: 2409614" at bounding box center [478, 251] width 150 height 13
click at [685, 268] on div "J Callback Scheduled Call Step: 1 James Hunkler America/New_York Calls Count: 0…" at bounding box center [653, 243] width 592 height 90
click at [534, 217] on div "J Callback Scheduled Call Step: 1 James Hunkler America/New_York Calls Count: 0…" at bounding box center [653, 243] width 592 height 90
drag, startPoint x: 482, startPoint y: 269, endPoint x: 400, endPoint y: 274, distance: 82.2
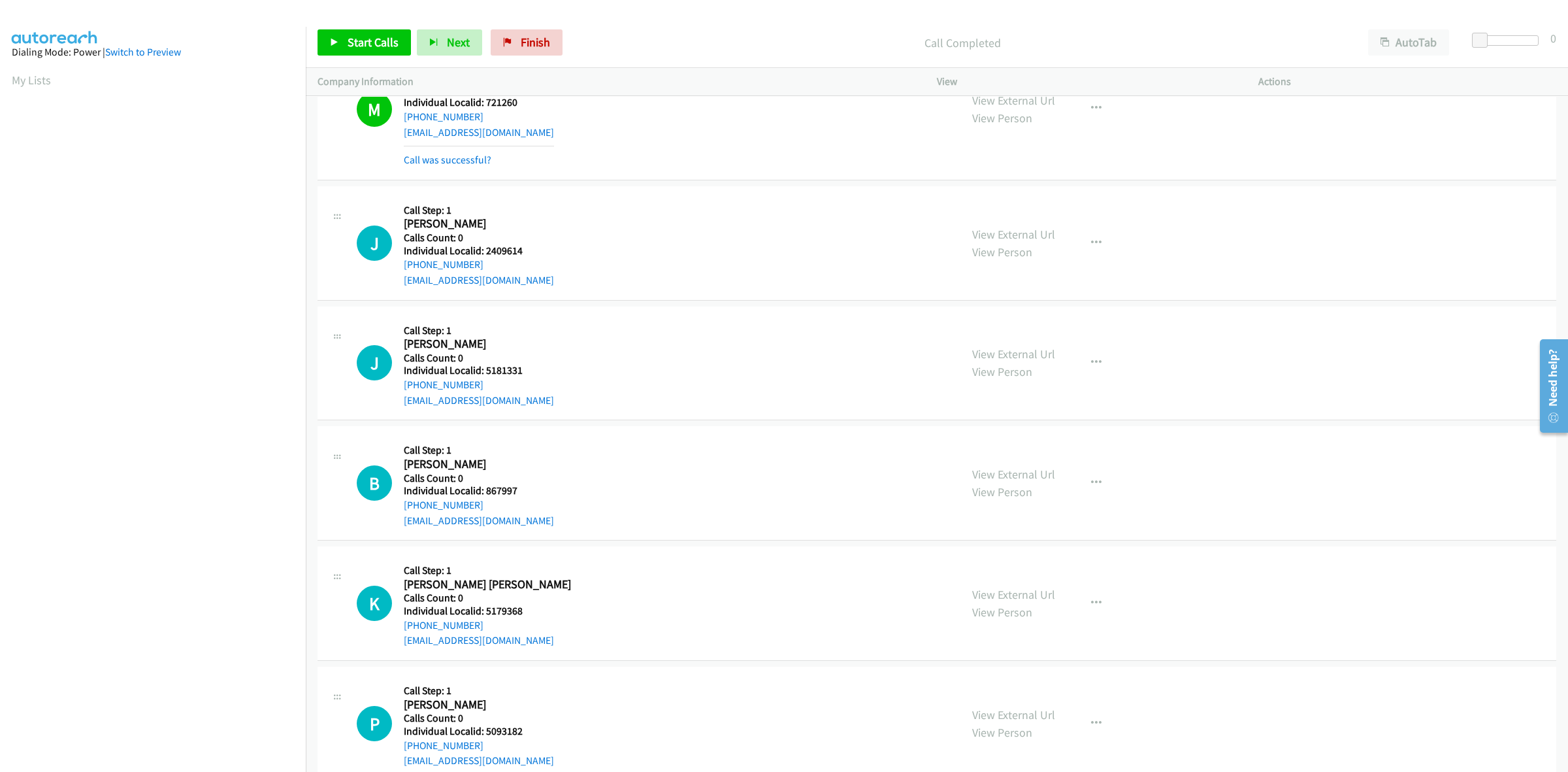
click at [400, 274] on div "J Callback Scheduled Call Step: 1 James Hunkler America/New_York Calls Count: 0…" at bounding box center [653, 243] width 592 height 90
drag, startPoint x: 512, startPoint y: 260, endPoint x: 485, endPoint y: 263, distance: 27.2
click at [485, 263] on div "J Callback Scheduled Call Step: 1 James Hunkler America/New_York Calls Count: 0…" at bounding box center [653, 243] width 592 height 90
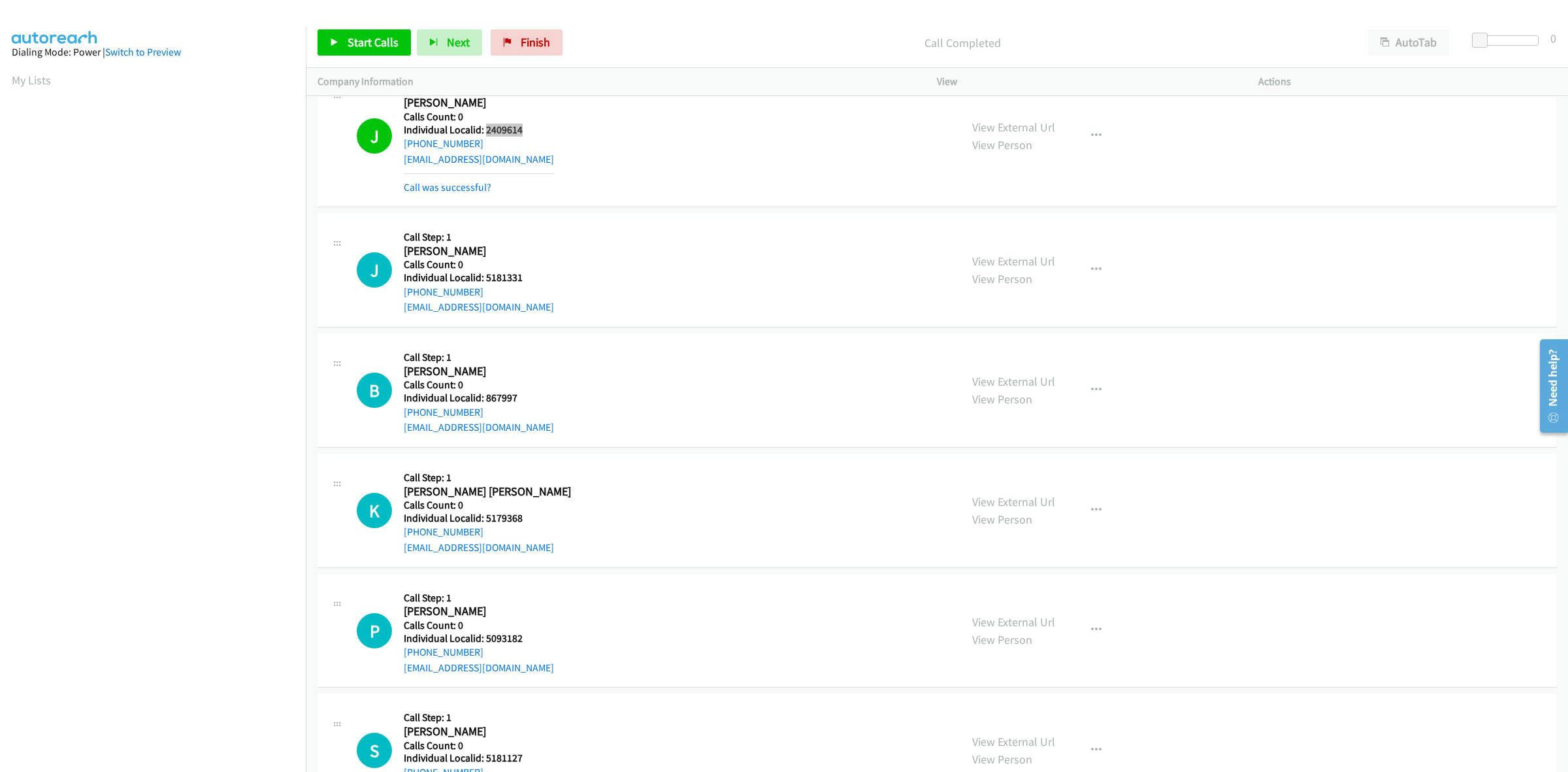
scroll to position [6187, 0]
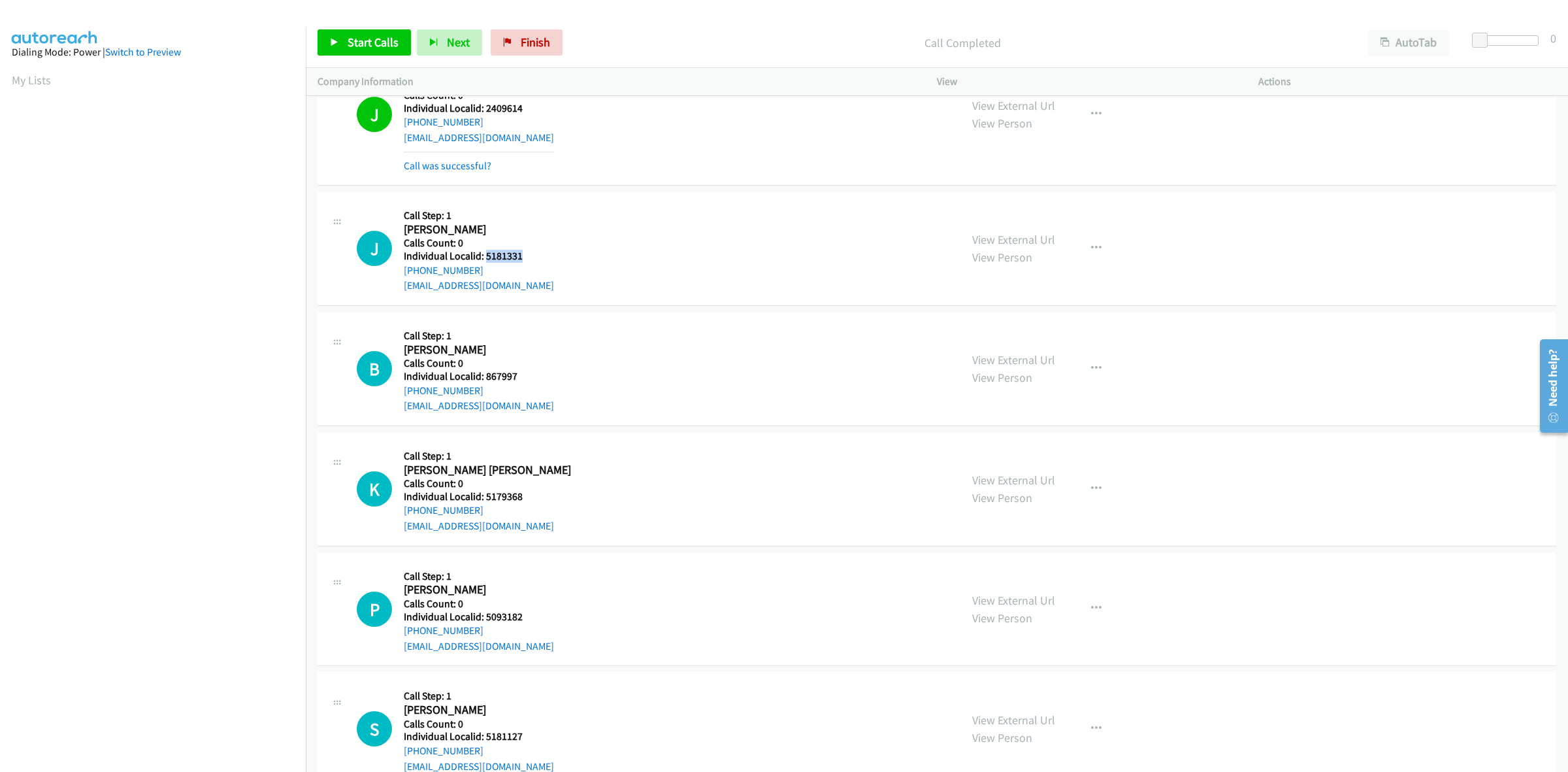
drag, startPoint x: 527, startPoint y: 264, endPoint x: 484, endPoint y: 261, distance: 43.1
click at [484, 261] on div "J Callback Scheduled Call Step: 1 Justin Jenkins America/New_York Calls Count: …" at bounding box center [653, 248] width 592 height 90
click at [513, 196] on td "J Callback Scheduled Call Step: 1 Justin Jenkins America/New_York Calls Count: …" at bounding box center [936, 248] width 1263 height 120
drag, startPoint x: 482, startPoint y: 276, endPoint x: 400, endPoint y: 276, distance: 82.0
click at [400, 276] on div "J Callback Scheduled Call Step: 1 Justin Jenkins America/New_York Calls Count: …" at bounding box center [653, 248] width 592 height 90
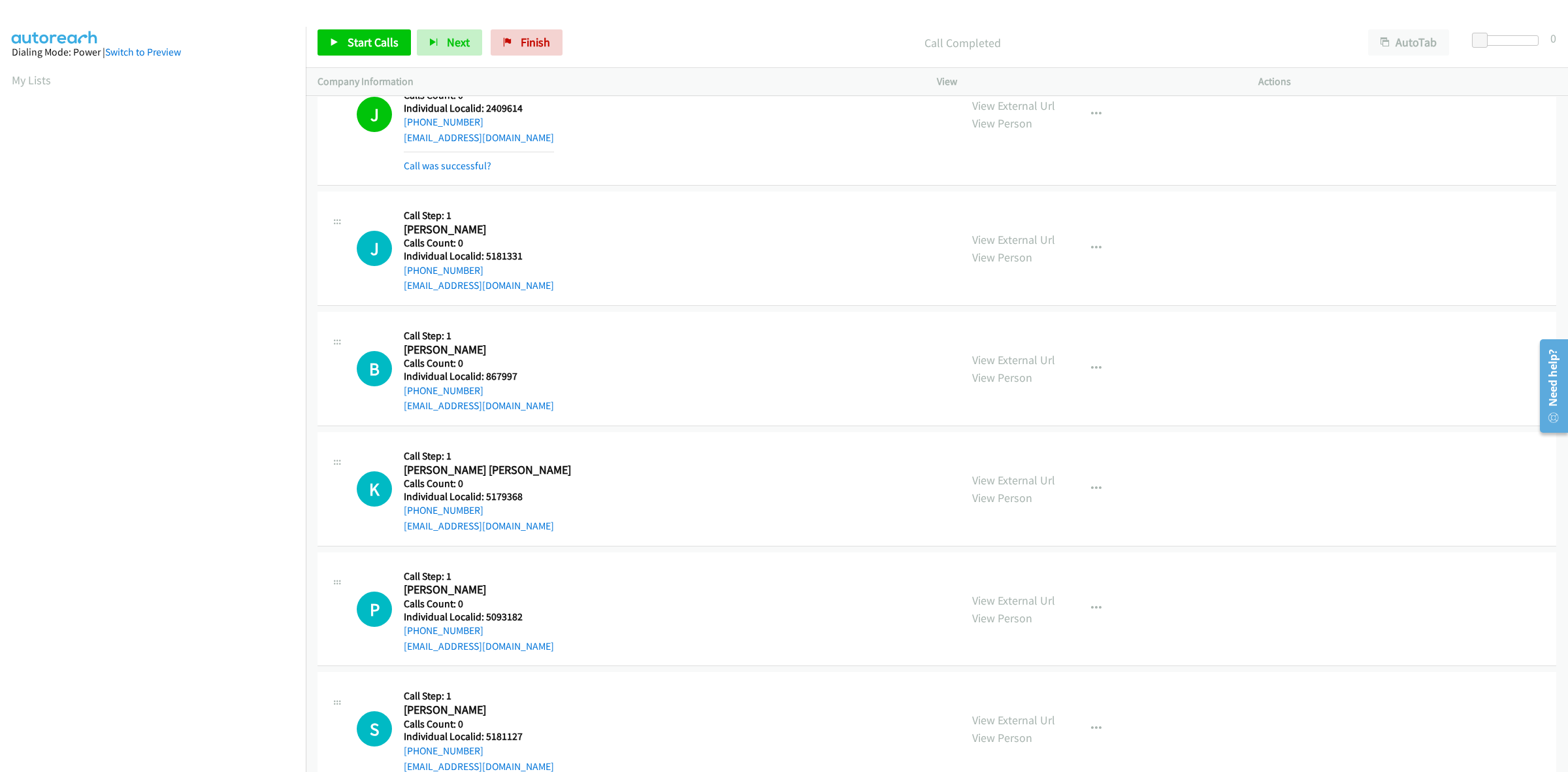
click at [507, 222] on h5 "Call Step: 1" at bounding box center [478, 216] width 150 height 13
click at [567, 227] on div "J Callback Scheduled Call Step: 1 Justin Jenkins America/New_York Calls Count: …" at bounding box center [653, 248] width 592 height 90
drag, startPoint x: 487, startPoint y: 274, endPoint x: 400, endPoint y: 285, distance: 87.7
click at [400, 285] on div "J Callback Scheduled Call Step: 1 Justin Jenkins America/New_York Calls Count: …" at bounding box center [653, 248] width 592 height 90
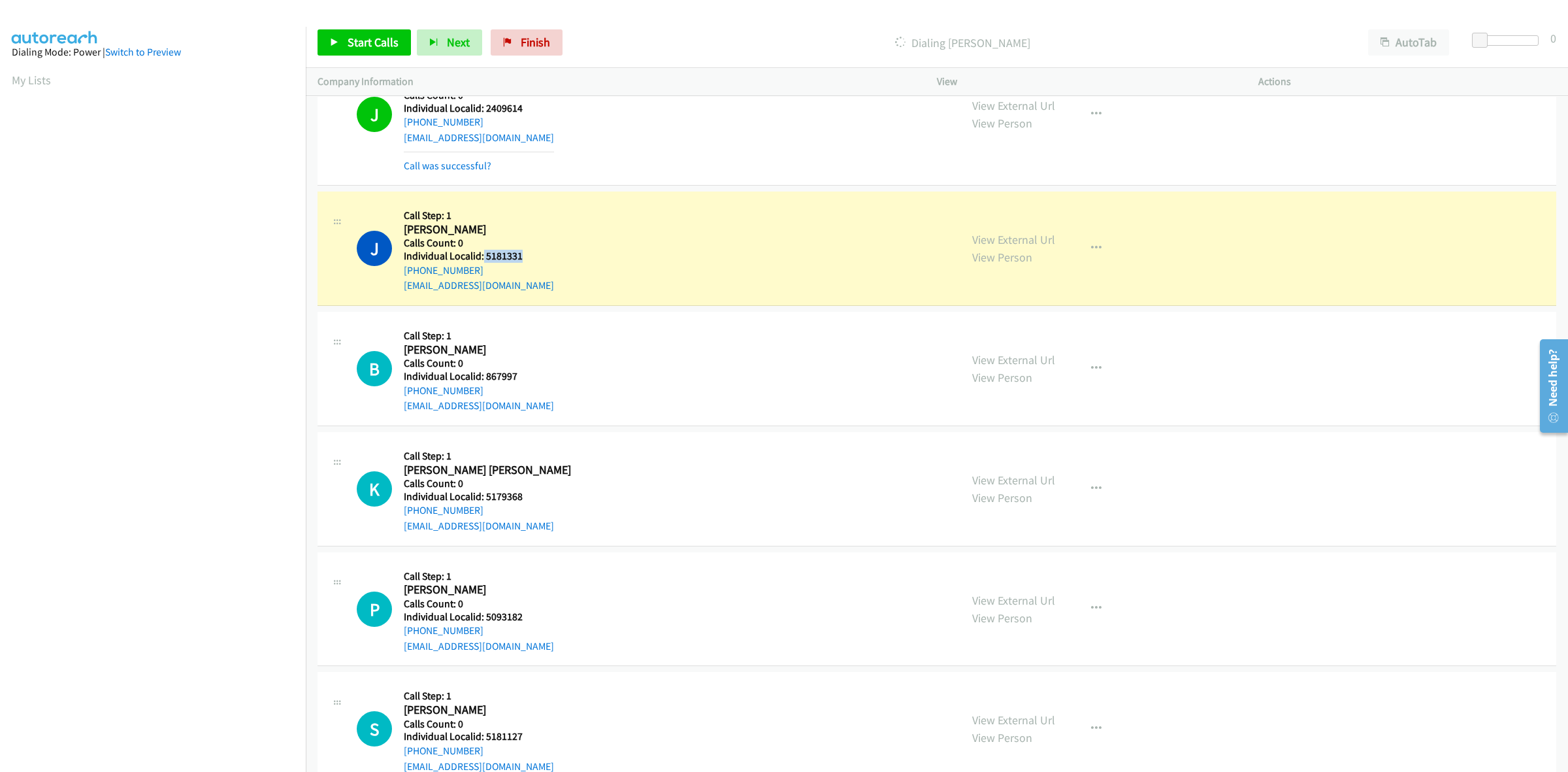
drag, startPoint x: 521, startPoint y: 263, endPoint x: 482, endPoint y: 261, distance: 39.1
click at [482, 261] on div "J Callback Scheduled Call Step: 1 Justin Jenkins America/New_York Calls Count: …" at bounding box center [653, 248] width 592 height 90
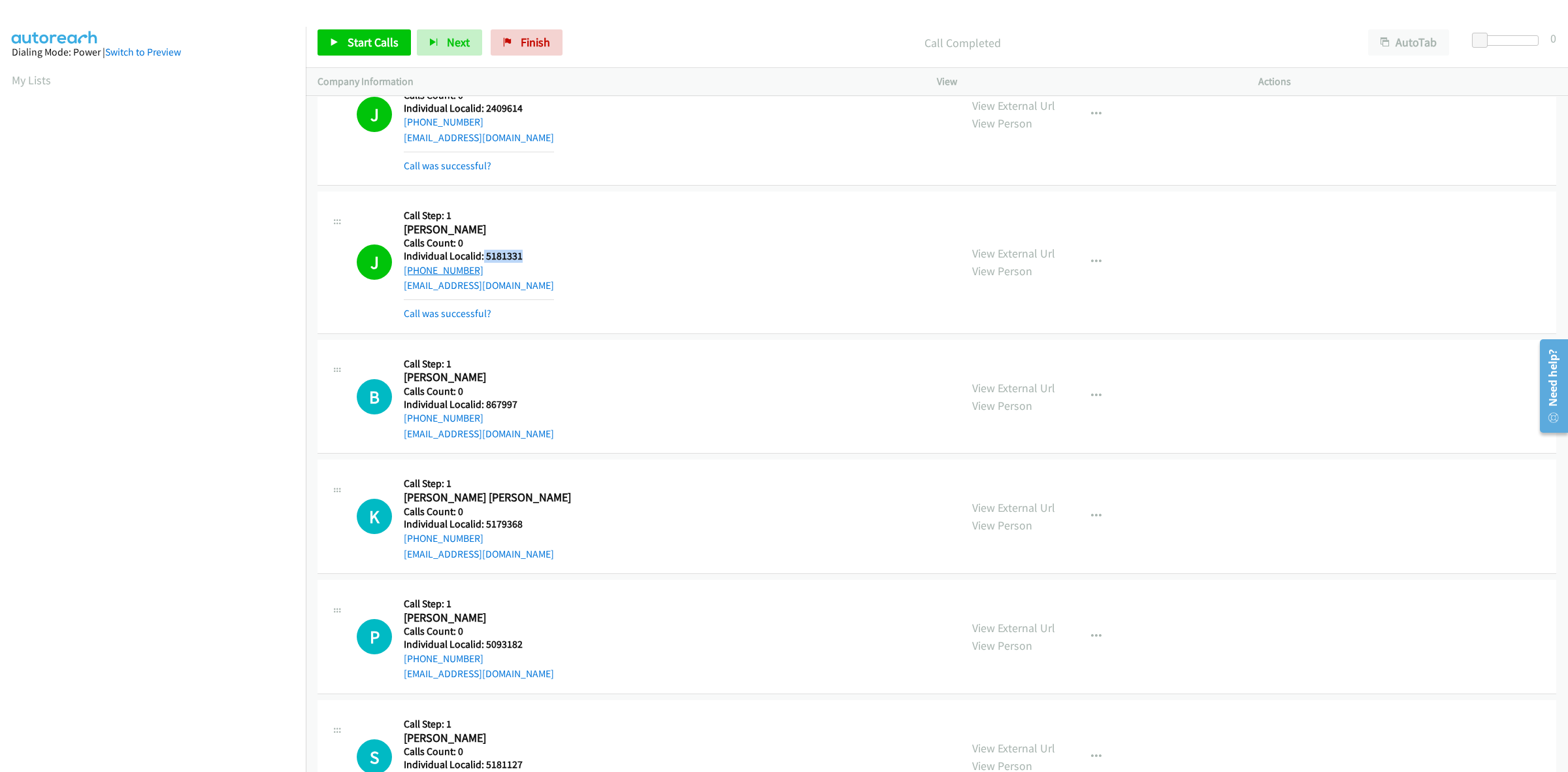
drag, startPoint x: 441, startPoint y: 273, endPoint x: 405, endPoint y: 279, distance: 36.5
click at [405, 279] on div "+1 912-477-7729" at bounding box center [478, 270] width 150 height 16
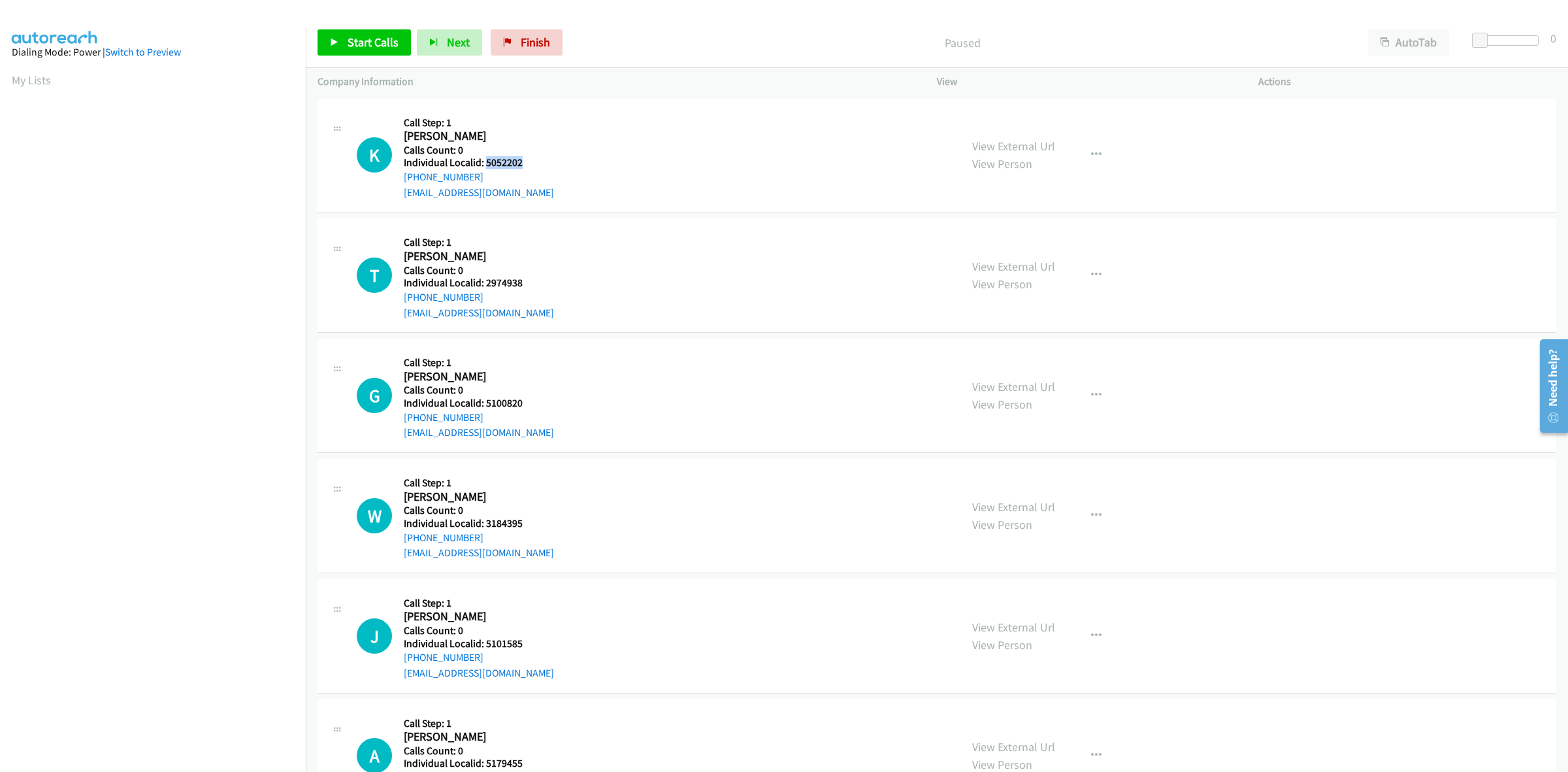
drag, startPoint x: 534, startPoint y: 158, endPoint x: 486, endPoint y: 164, distance: 48.4
click at [486, 164] on h5 "Individual Localid: 5052202" at bounding box center [478, 163] width 150 height 13
copy h5 "5052202"
click at [518, 120] on h5 "Call Step: 1" at bounding box center [478, 123] width 150 height 13
drag, startPoint x: 490, startPoint y: 172, endPoint x: 400, endPoint y: 179, distance: 90.3
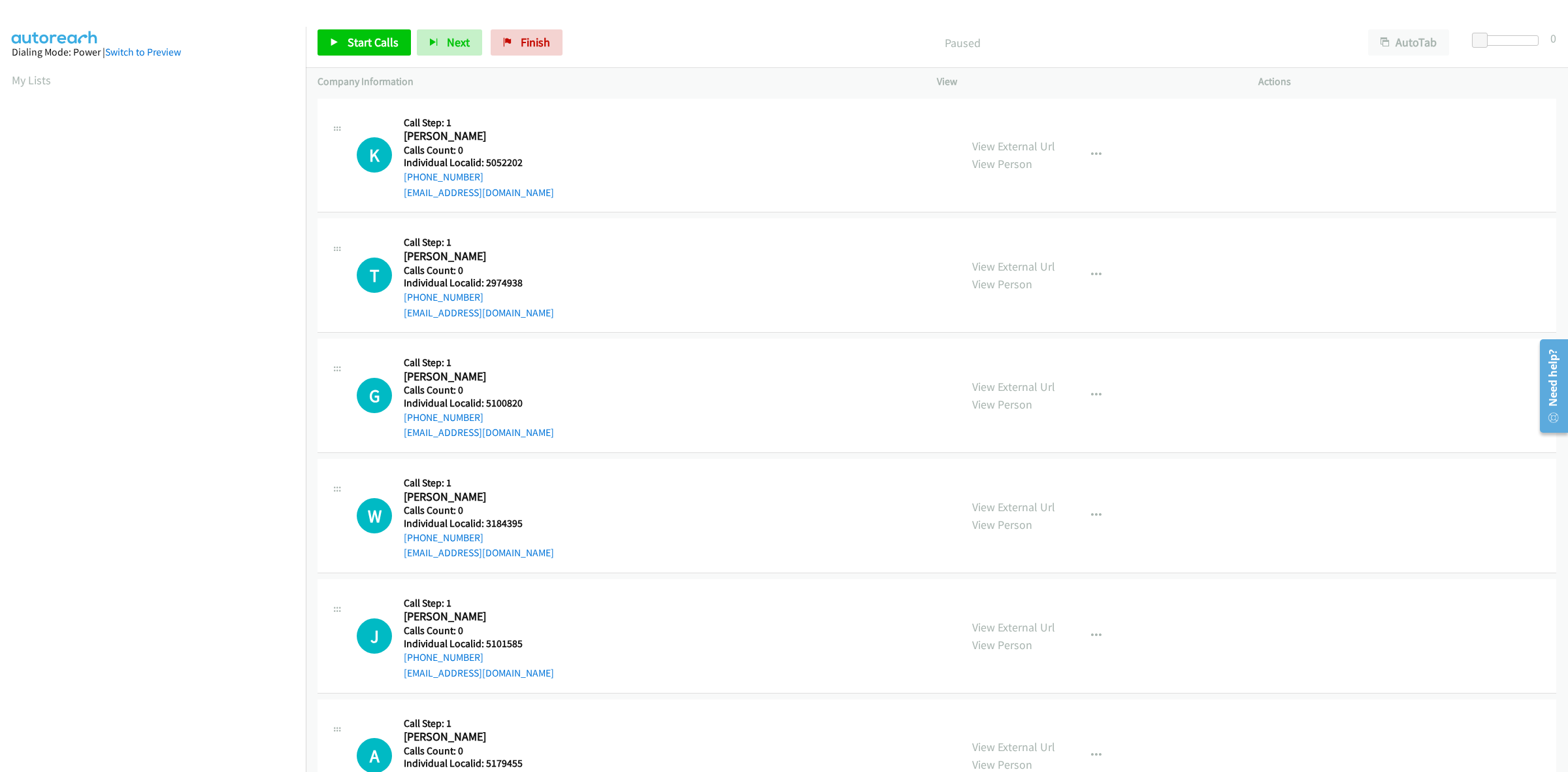
click at [400, 179] on div "K Callback Scheduled Call Step: 1 Kasen Howe America/New_York Calls Count: 0 In…" at bounding box center [653, 155] width 592 height 90
copy link "+1 269-944-7374"
drag, startPoint x: 533, startPoint y: 164, endPoint x: 483, endPoint y: 161, distance: 50.1
click at [483, 161] on h5 "Individual Localid: 5052202" at bounding box center [478, 163] width 150 height 13
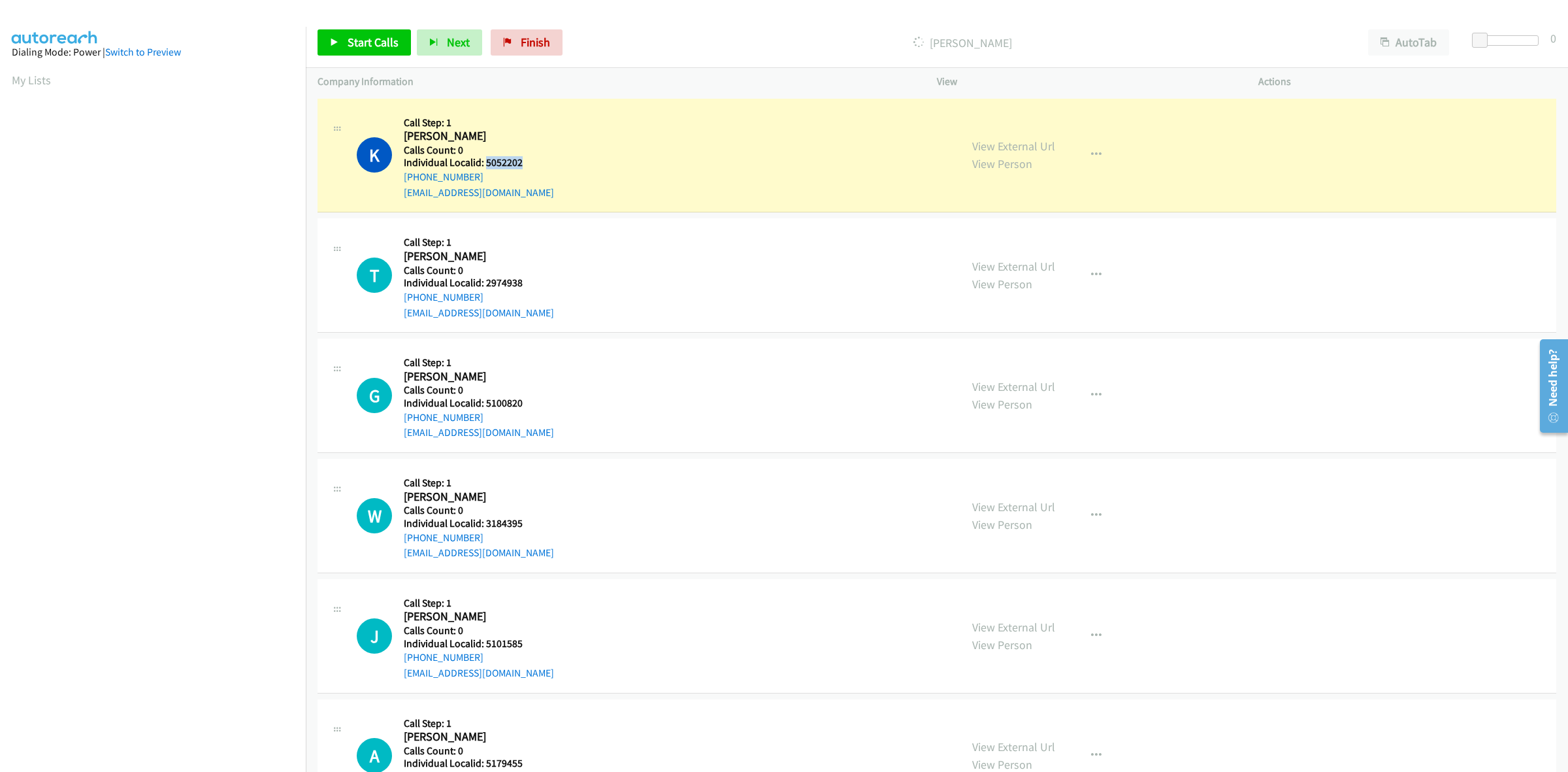
copy h5 "5052202"
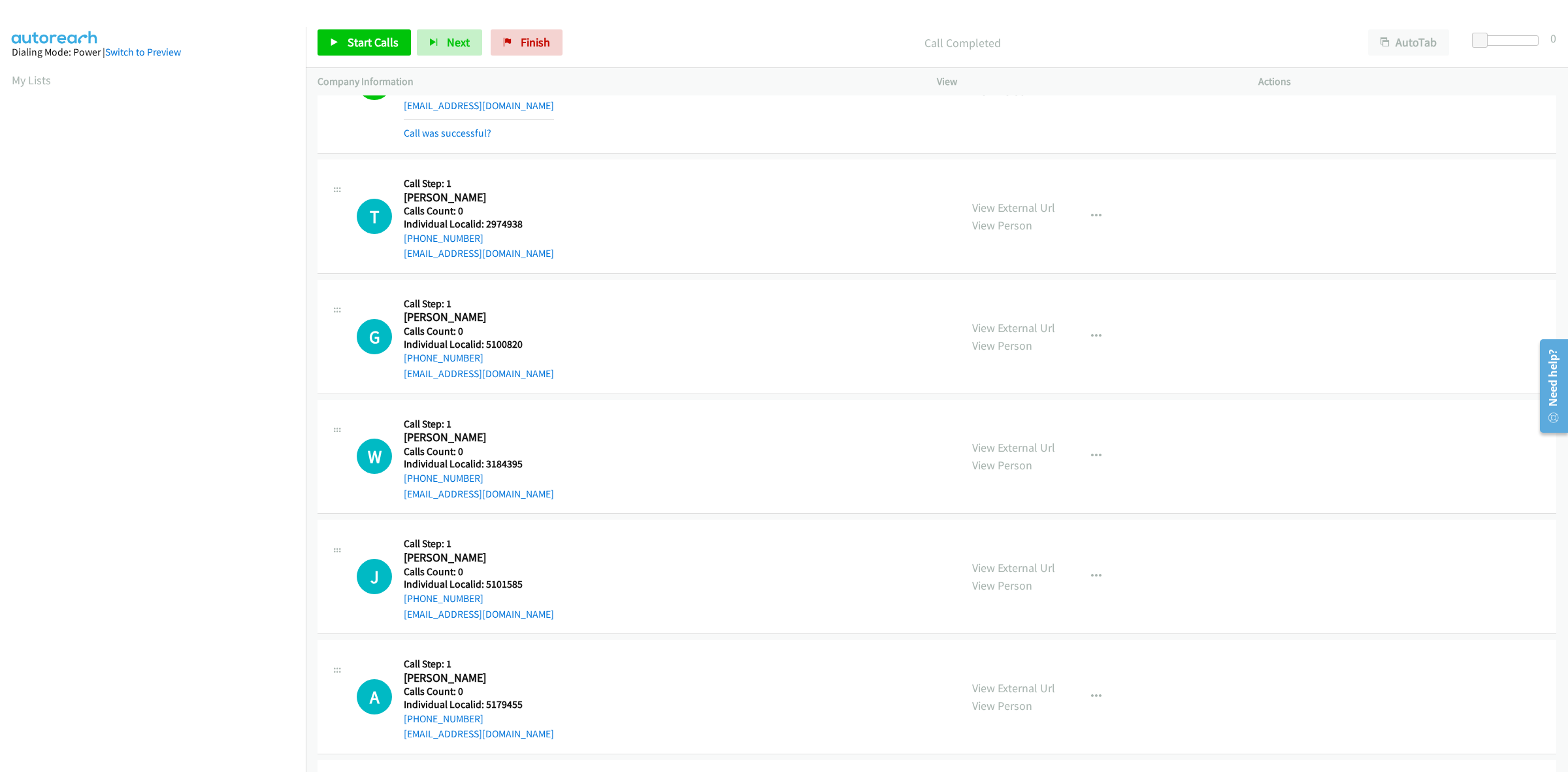
scroll to position [123, 0]
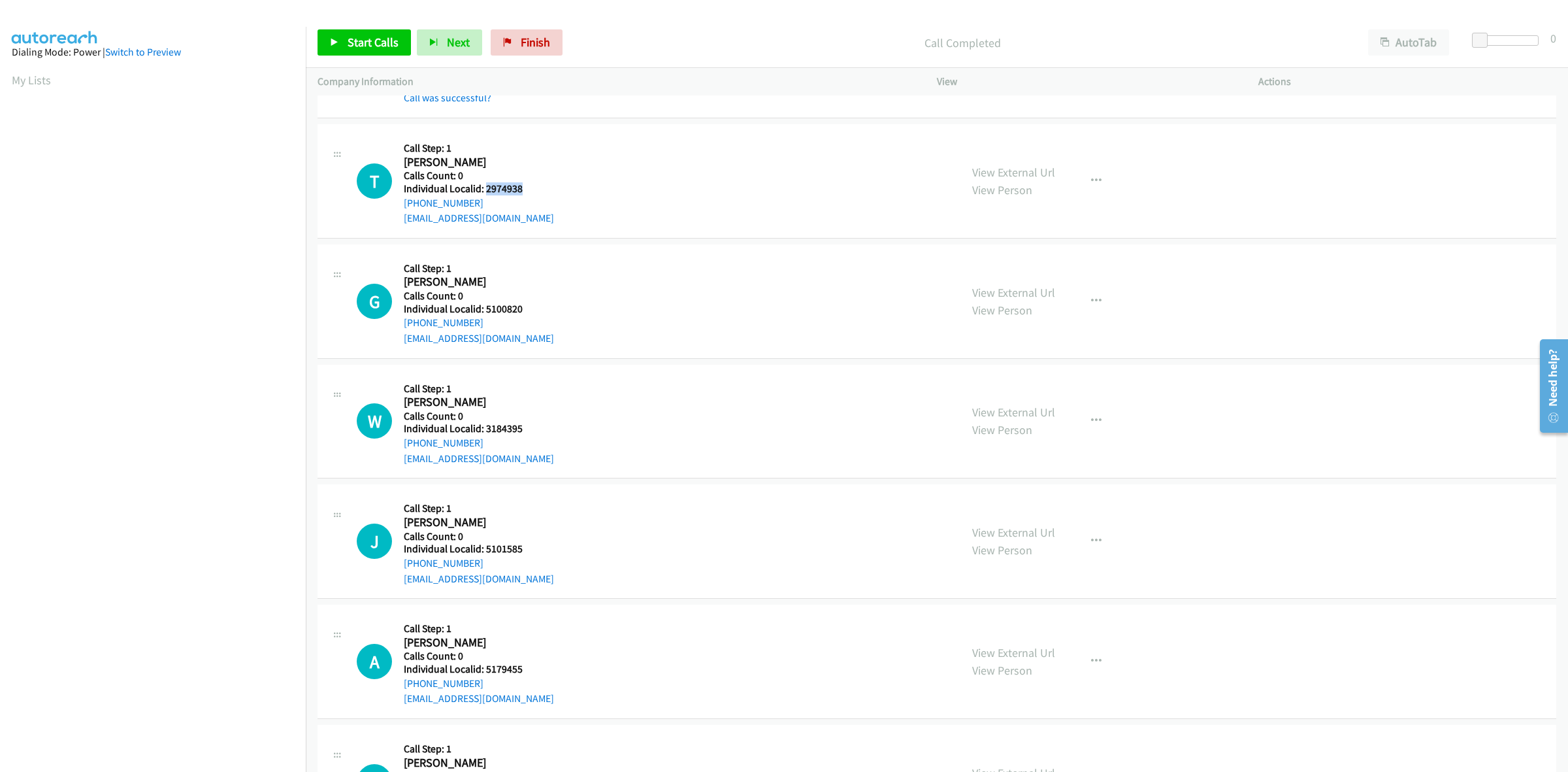
drag, startPoint x: 513, startPoint y: 188, endPoint x: 485, endPoint y: 187, distance: 28.0
click at [485, 187] on h5 "Individual Localid: 2974938" at bounding box center [478, 189] width 150 height 13
copy h5 "2974938"
click at [576, 152] on div "T Callback Scheduled Call Step: 1 Tyler Tix America/North_Dakota/Center Calls C…" at bounding box center [653, 180] width 592 height 90
drag, startPoint x: 482, startPoint y: 196, endPoint x: 403, endPoint y: 206, distance: 79.6
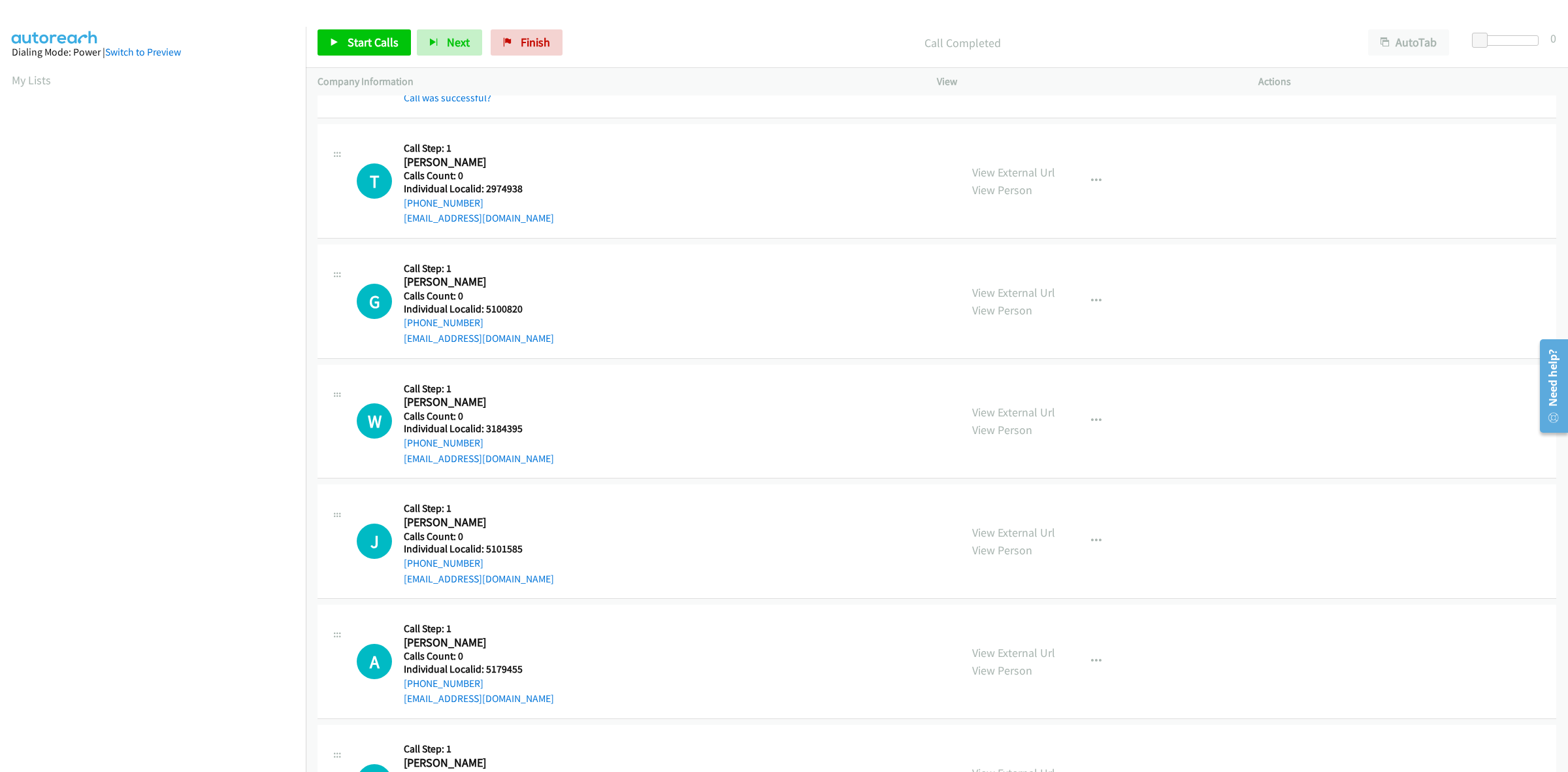
click at [403, 206] on div "T Callback Scheduled Call Step: 1 Tyler Tix America/North_Dakota/Center Calls C…" at bounding box center [653, 180] width 592 height 90
copy link "+1 701-721-4275"
drag, startPoint x: 523, startPoint y: 186, endPoint x: 485, endPoint y: 186, distance: 38.0
click at [485, 186] on h5 "Individual Localid: 2974938" at bounding box center [478, 189] width 150 height 13
copy h5 "2974938"
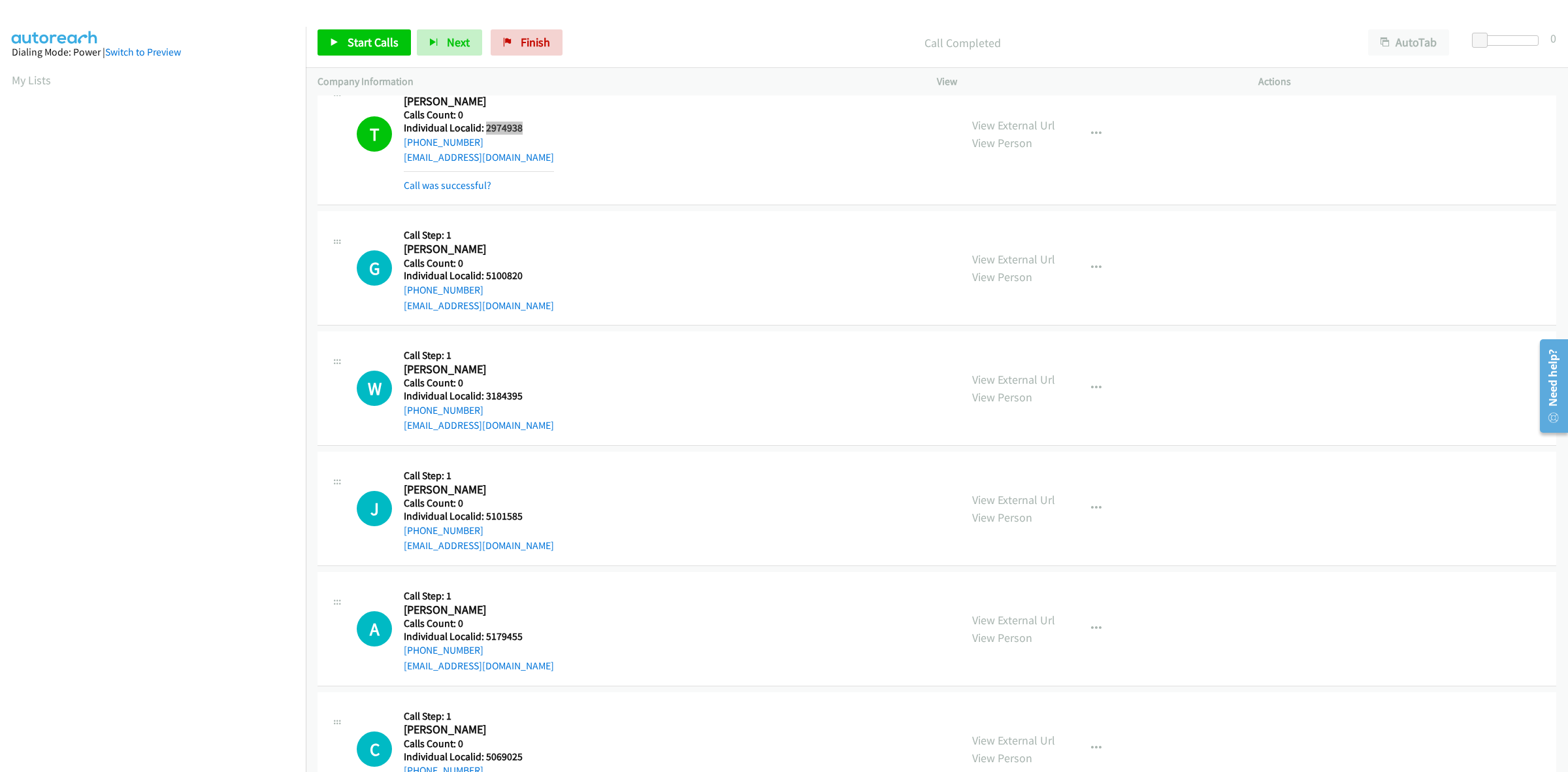
scroll to position [184, 0]
drag, startPoint x: 524, startPoint y: 273, endPoint x: 482, endPoint y: 274, distance: 42.0
click at [482, 274] on h5 "Individual Localid: 5100820" at bounding box center [478, 275] width 150 height 13
copy h5 "5100820"
click at [534, 288] on div "+1 717-819-2706" at bounding box center [478, 290] width 150 height 16
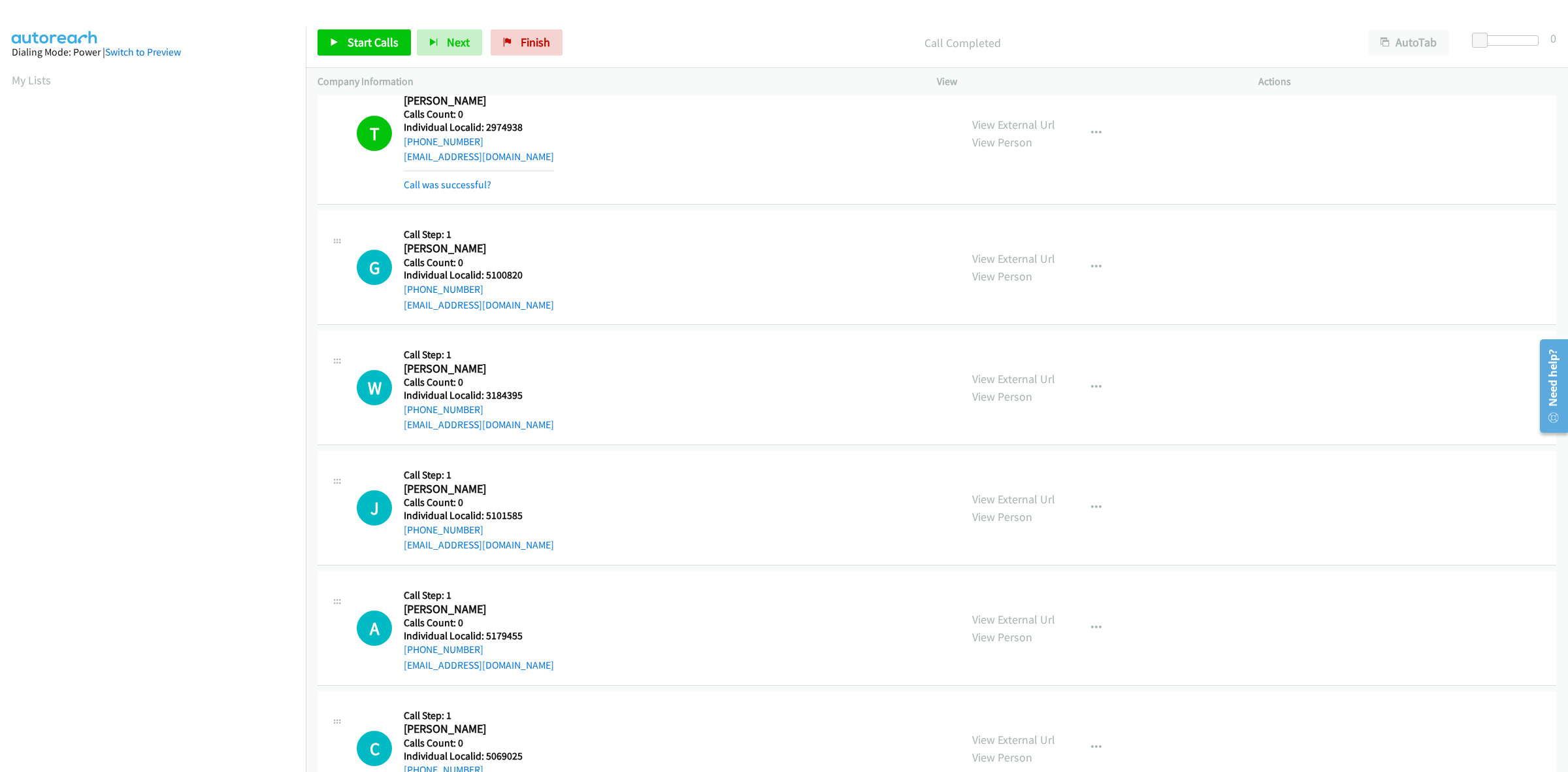
drag, startPoint x: 482, startPoint y: 283, endPoint x: 399, endPoint y: 291, distance: 83.4
click at [399, 291] on div "G Callback Scheduled Call Step: 1 Greg Gentzler America/New_York Calls Count: 0…" at bounding box center [653, 267] width 592 height 90
copy link "+1 717-819-2706"
drag, startPoint x: 524, startPoint y: 276, endPoint x: 486, endPoint y: 275, distance: 38.0
click at [486, 275] on h5 "Individual Localid: 5100820" at bounding box center [478, 275] width 150 height 13
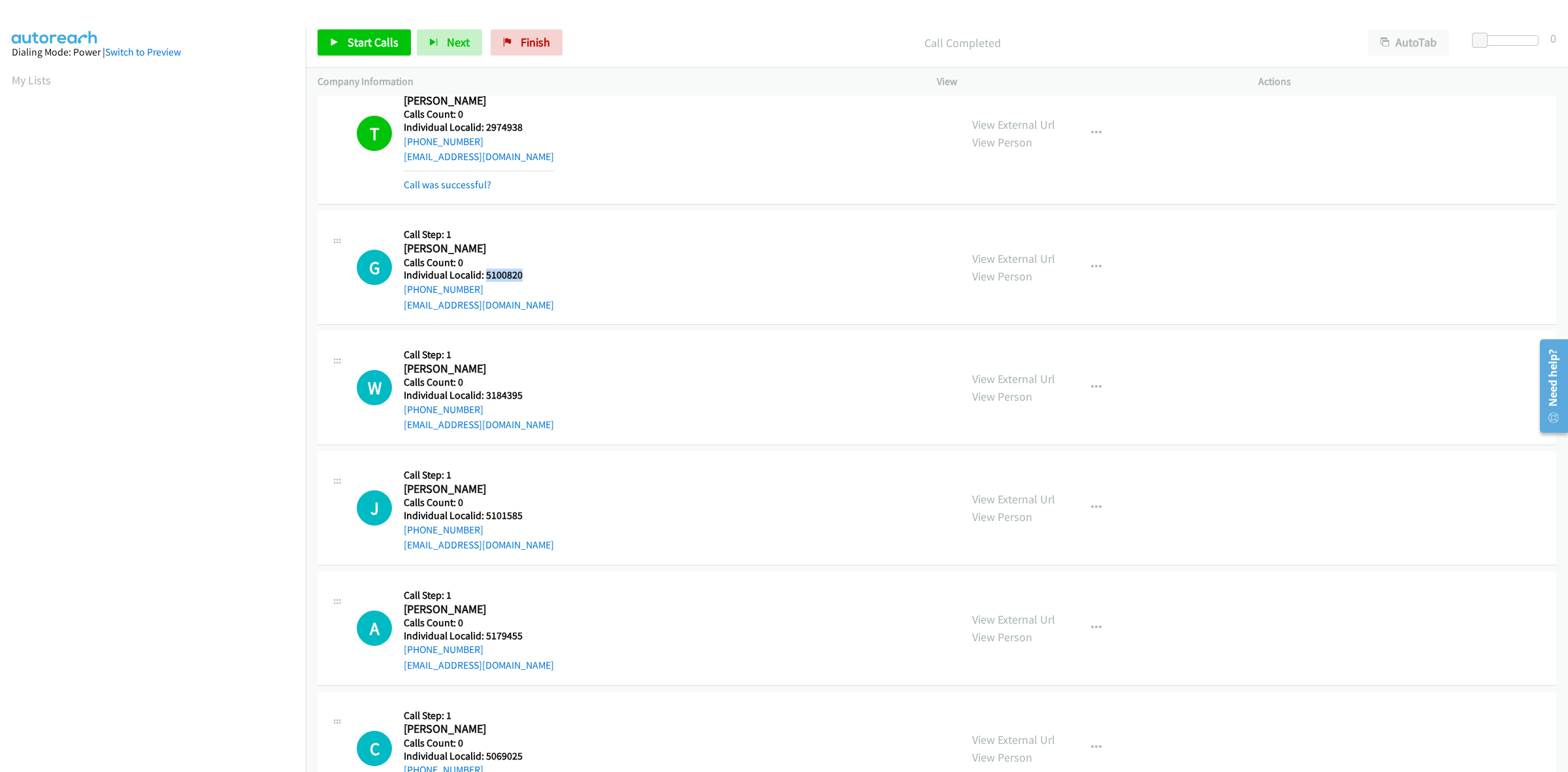
copy h5 "5100820"
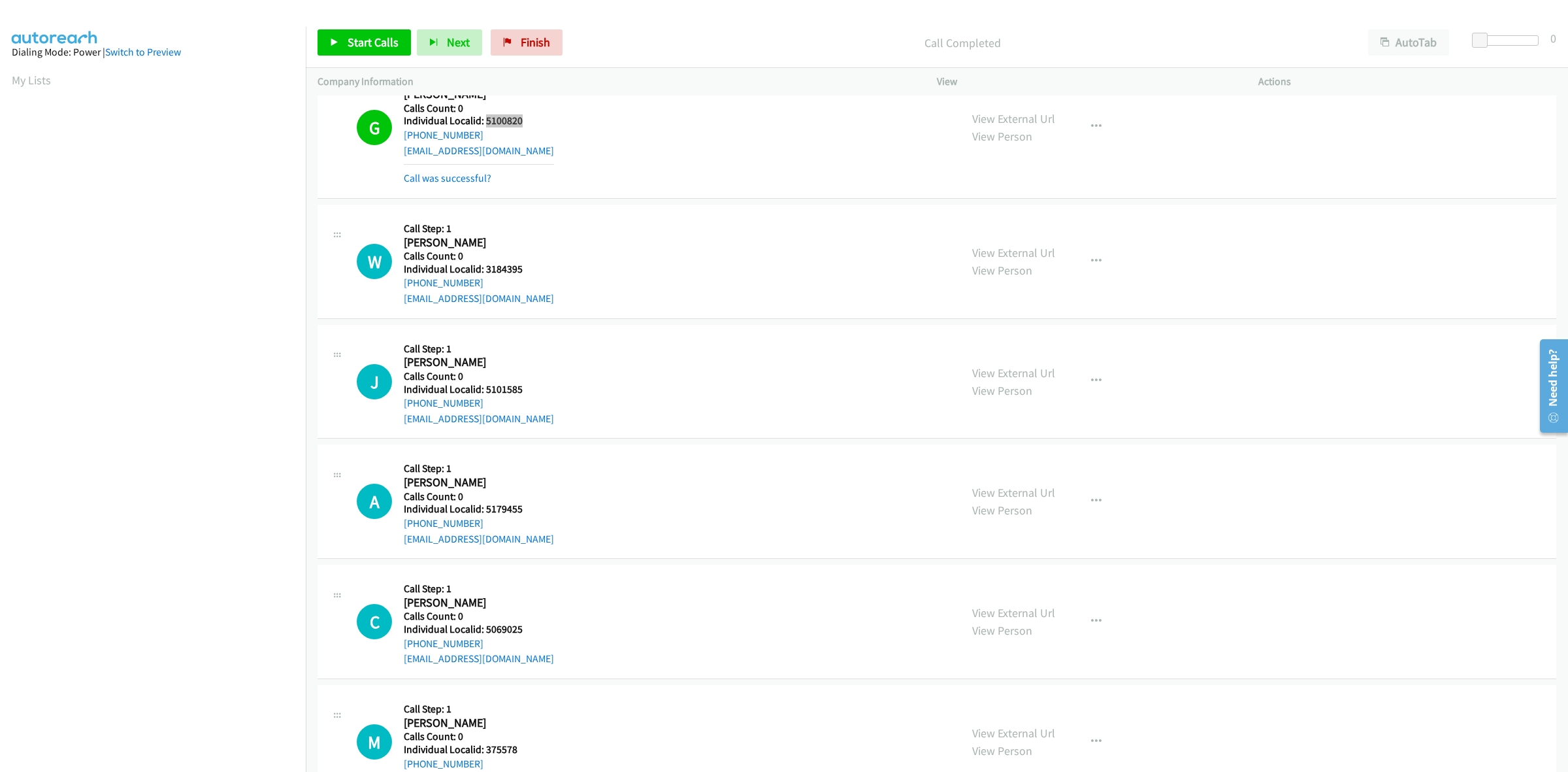
scroll to position [347, 0]
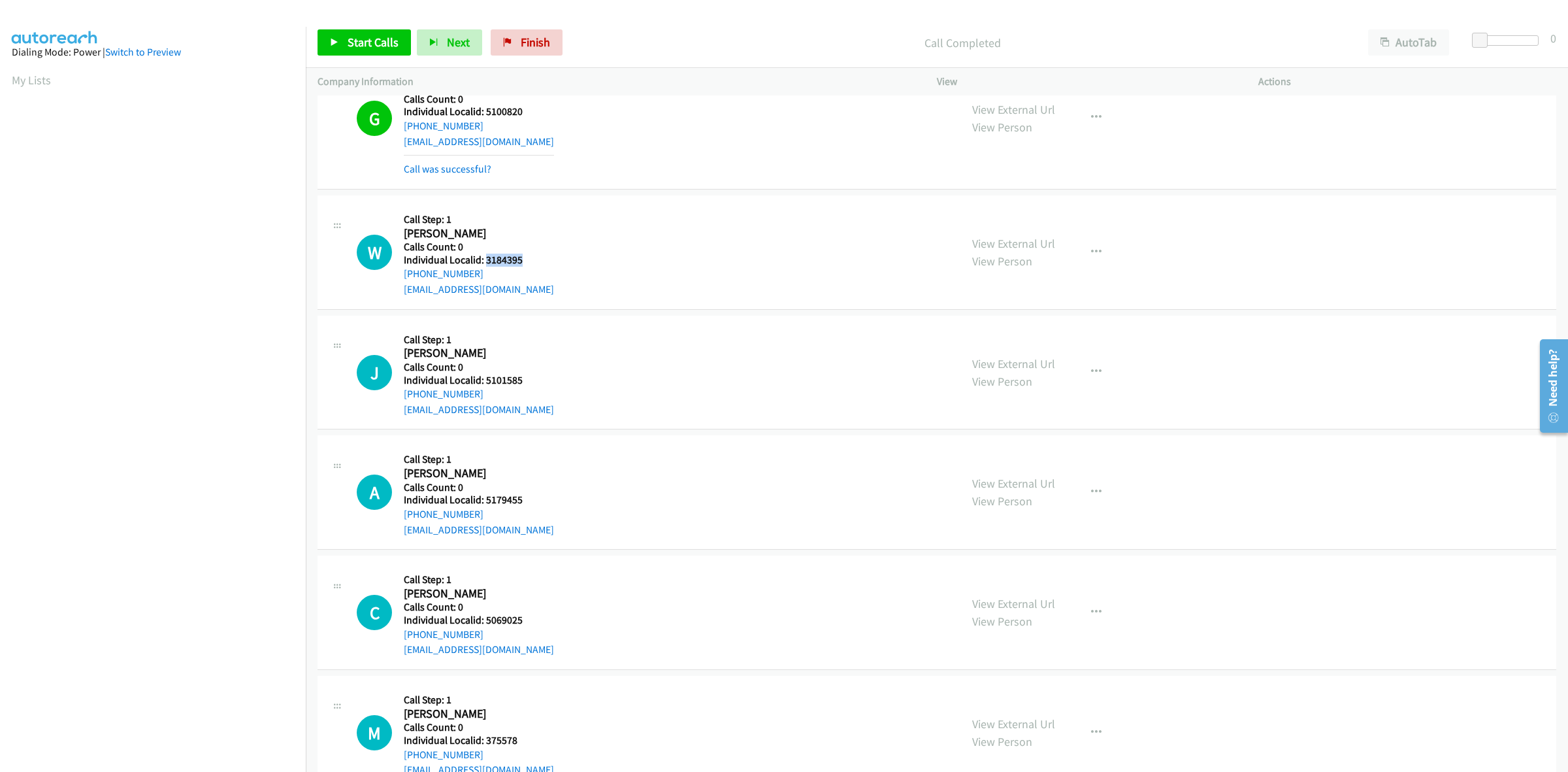
drag, startPoint x: 521, startPoint y: 260, endPoint x: 487, endPoint y: 260, distance: 34.0
click at [487, 260] on h5 "Individual Localid: 3184395" at bounding box center [478, 260] width 150 height 13
copy h5 "3184395"
click at [513, 224] on h5 "Call Step: 1" at bounding box center [478, 220] width 150 height 13
drag, startPoint x: 484, startPoint y: 276, endPoint x: 399, endPoint y: 279, distance: 85.1
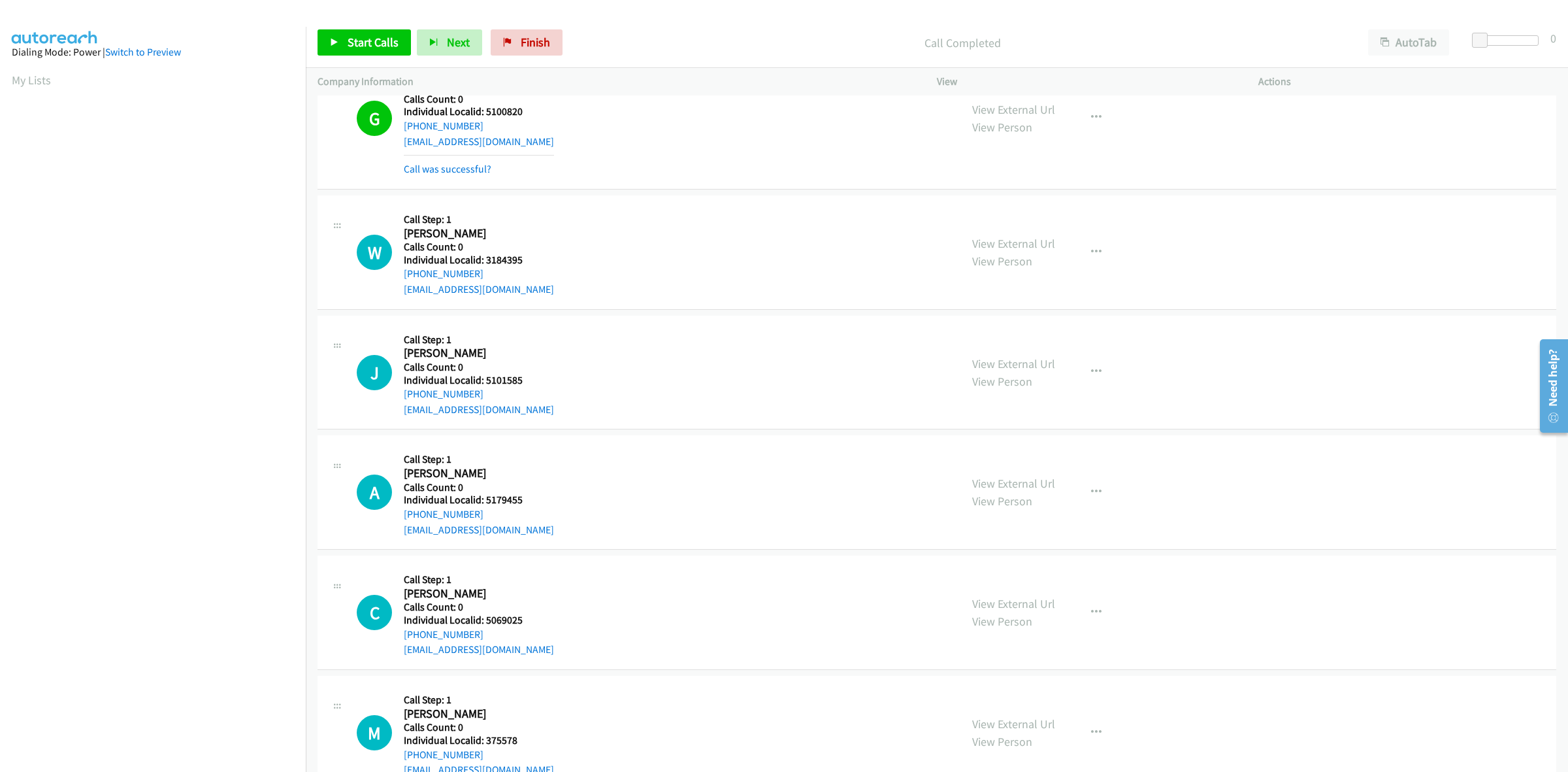
click at [399, 279] on div "W Callback Scheduled Call Step: 1 Wiktor Rawdanowicz America/New_York Calls Cou…" at bounding box center [653, 252] width 592 height 90
drag, startPoint x: 533, startPoint y: 261, endPoint x: 485, endPoint y: 258, distance: 48.1
click at [485, 258] on h5 "Individual Localid: 3184395" at bounding box center [478, 260] width 150 height 13
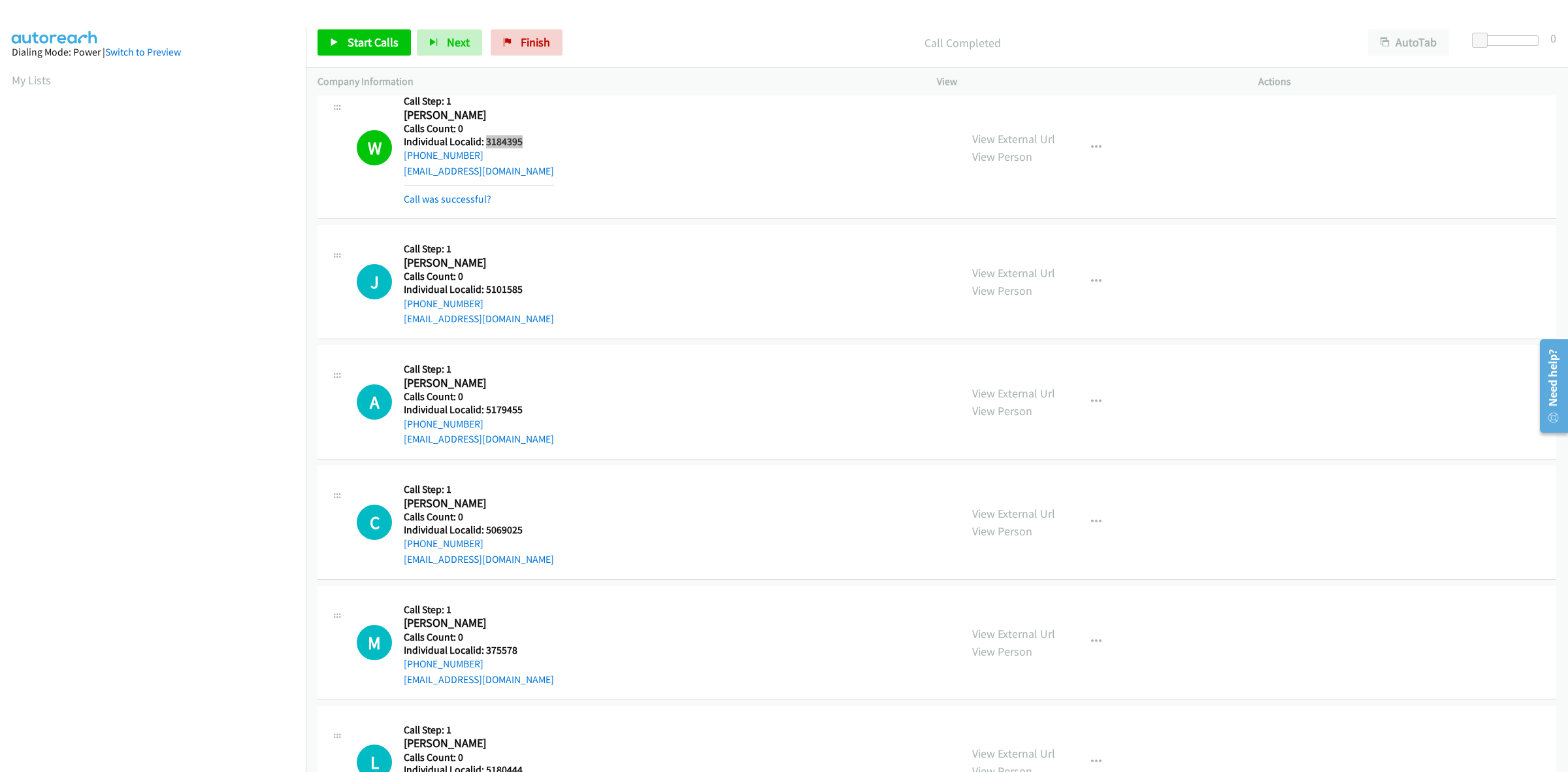
scroll to position [469, 0]
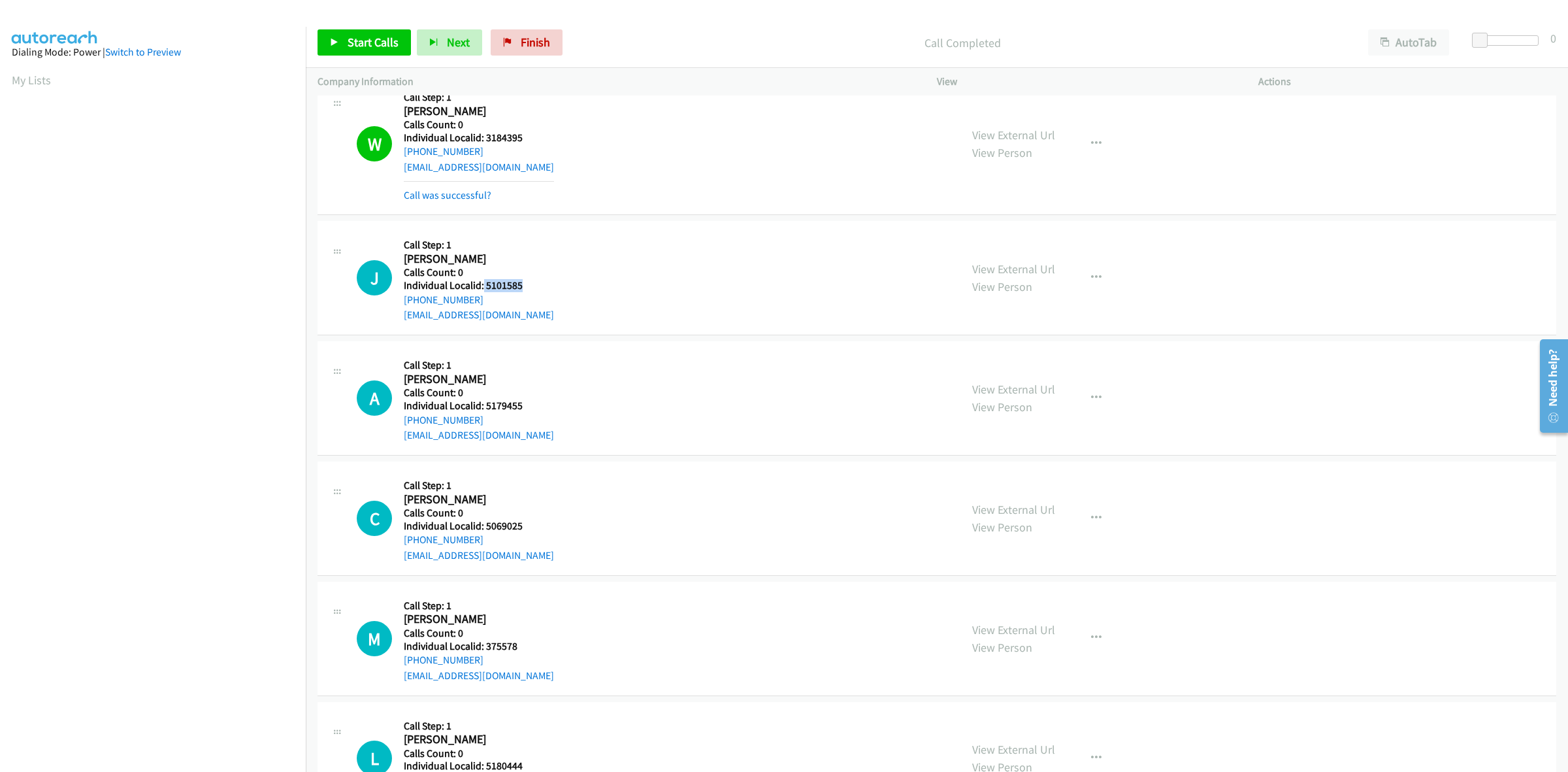
drag, startPoint x: 521, startPoint y: 281, endPoint x: 482, endPoint y: 281, distance: 39.0
click at [482, 281] on h5 "Individual Localid: 5101585" at bounding box center [478, 286] width 150 height 13
drag, startPoint x: 487, startPoint y: 276, endPoint x: 568, endPoint y: 268, distance: 81.4
click at [575, 263] on div "J Callback Scheduled Call Step: 1 Josh Feehan America/Chicago Calls Count: 0 In…" at bounding box center [653, 277] width 592 height 90
drag, startPoint x: 518, startPoint y: 283, endPoint x: 484, endPoint y: 283, distance: 34.0
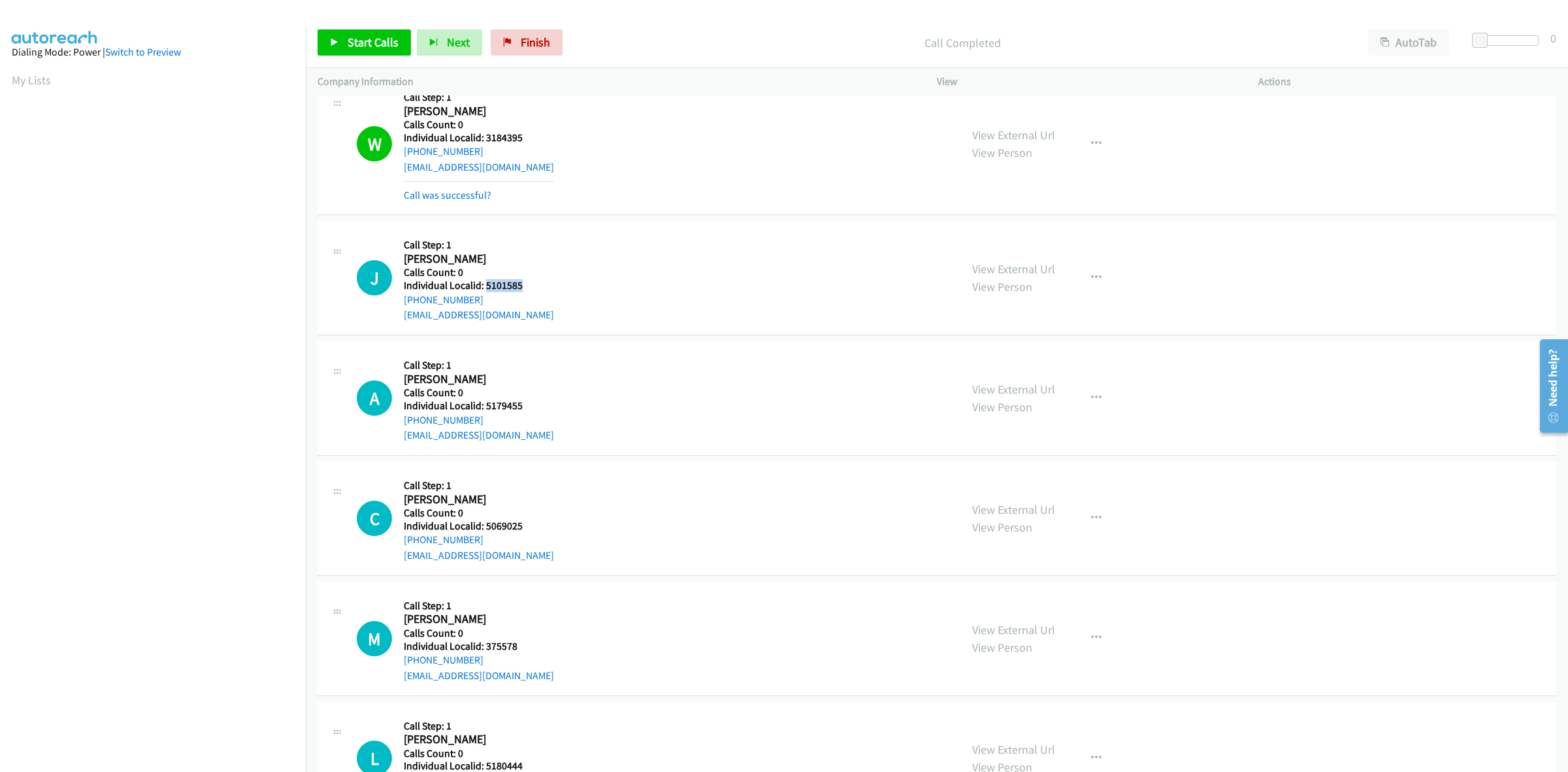
click at [484, 283] on h5 "Individual Localid: 5101585" at bounding box center [478, 286] width 150 height 13
click at [628, 237] on div "J Callback Scheduled Call Step: 1 Josh Feehan America/Chicago Calls Count: 0 In…" at bounding box center [936, 278] width 1238 height 114
drag, startPoint x: 482, startPoint y: 296, endPoint x: 393, endPoint y: 305, distance: 89.5
click at [393, 305] on div "J Callback Scheduled Call Step: 1 Josh Feehan America/Chicago Calls Count: 0 In…" at bounding box center [653, 277] width 592 height 90
click at [633, 239] on div "J Callback Scheduled Call Step: 1 Josh Feehan America/Chicago Calls Count: 0 In…" at bounding box center [653, 277] width 592 height 90
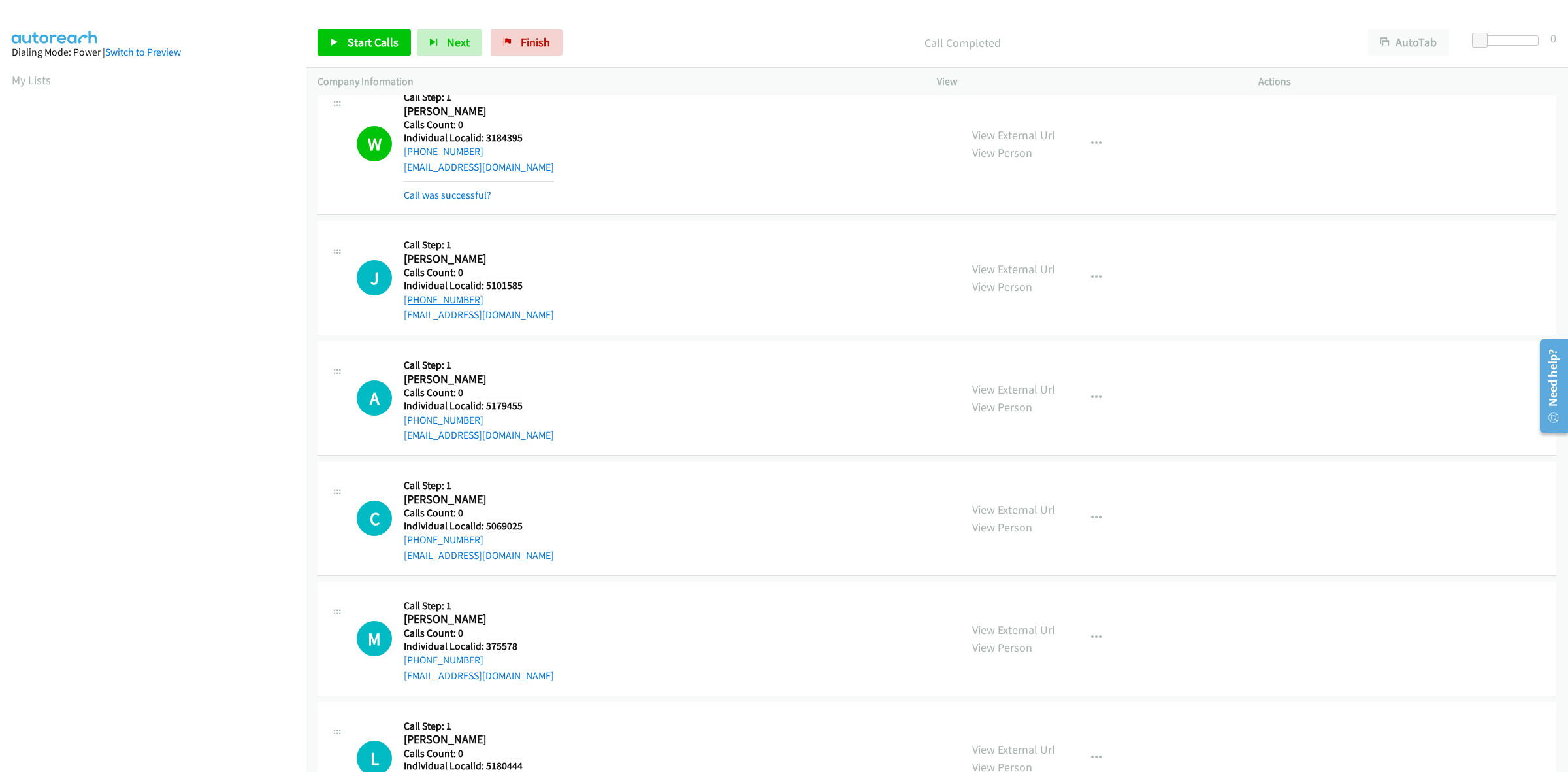
drag, startPoint x: 491, startPoint y: 298, endPoint x: 403, endPoint y: 299, distance: 88.0
click at [404, 299] on div "+1 612-590-6822" at bounding box center [478, 300] width 150 height 16
drag, startPoint x: 524, startPoint y: 284, endPoint x: 485, endPoint y: 288, distance: 39.2
click at [485, 288] on h5 "Individual Localid: 5101585" at bounding box center [478, 286] width 150 height 13
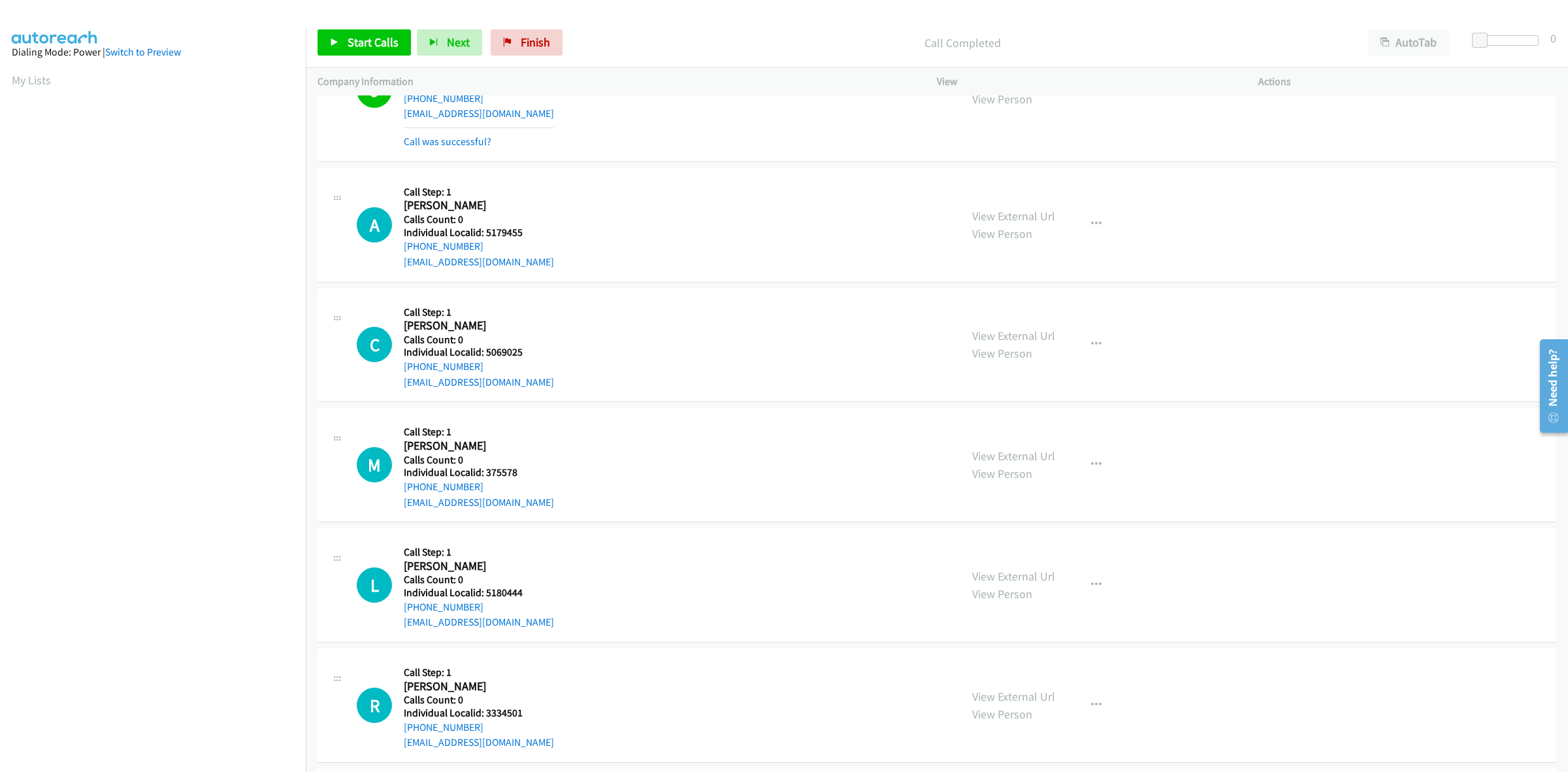
scroll to position [674, 0]
drag, startPoint x: 521, startPoint y: 229, endPoint x: 486, endPoint y: 226, distance: 35.1
click at [486, 226] on h5 "Individual Localid: 5179455" at bounding box center [478, 230] width 150 height 13
click at [680, 145] on div "J Callback Scheduled Call Step: 1 Josh Feehan America/Chicago Calls Count: 0 In…" at bounding box center [653, 86] width 592 height 117
click at [586, 227] on div "A Callback Scheduled Call Step: 1 Arden Anderson America/Chicago Calls Count: 0…" at bounding box center [653, 221] width 592 height 90
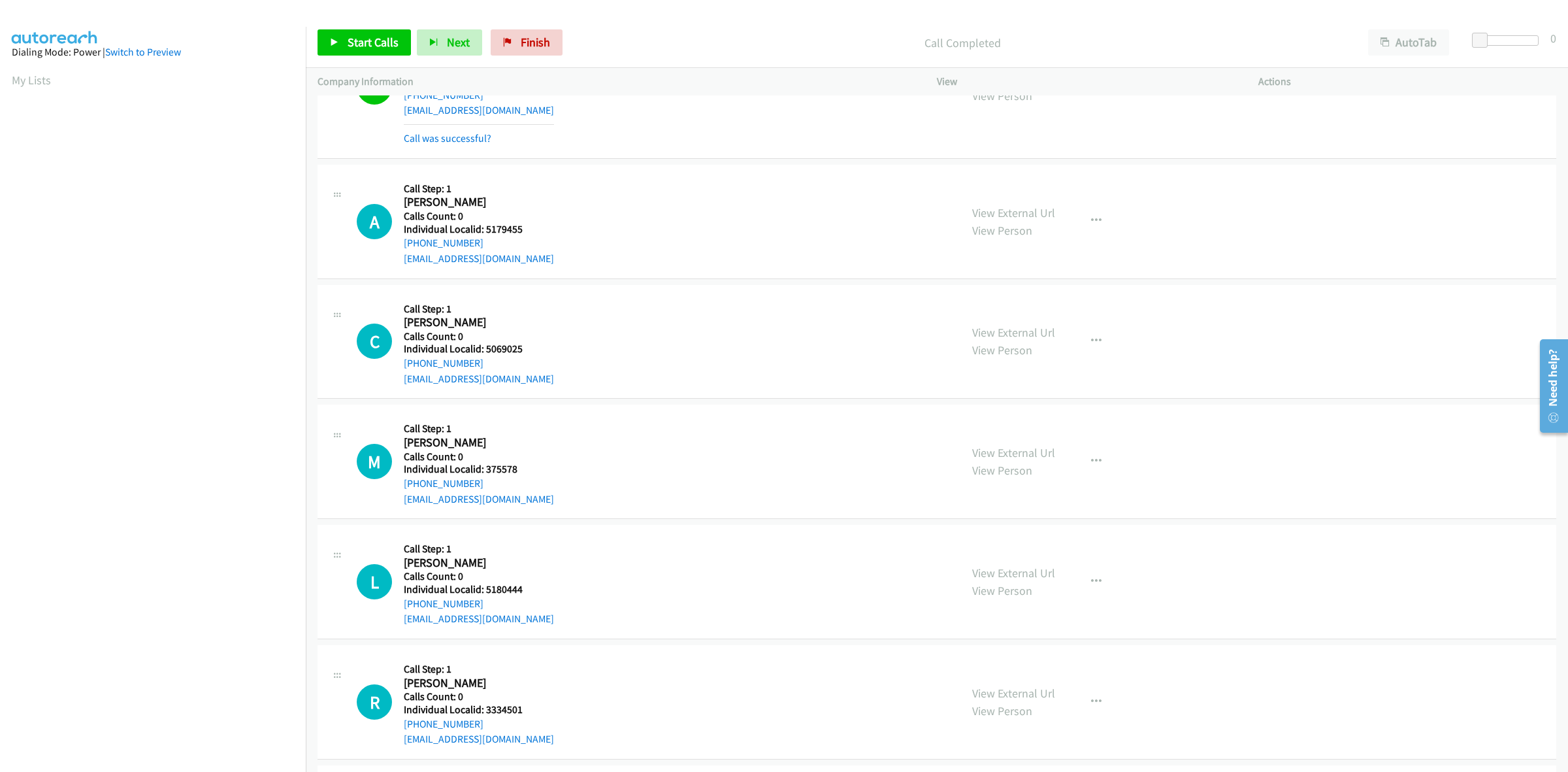
drag, startPoint x: 480, startPoint y: 242, endPoint x: 399, endPoint y: 246, distance: 81.1
click at [399, 246] on div "A Callback Scheduled Call Step: 1 Arden Anderson America/Chicago Calls Count: 0…" at bounding box center [653, 221] width 592 height 90
drag, startPoint x: 493, startPoint y: 223, endPoint x: 483, endPoint y: 227, distance: 10.8
click at [483, 227] on h5 "Individual Localid: 5179455" at bounding box center [478, 230] width 150 height 13
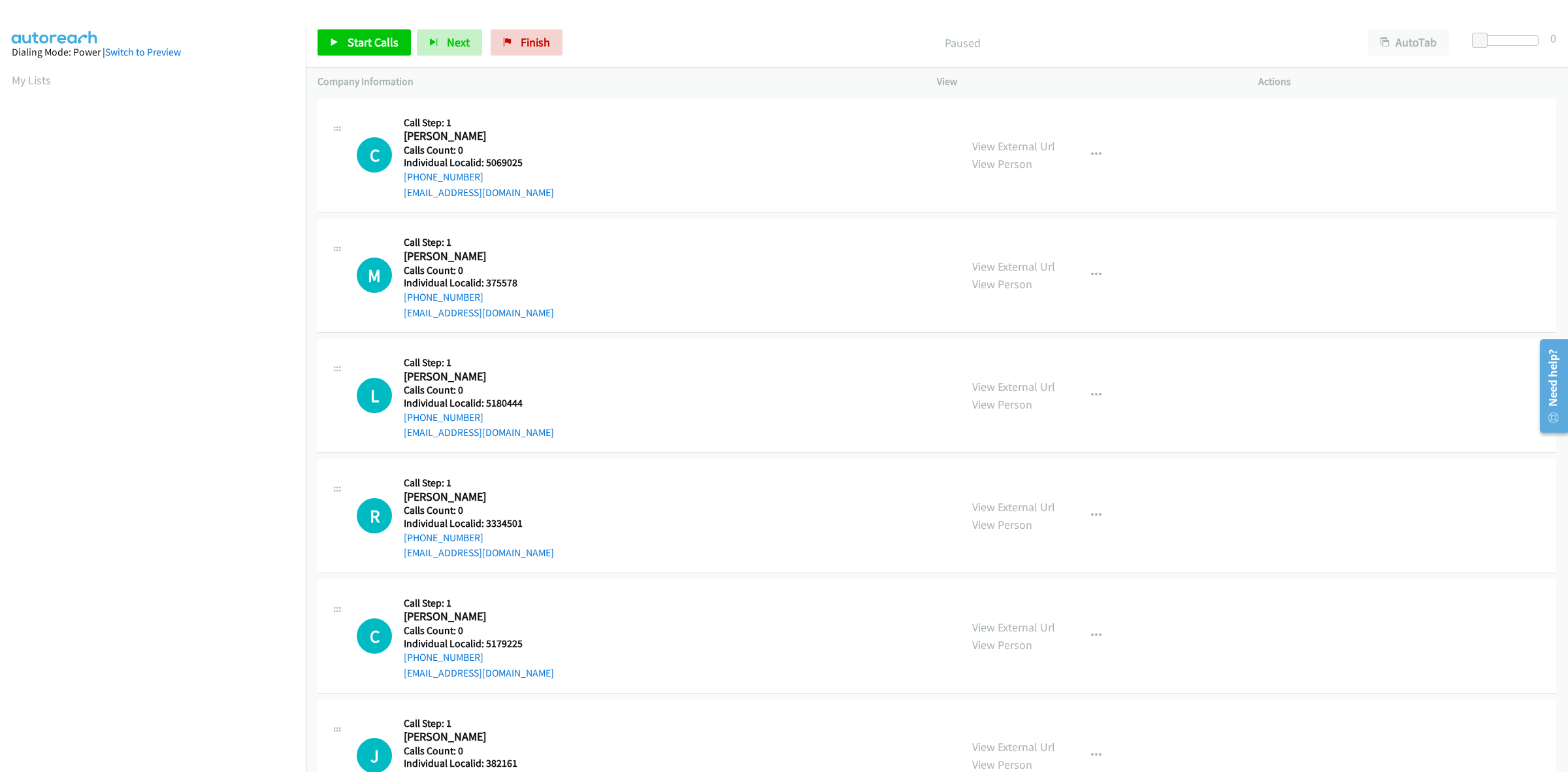
click at [649, 119] on div "C Callback Scheduled Call Step: 1 Christopher Pimer America/New_York Calls Coun…" at bounding box center [653, 155] width 592 height 90
drag, startPoint x: 521, startPoint y: 161, endPoint x: 487, endPoint y: 161, distance: 34.0
click at [487, 161] on h5 "Individual Localid: 5069025" at bounding box center [478, 163] width 150 height 13
copy h5 "5069025"
